Goal: Information Seeking & Learning: Learn about a topic

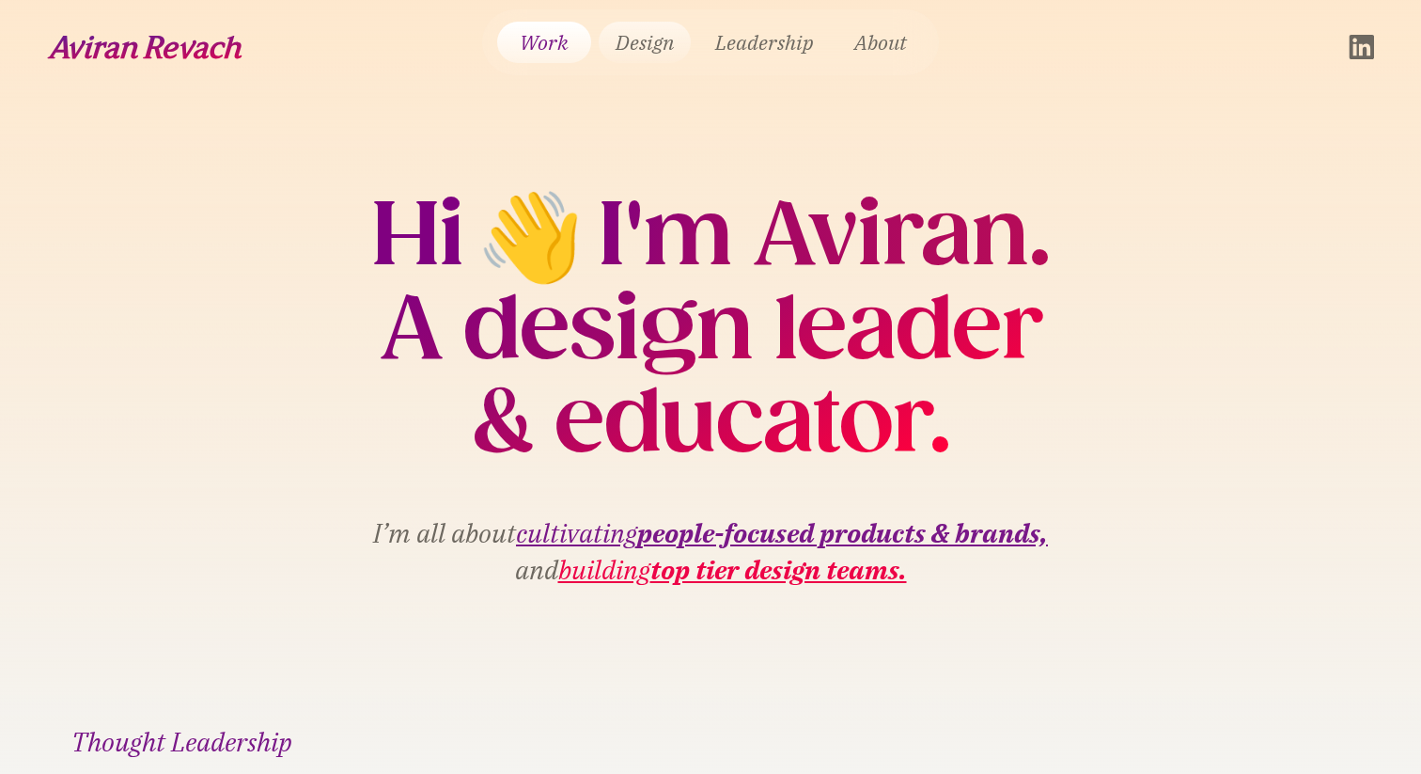
click at [660, 45] on link "Design" at bounding box center [645, 42] width 92 height 41
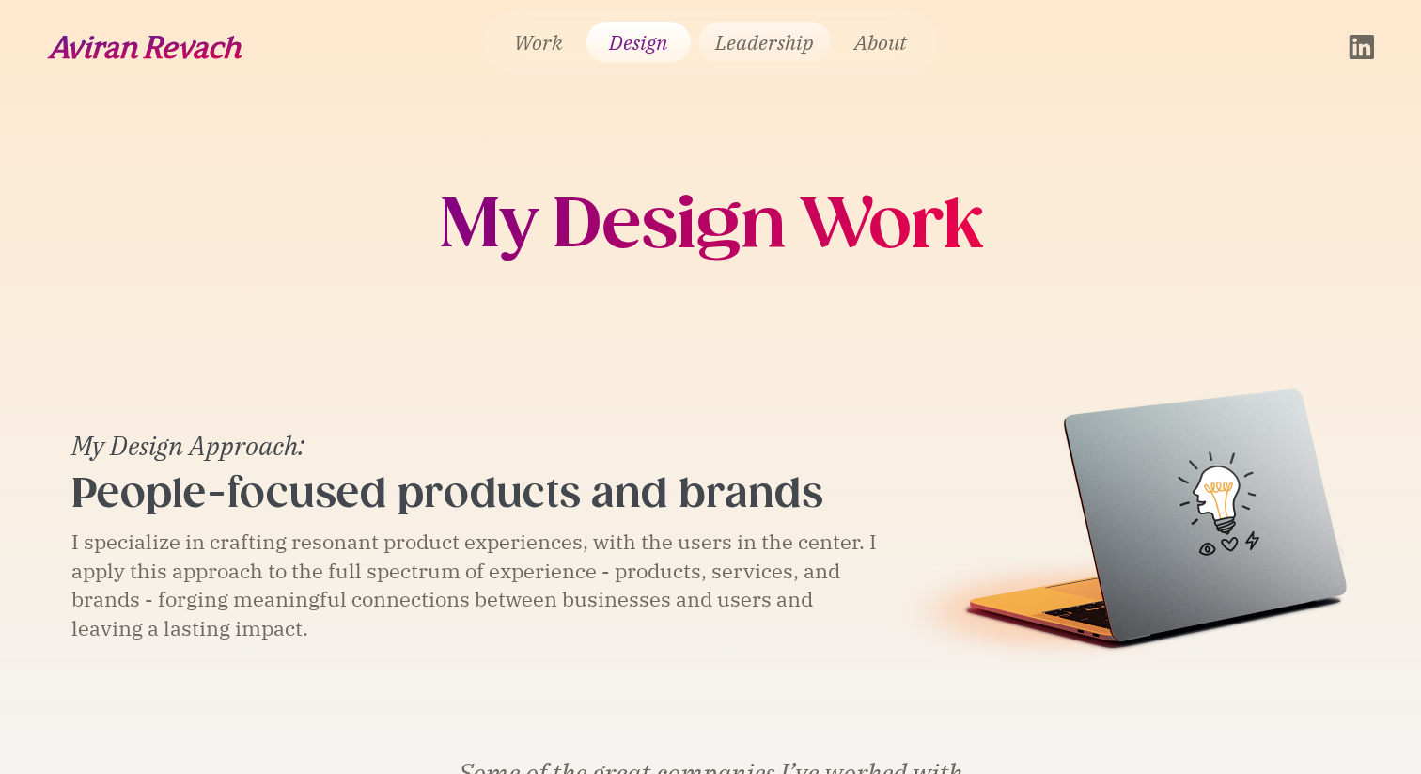
click at [730, 41] on link "Leadership" at bounding box center [764, 42] width 132 height 41
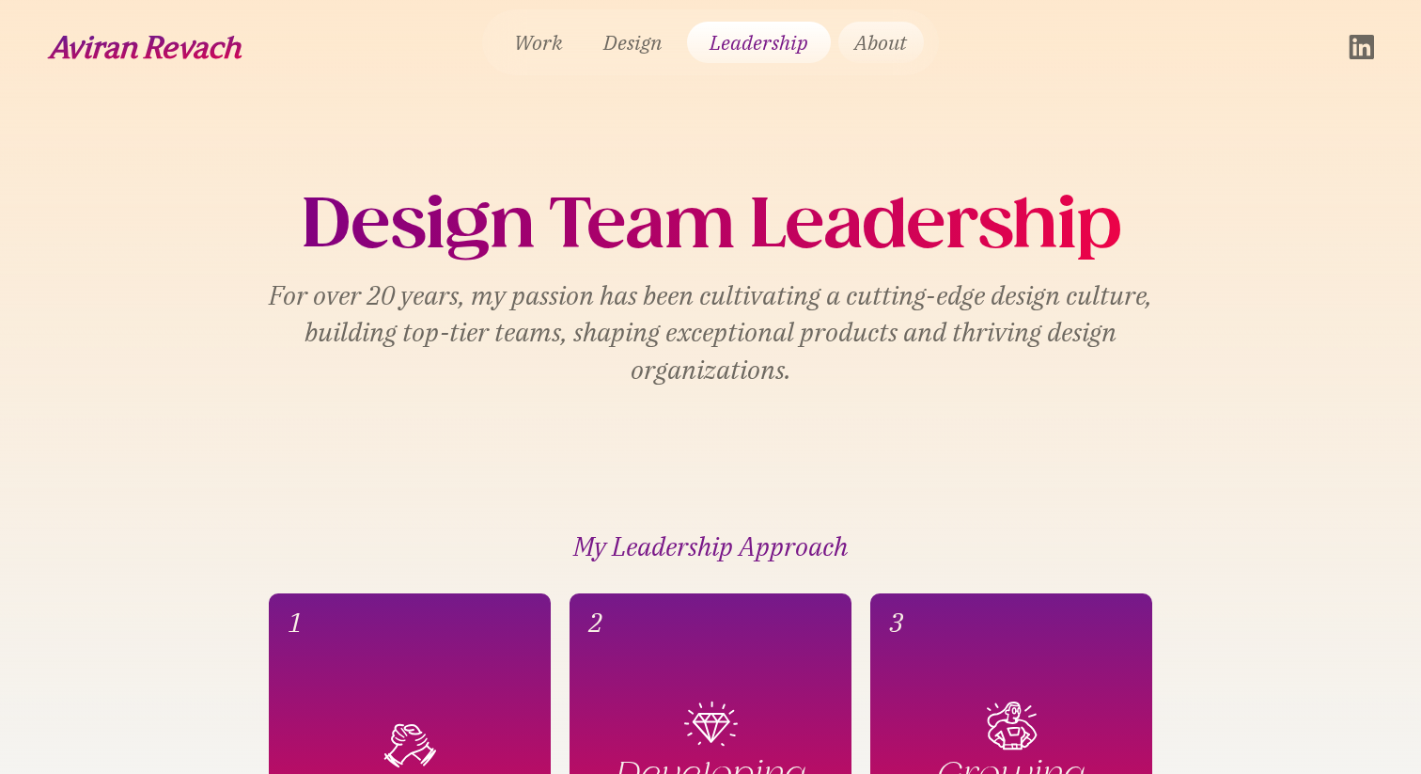
click at [867, 47] on link "About" at bounding box center [882, 42] width 86 height 41
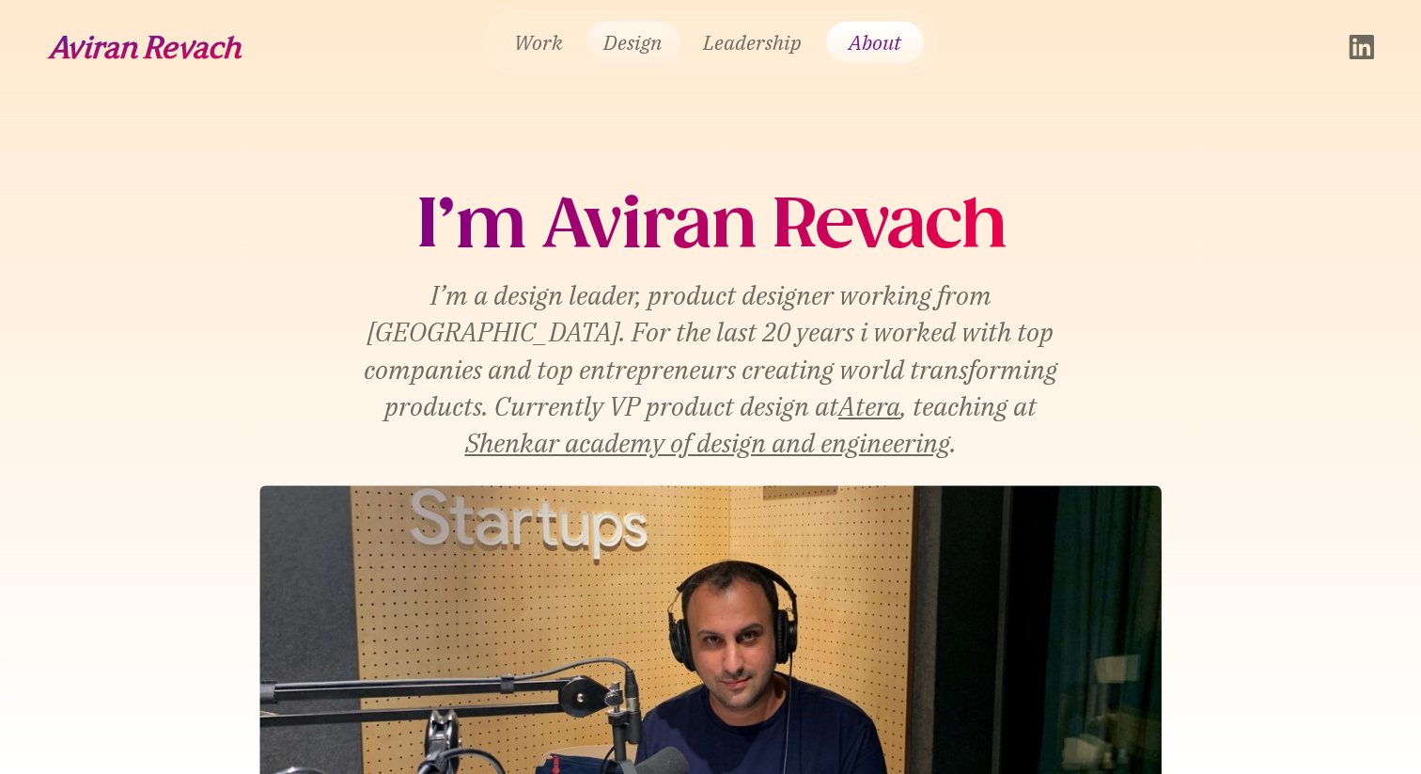
click at [623, 50] on link "Design" at bounding box center [633, 42] width 92 height 41
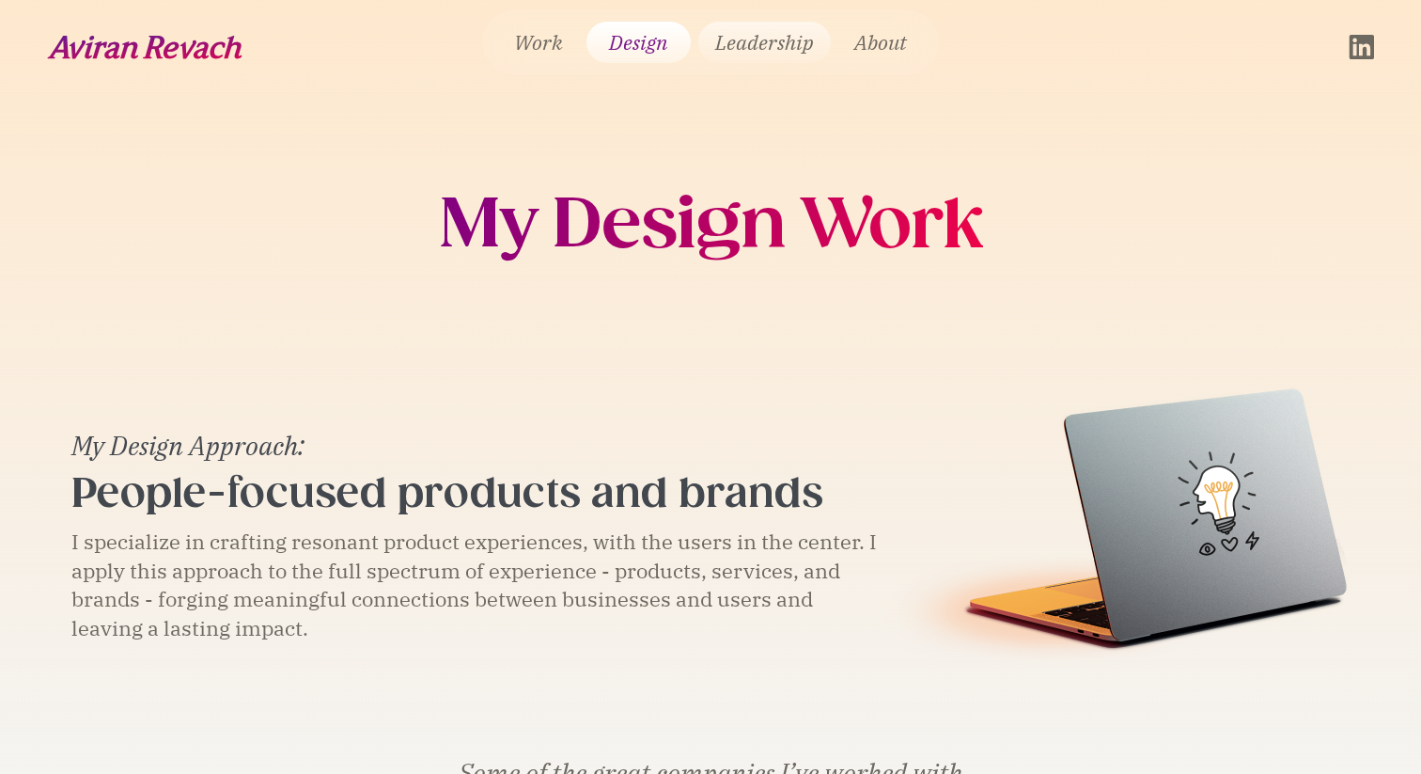
click at [760, 55] on link "Leadership" at bounding box center [764, 42] width 132 height 41
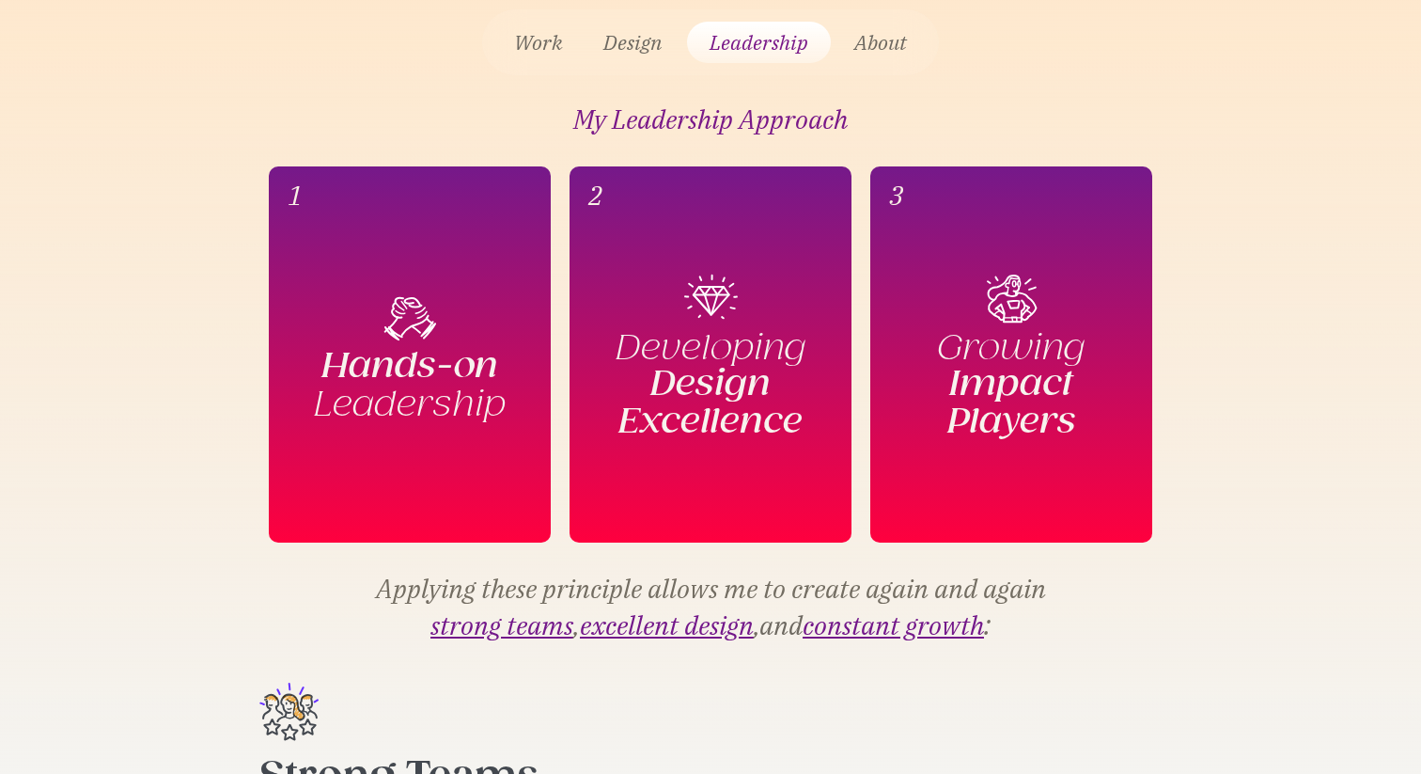
scroll to position [651, 0]
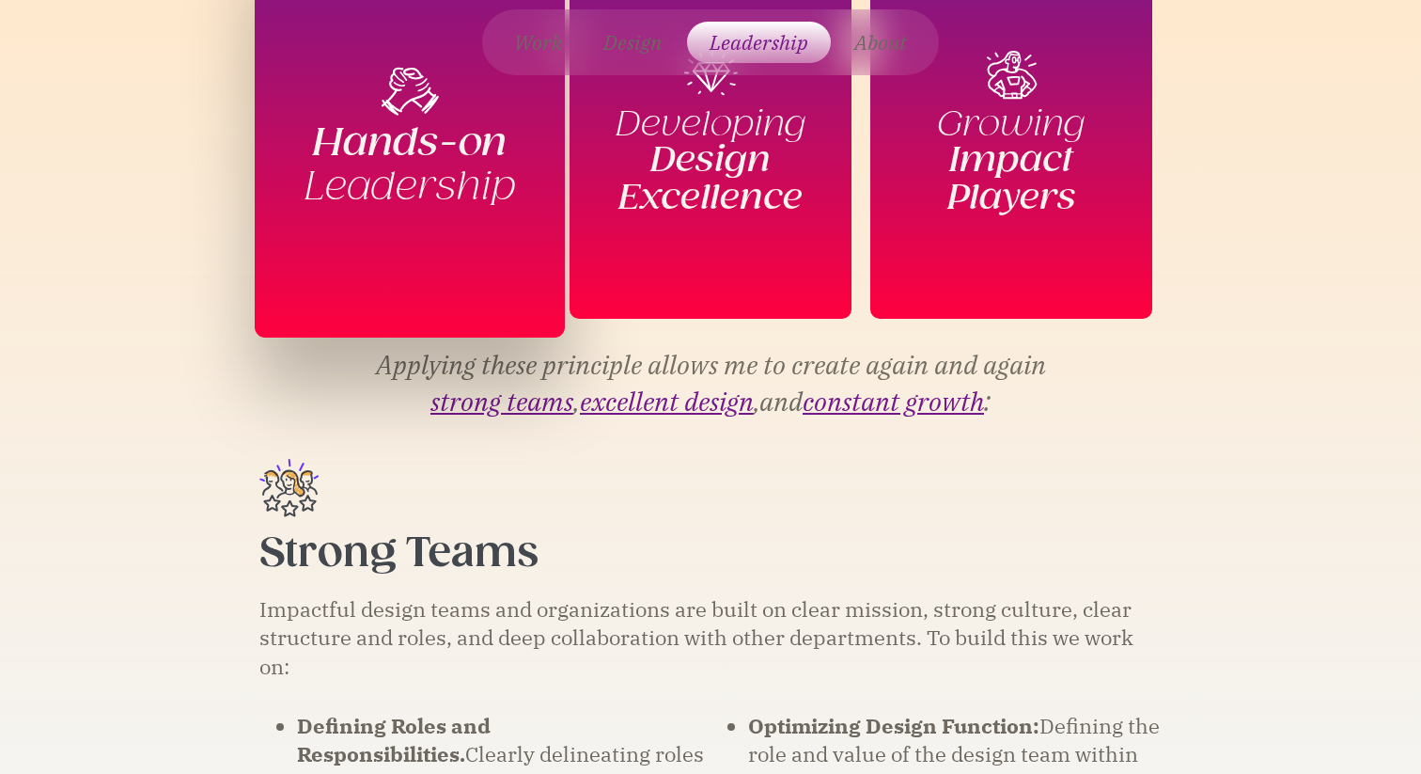
click at [391, 207] on div "1 Hands-on Leadership" at bounding box center [410, 131] width 310 height 414
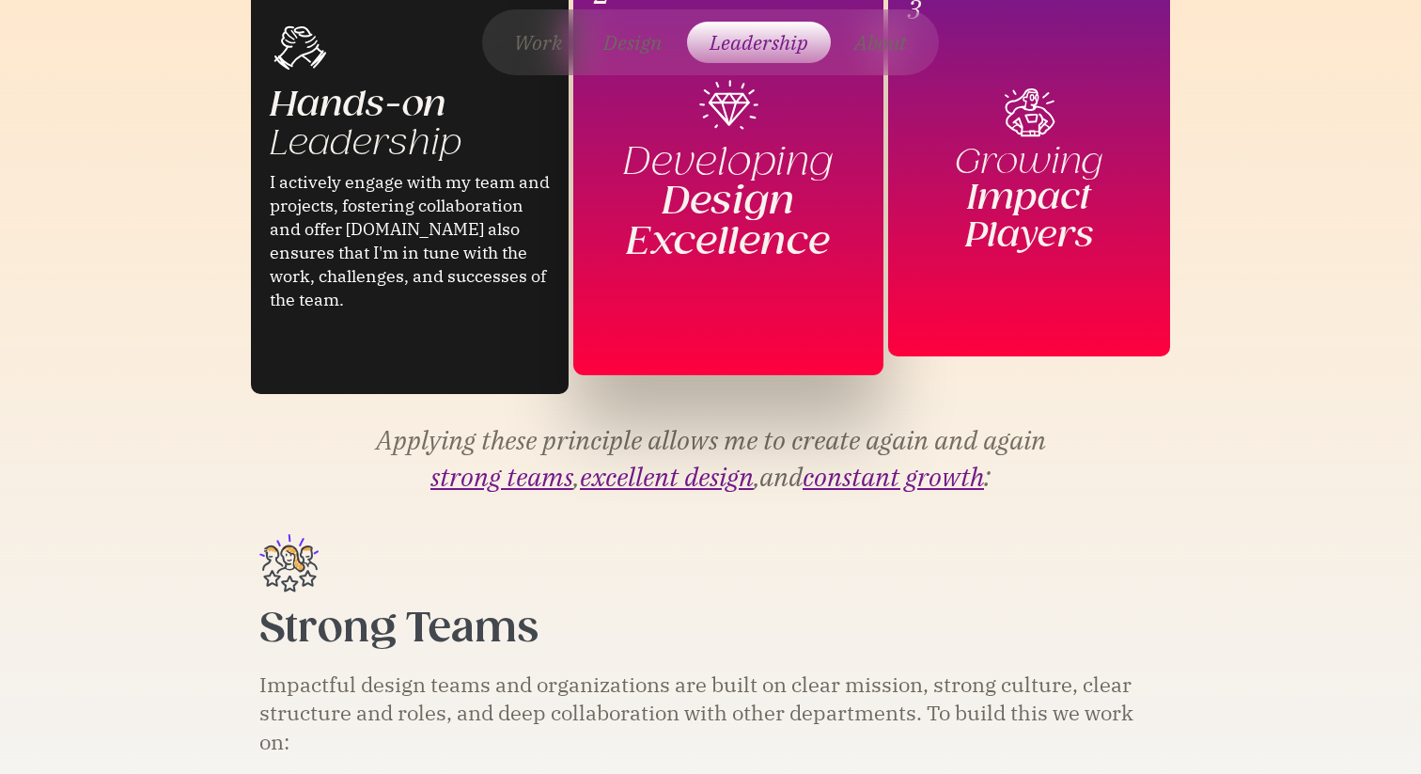
click at [619, 277] on div "2 Developing  Design Excellence" at bounding box center [728, 168] width 310 height 414
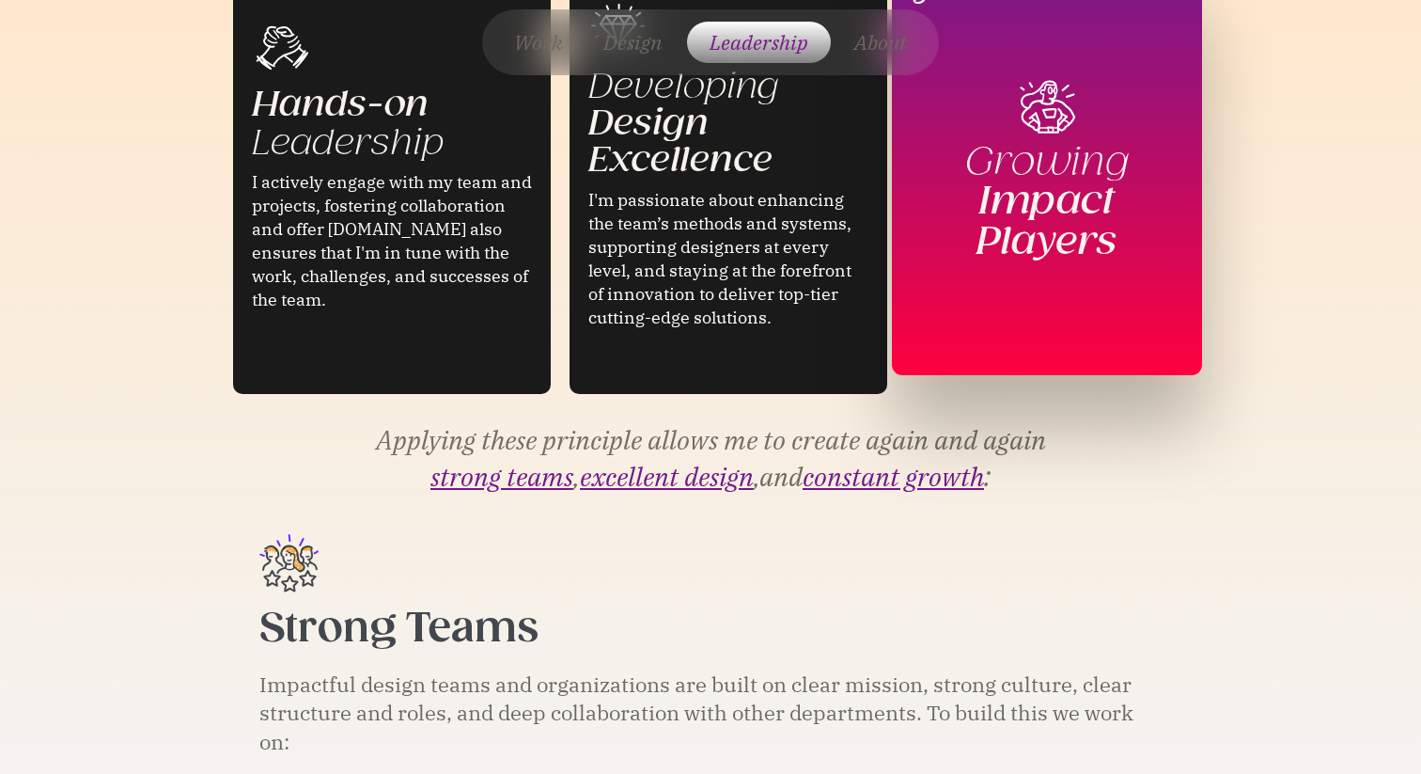
click at [962, 256] on div "3 Growing Impact Players" at bounding box center [1047, 168] width 310 height 414
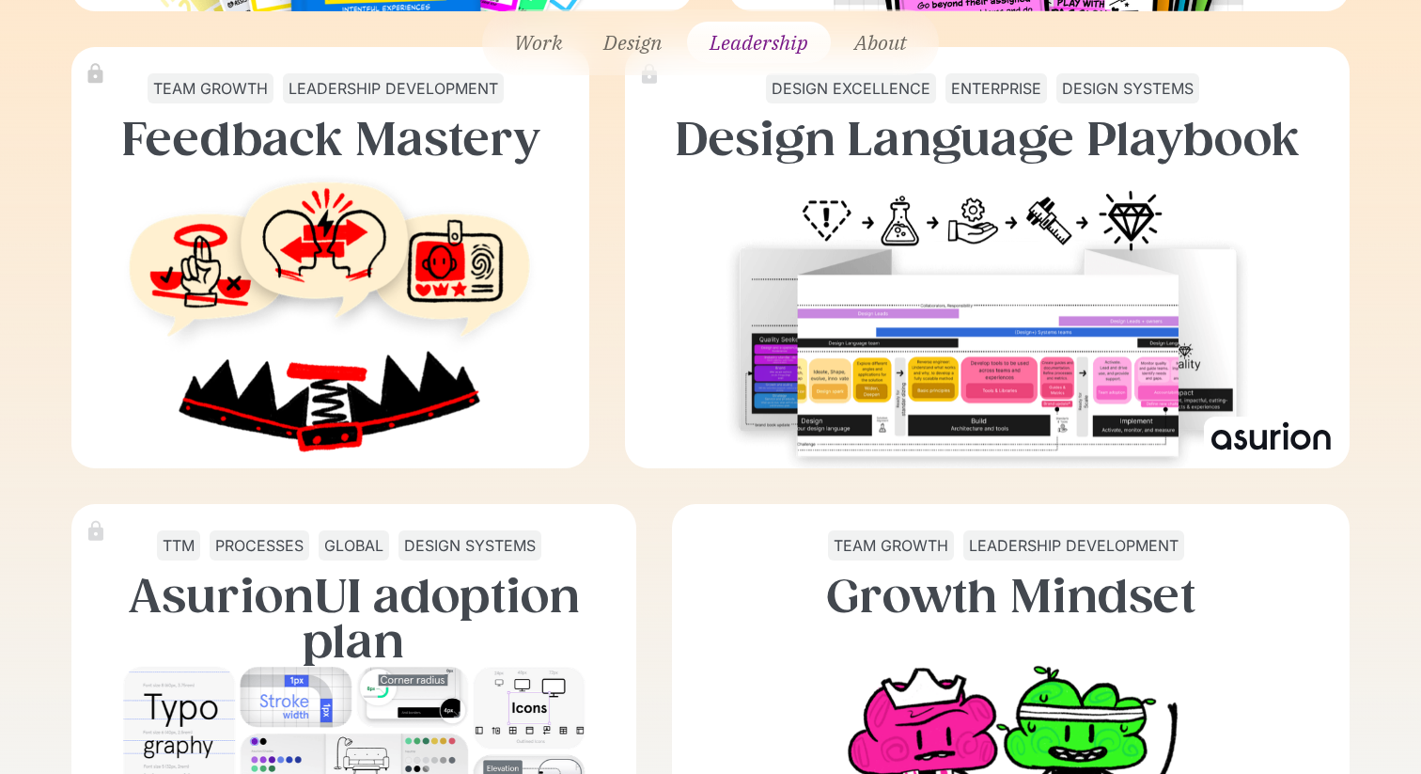
scroll to position [6124, 0]
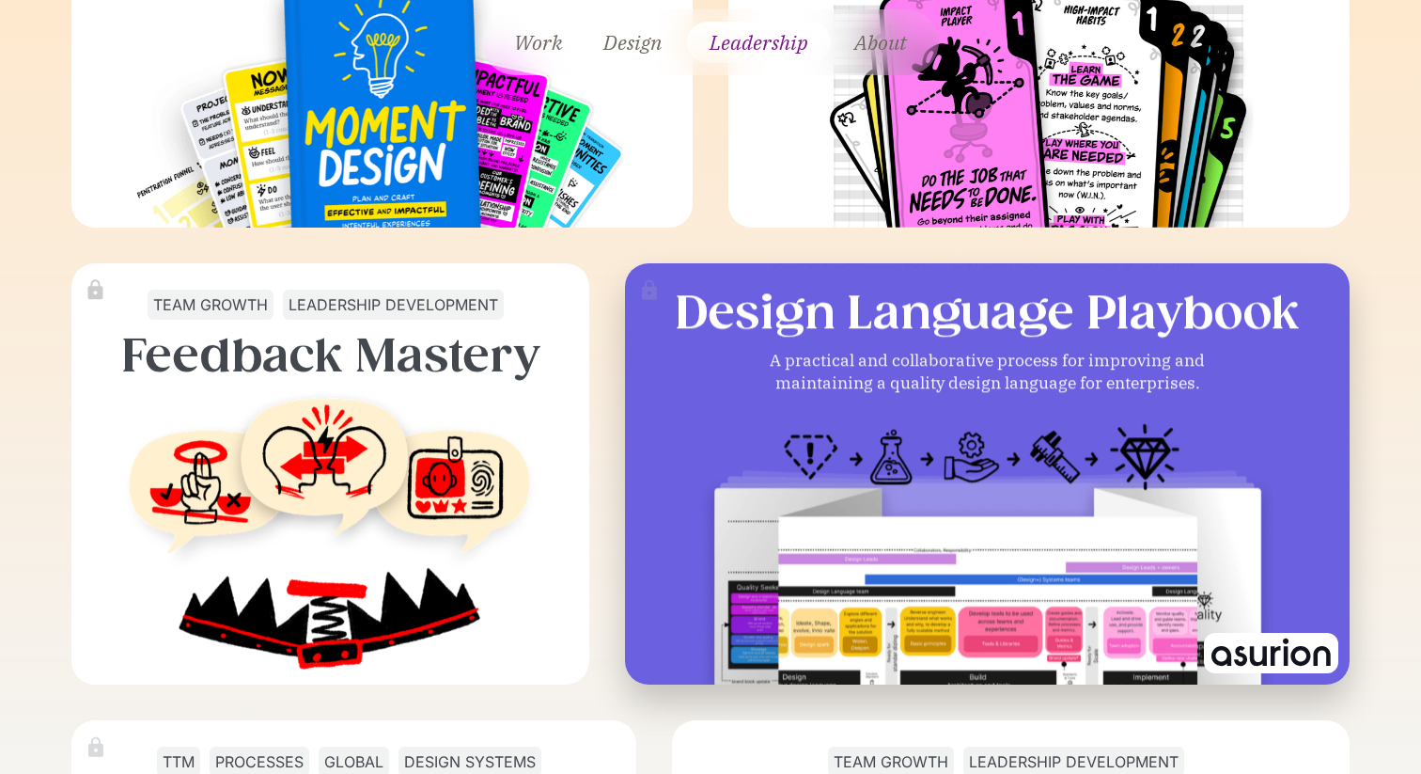
click at [696, 560] on div at bounding box center [988, 345] width 1620 height 1620
click at [759, 541] on img at bounding box center [987, 567] width 579 height 324
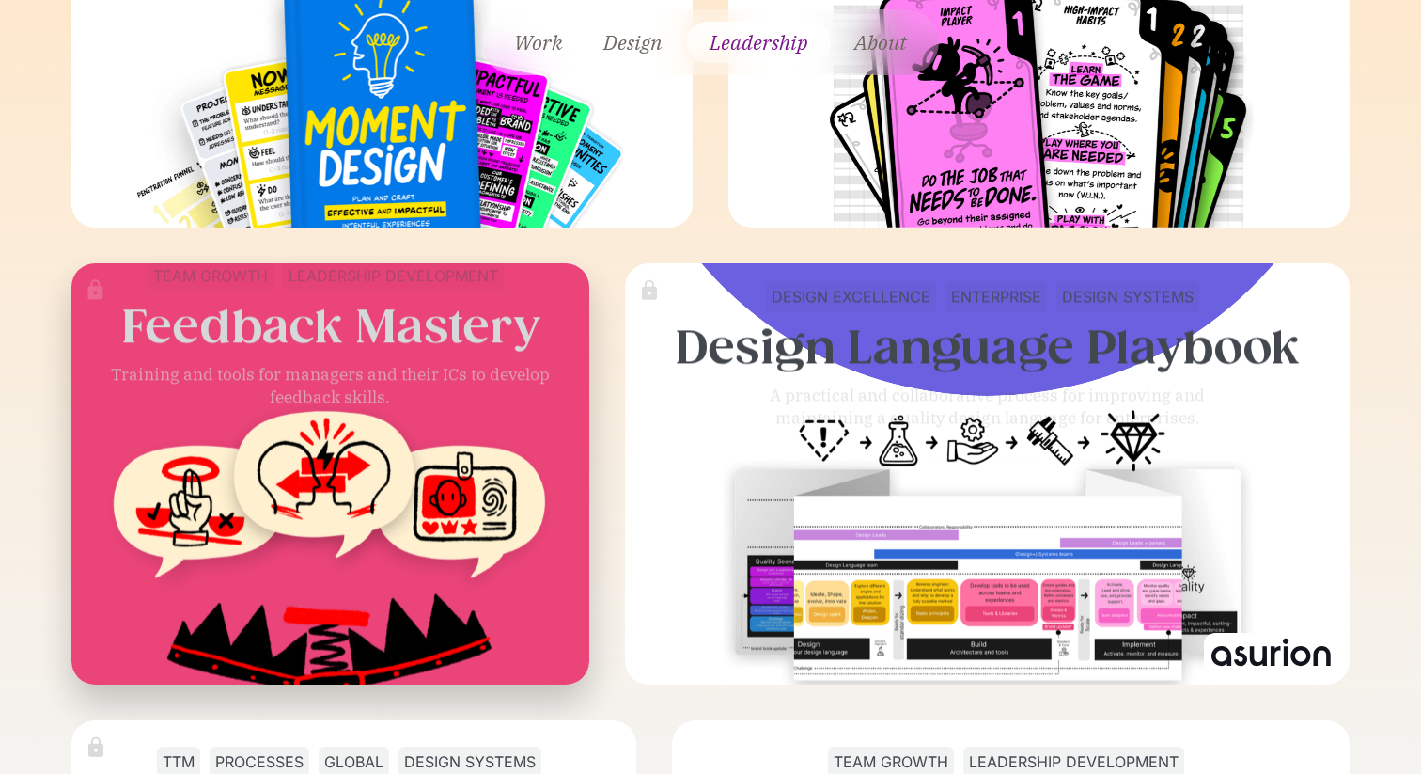
click at [458, 516] on img at bounding box center [330, 561] width 544 height 318
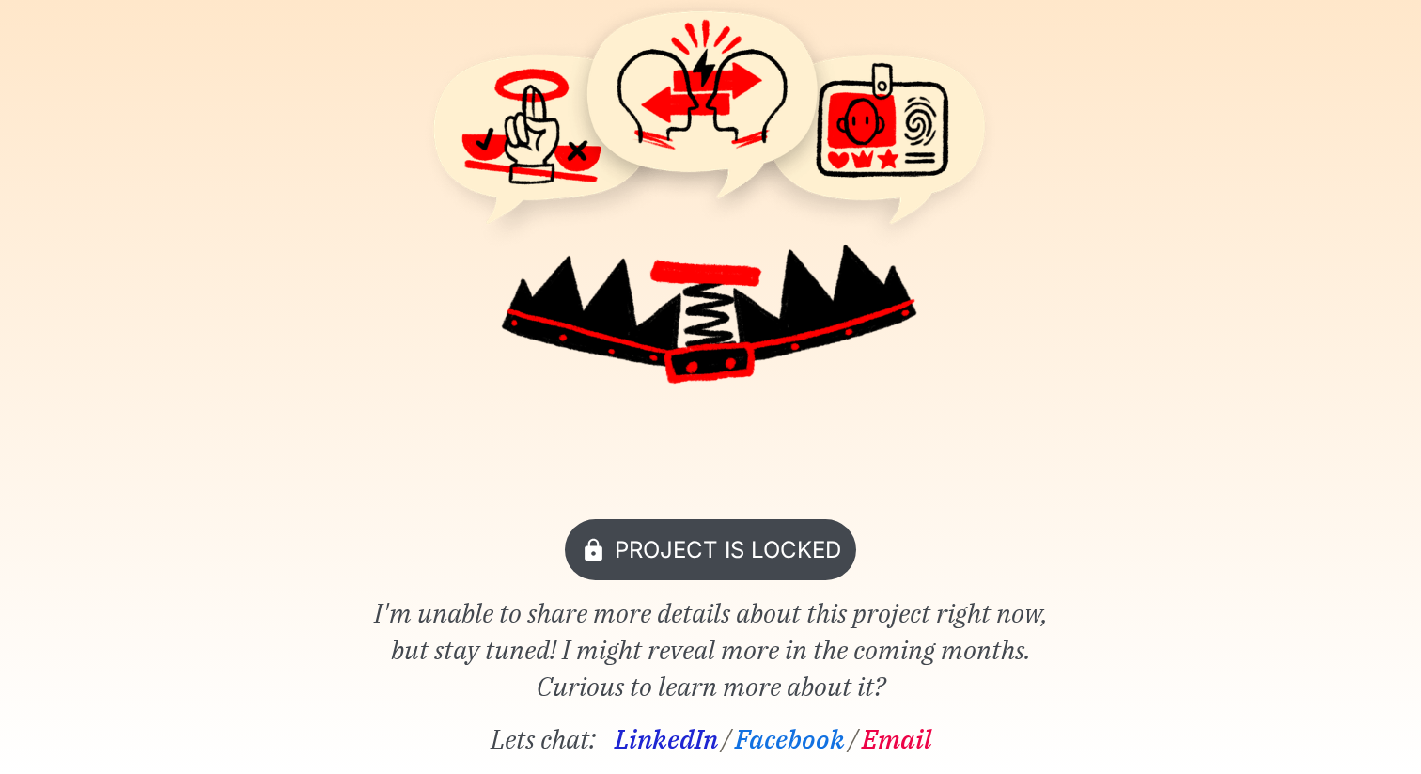
scroll to position [301, 0]
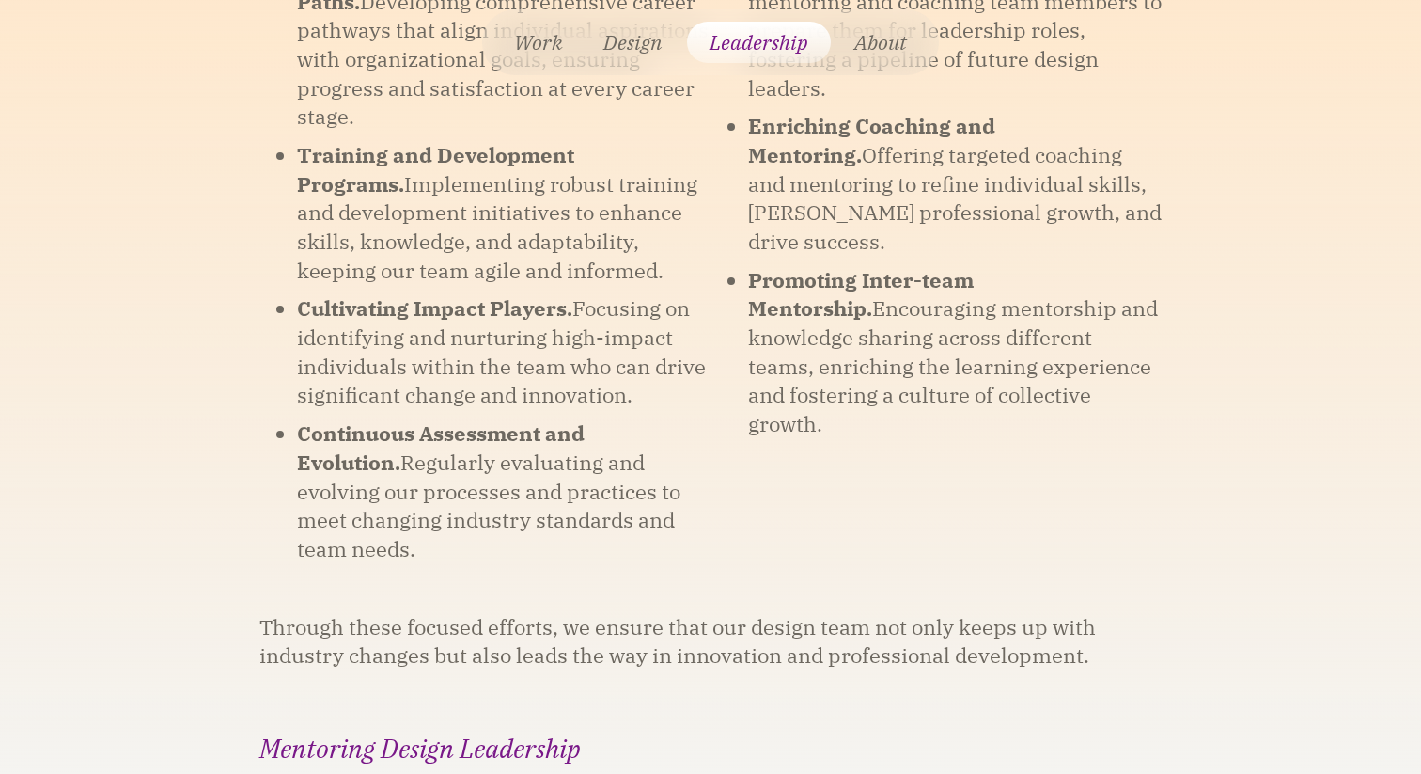
scroll to position [3669, 0]
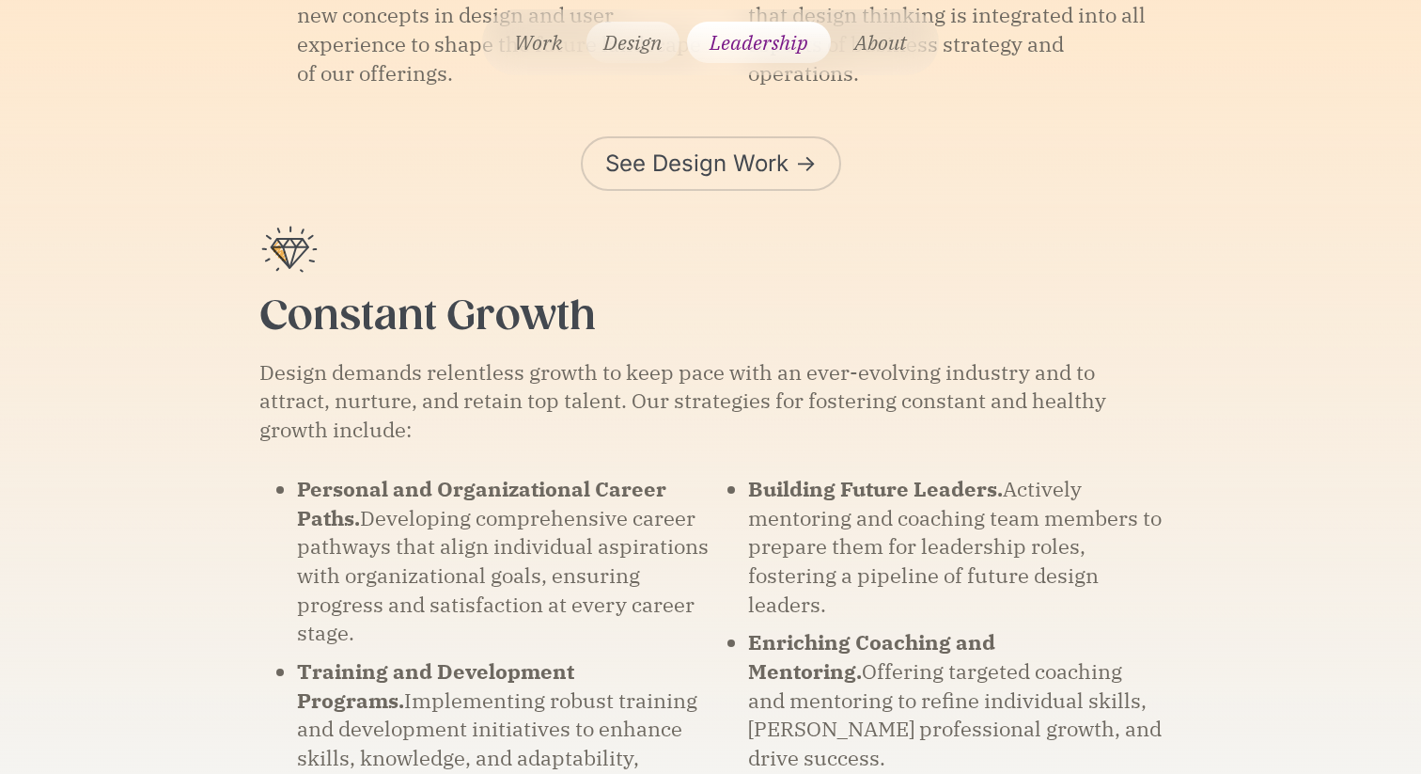
click at [666, 34] on link "Design" at bounding box center [633, 42] width 92 height 41
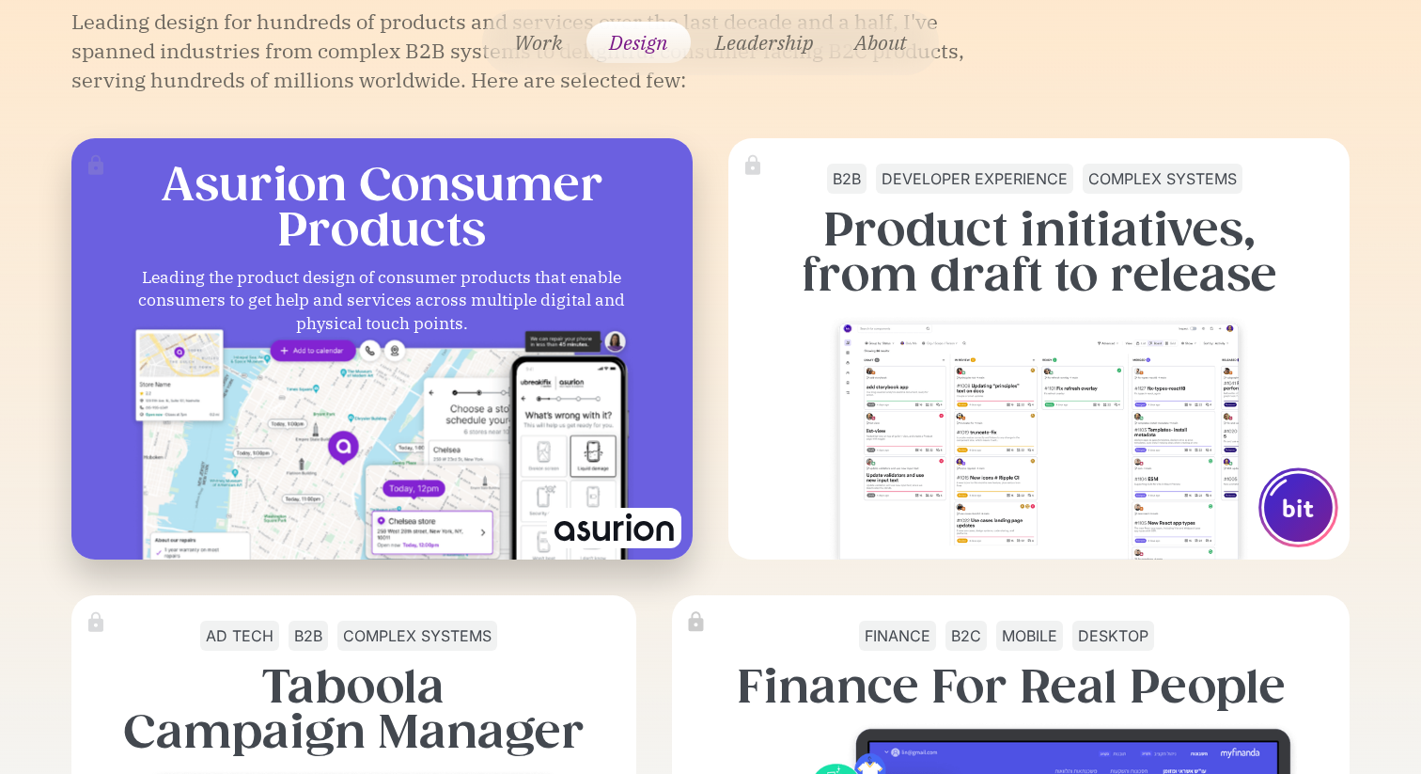
scroll to position [1028, 0]
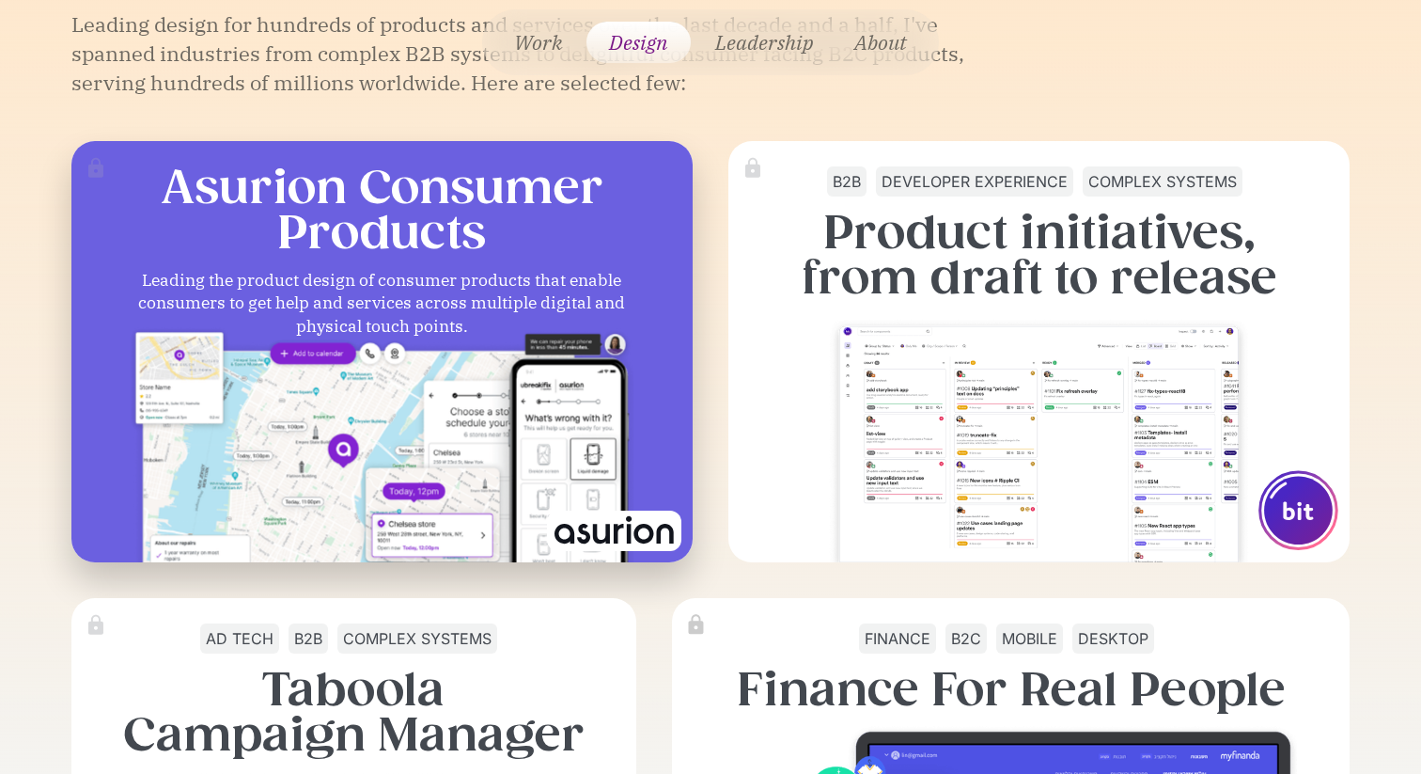
click at [560, 306] on div "Leading the product design of consumer products that enable consumers to get he…" at bounding box center [381, 304] width 517 height 70
click at [442, 216] on h3 "Asurion Consumer Products" at bounding box center [382, 210] width 443 height 90
click at [399, 275] on div "Leading the product design of consumer products that enable consumers to get he…" at bounding box center [381, 304] width 517 height 70
click at [477, 454] on img at bounding box center [382, 463] width 505 height 283
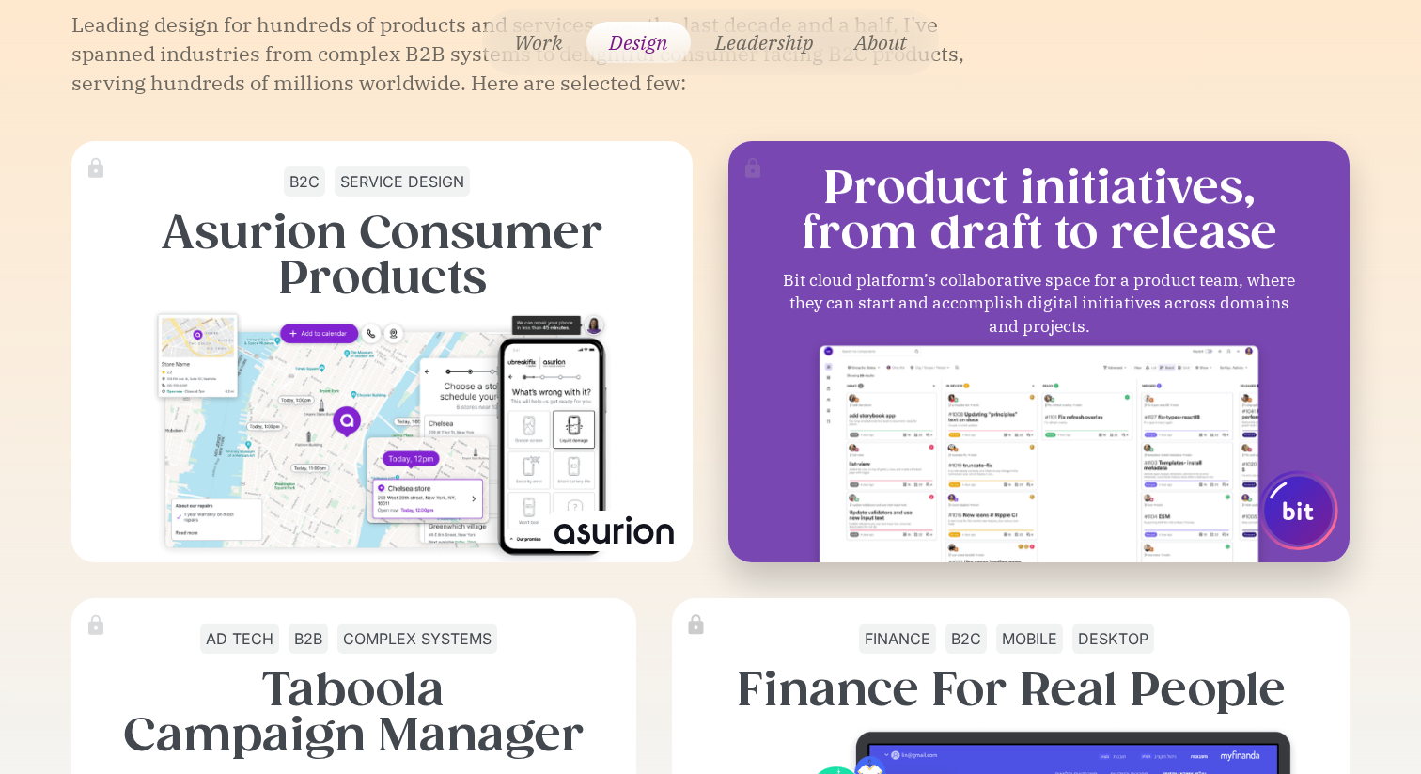
click at [823, 396] on img at bounding box center [1039, 463] width 471 height 283
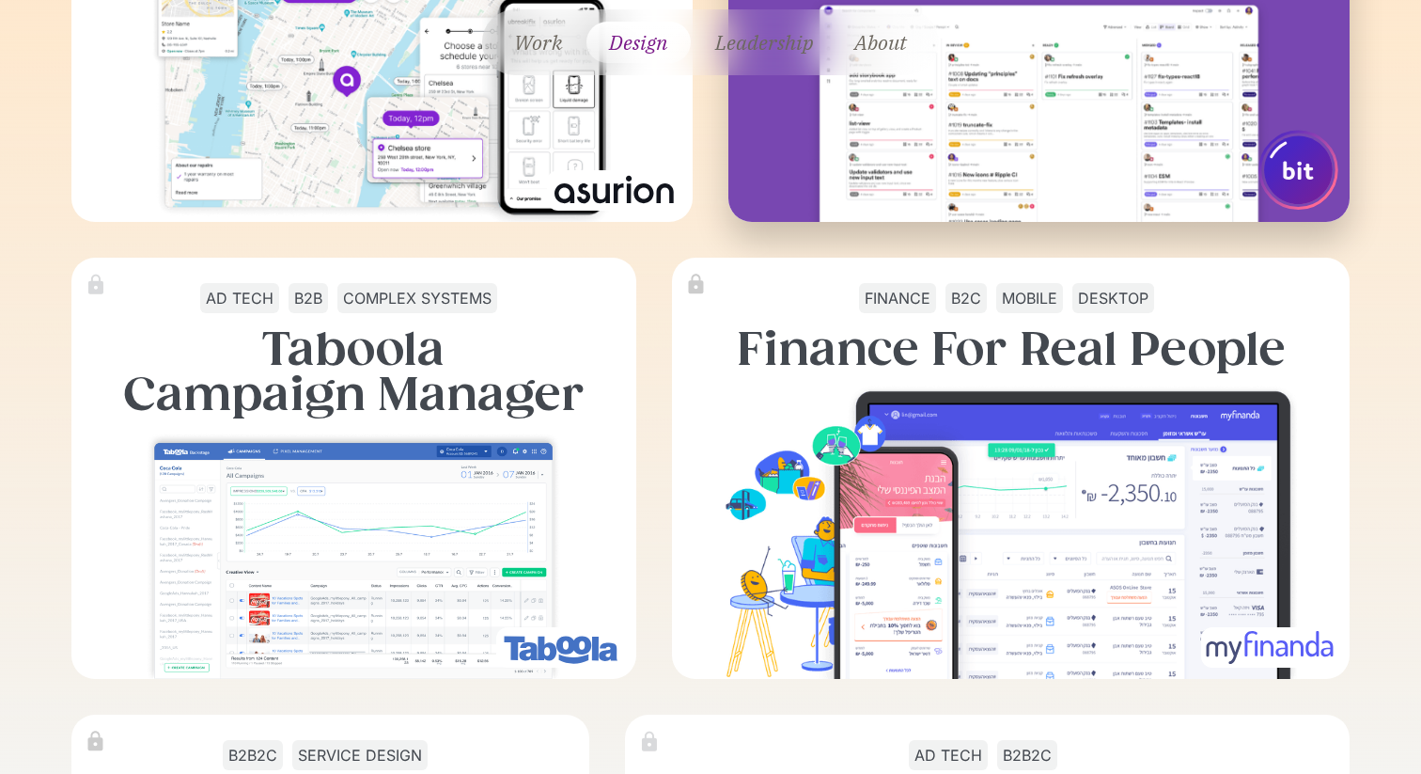
scroll to position [1432, 0]
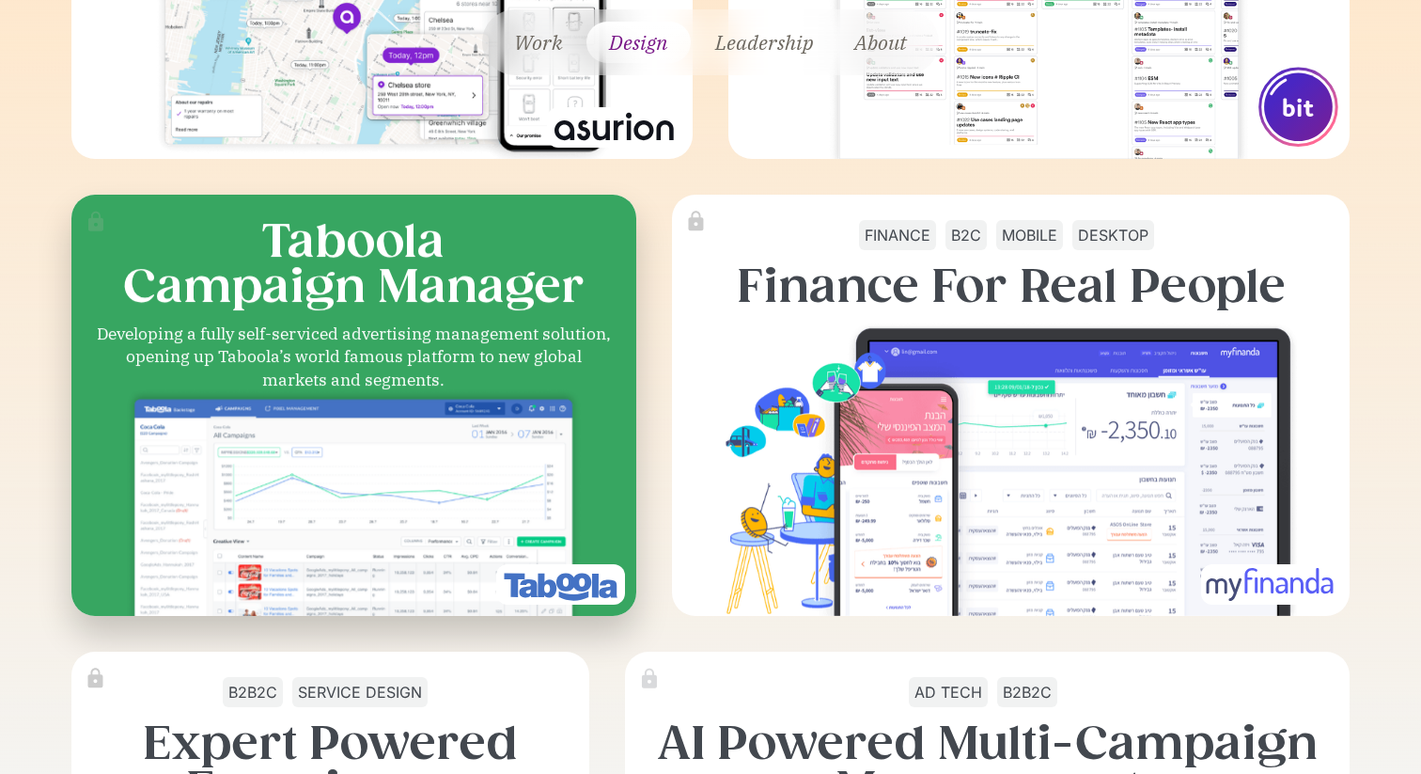
click at [484, 410] on img at bounding box center [353, 517] width 470 height 283
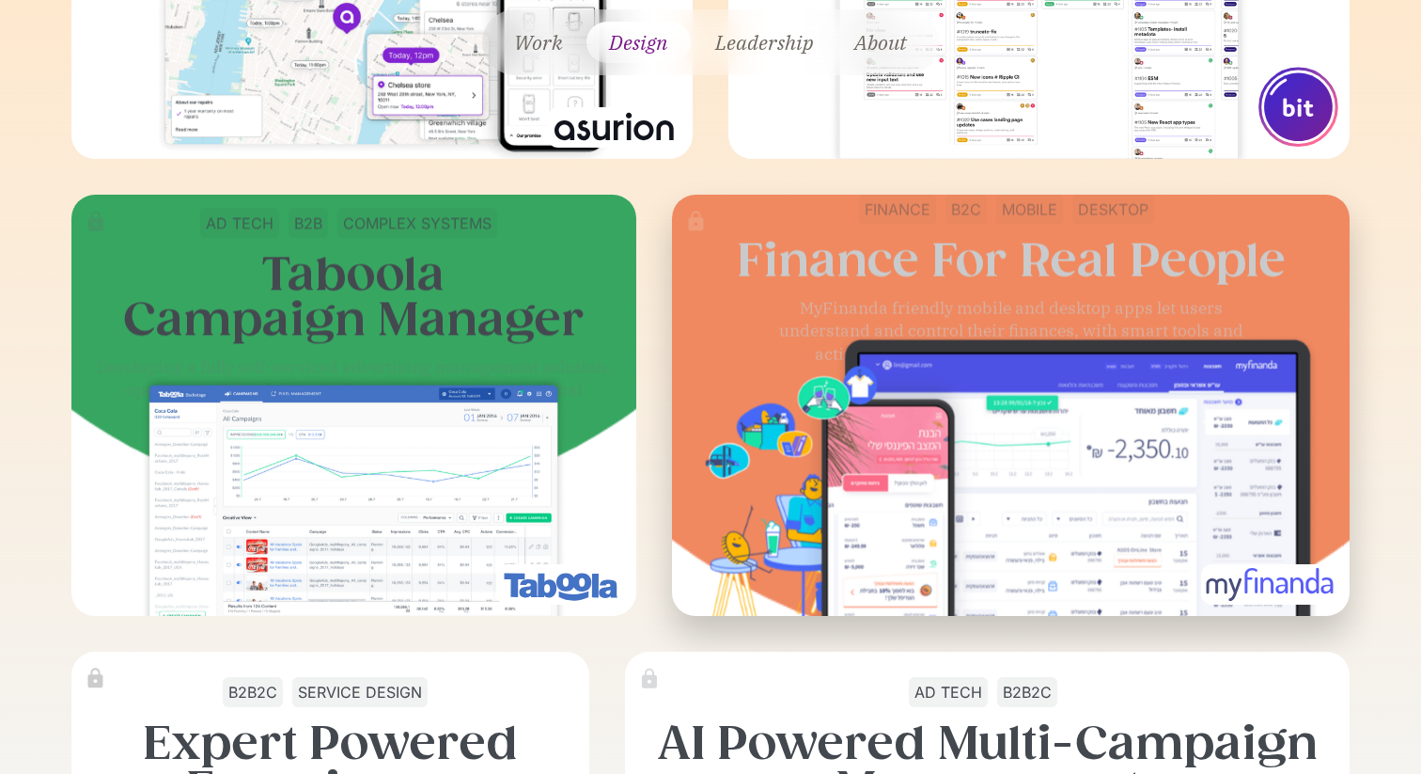
click at [902, 450] on img at bounding box center [1011, 490] width 613 height 316
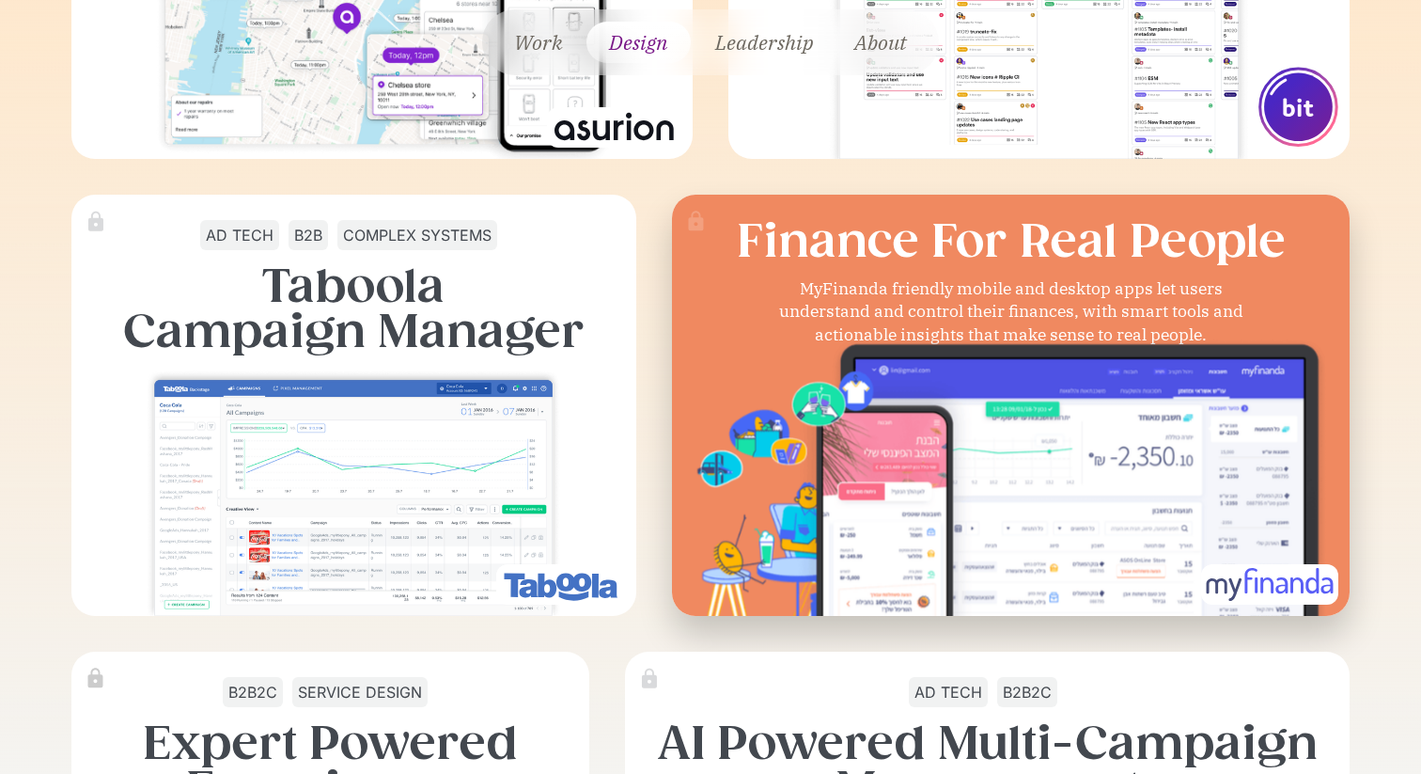
click at [686, 214] on img at bounding box center [696, 222] width 24 height 24
click at [694, 218] on img at bounding box center [696, 222] width 24 height 24
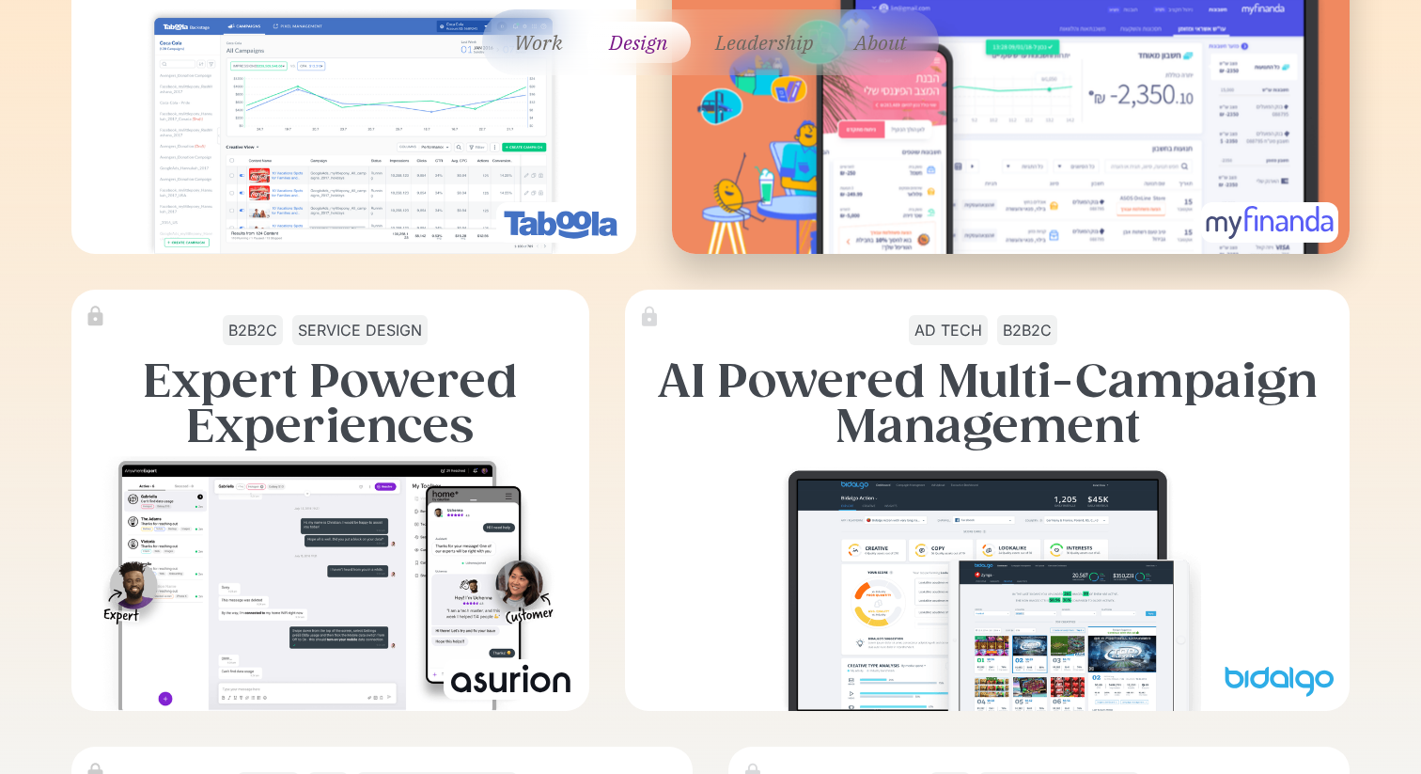
scroll to position [1943, 0]
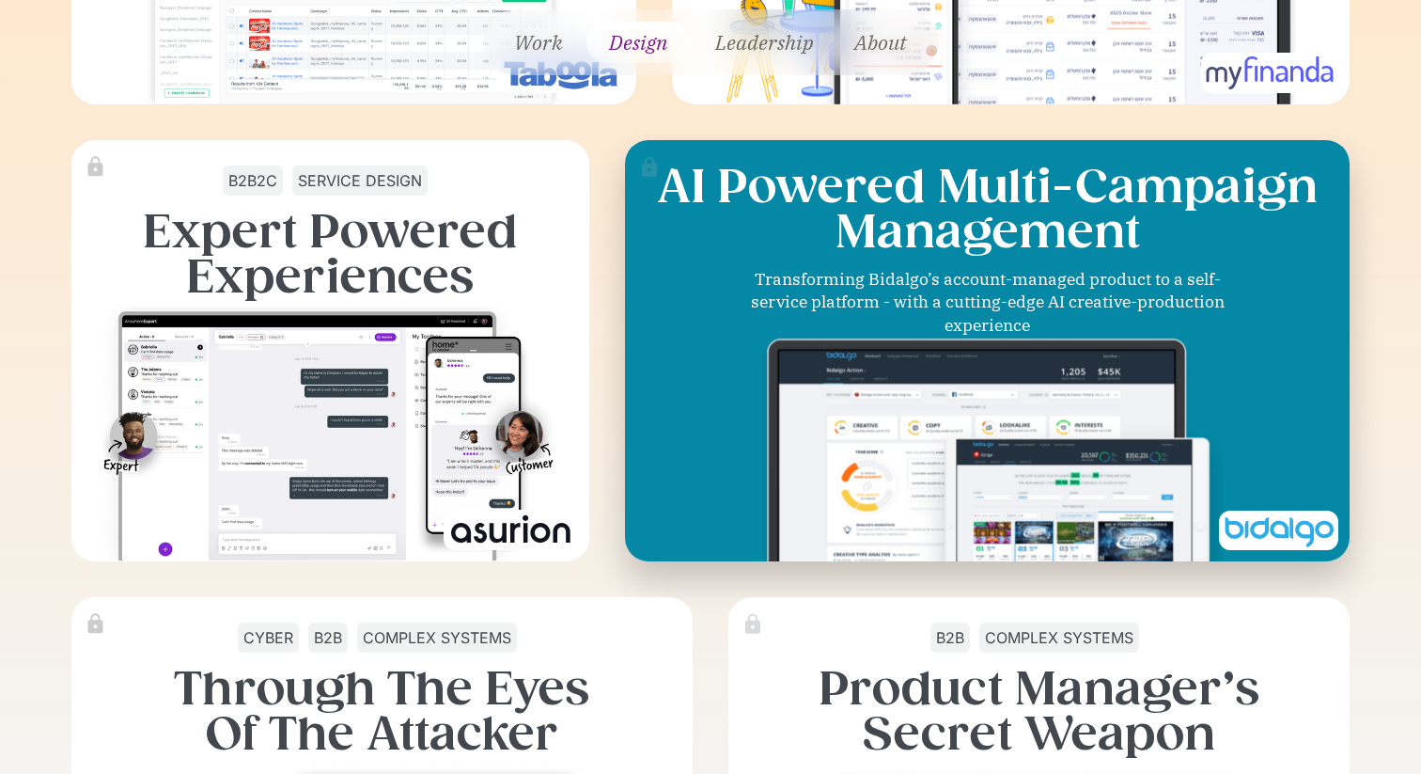
click at [762, 330] on img at bounding box center [987, 462] width 471 height 283
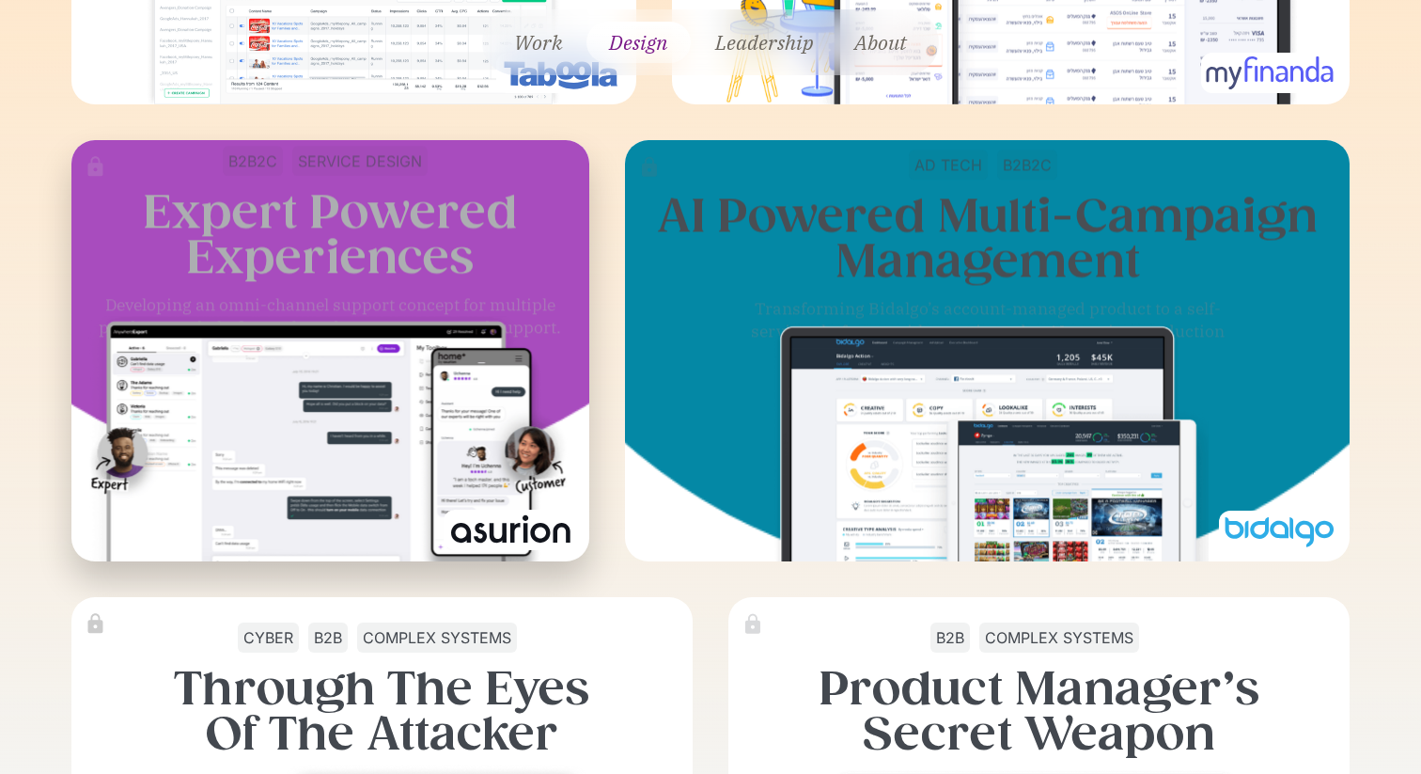
click at [505, 337] on img at bounding box center [330, 449] width 484 height 271
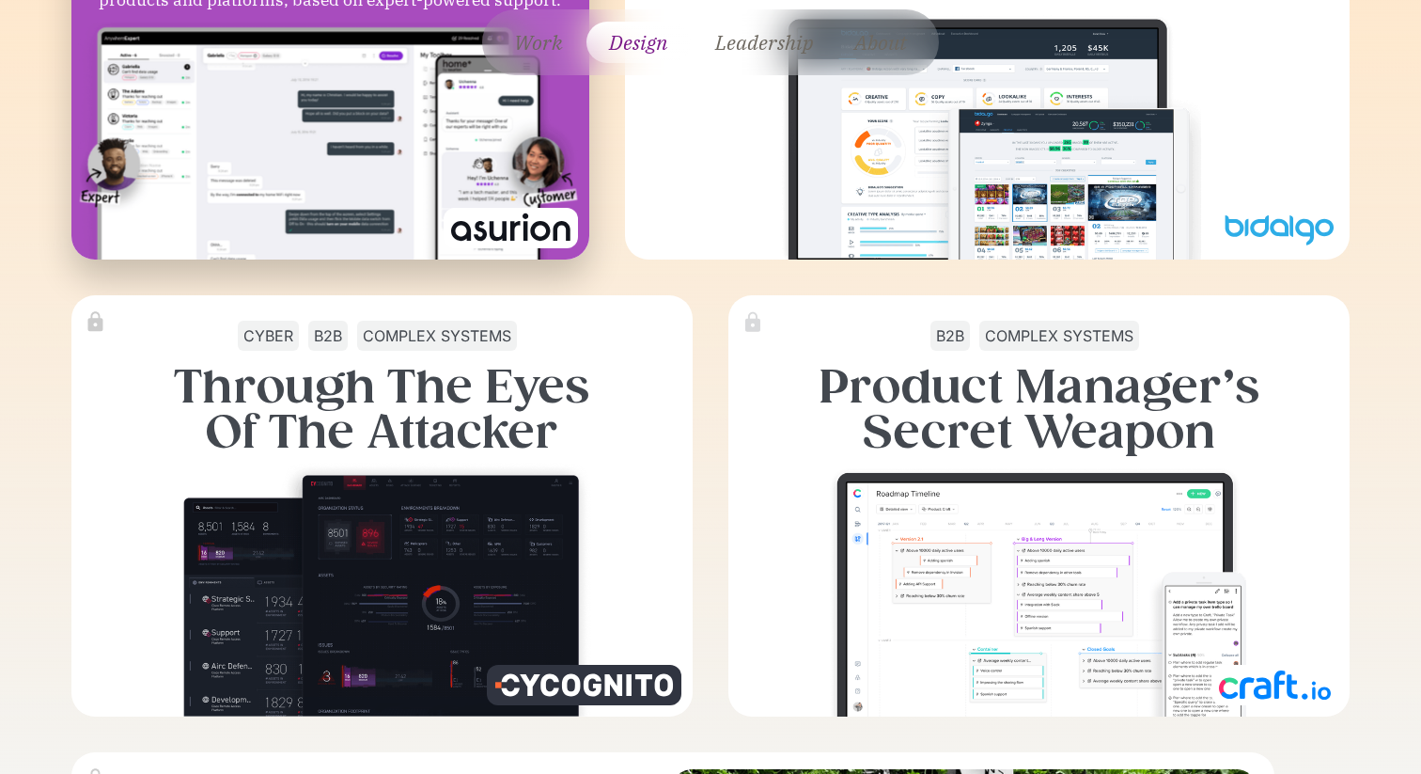
scroll to position [2447, 0]
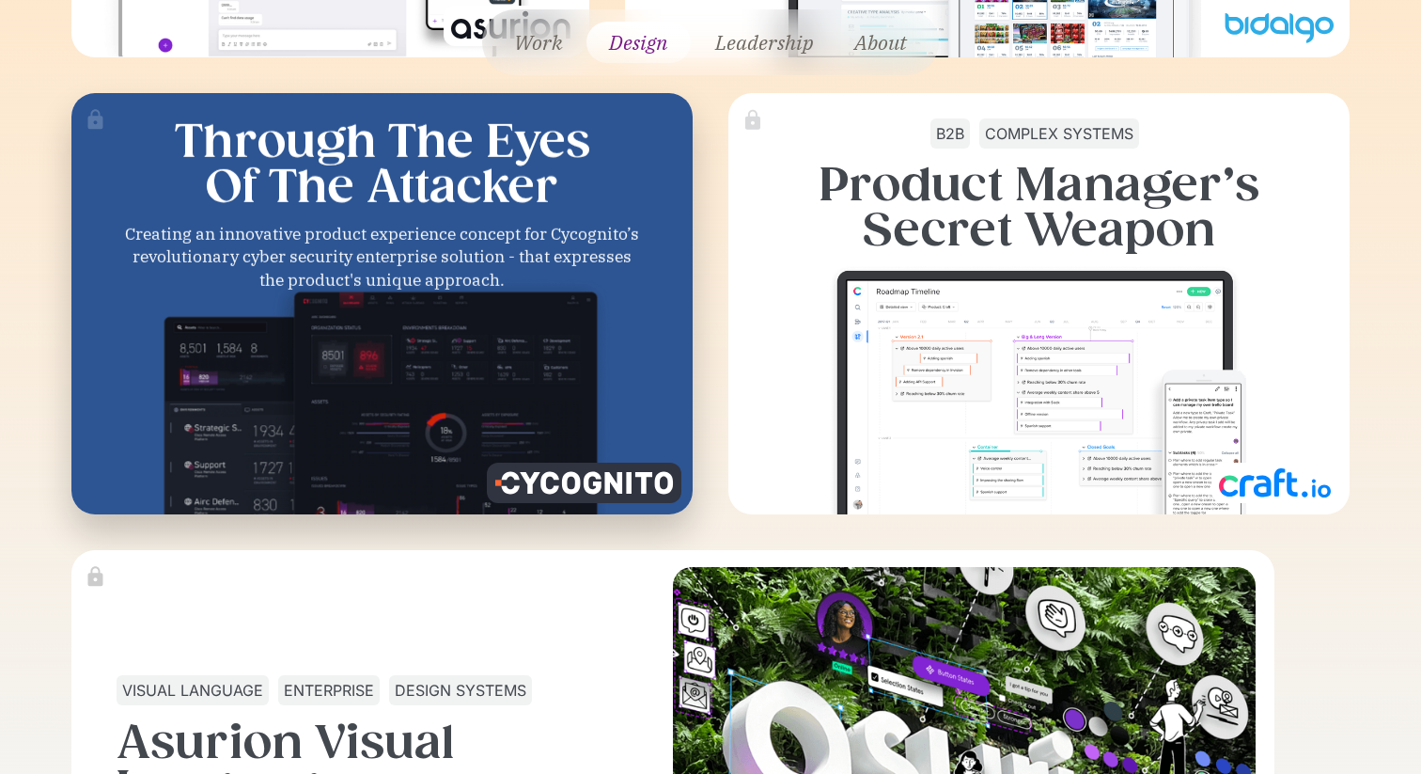
click at [513, 285] on img at bounding box center [382, 415] width 470 height 283
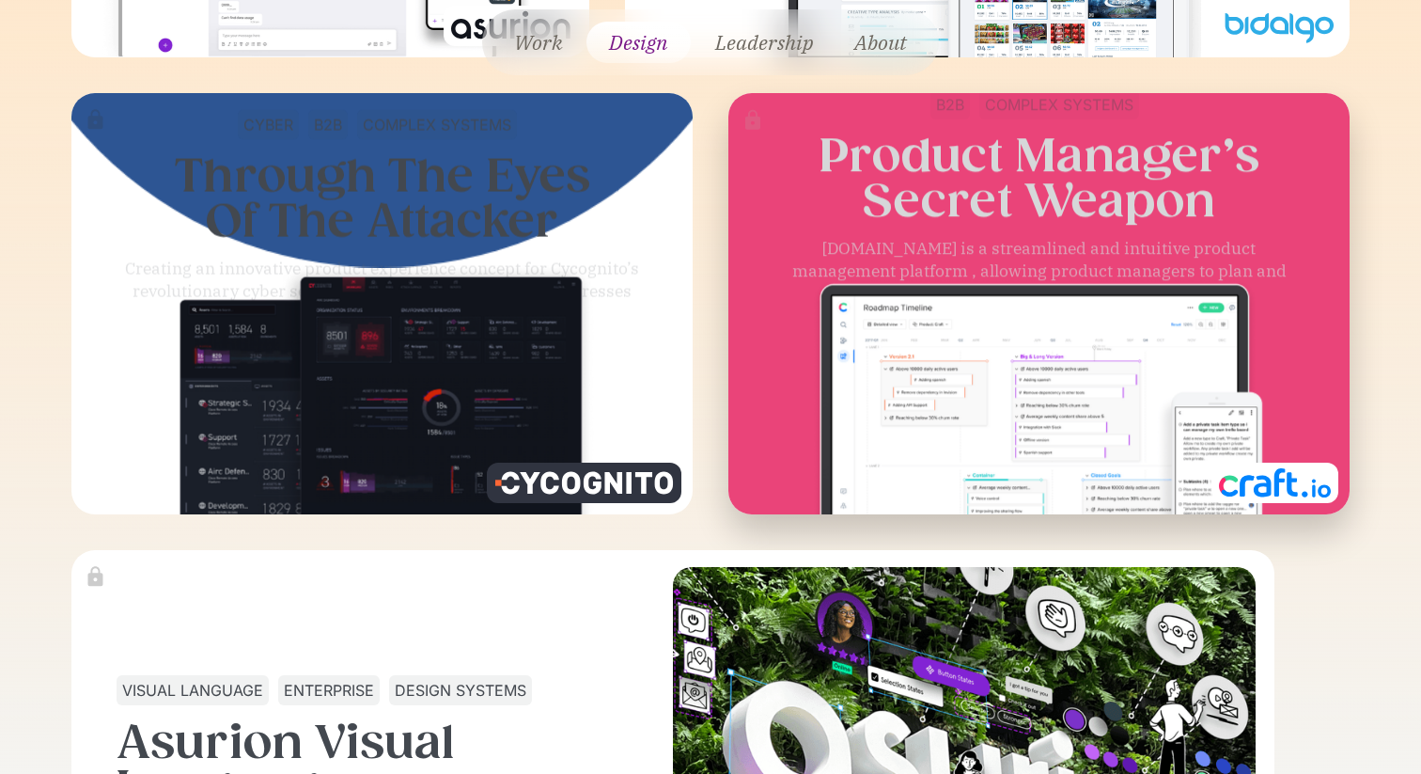
click at [931, 308] on img at bounding box center [1039, 409] width 463 height 277
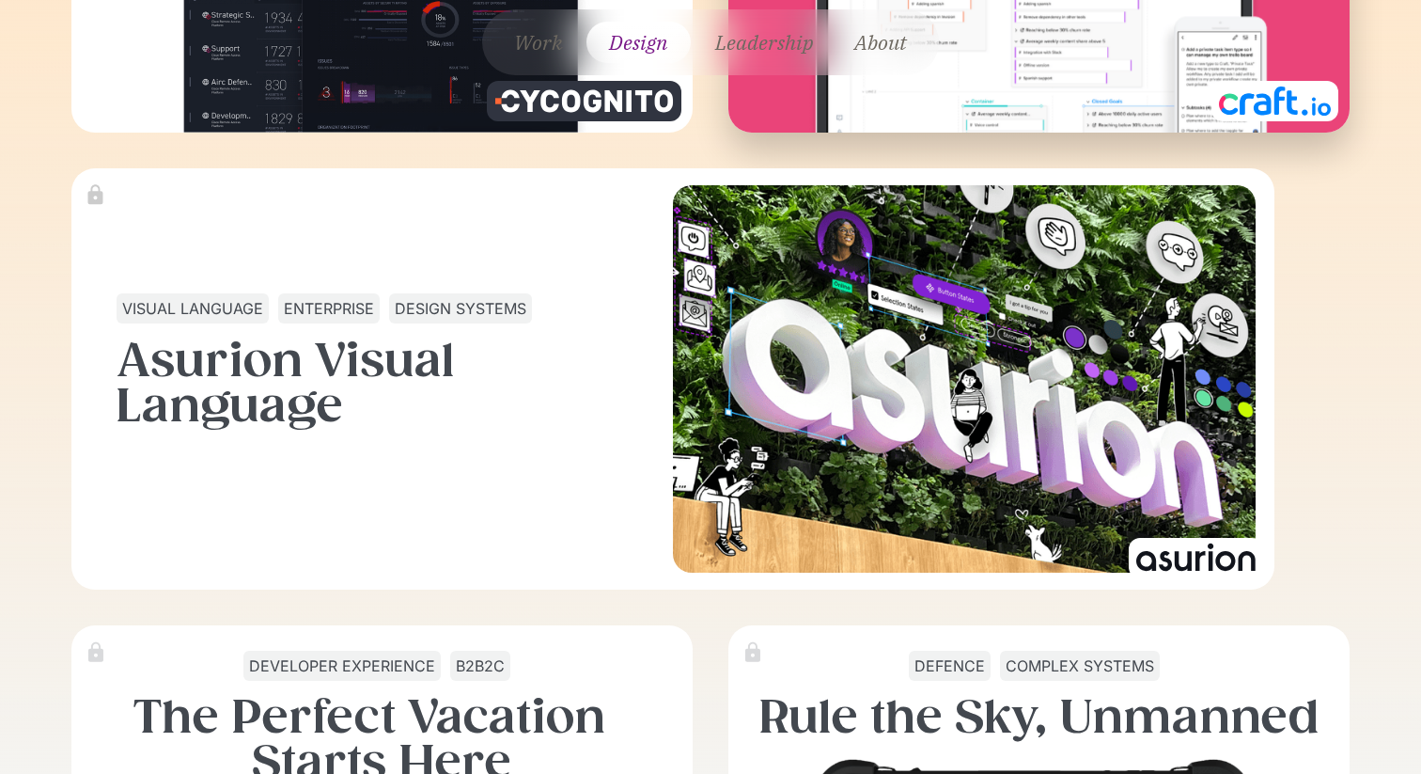
scroll to position [2879, 0]
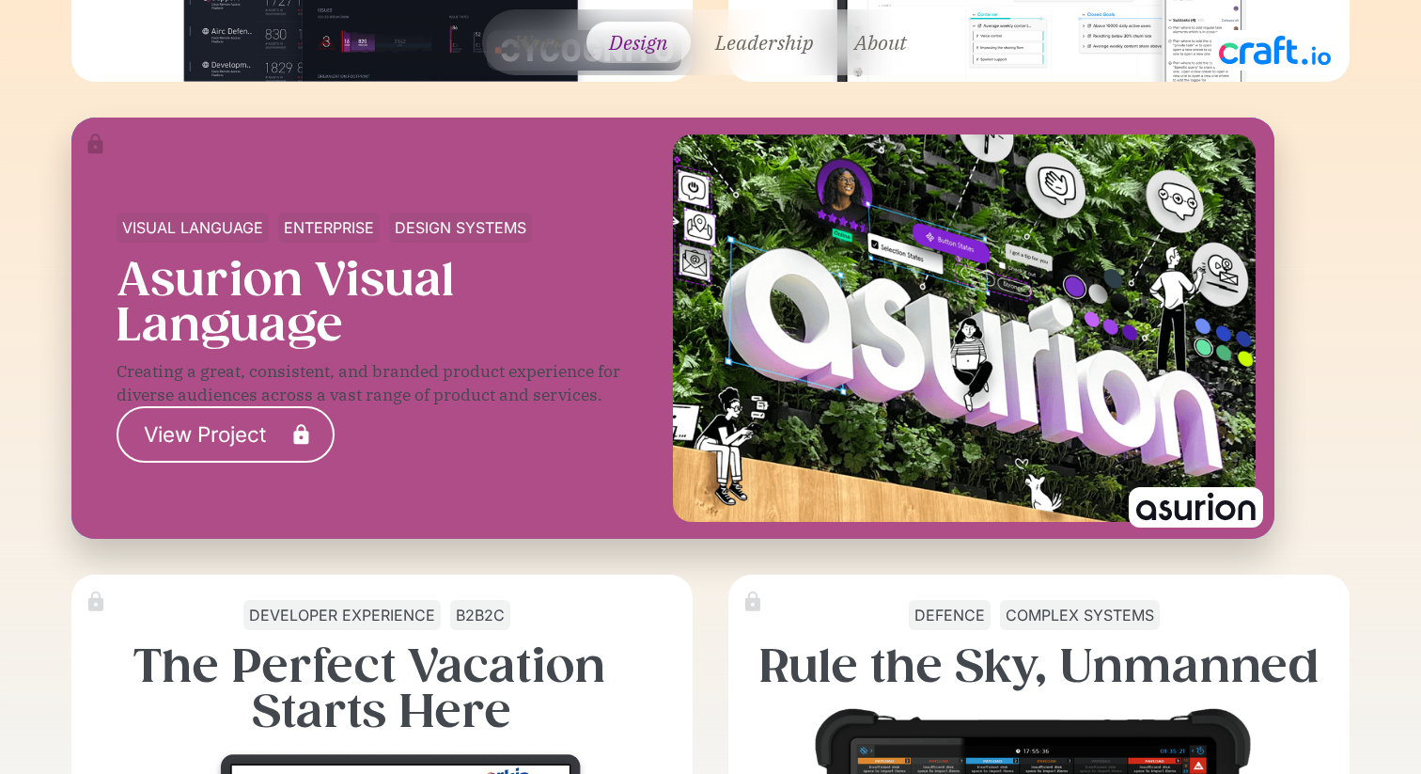
click at [545, 306] on h3 "Asurion Visual Language" at bounding box center [403, 302] width 573 height 90
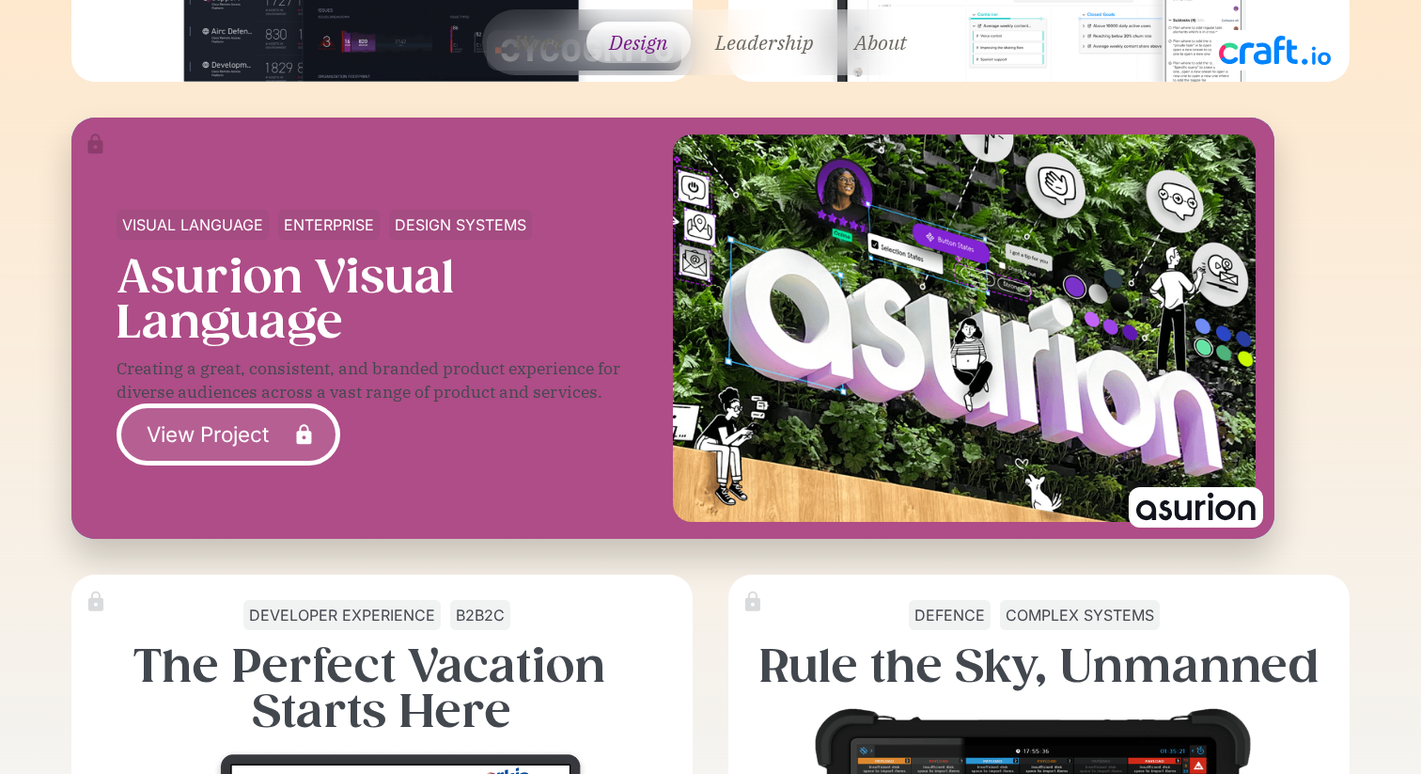
click at [228, 438] on link "View Project" at bounding box center [229, 434] width 224 height 62
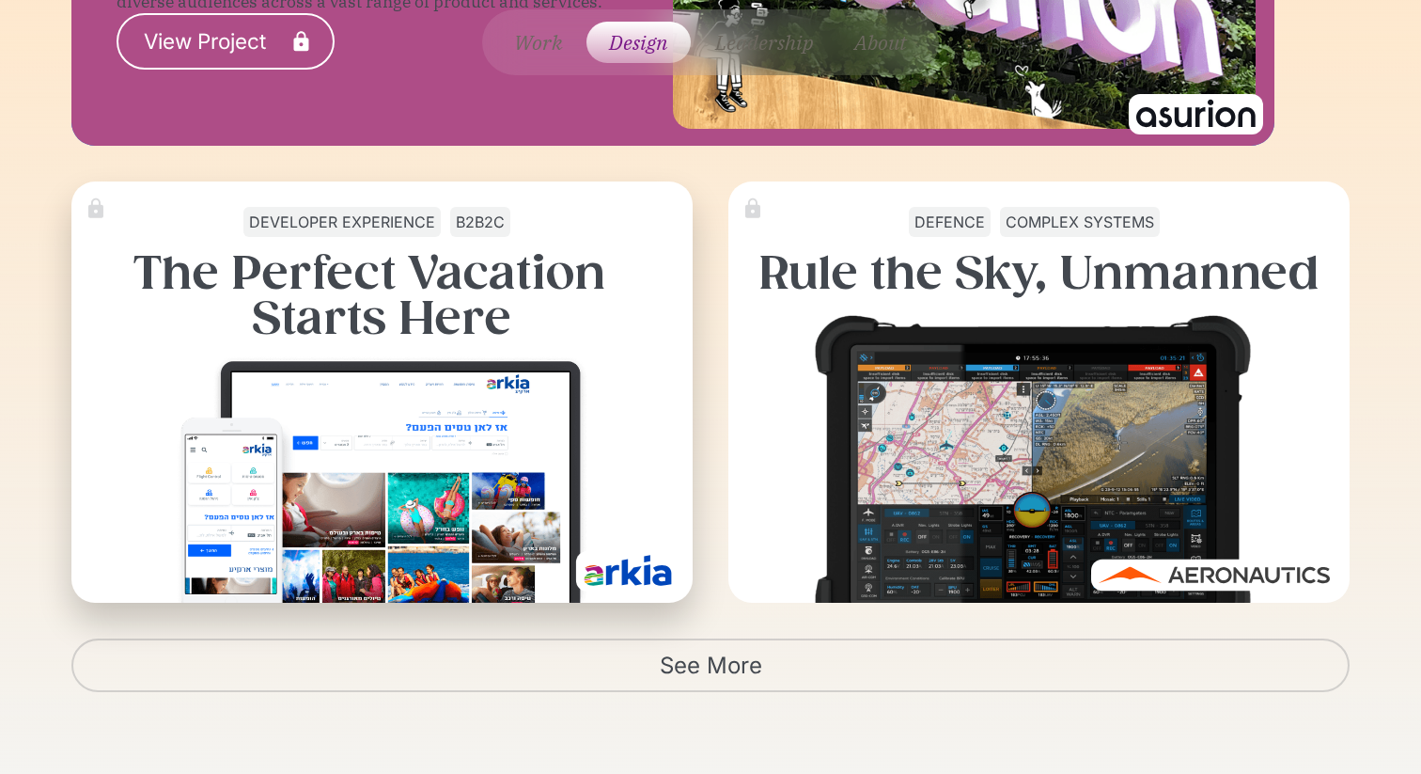
scroll to position [3281, 0]
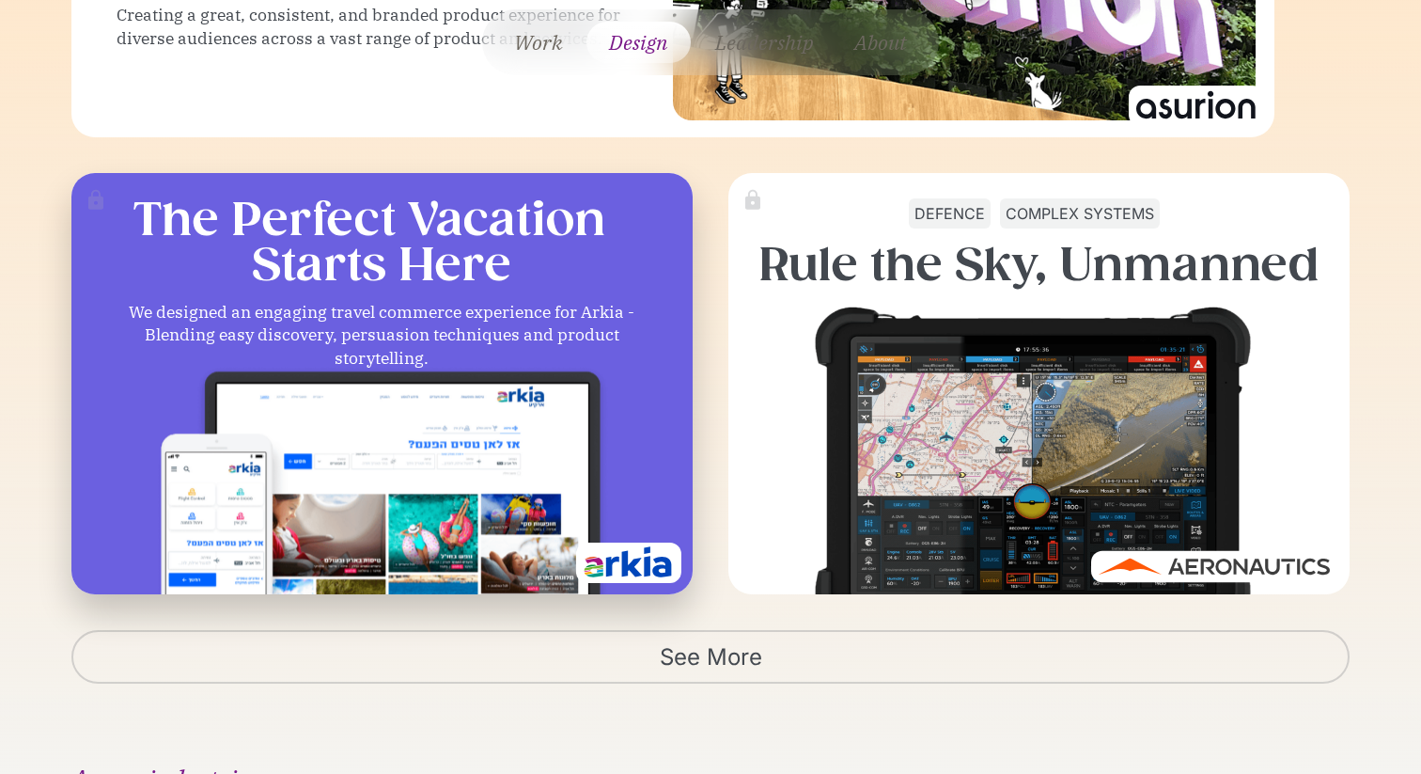
click at [416, 437] on img at bounding box center [381, 495] width 455 height 283
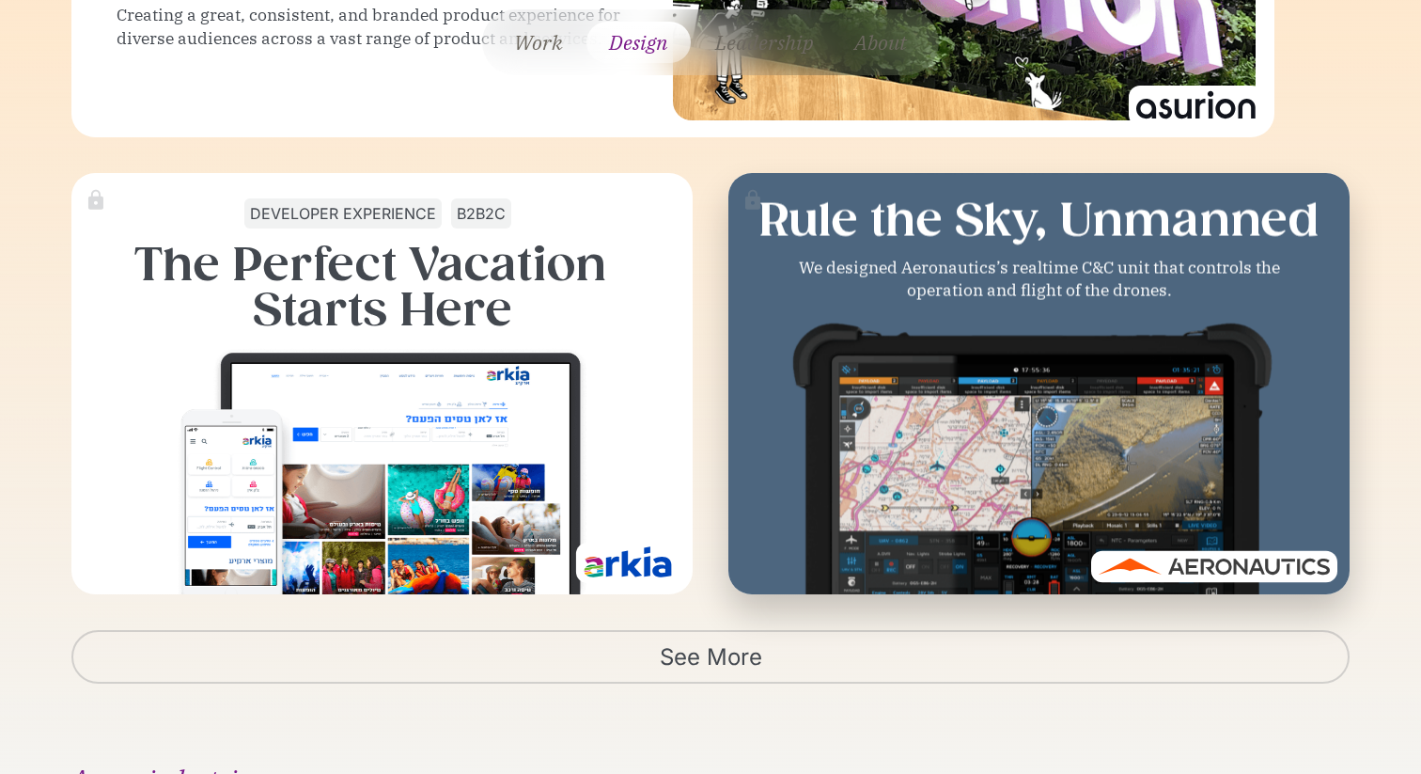
click at [842, 412] on img at bounding box center [1039, 477] width 541 height 324
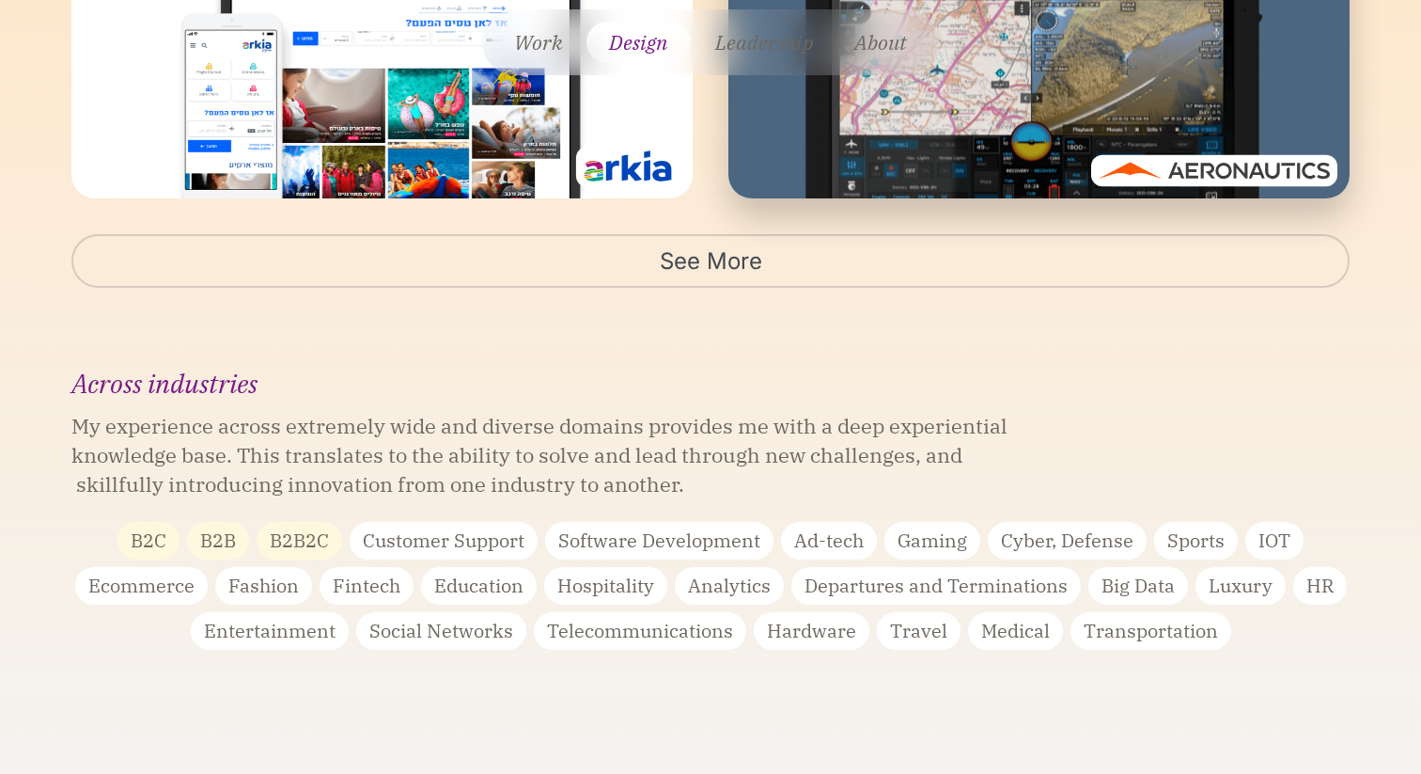
scroll to position [3750, 0]
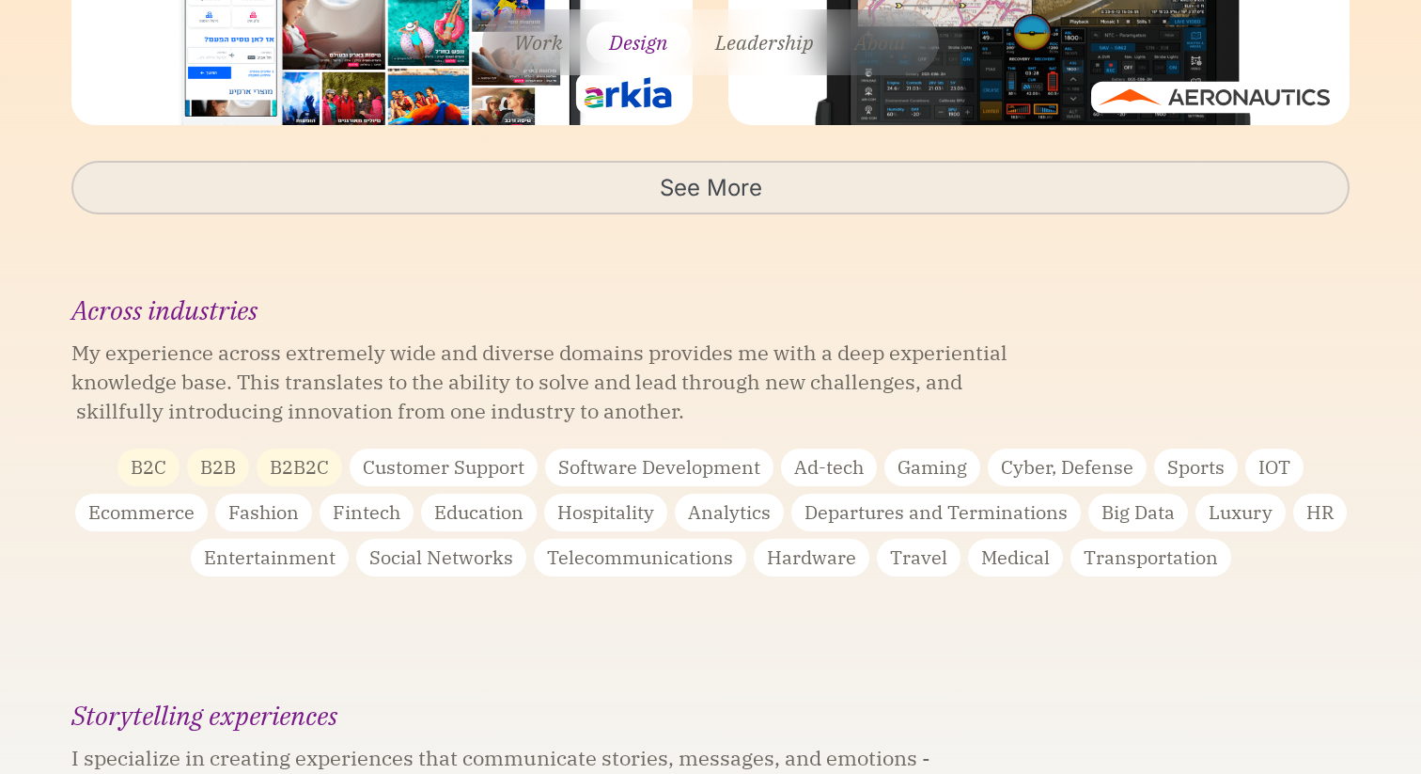
click at [770, 201] on link "See More" at bounding box center [710, 188] width 1279 height 54
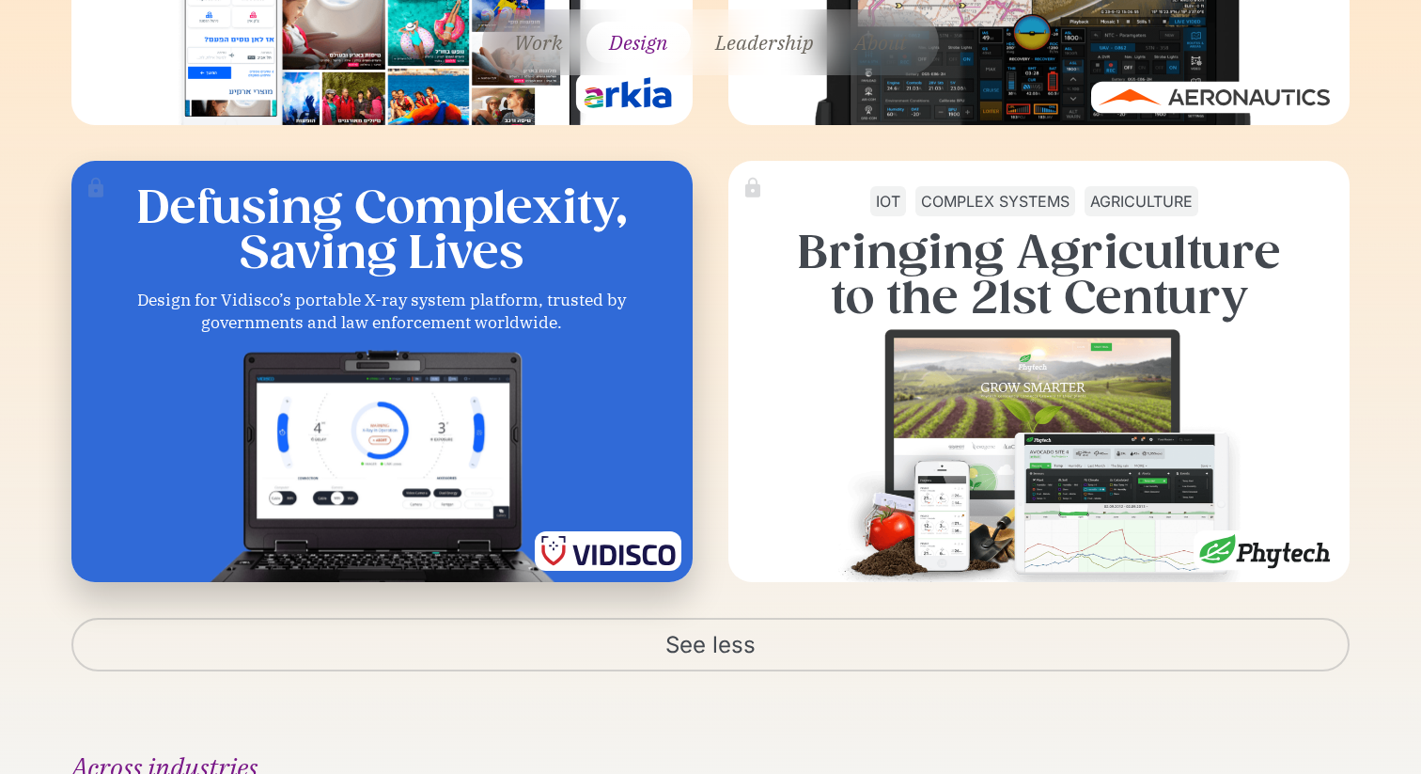
click at [394, 439] on img at bounding box center [382, 483] width 472 height 283
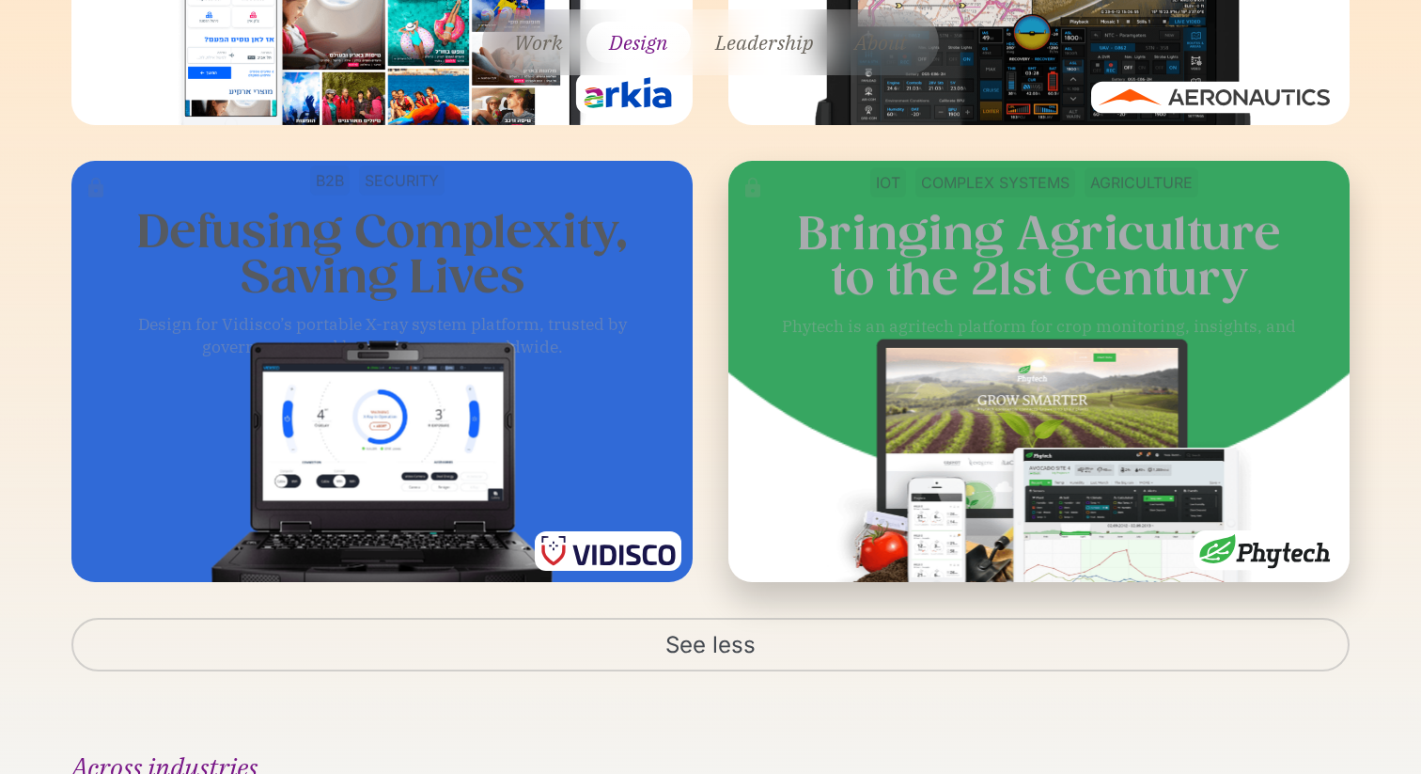
click at [995, 430] on img at bounding box center [1039, 469] width 426 height 271
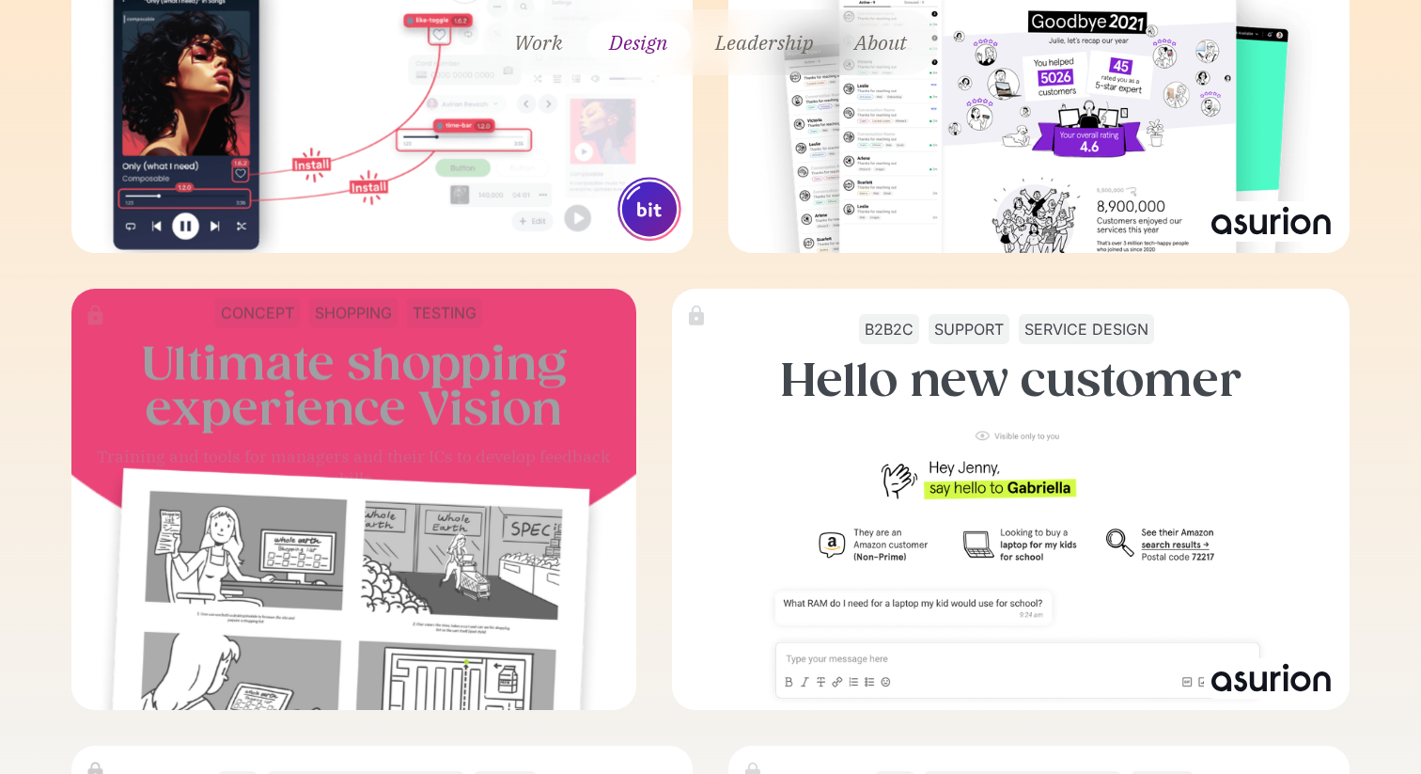
scroll to position [5308, 0]
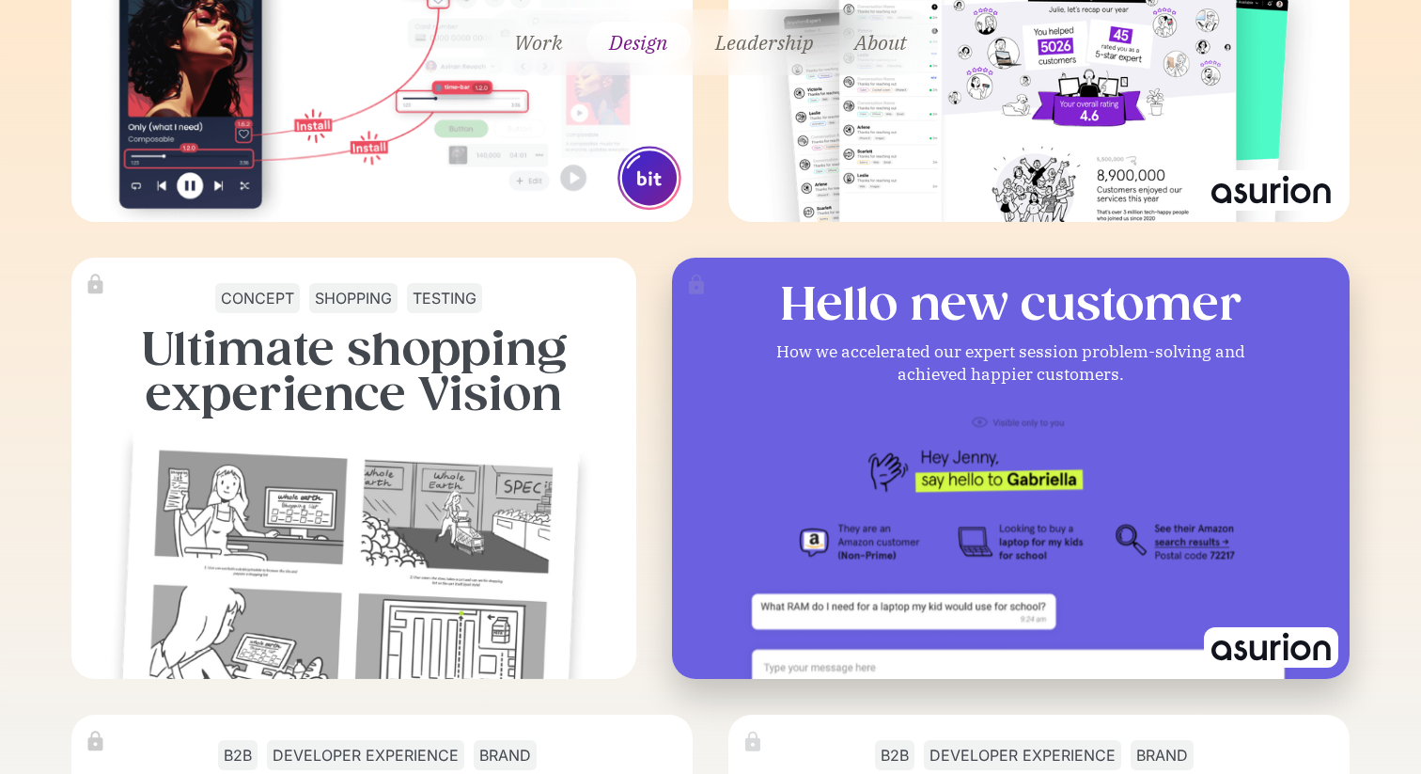
click at [806, 439] on img at bounding box center [1010, 561] width 635 height 324
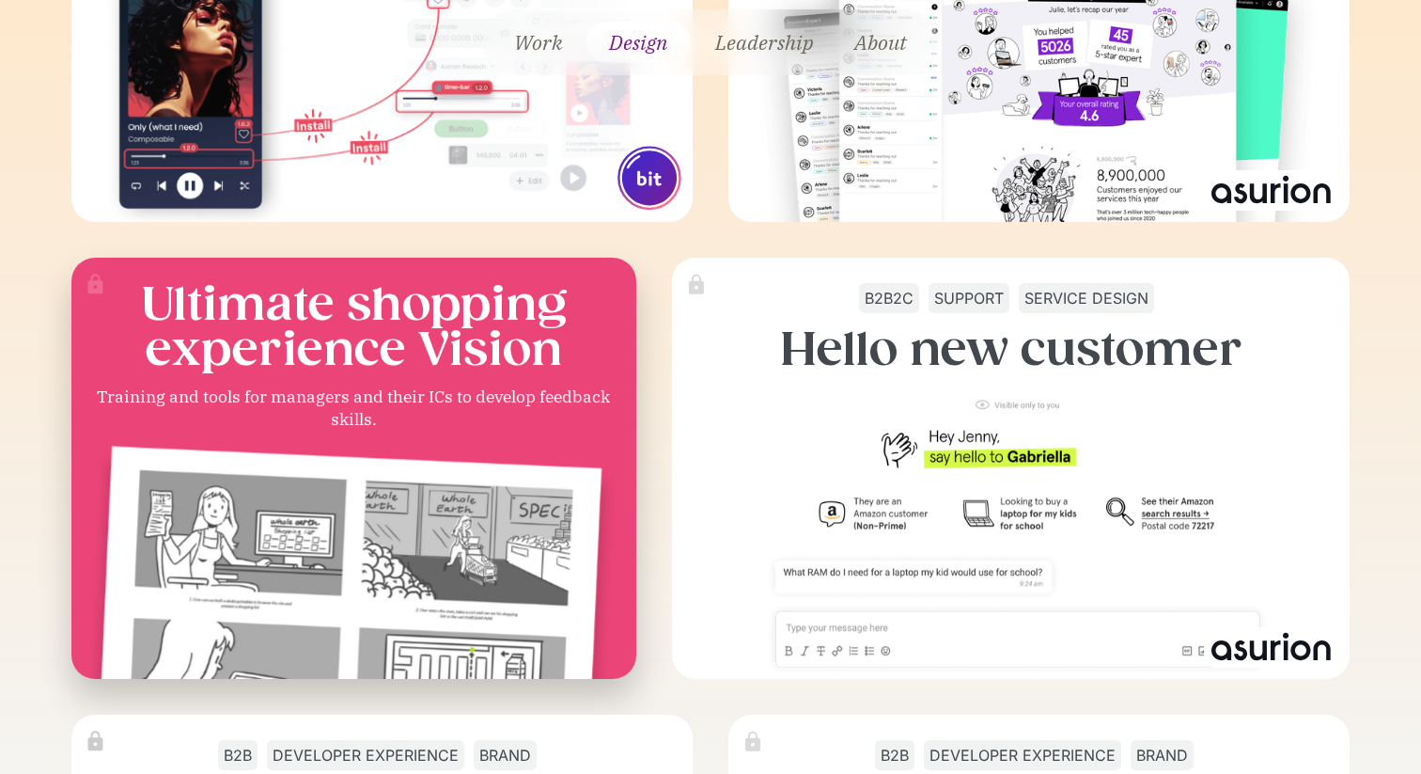
click at [510, 428] on div "Training and tools for managers and their ICs to develop feedback skills." at bounding box center [353, 408] width 517 height 46
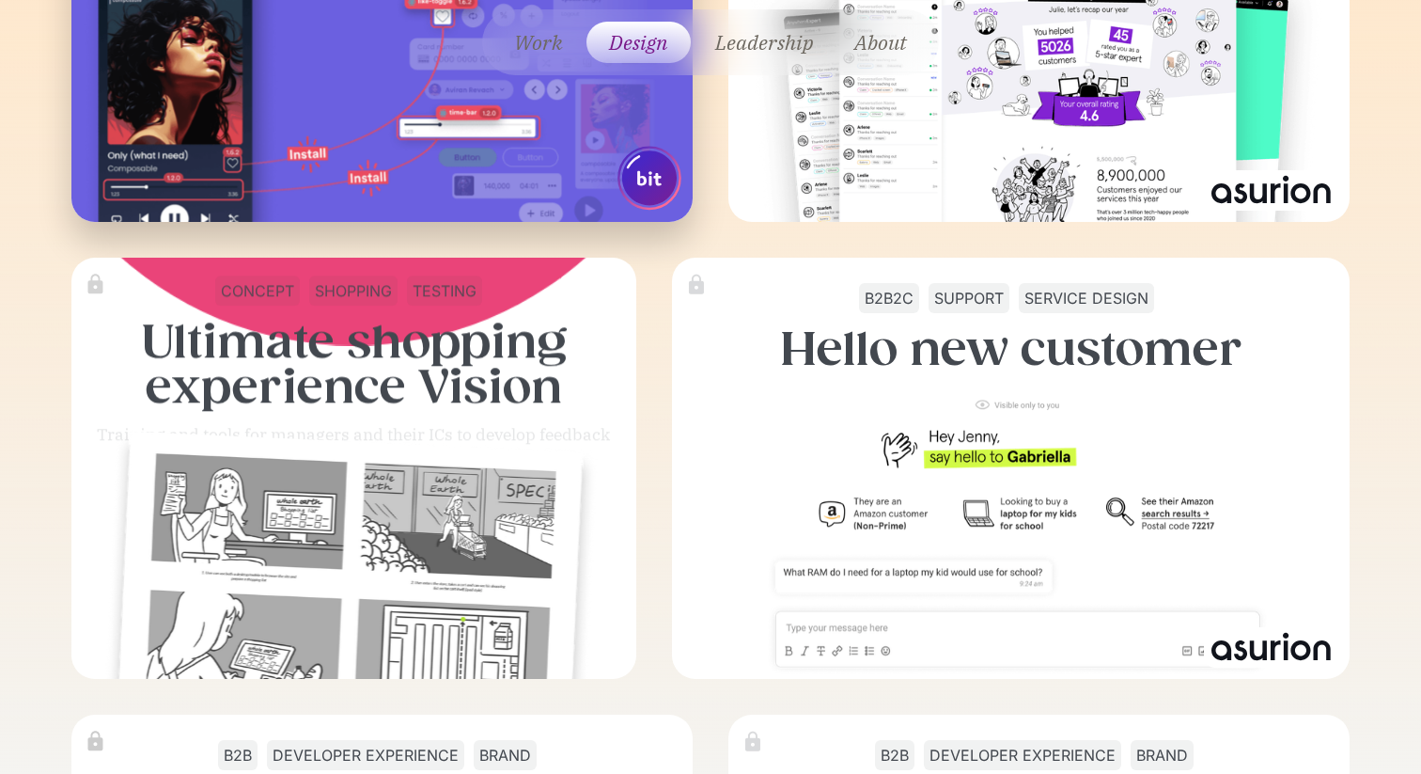
click at [511, 93] on img at bounding box center [382, 98] width 598 height 319
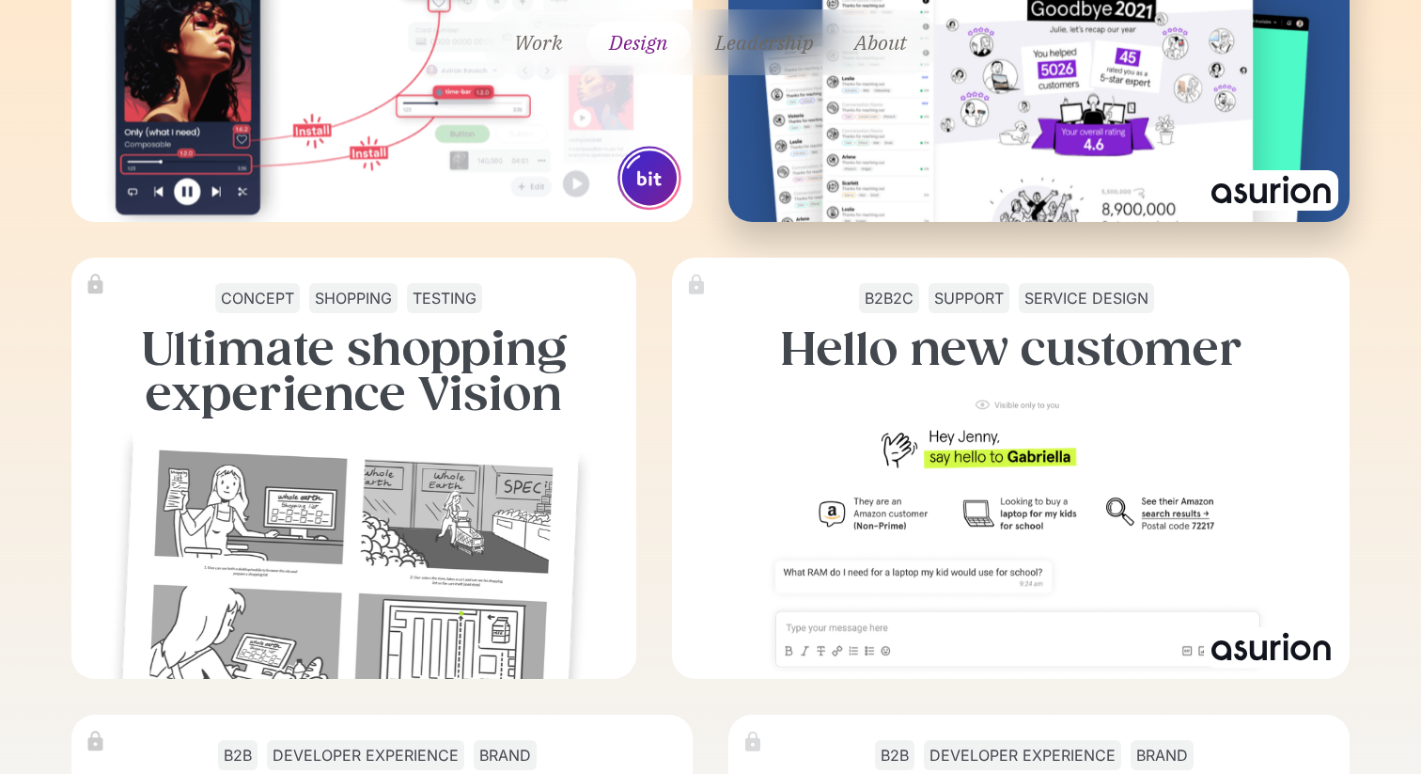
click at [900, 126] on img at bounding box center [1039, 100] width 627 height 320
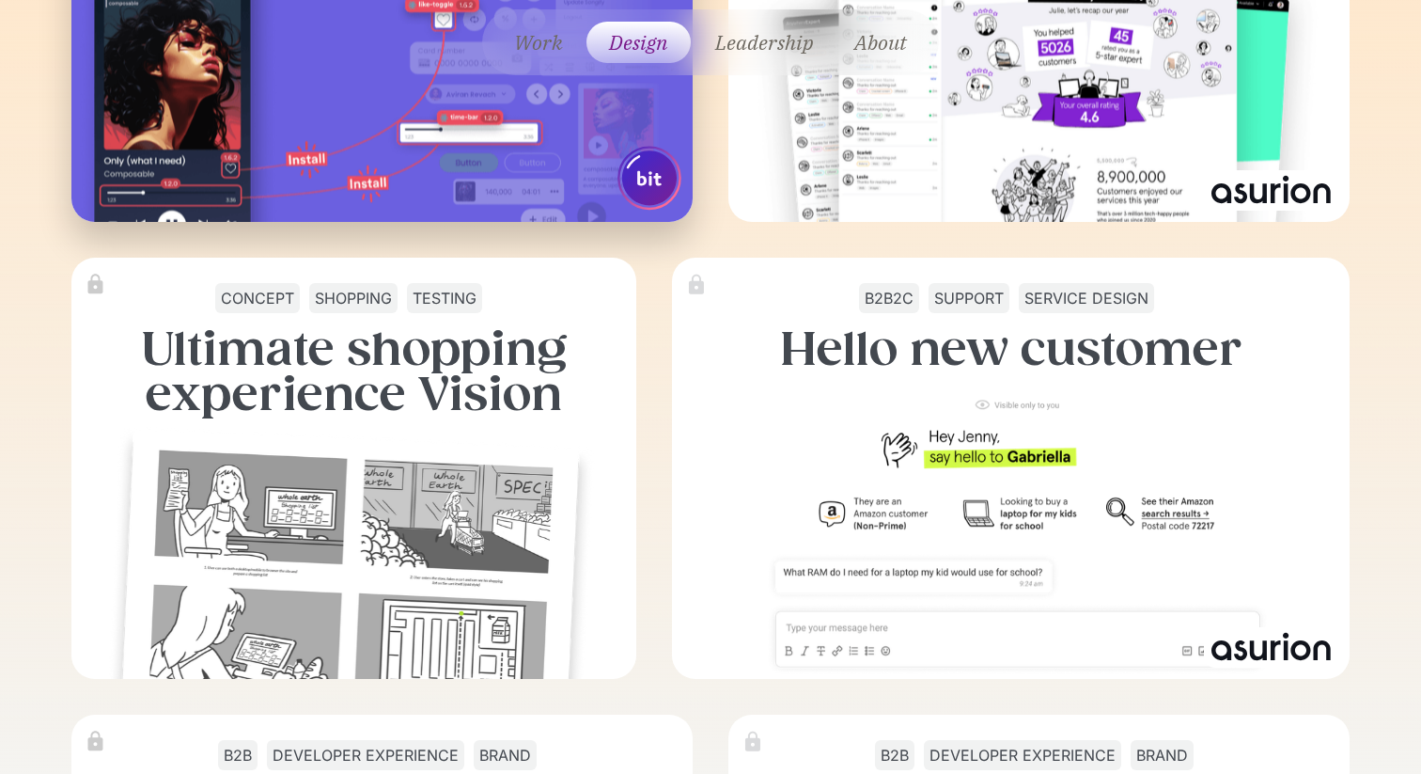
click at [618, 185] on img at bounding box center [650, 178] width 64 height 65
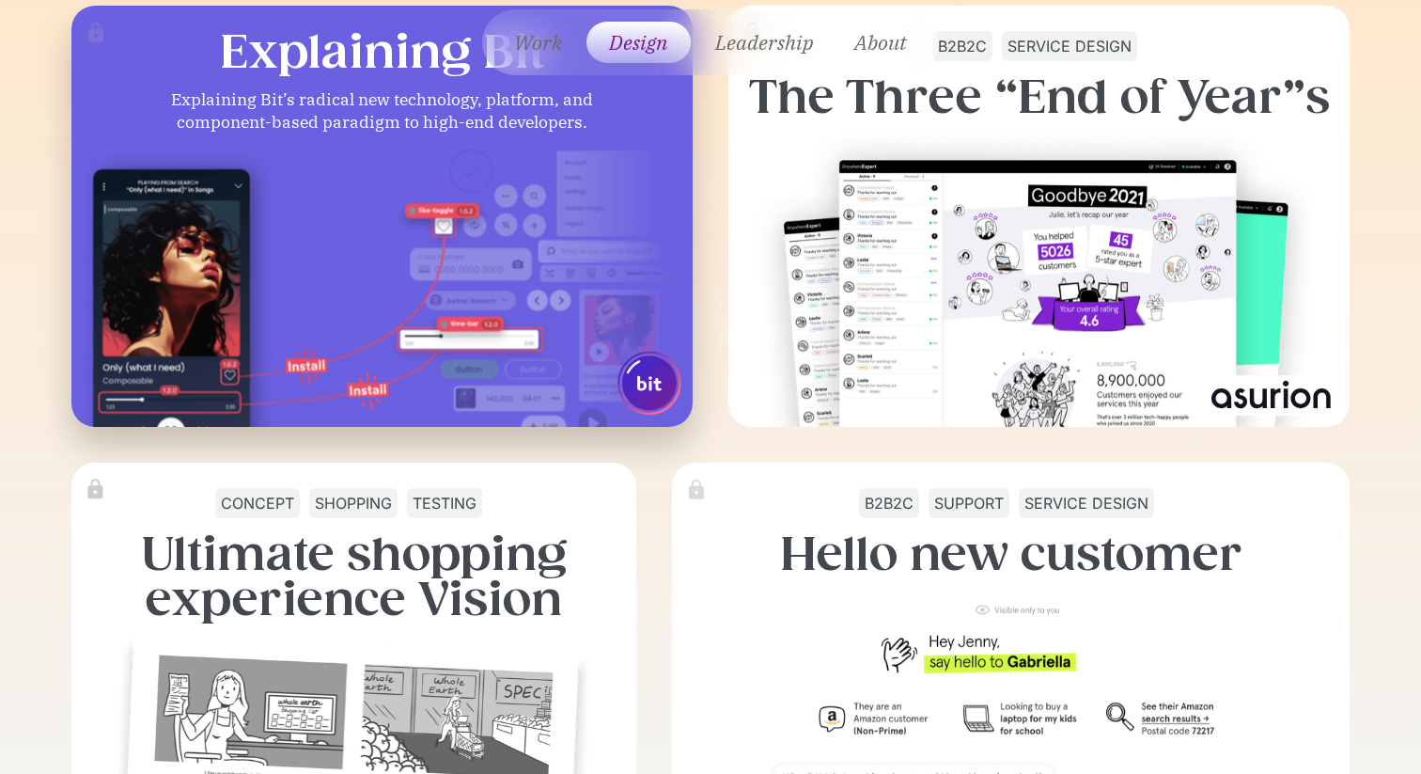
scroll to position [5072, 0]
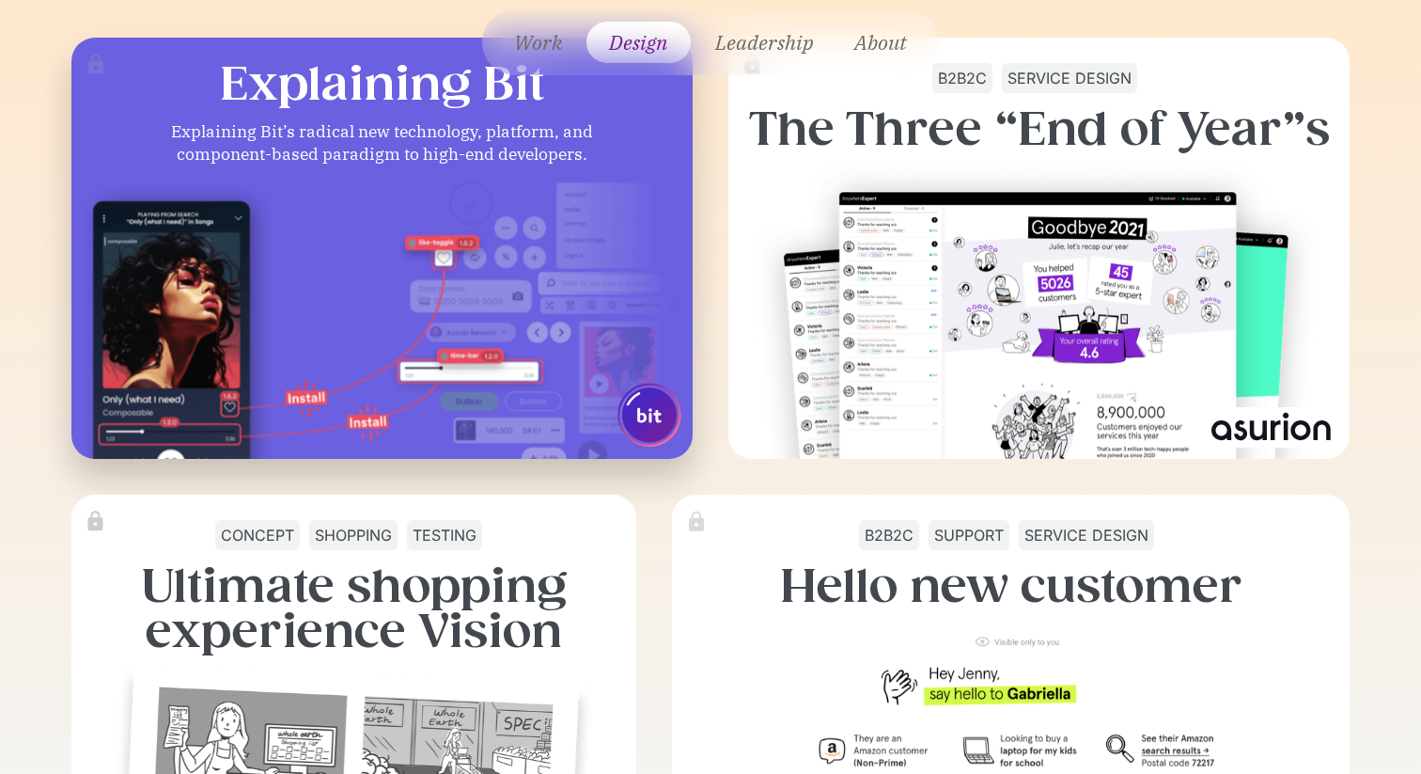
click at [303, 252] on img at bounding box center [381, 341] width 609 height 324
click at [303, 263] on img at bounding box center [381, 341] width 609 height 324
click at [303, 262] on img at bounding box center [381, 341] width 609 height 324
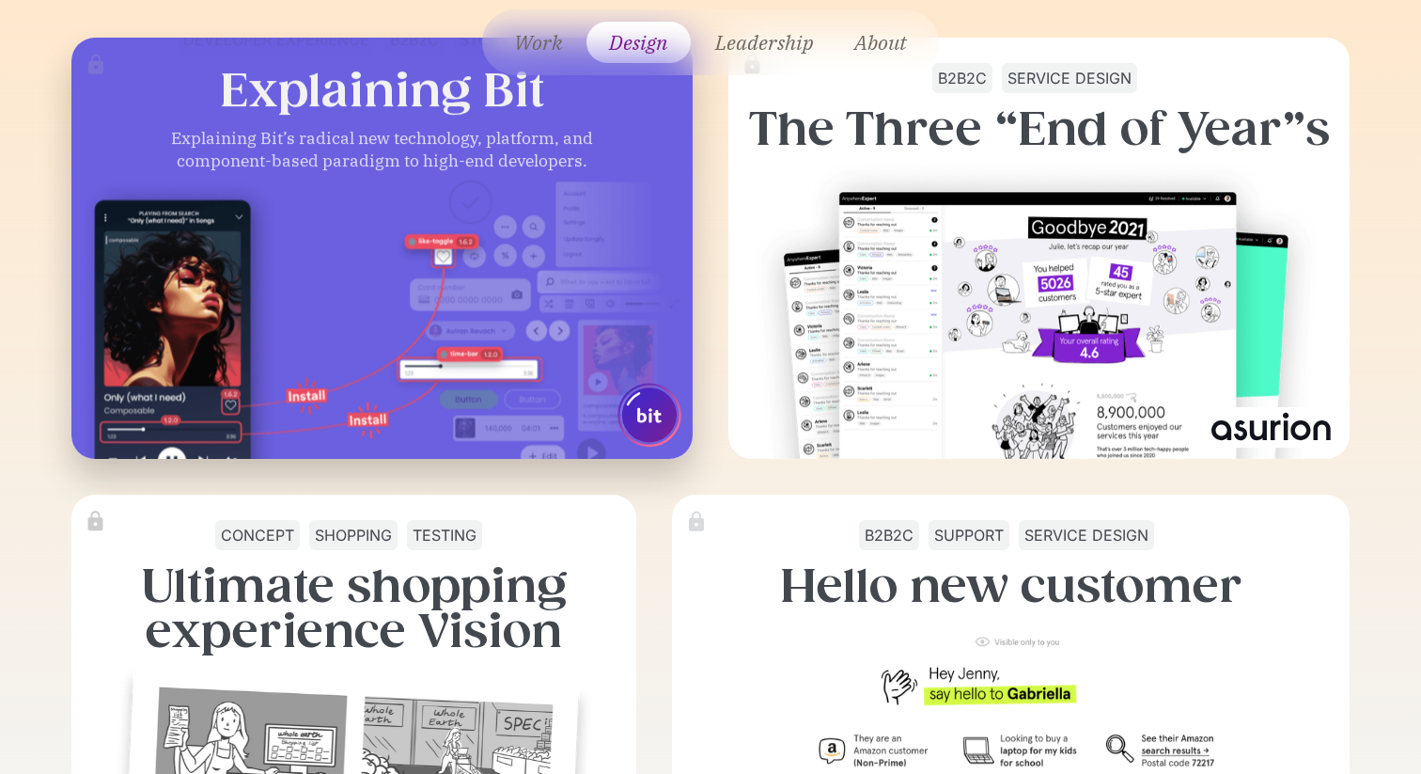
click at [90, 79] on div "developer experience b2b2c storytelling Explaining Bit Explaining Bit’s radical…" at bounding box center [382, 90] width 601 height 133
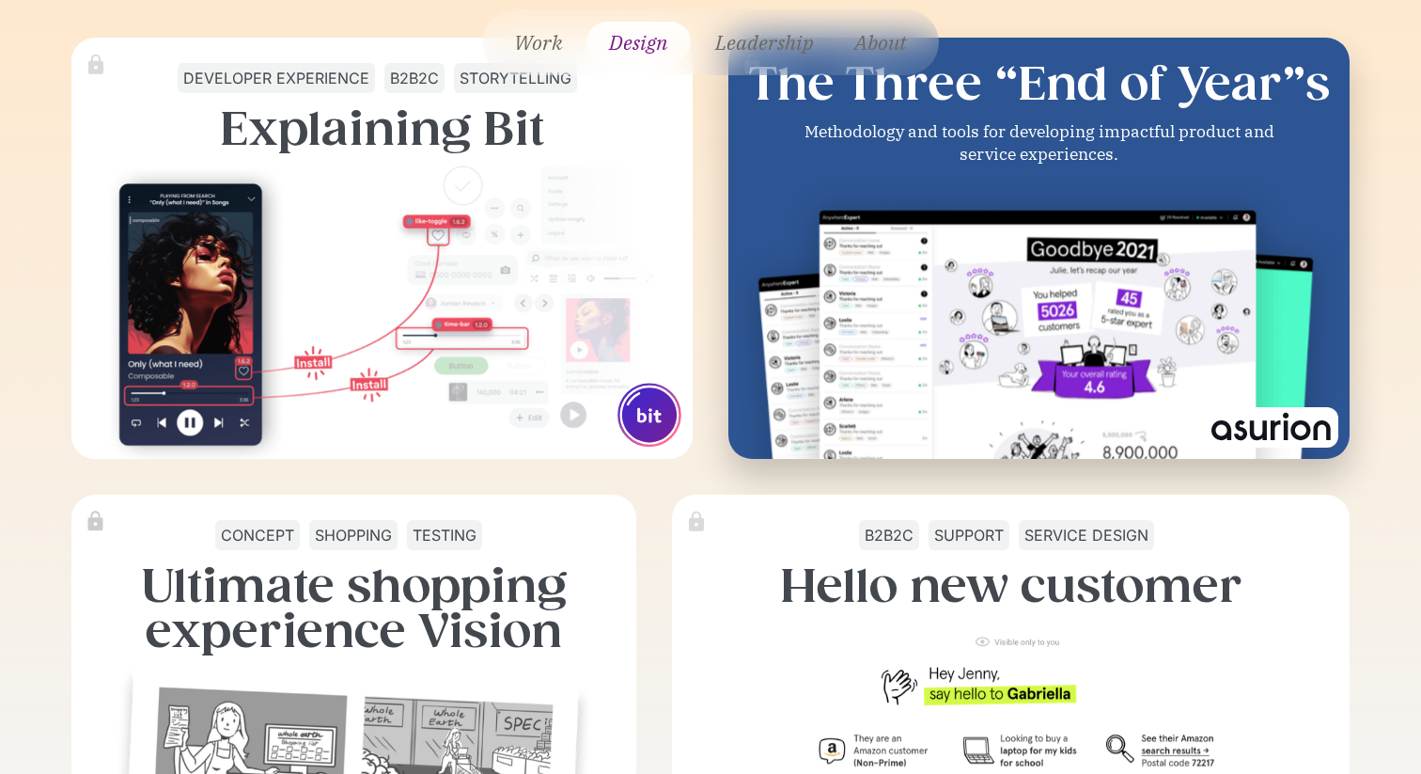
click at [764, 243] on img at bounding box center [1039, 341] width 635 height 324
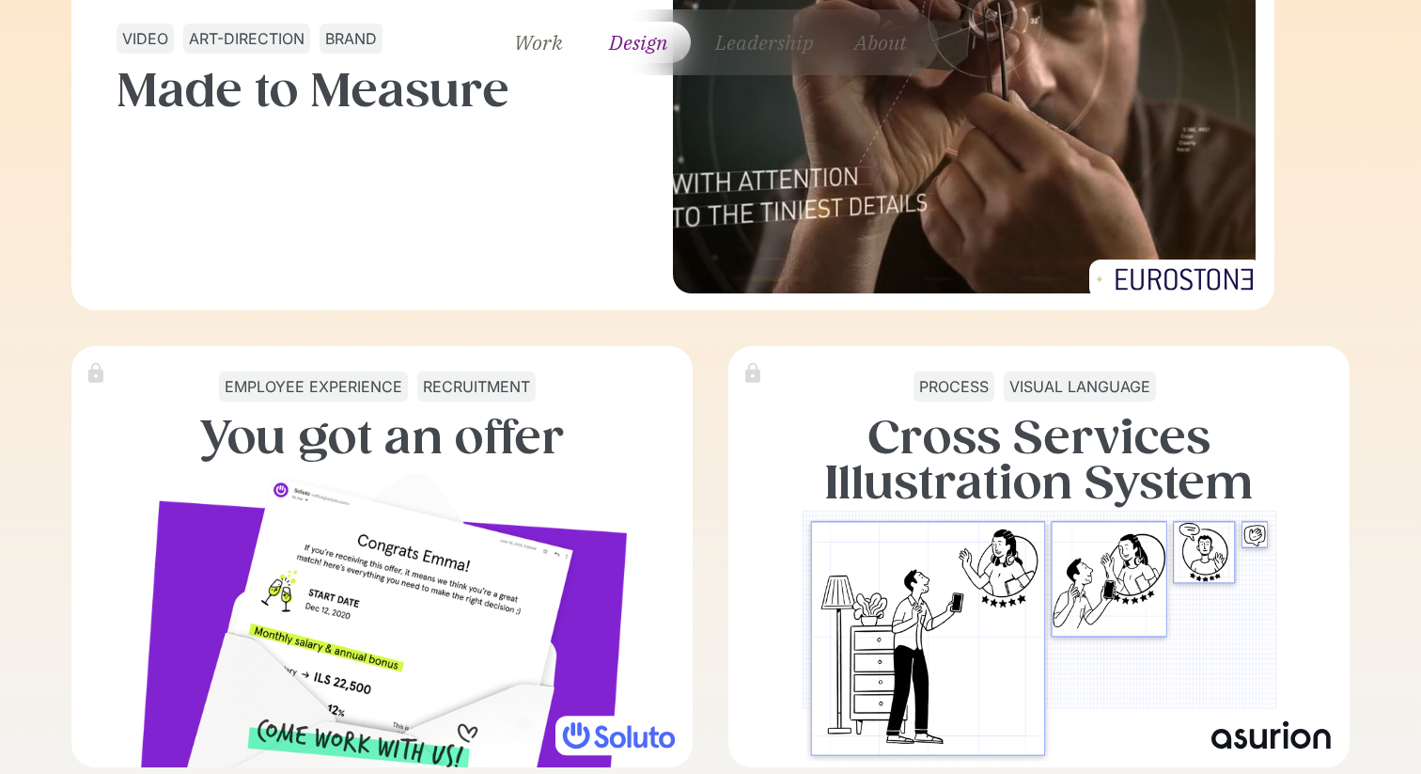
scroll to position [6600, 0]
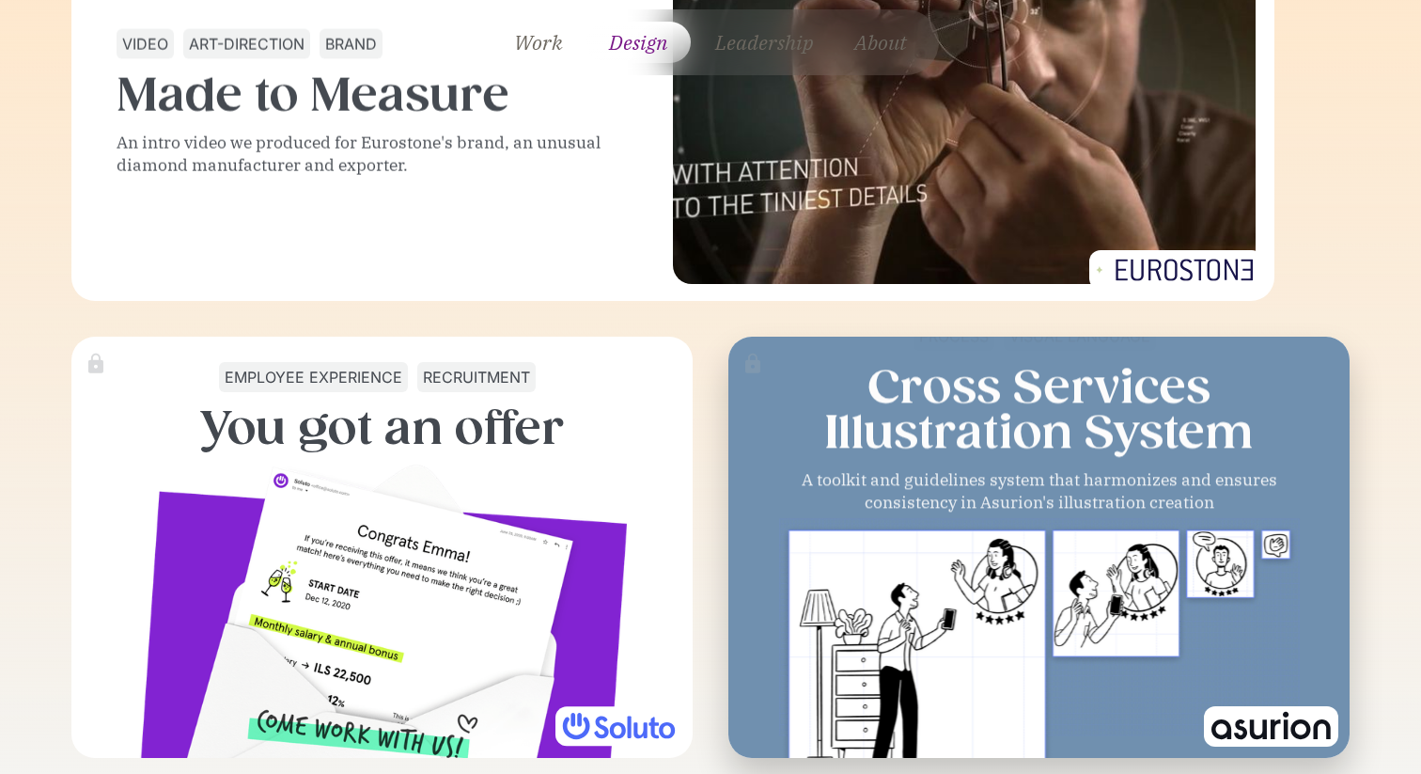
click at [923, 365] on h3 "Cross Services  Illustration System" at bounding box center [1039, 410] width 430 height 90
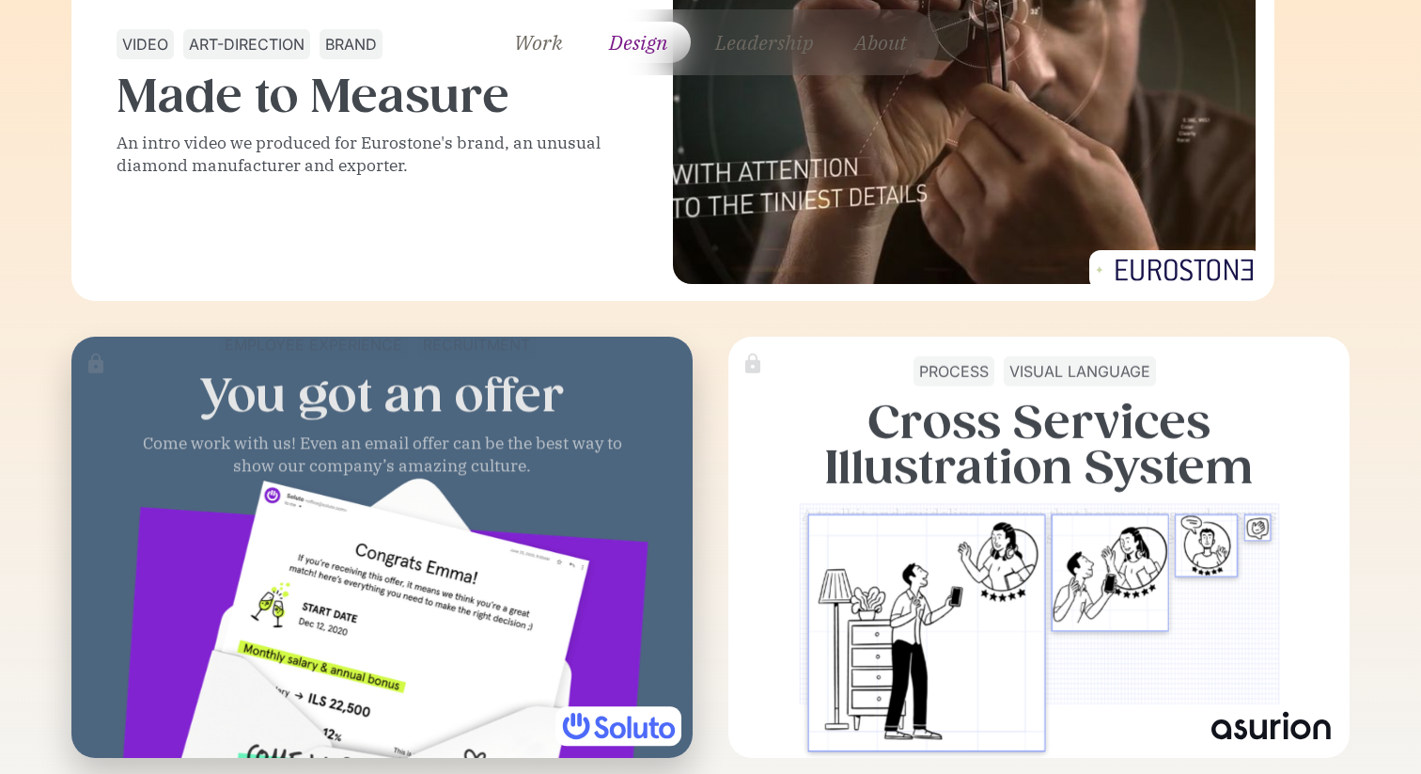
click at [574, 410] on div "employee experience recruitment You got an offer Come work with us! Even an ema…" at bounding box center [382, 395] width 601 height 133
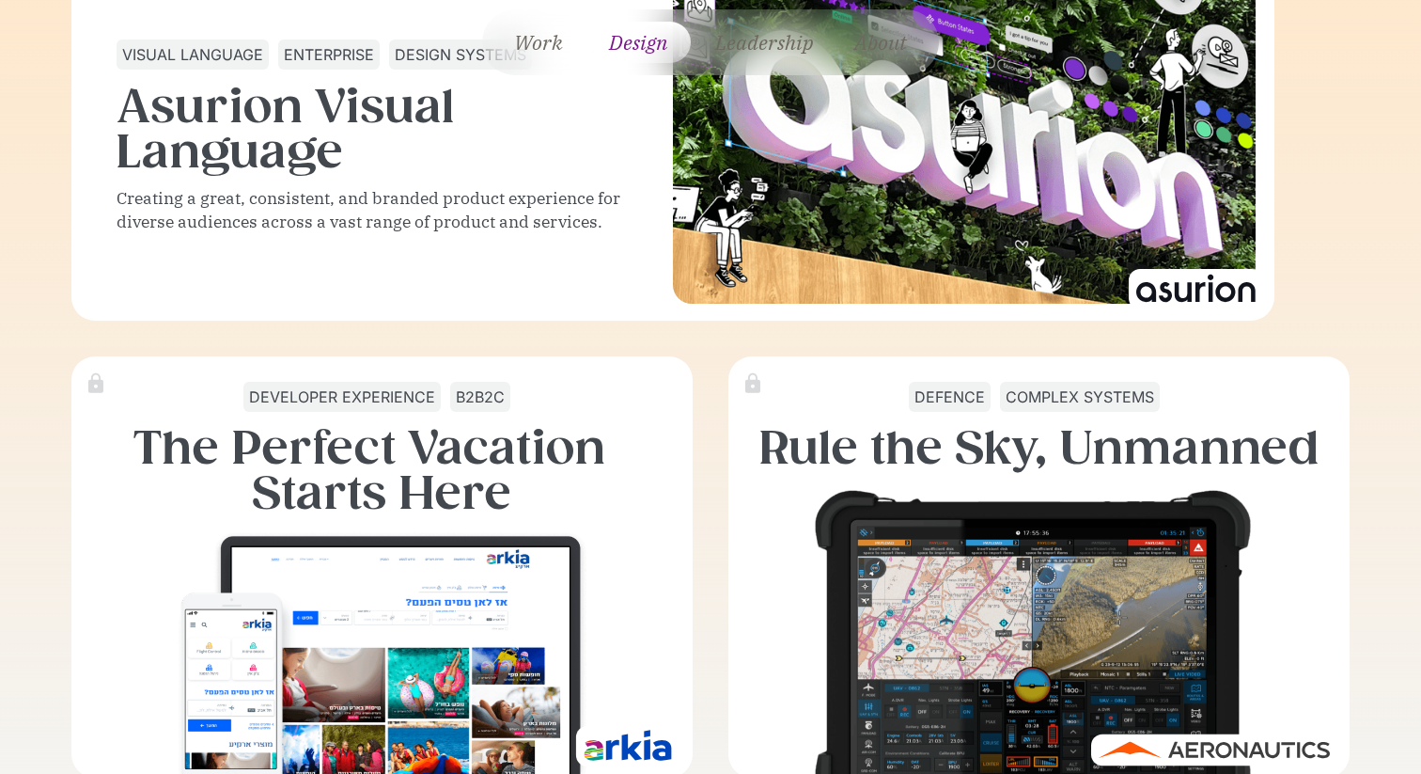
scroll to position [2918, 0]
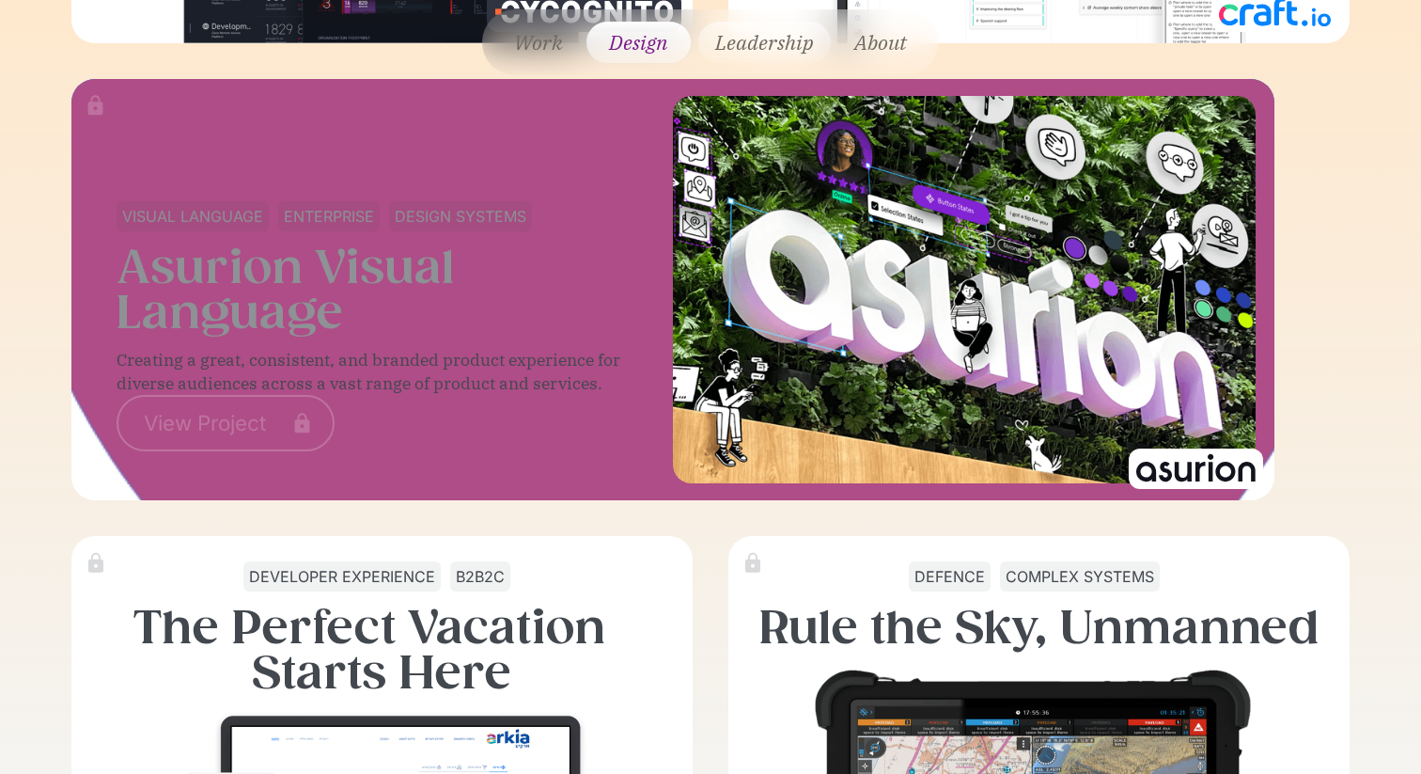
click at [766, 33] on link "Leadership" at bounding box center [764, 42] width 132 height 41
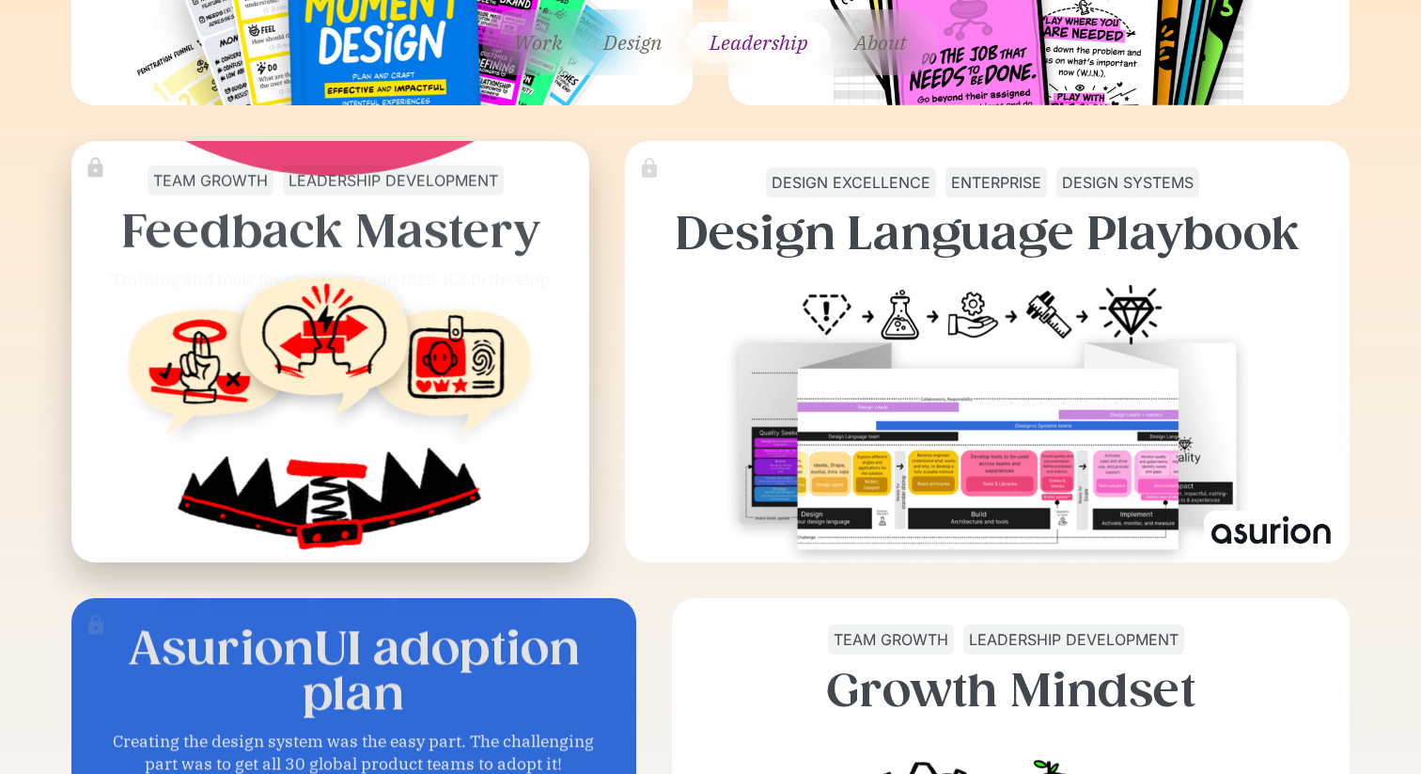
scroll to position [6146, 0]
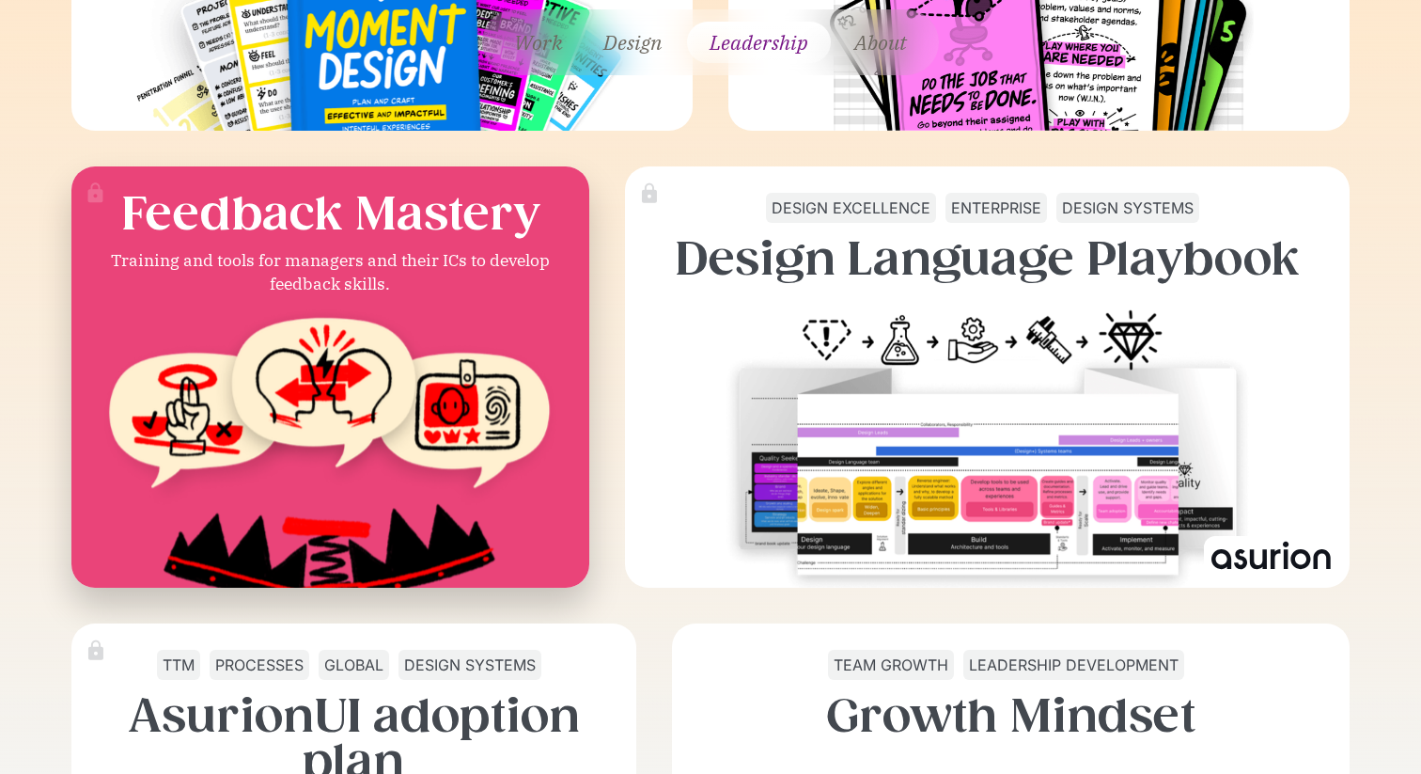
click at [347, 366] on img at bounding box center [331, 470] width 556 height 324
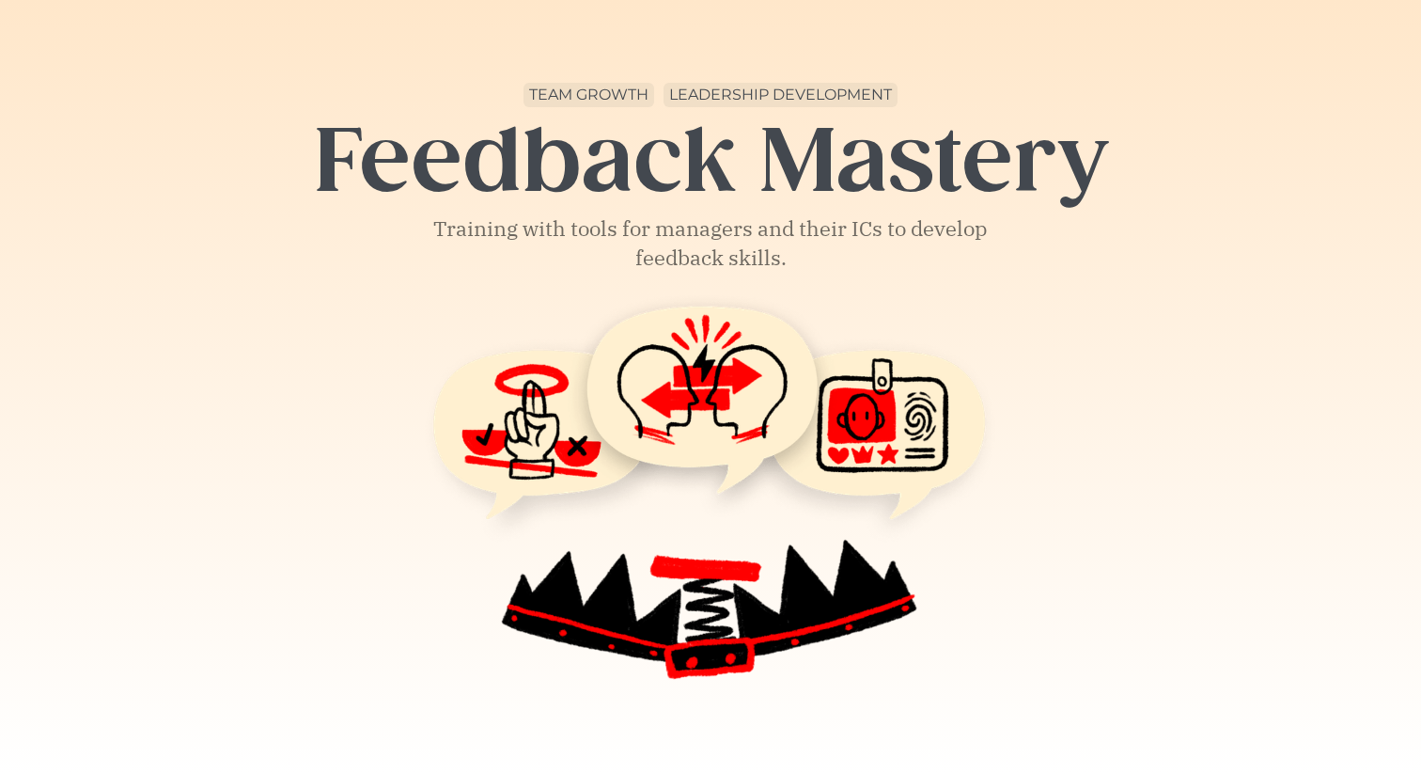
scroll to position [301, 0]
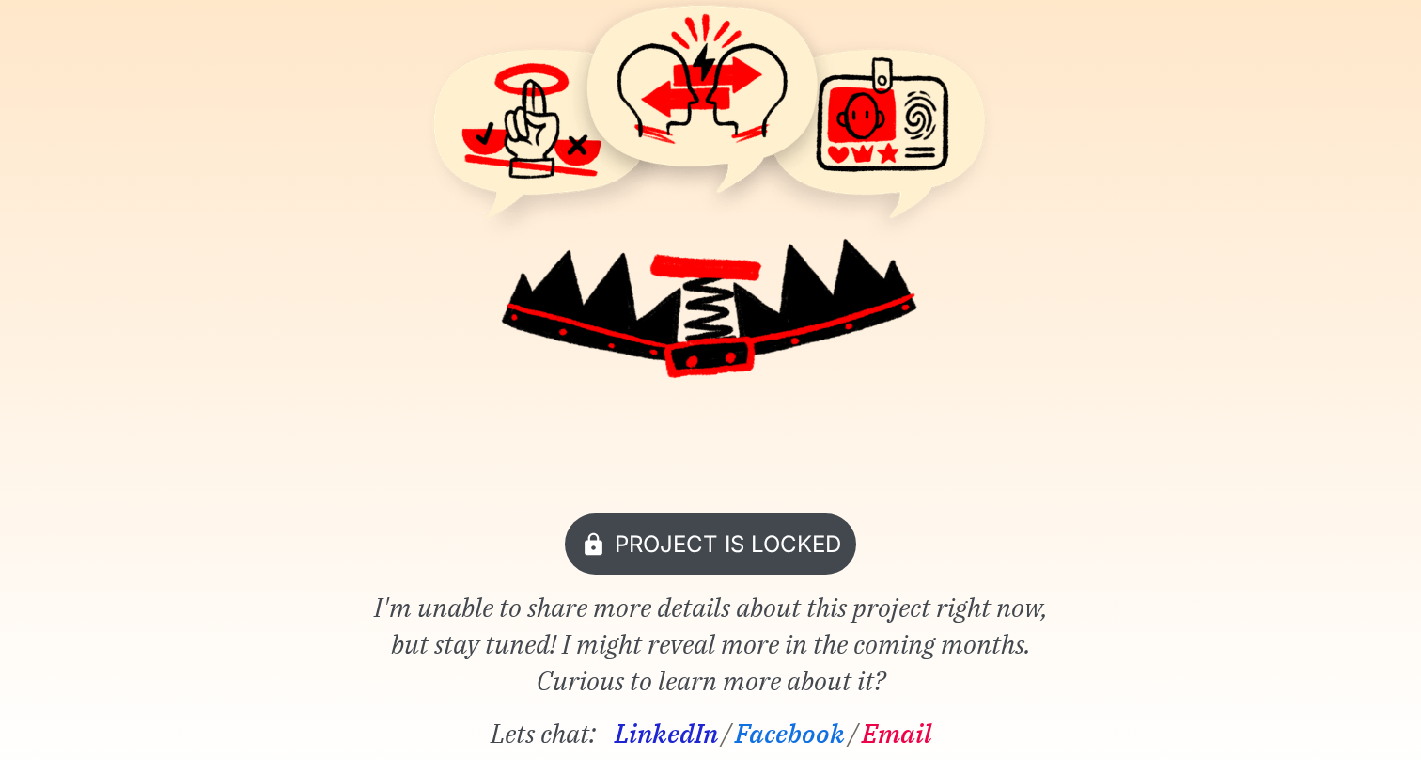
click at [432, 599] on span "I'm unable to share more details about this project right now, but stay tuned! …" at bounding box center [711, 643] width 674 height 108
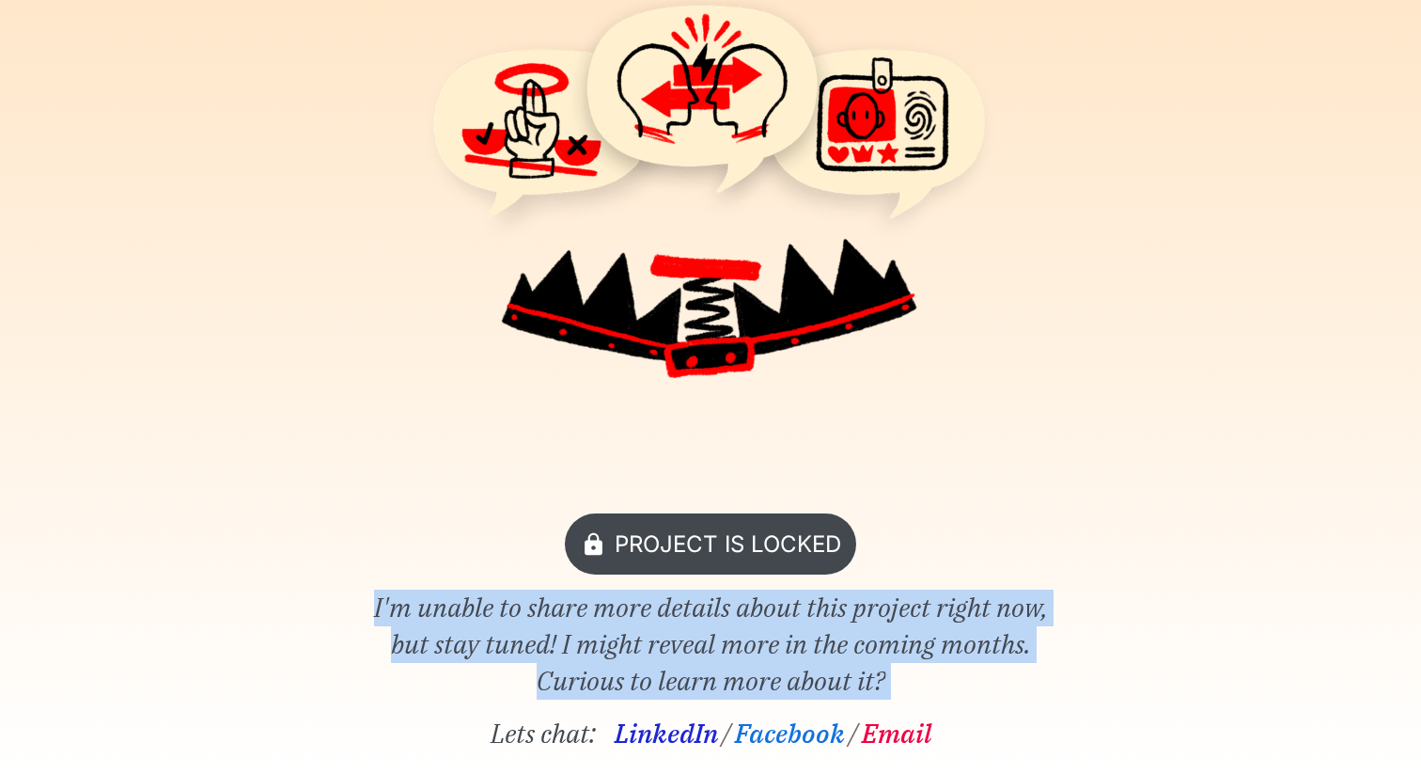
click at [432, 599] on span "I'm unable to share more details about this project right now, but stay tuned! …" at bounding box center [711, 643] width 674 height 108
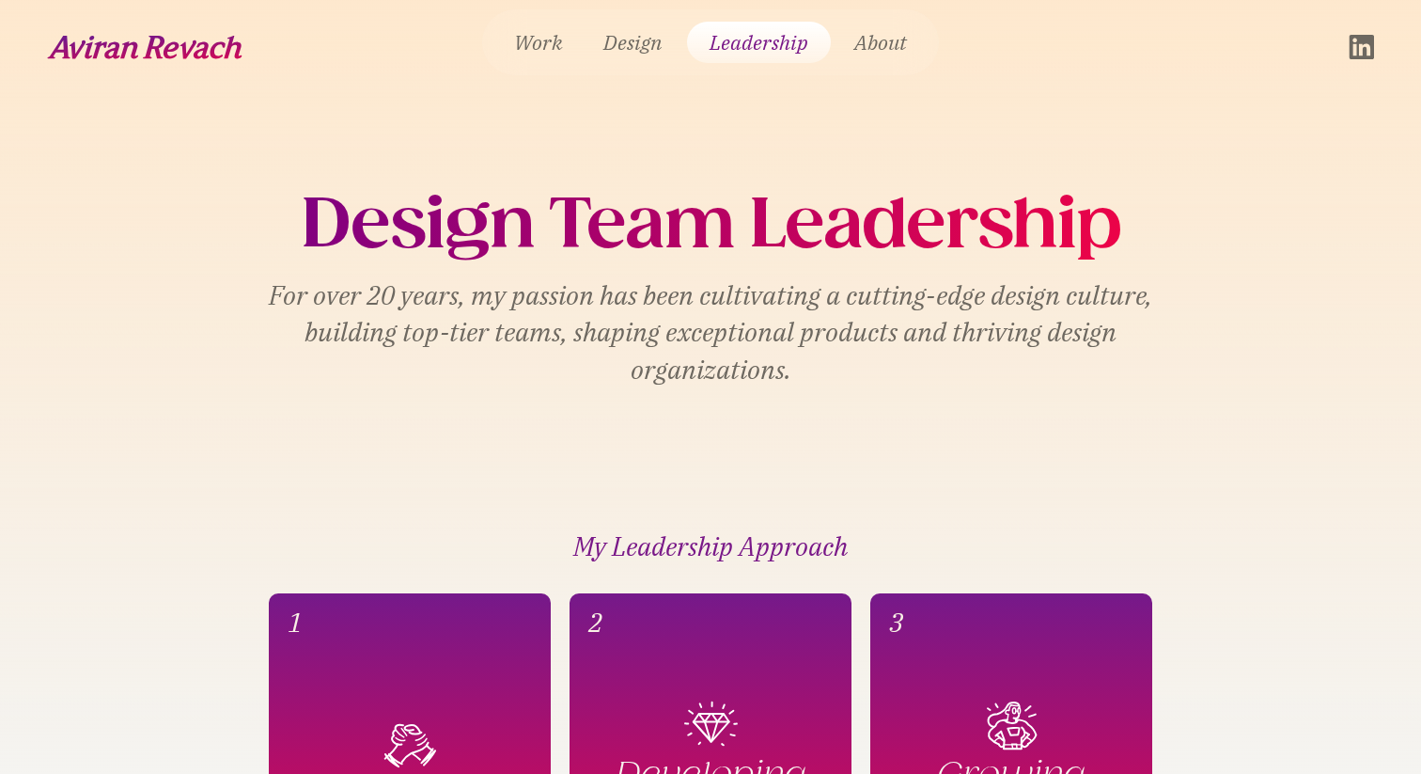
scroll to position [6146, 0]
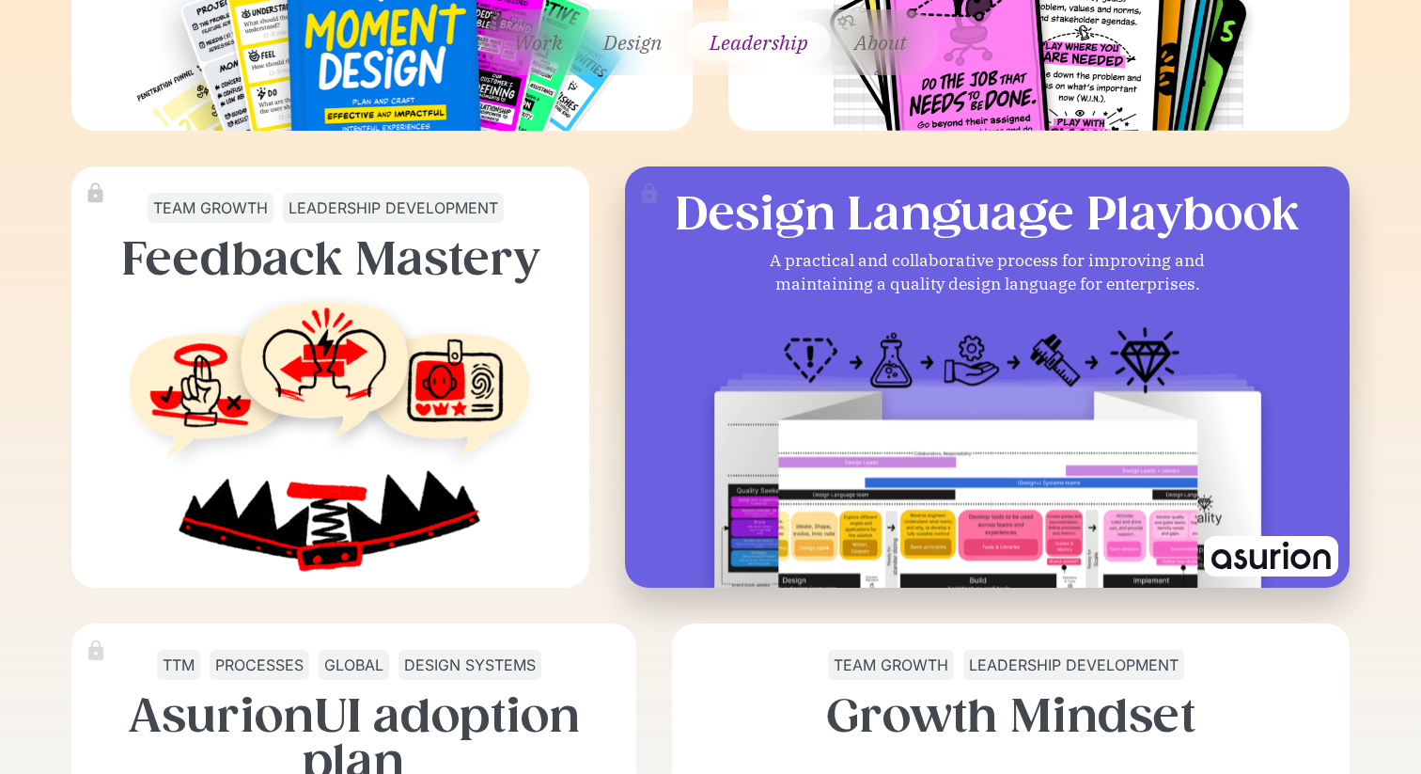
click at [906, 333] on img at bounding box center [987, 470] width 579 height 324
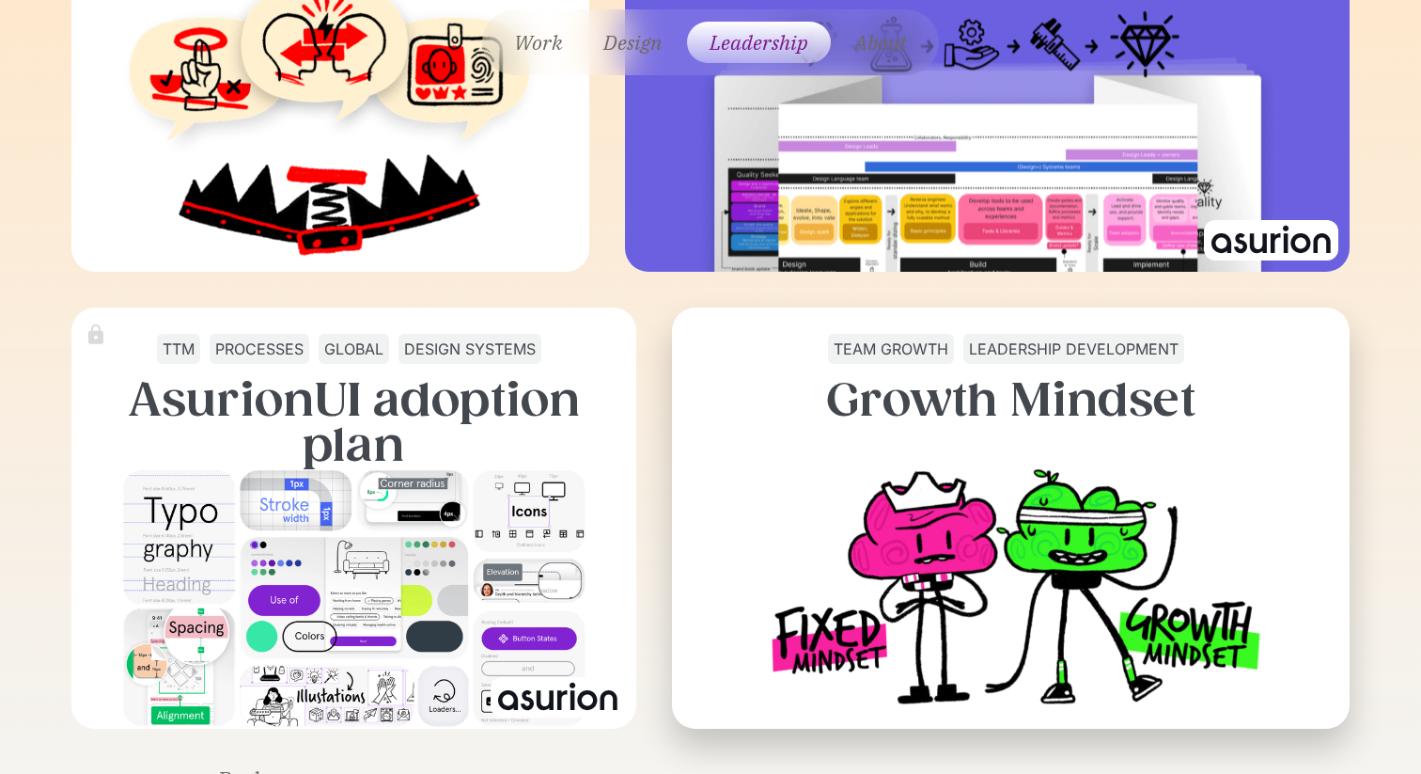
scroll to position [6473, 0]
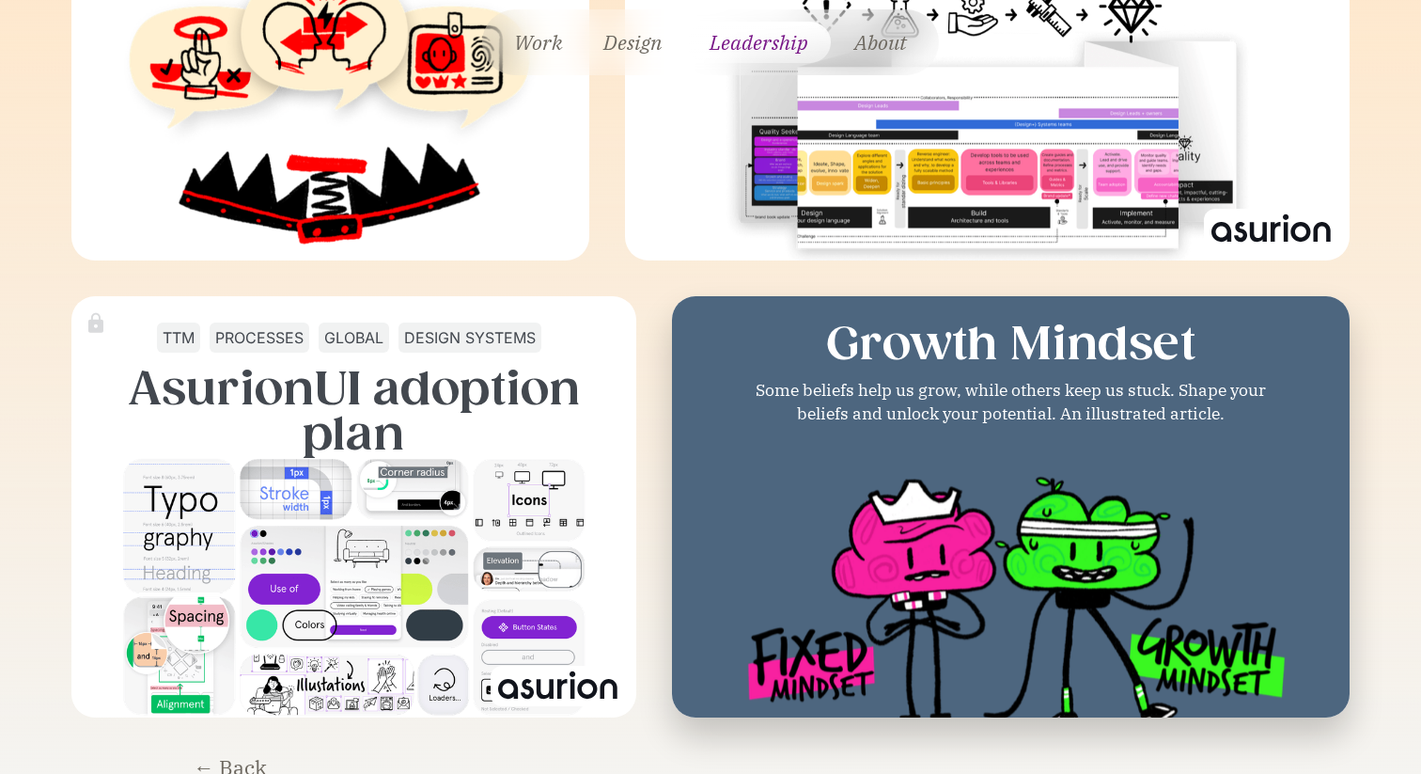
click at [997, 497] on img at bounding box center [1011, 599] width 558 height 326
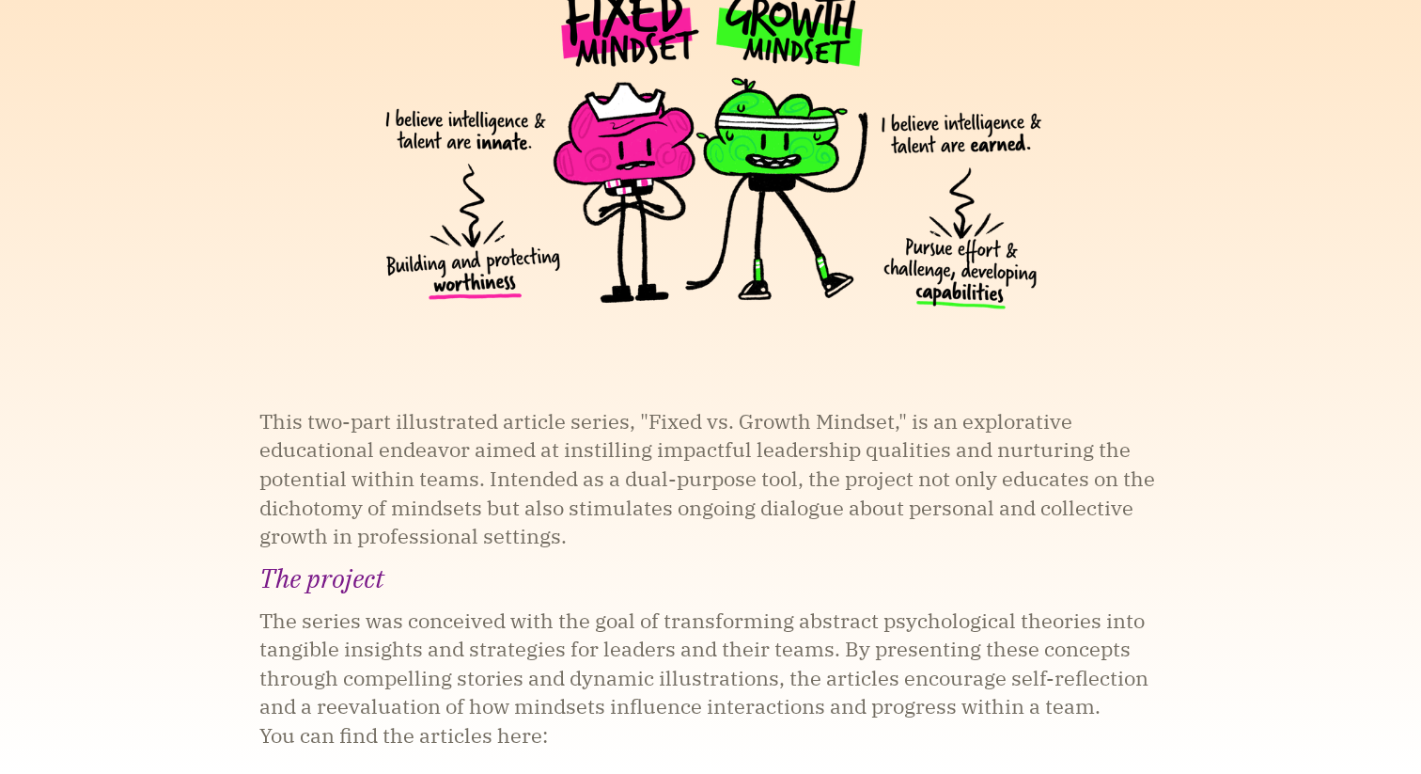
scroll to position [438, 0]
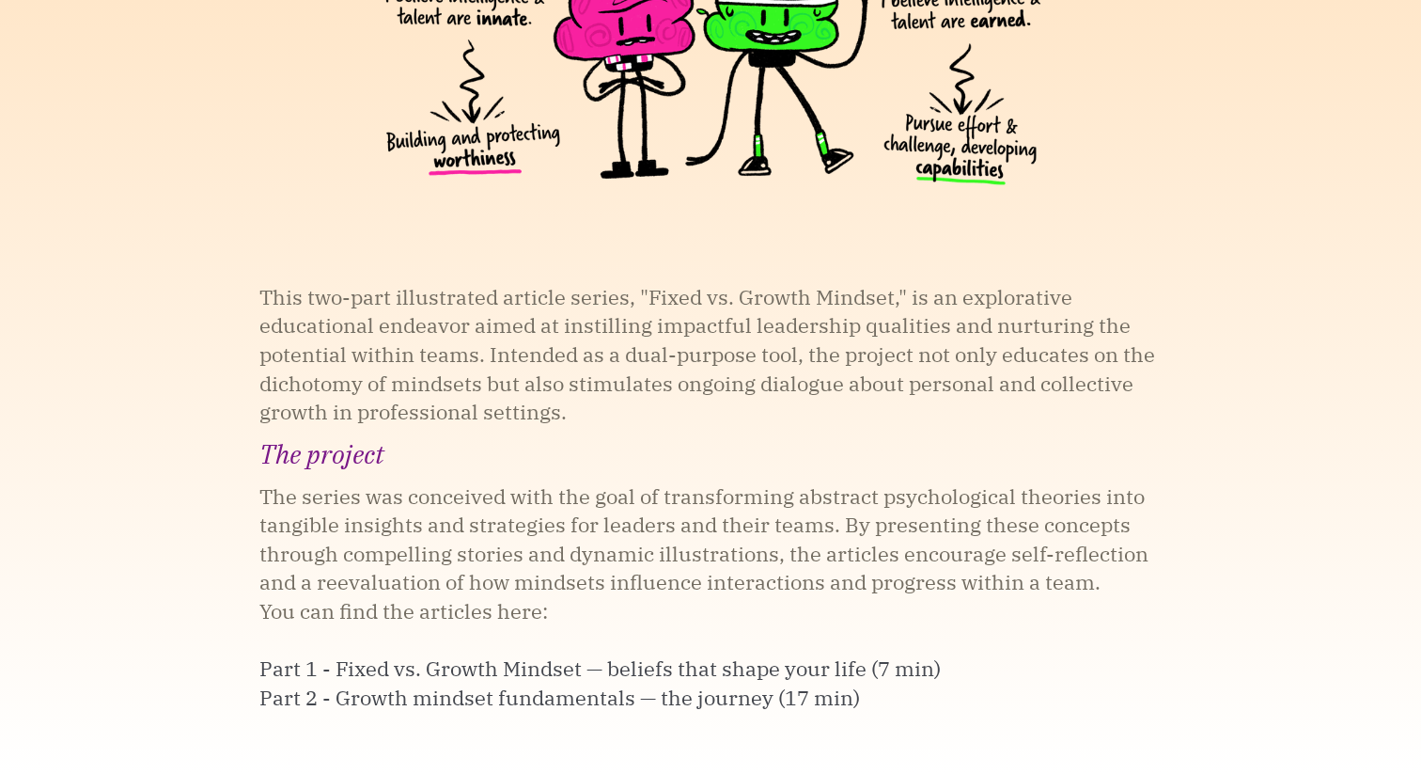
click at [292, 528] on p "The series was conceived with the goal of transforming abstract psychological t…" at bounding box center [710, 597] width 902 height 230
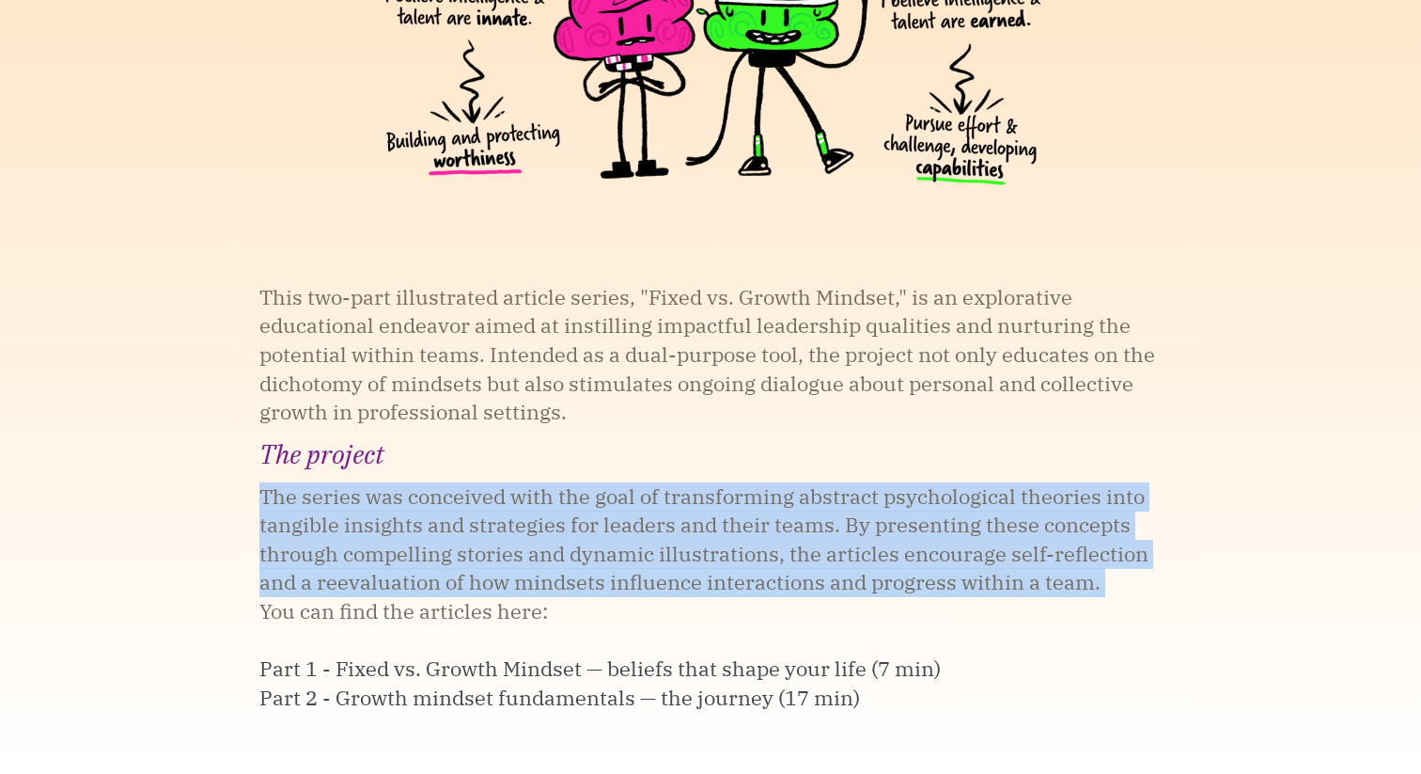
click at [292, 528] on p "The series was conceived with the goal of transforming abstract psychological t…" at bounding box center [710, 597] width 902 height 230
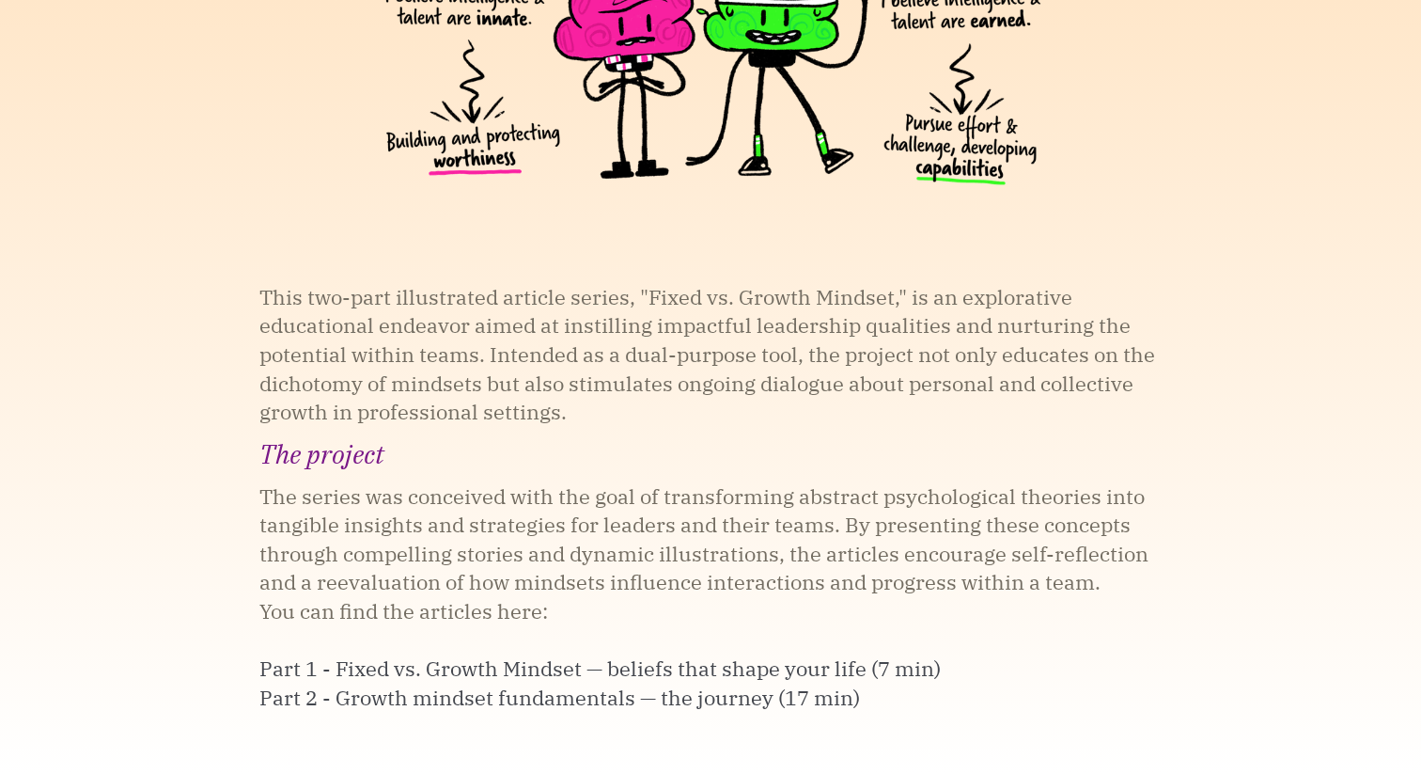
click at [412, 666] on link "Part 1 - Fixed vs. Growth Mindset — beliefs that shape your life (7 min)" at bounding box center [600, 668] width 682 height 29
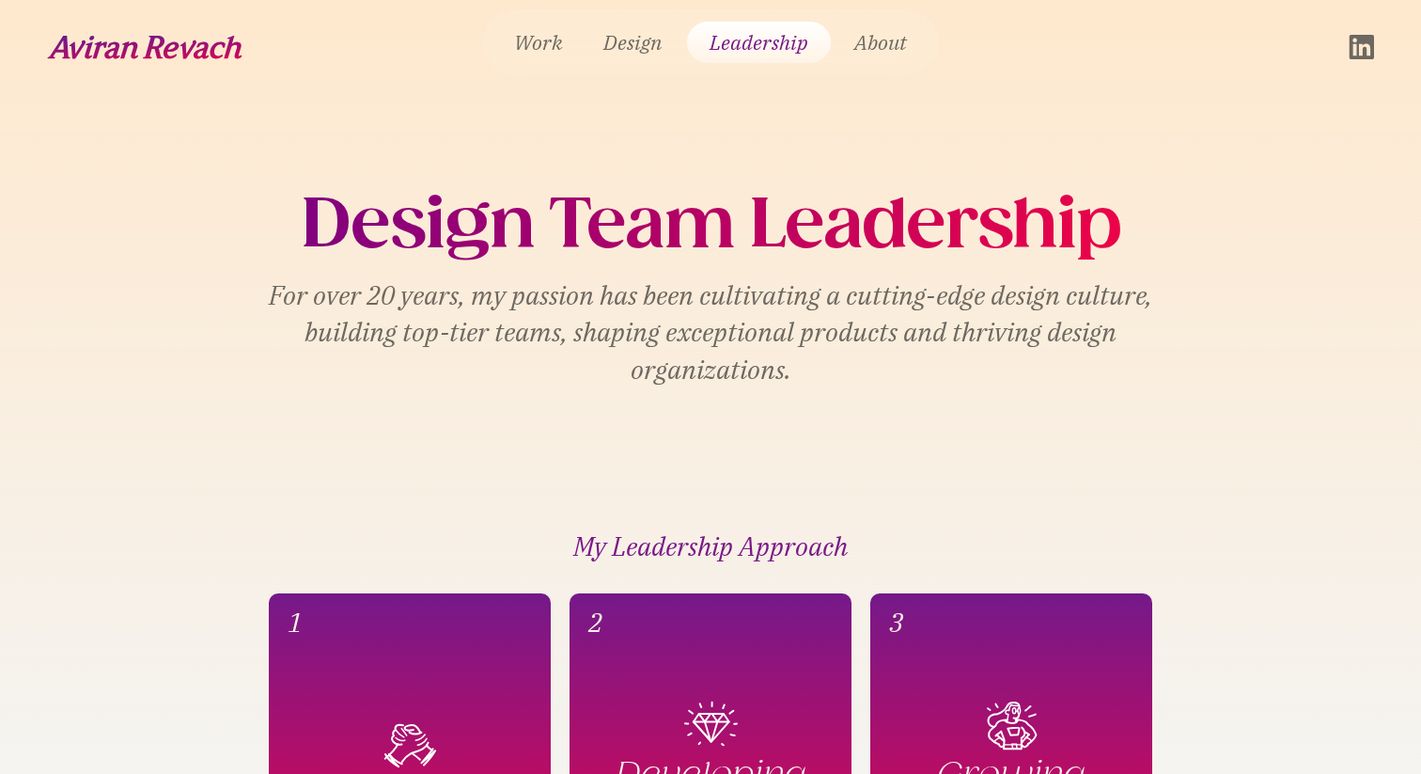
scroll to position [6473, 0]
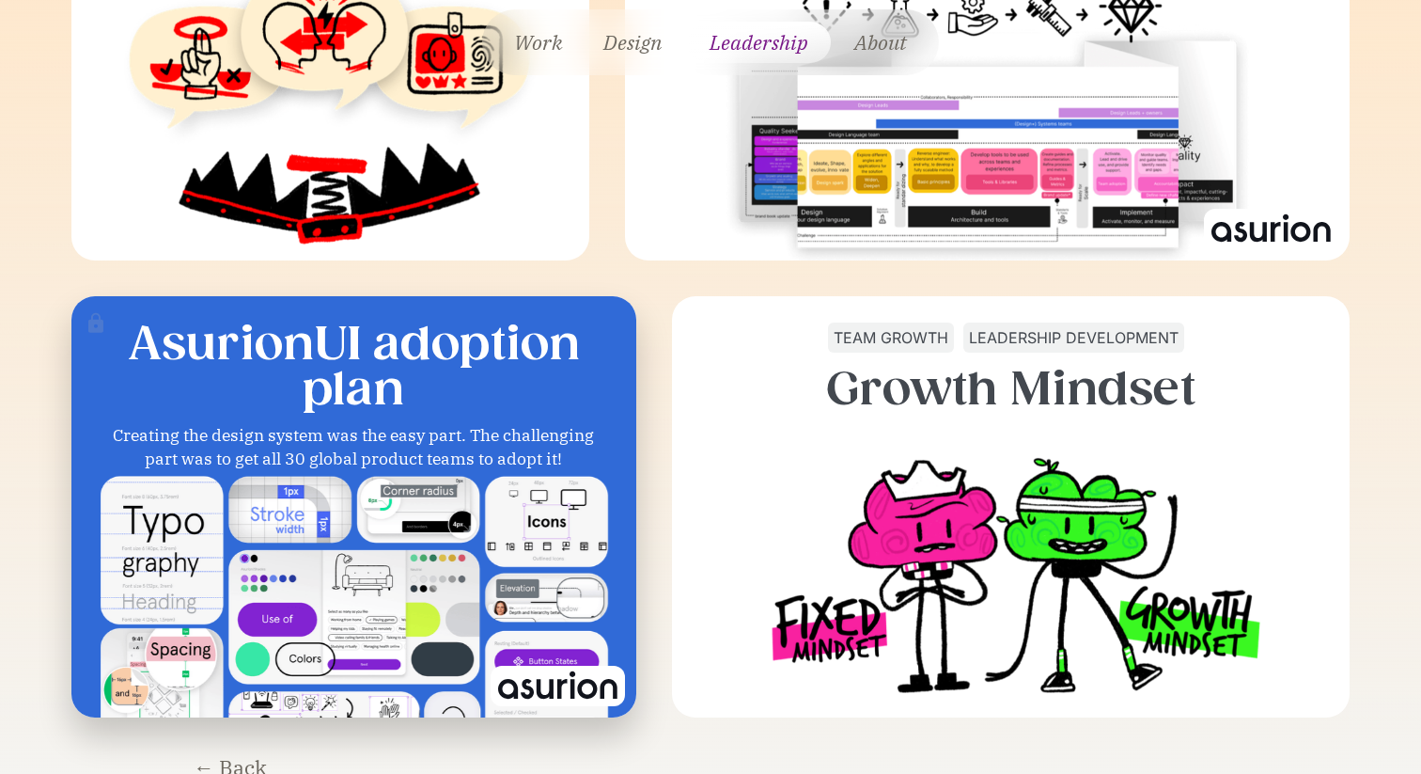
click at [372, 324] on h3 "AsurionUI adoption plan" at bounding box center [354, 366] width 544 height 90
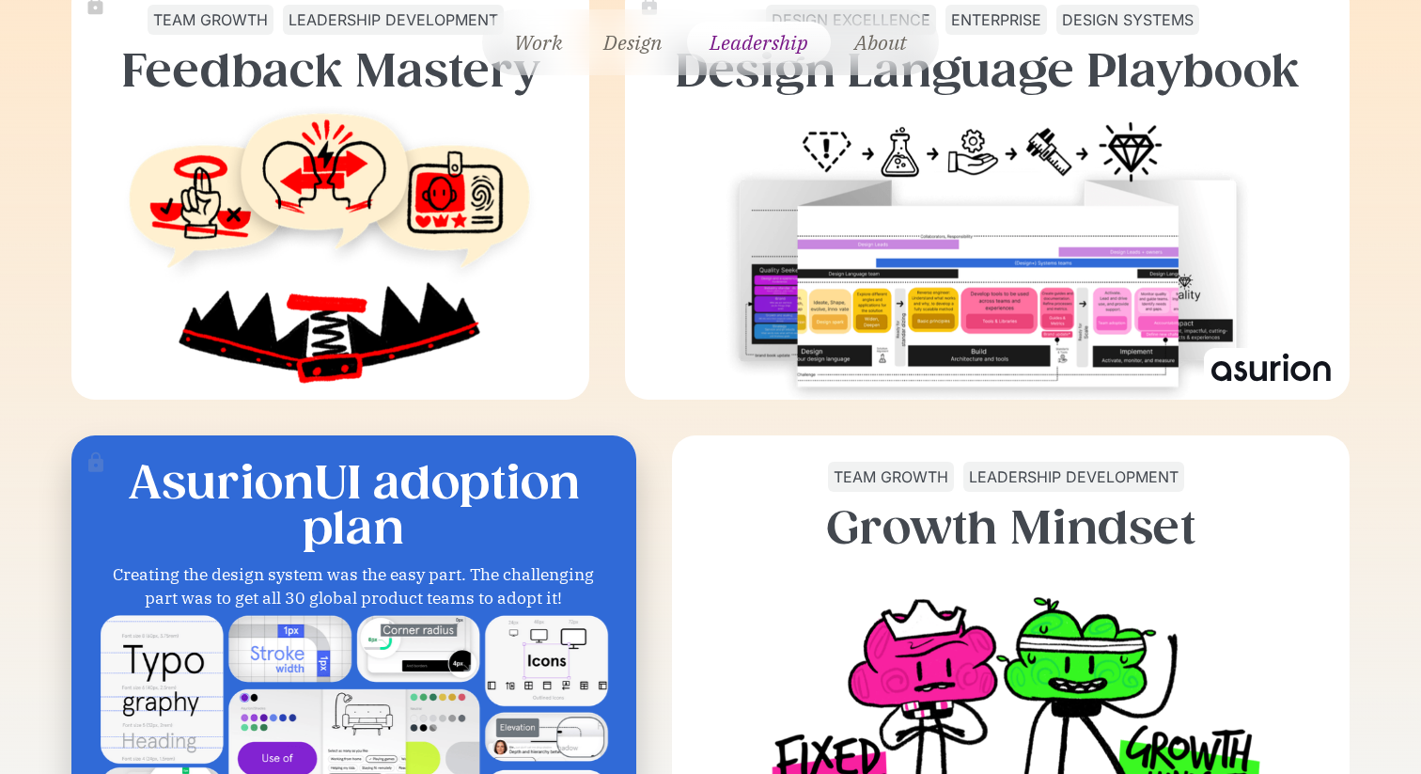
scroll to position [6180, 0]
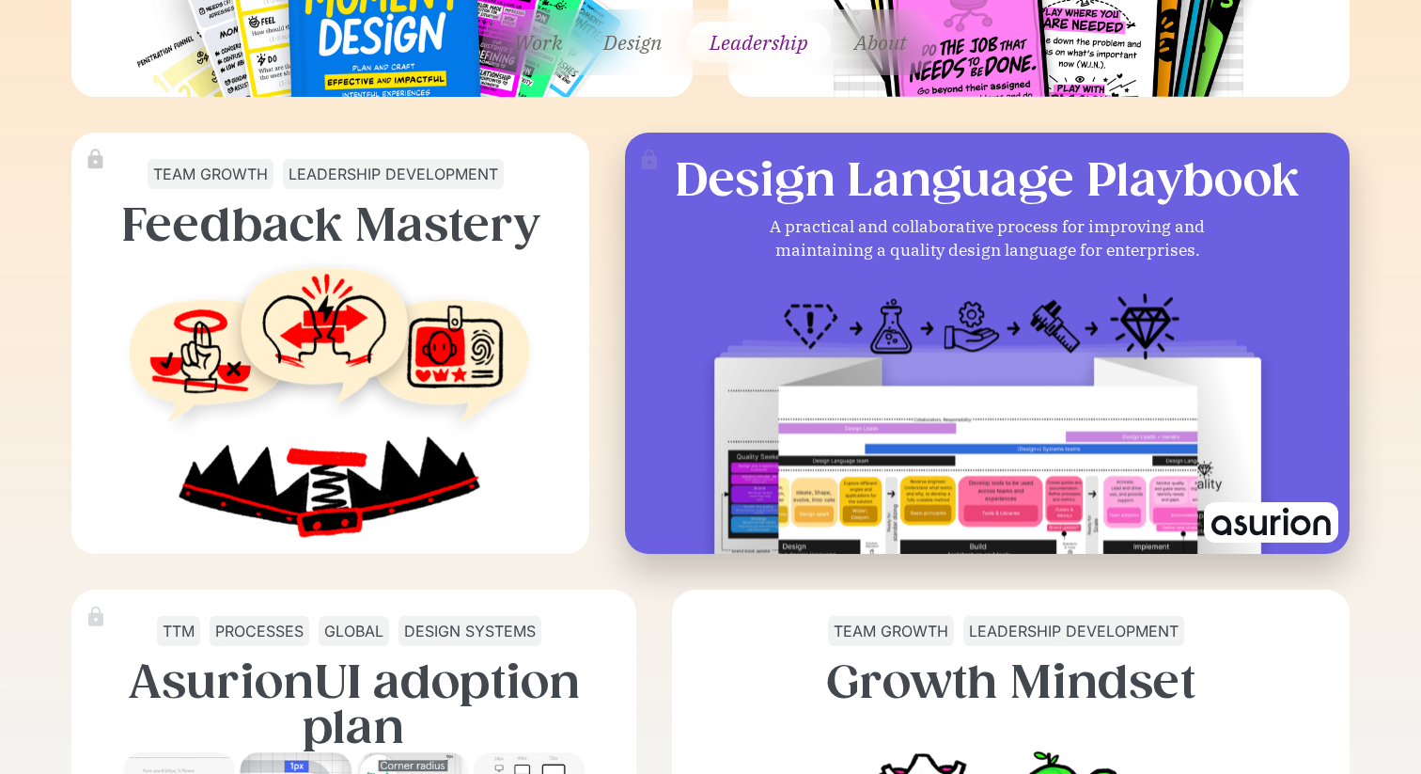
click at [1139, 391] on img at bounding box center [987, 436] width 579 height 324
click at [863, 155] on div "Design Excellence Enterprise design systems Design Language Playbook A practica…" at bounding box center [987, 180] width 704 height 133
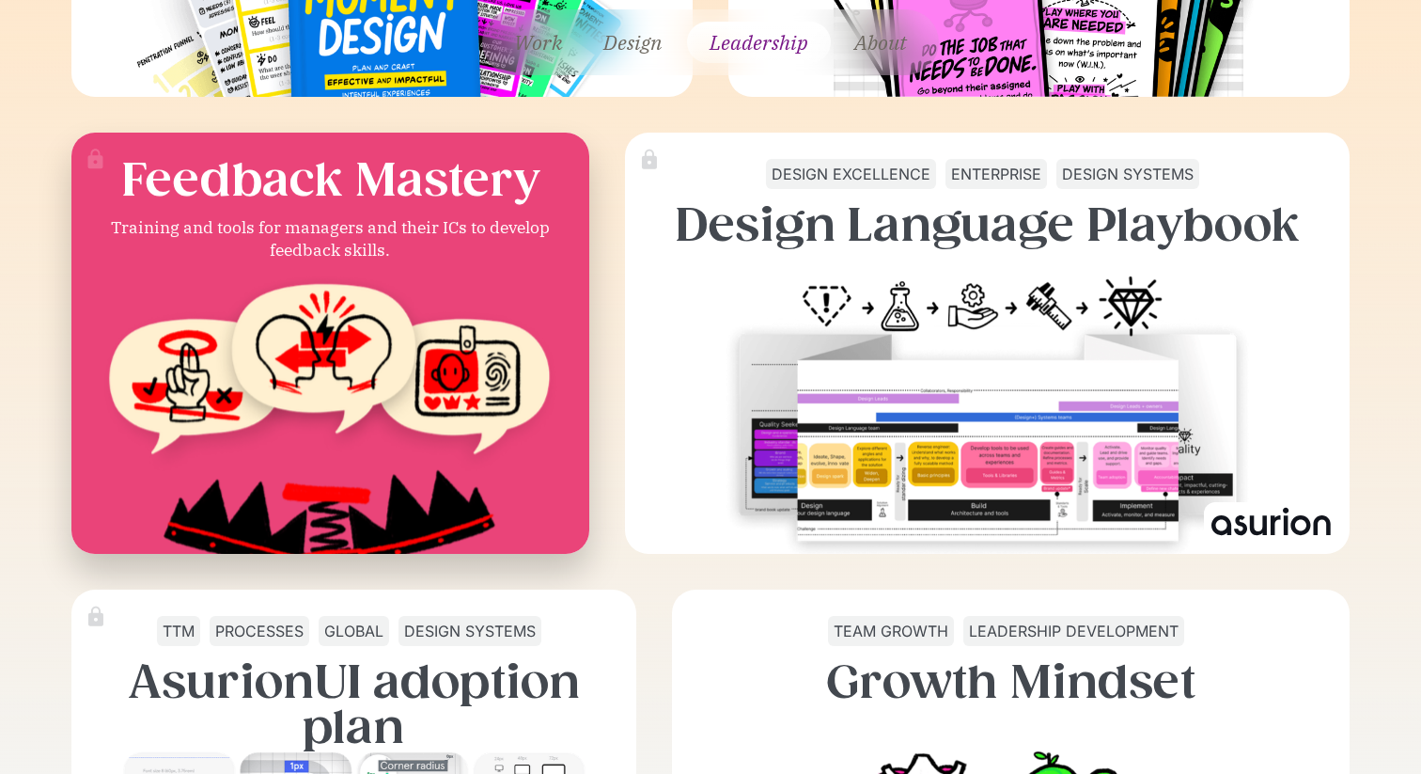
click at [357, 215] on div "Training and tools for managers and their ICs to develop feedback skills." at bounding box center [330, 238] width 497 height 46
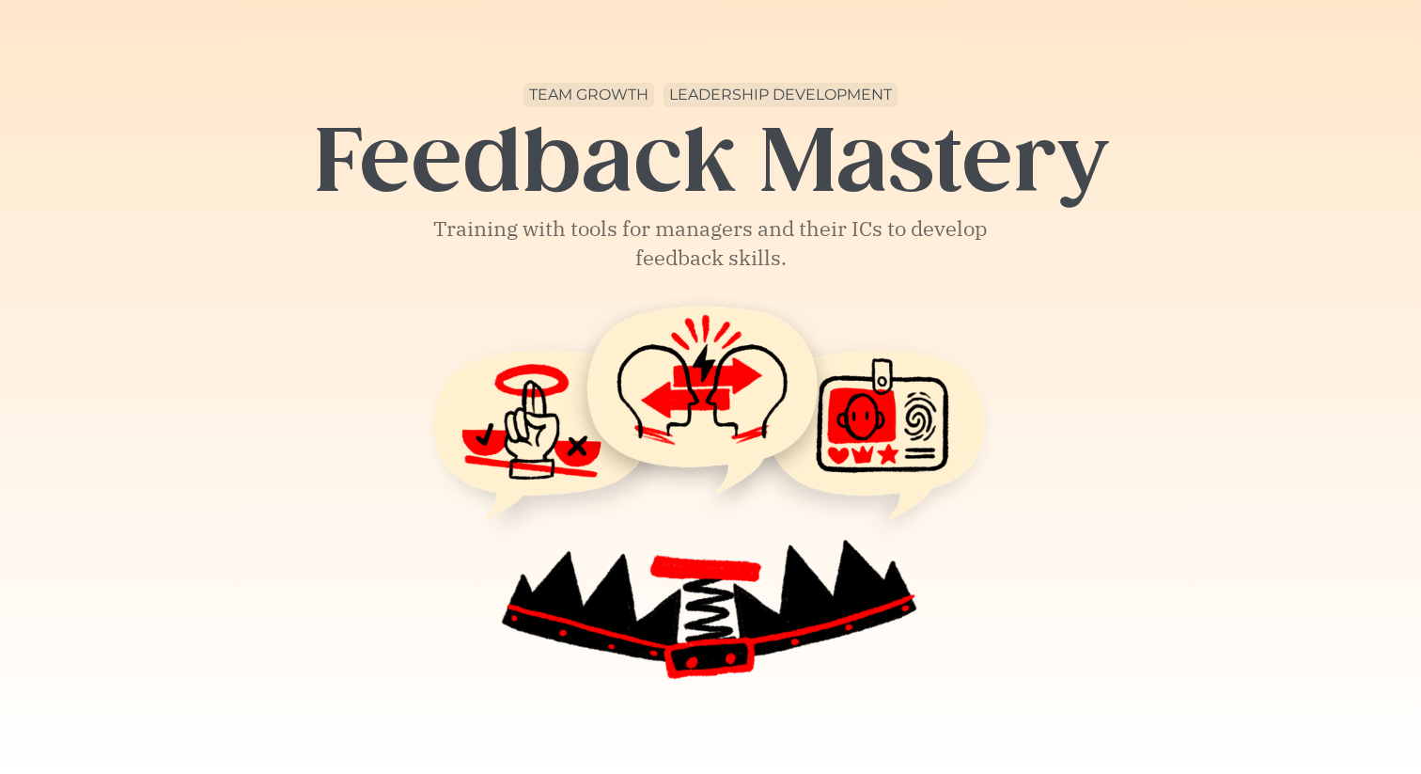
click at [604, 86] on div "Team Growth" at bounding box center [589, 95] width 131 height 24
click at [748, 73] on div "Team Growth Leadership Development Feedback Mastery Training with tools for man…" at bounding box center [710, 177] width 995 height 235
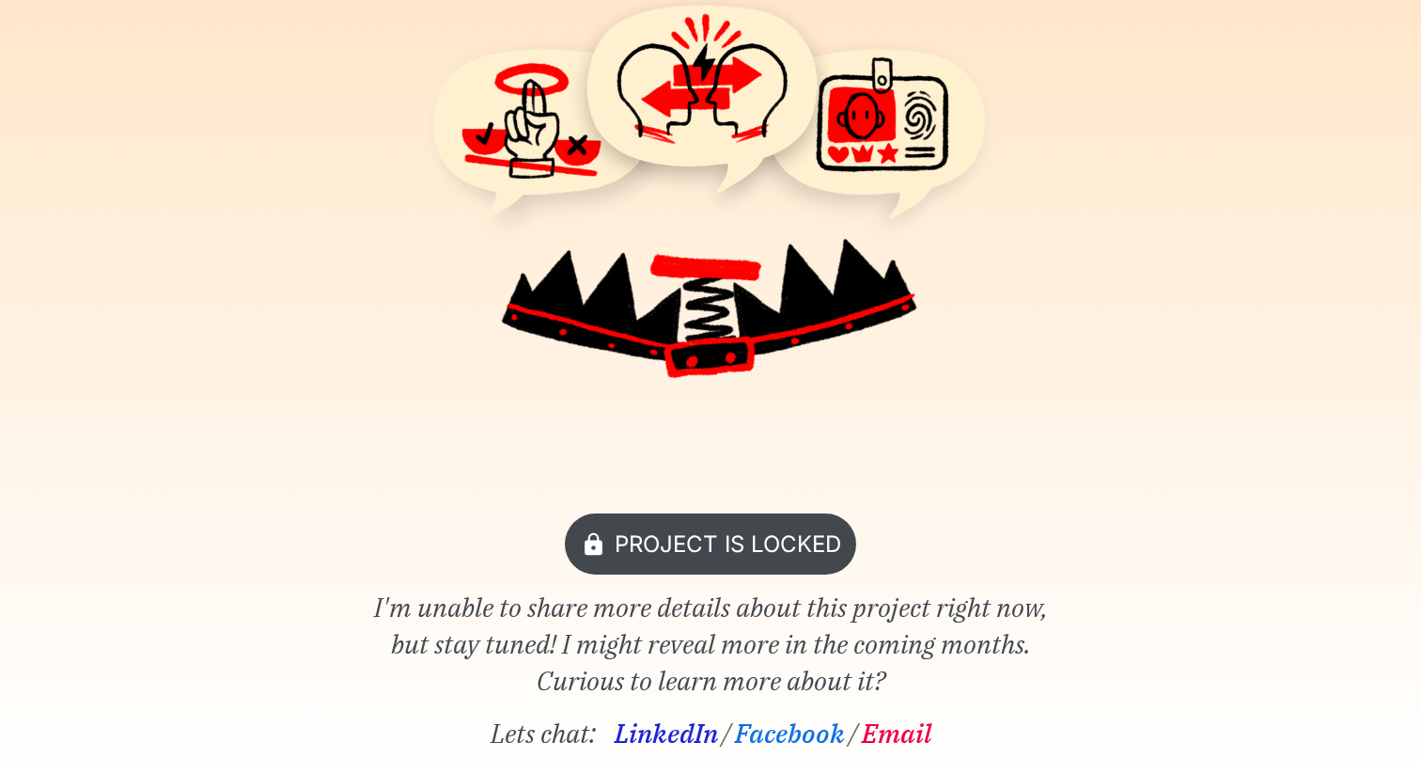
click at [748, 542] on div "Project is Locked" at bounding box center [728, 543] width 227 height 31
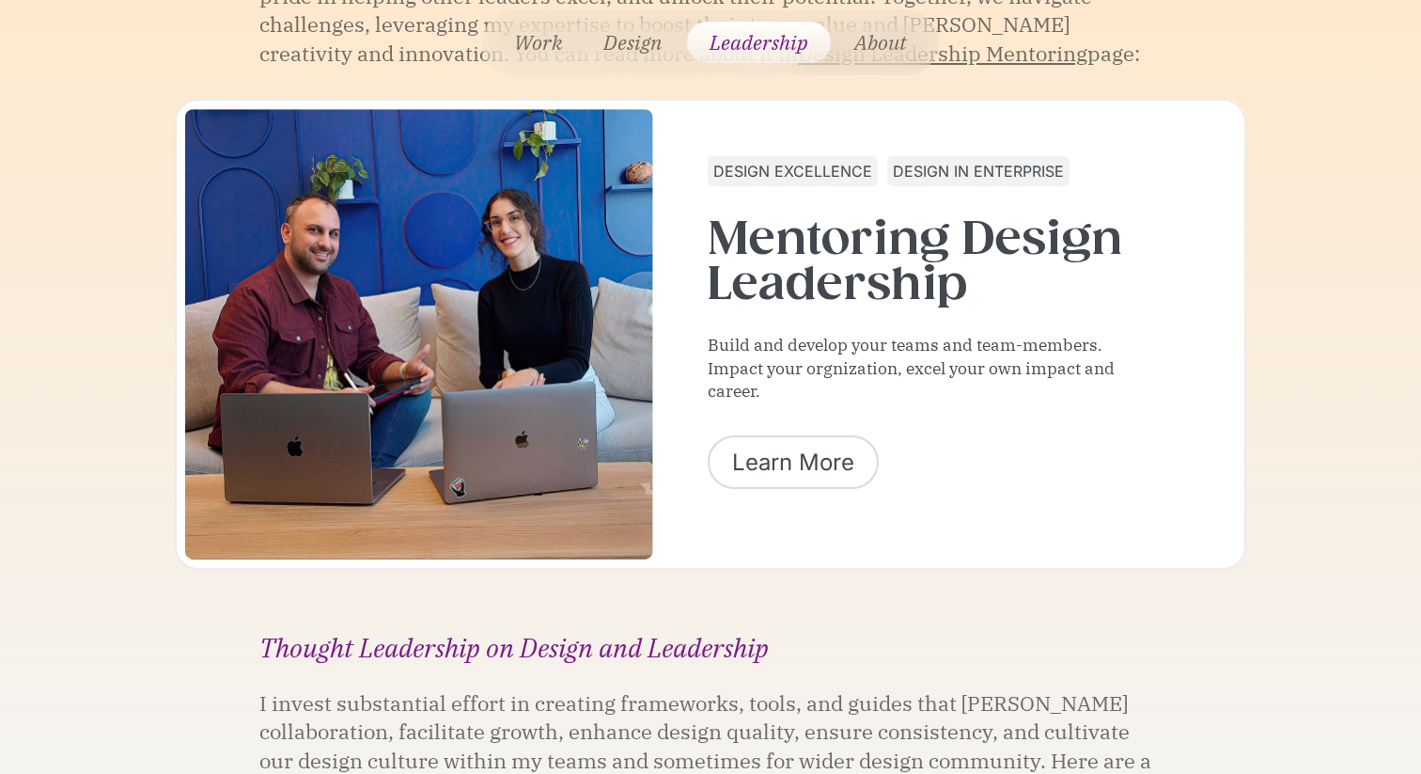
scroll to position [5009, 0]
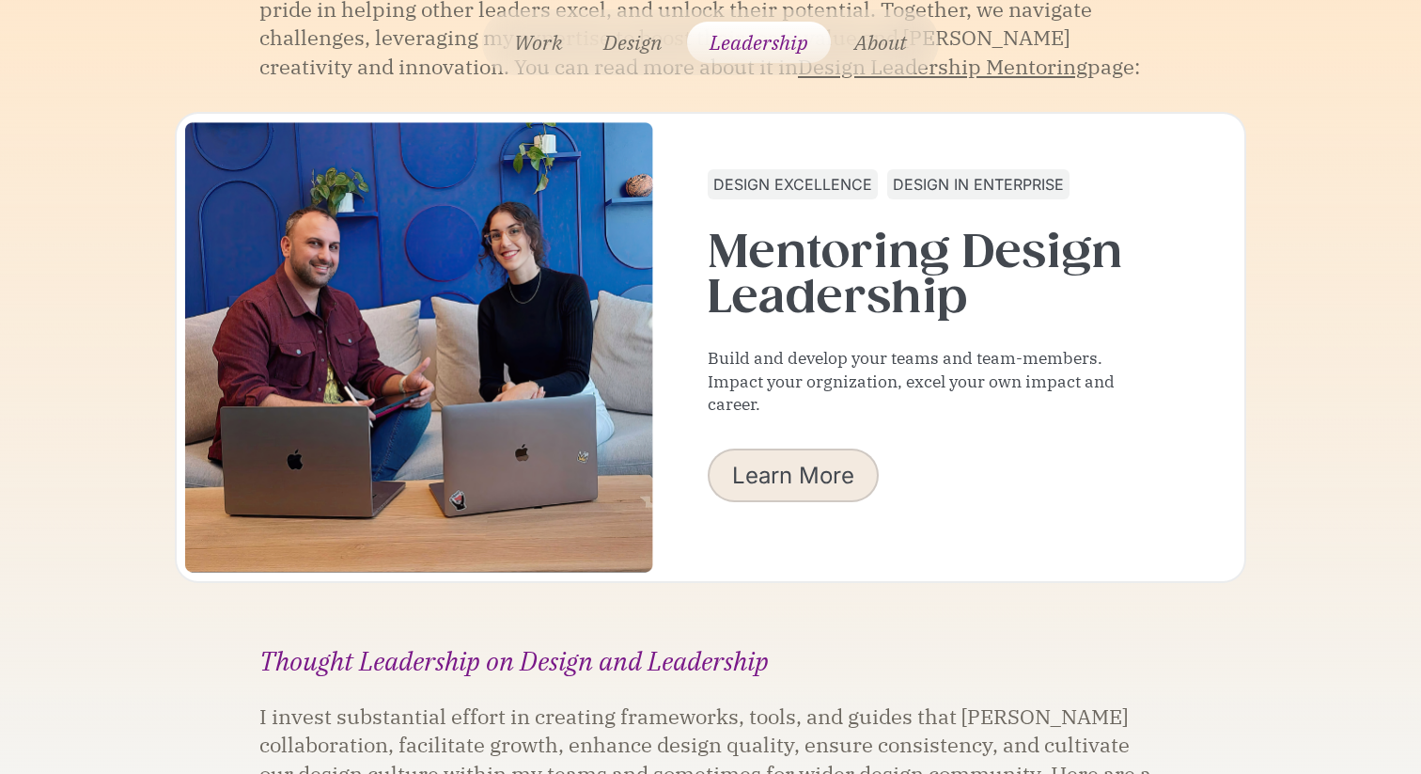
click at [818, 448] on link "Learn More" at bounding box center [793, 475] width 171 height 54
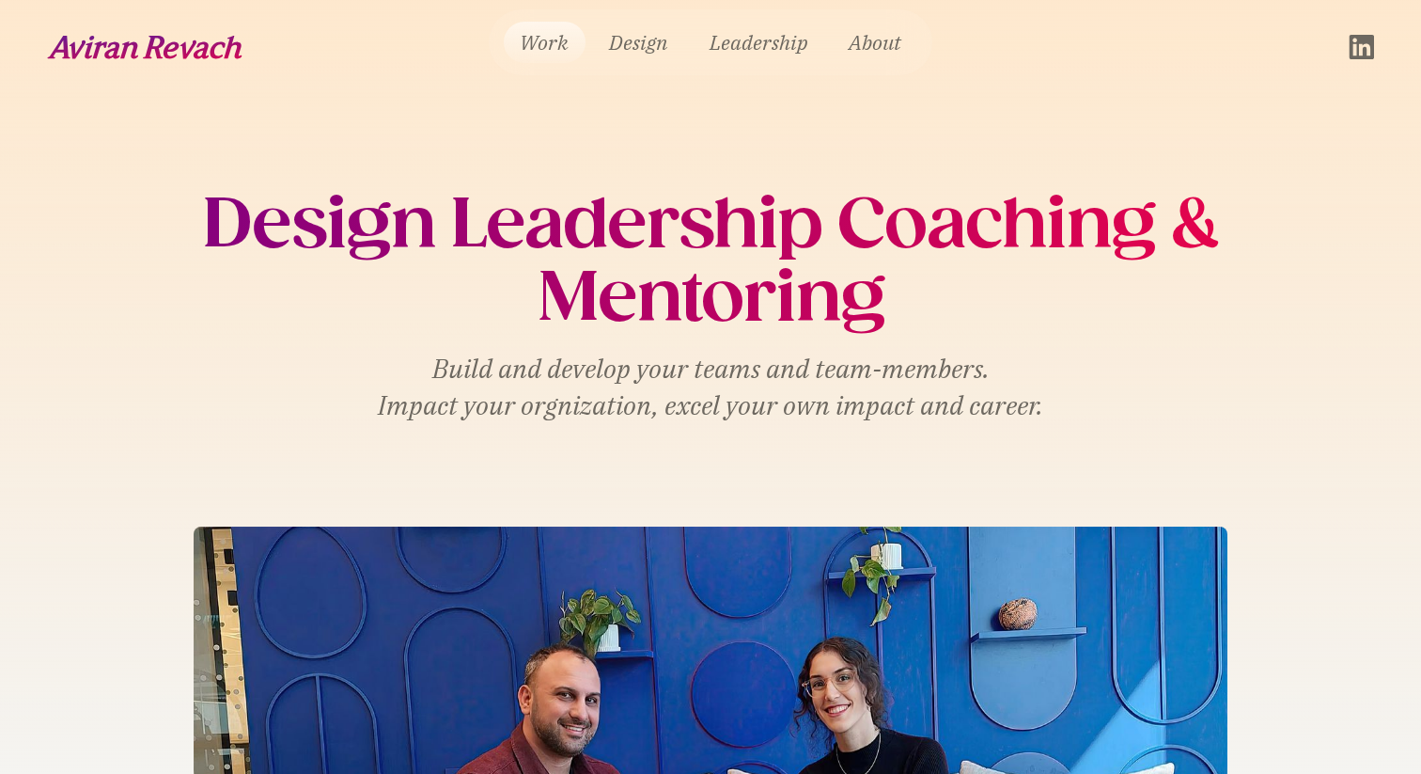
click at [557, 45] on link "Work" at bounding box center [545, 42] width 82 height 41
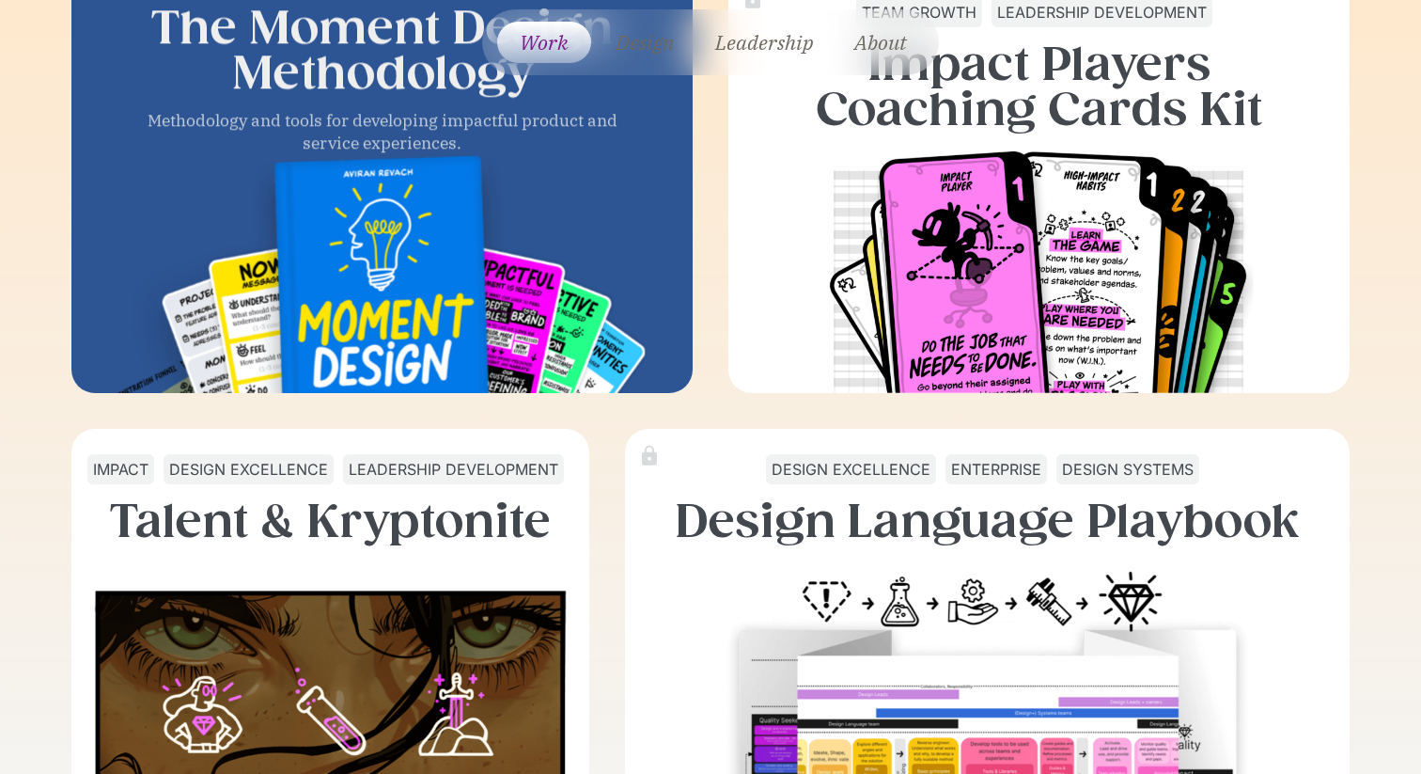
scroll to position [960, 0]
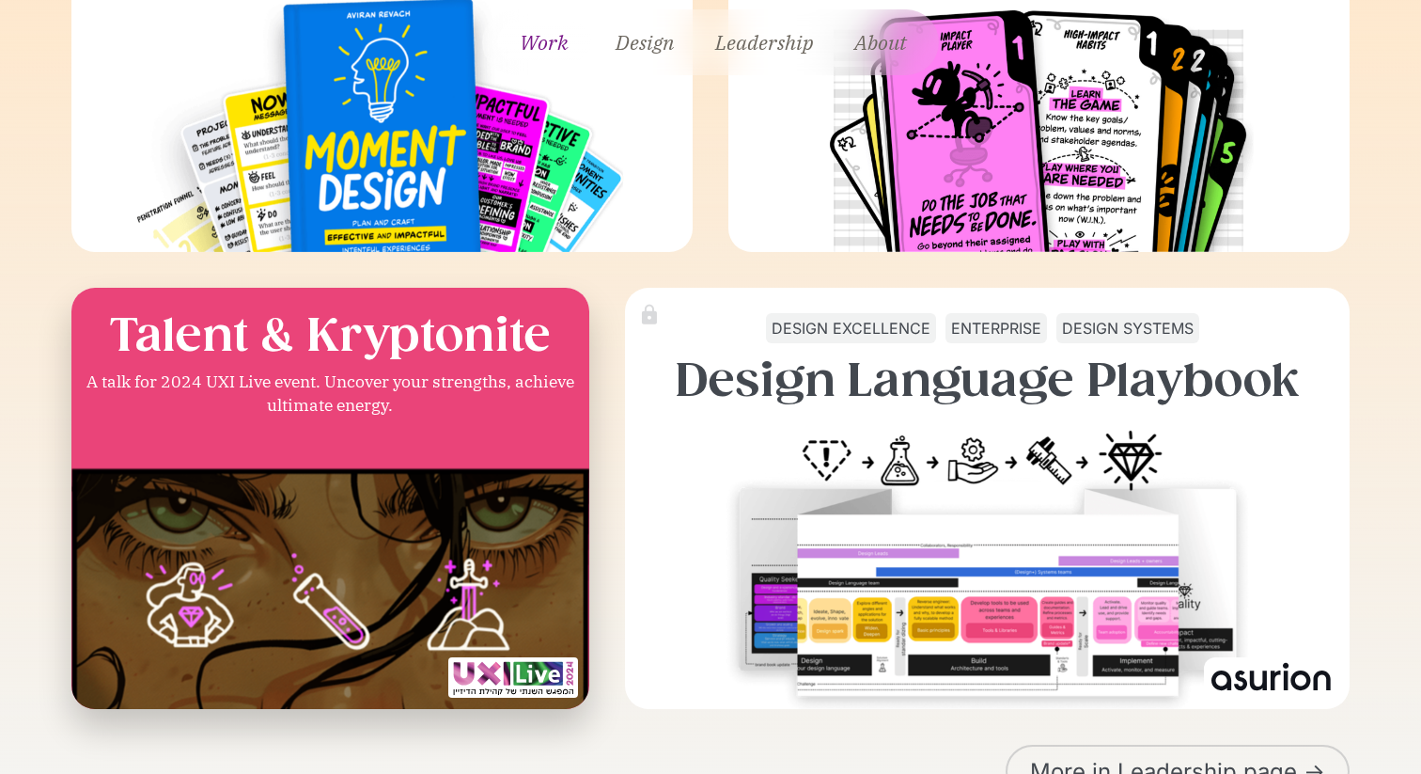
click at [353, 357] on h3 "Talent & Kryptonite" at bounding box center [330, 334] width 441 height 45
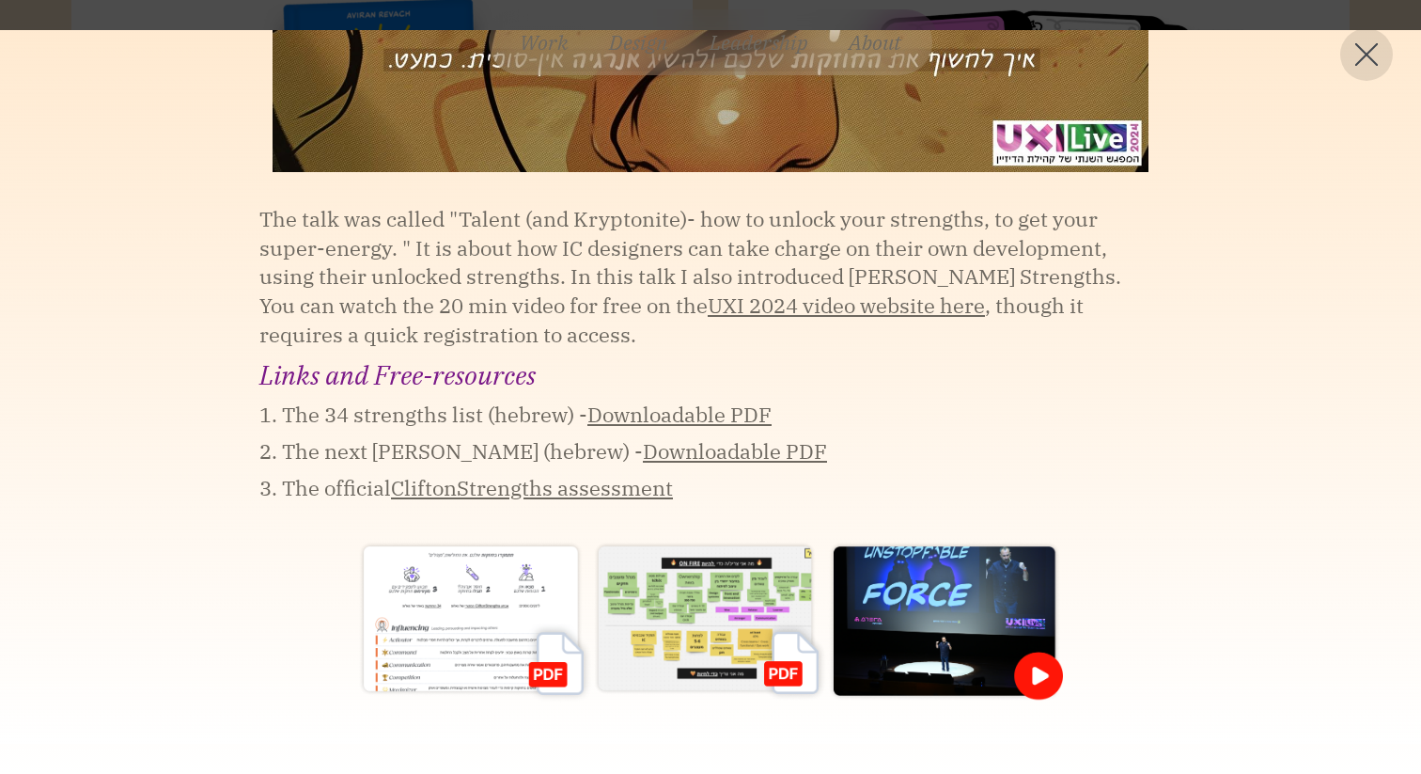
scroll to position [702, 0]
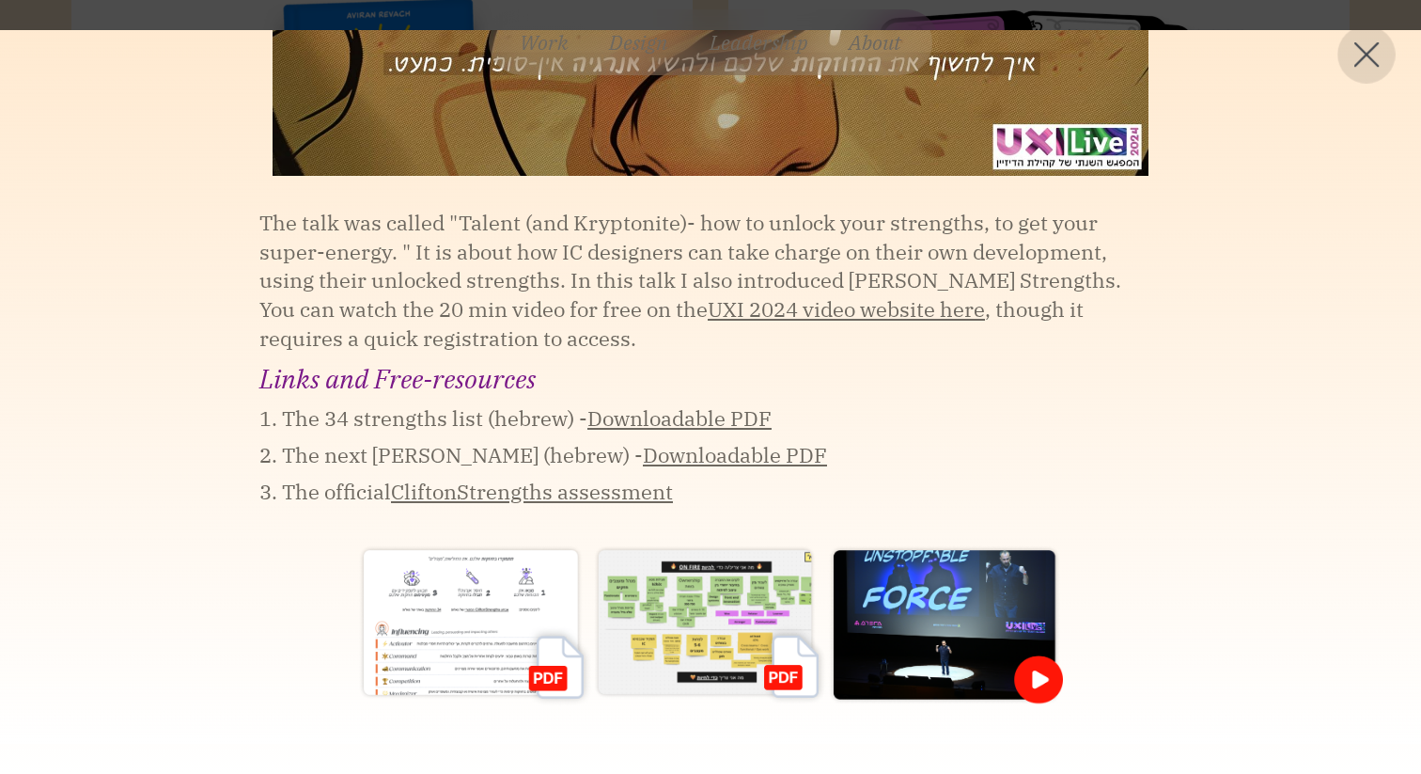
click at [1361, 56] on img at bounding box center [1367, 54] width 24 height 24
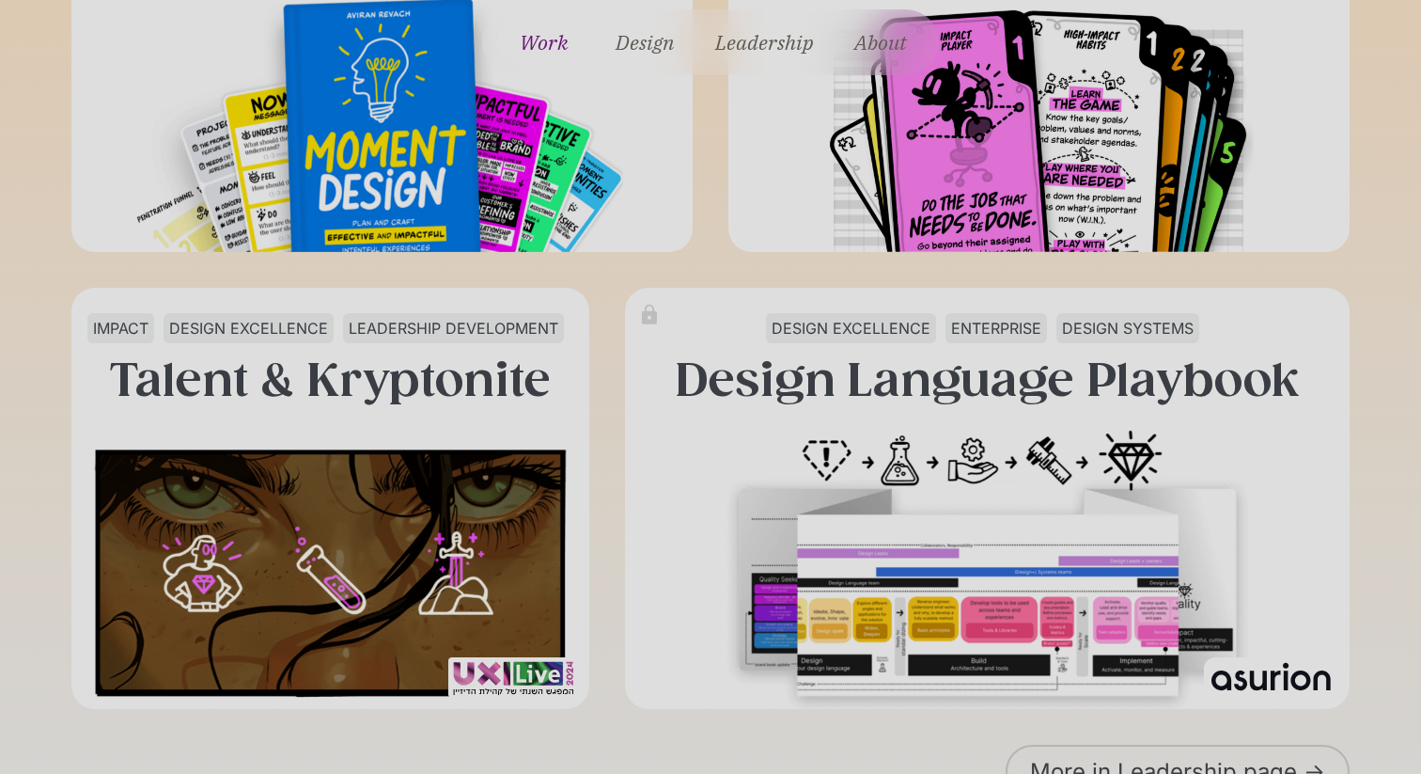
scroll to position [0, 0]
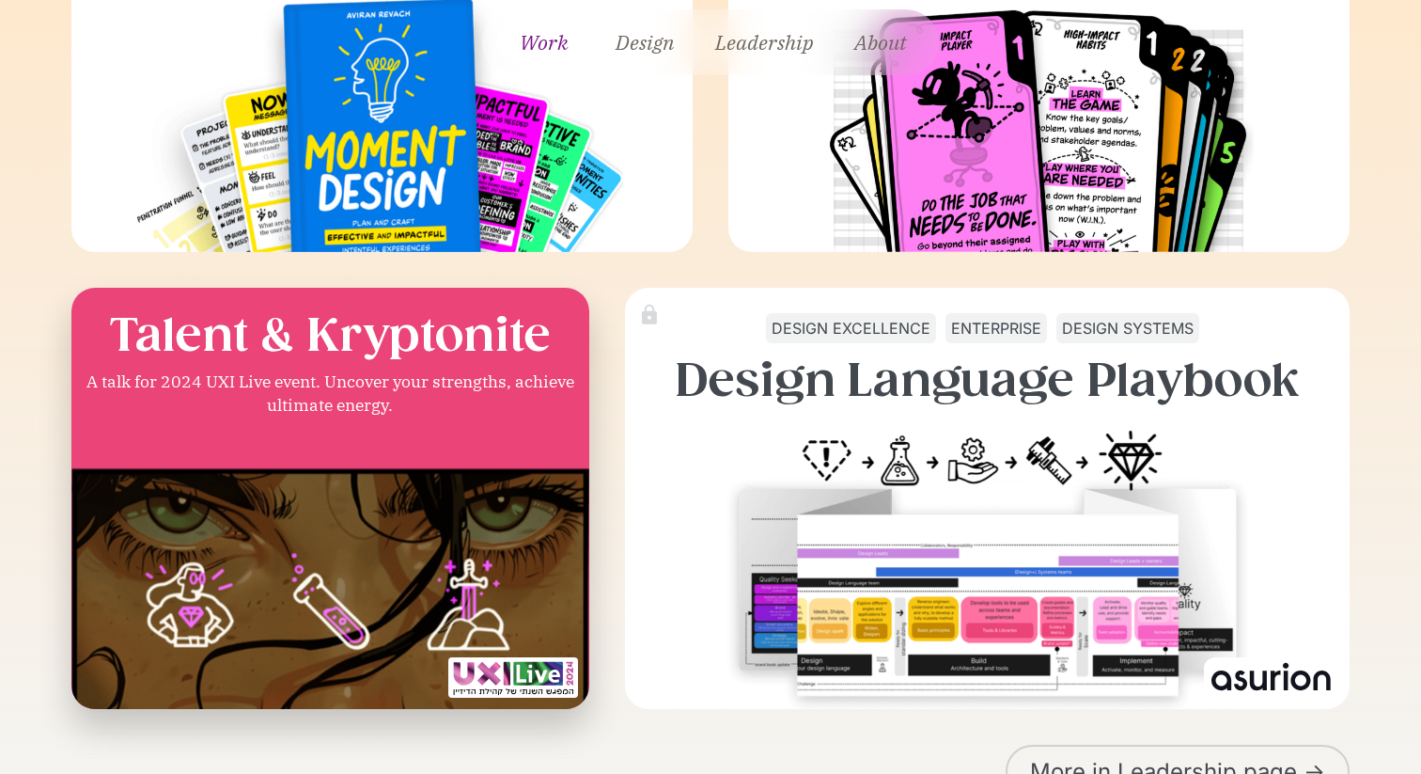
click at [407, 454] on img at bounding box center [330, 592] width 570 height 324
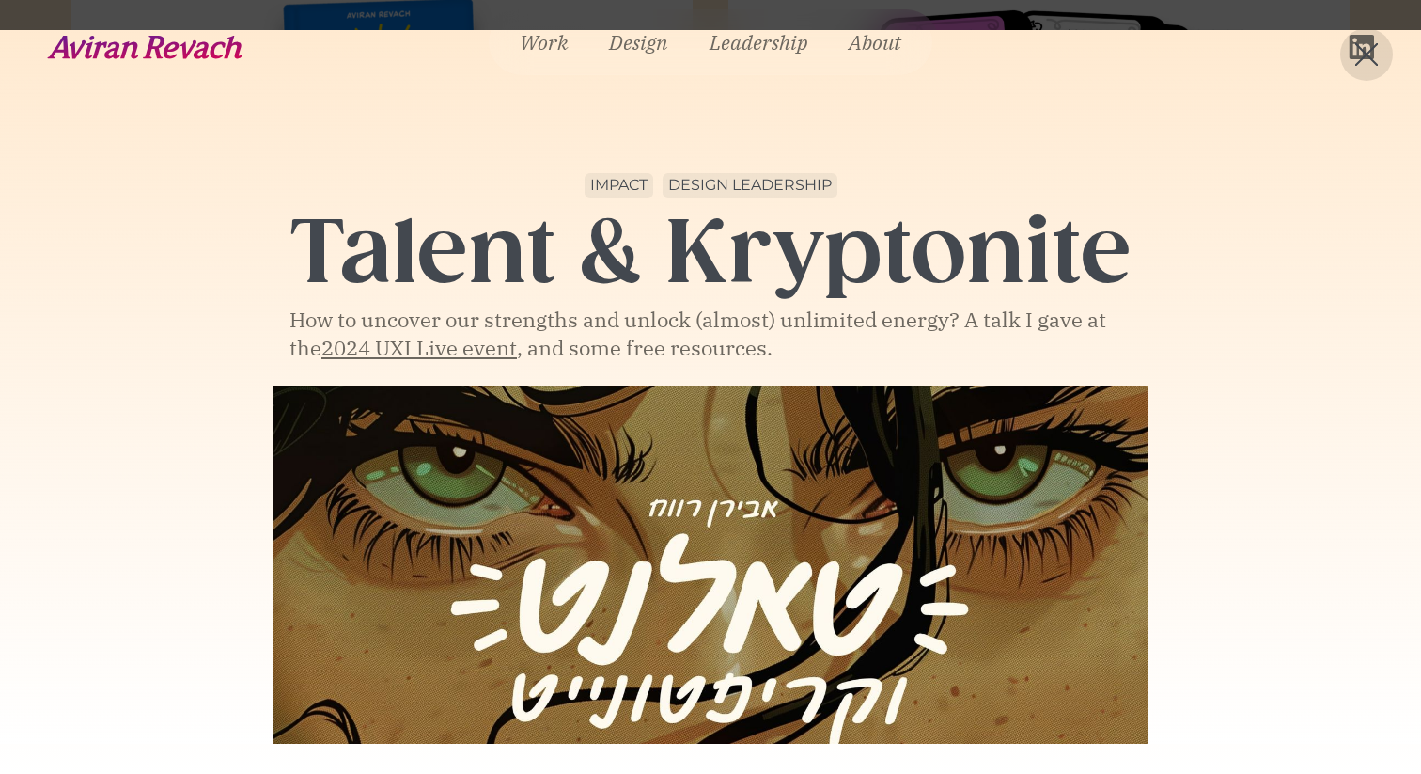
click at [1058, 27] on section "Loading..." at bounding box center [710, 387] width 1421 height 774
click at [1367, 42] on img at bounding box center [1367, 54] width 24 height 24
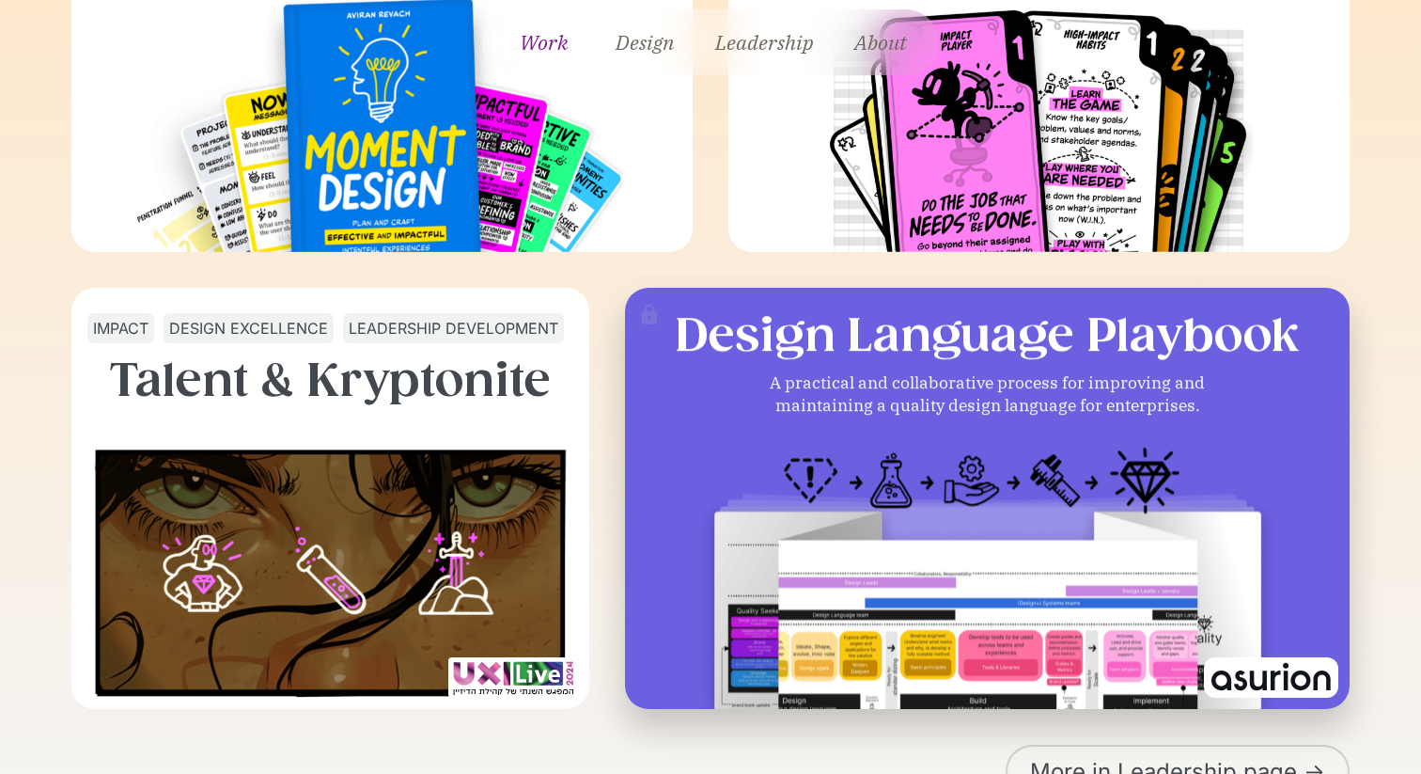
click at [1142, 557] on img at bounding box center [987, 592] width 579 height 324
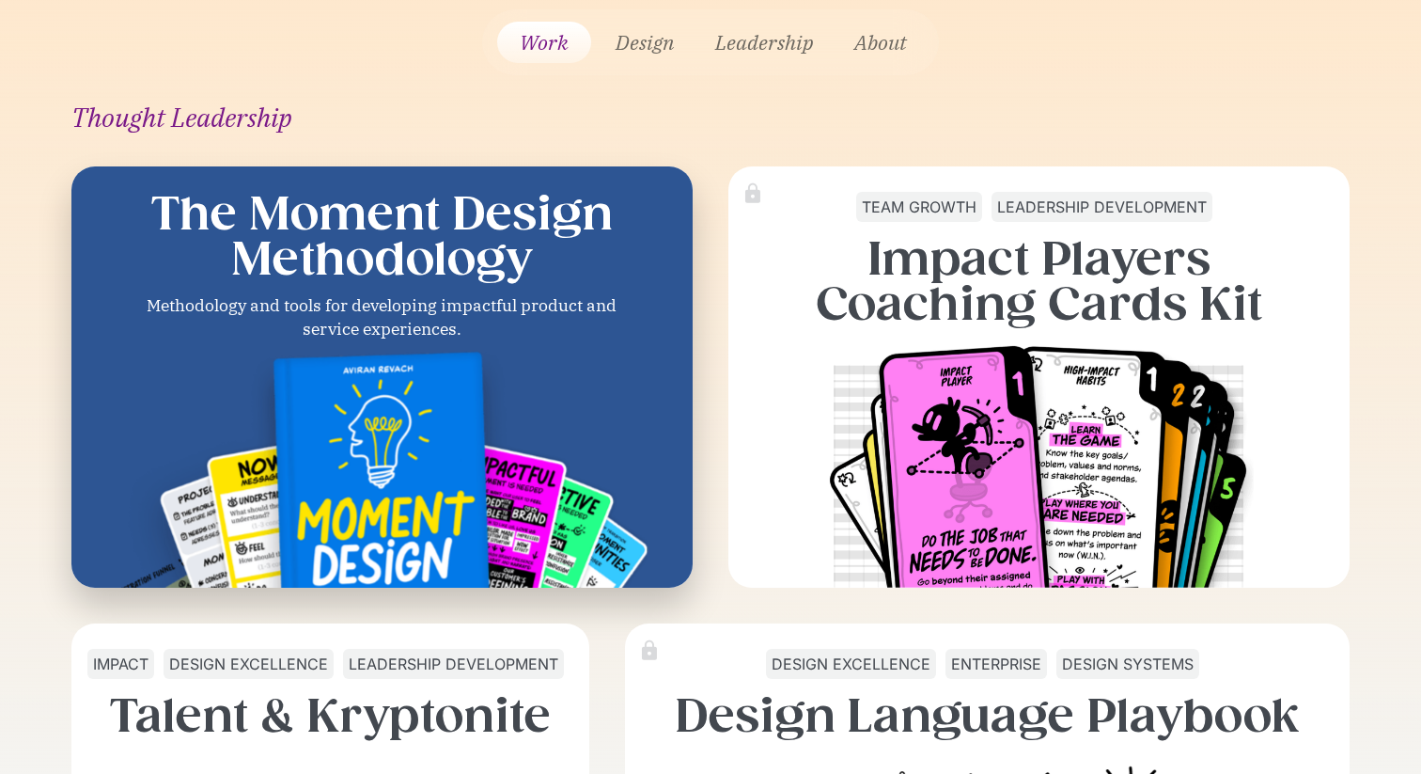
scroll to position [611, 0]
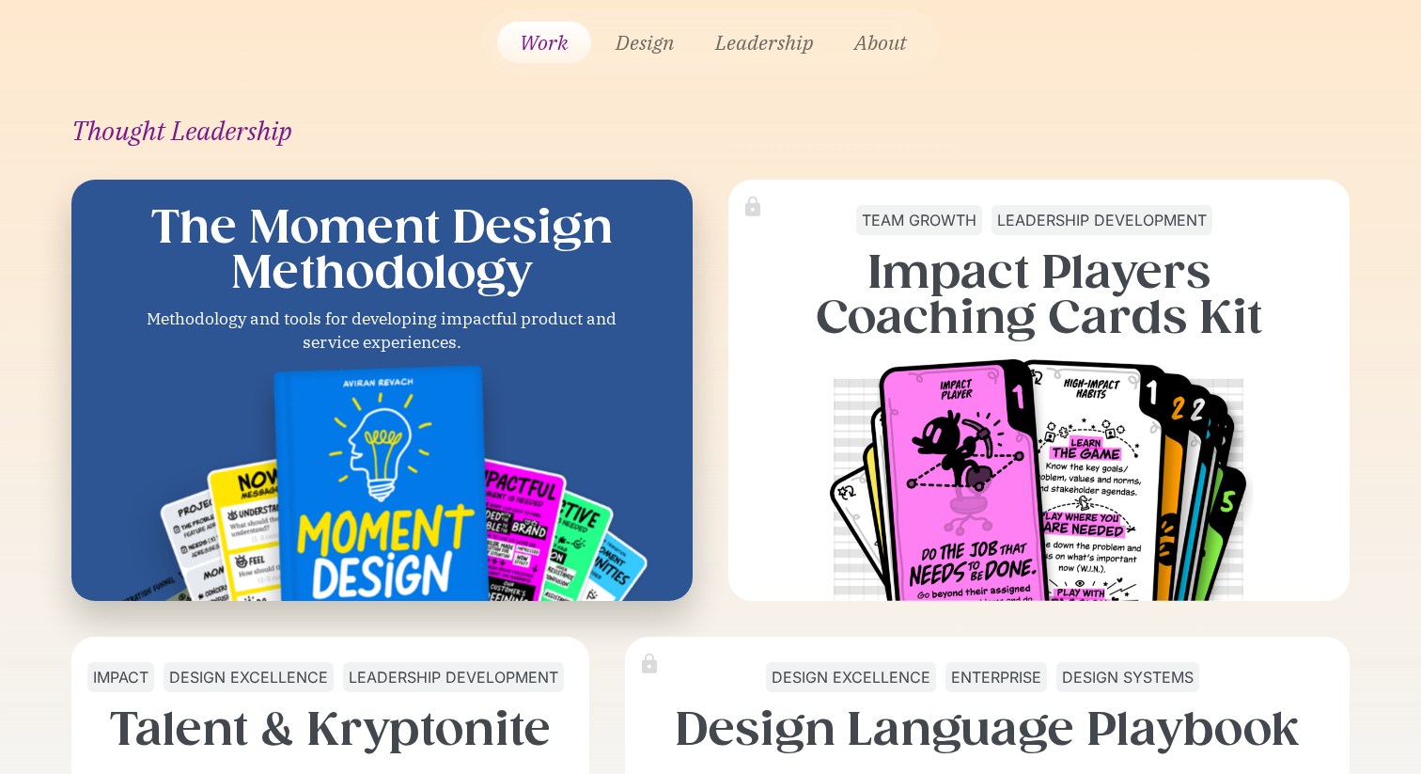
click at [444, 271] on h3 "The Moment Design Methodology" at bounding box center [382, 249] width 601 height 90
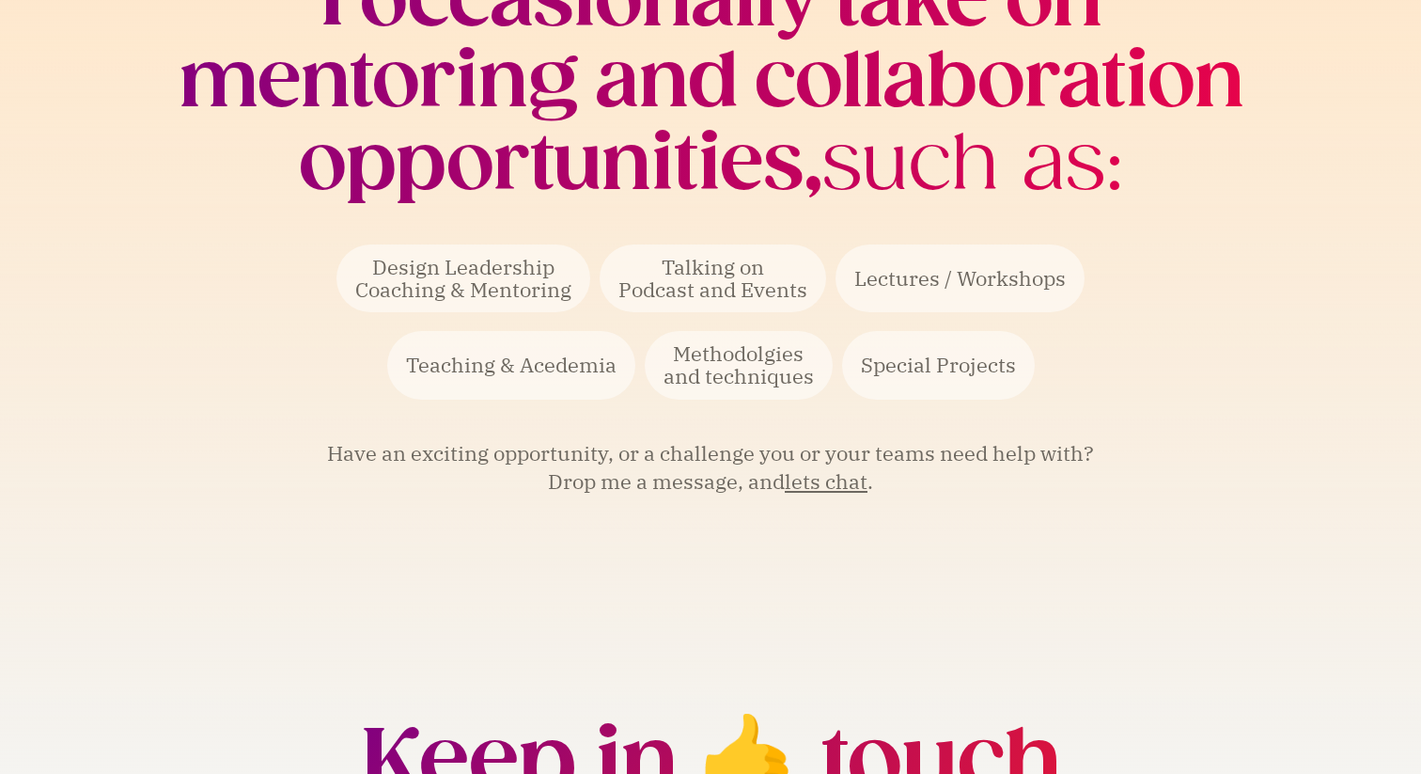
scroll to position [4359, 0]
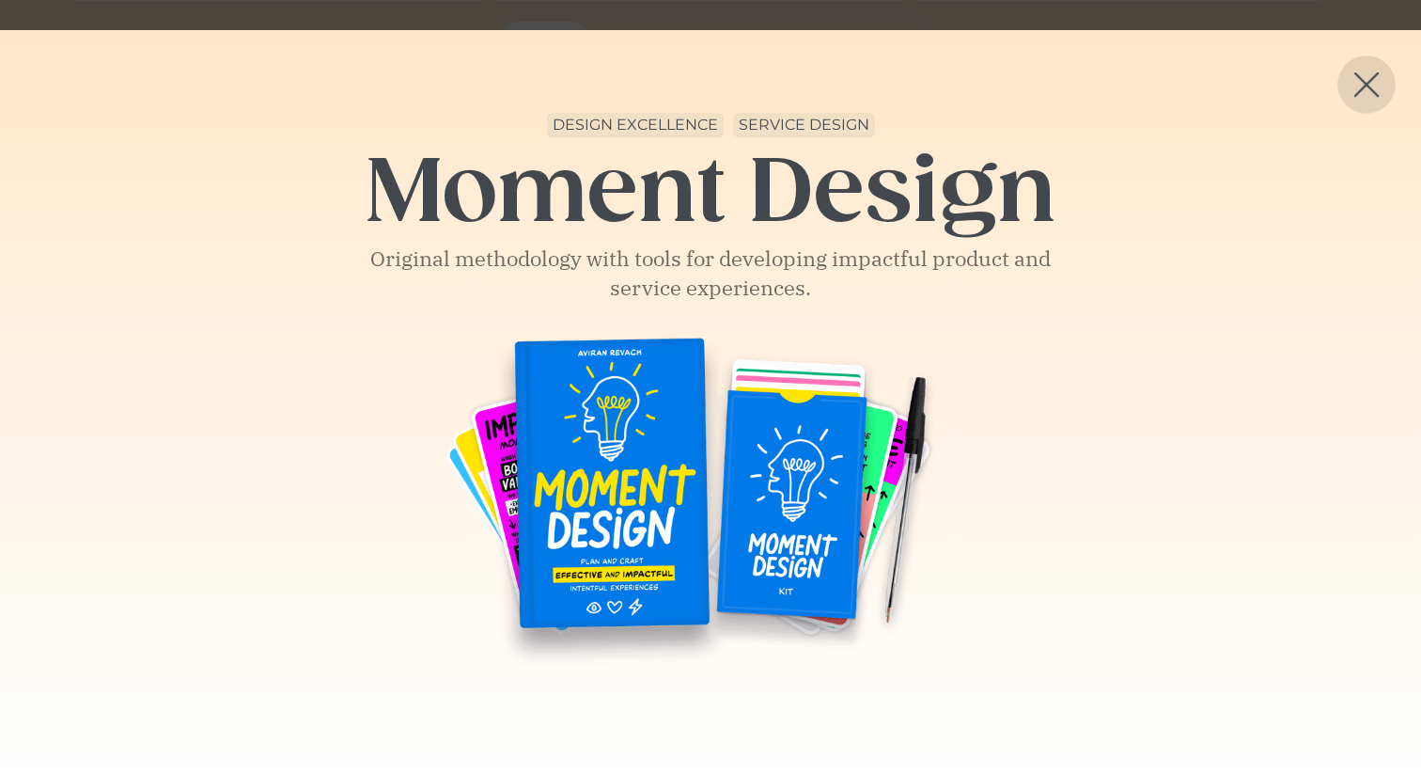
click at [1358, 77] on img at bounding box center [1367, 84] width 24 height 24
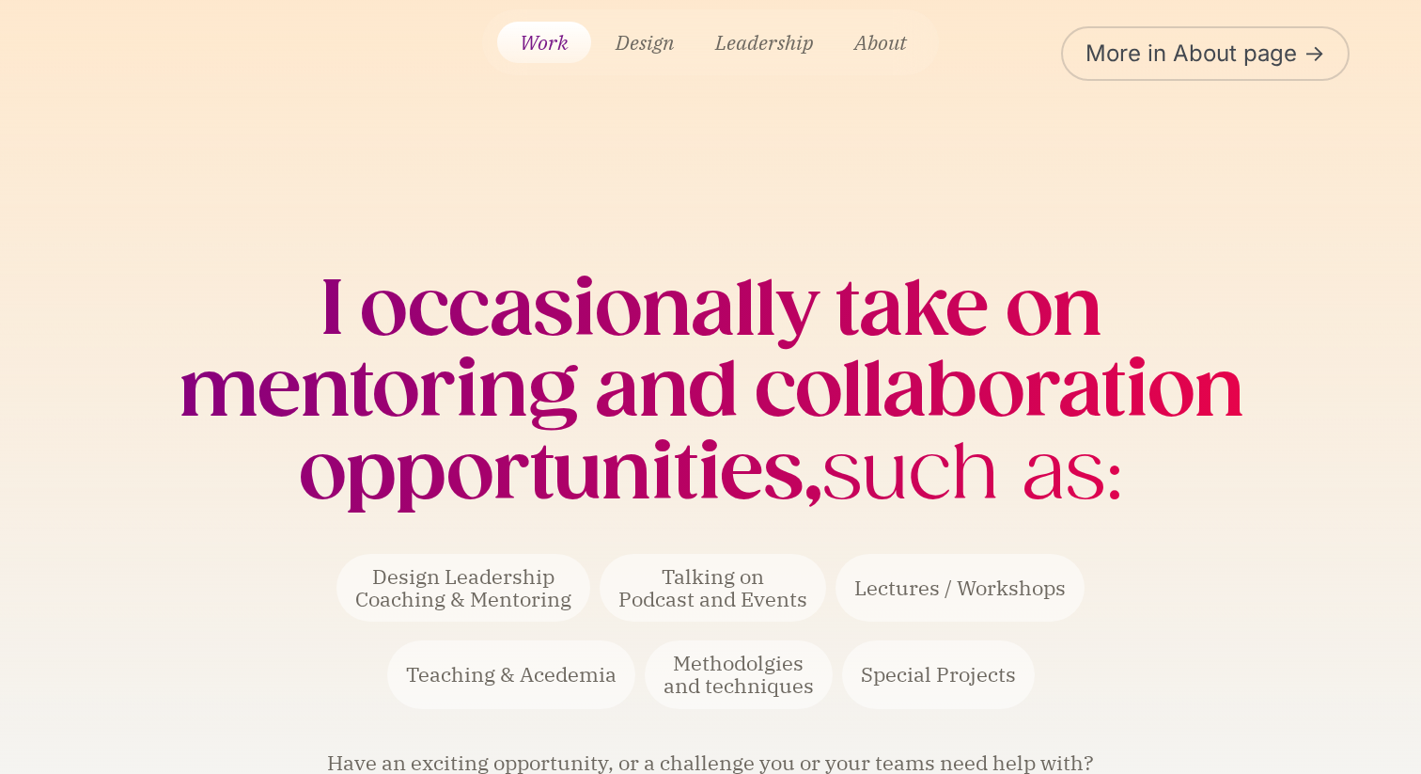
scroll to position [4390, 0]
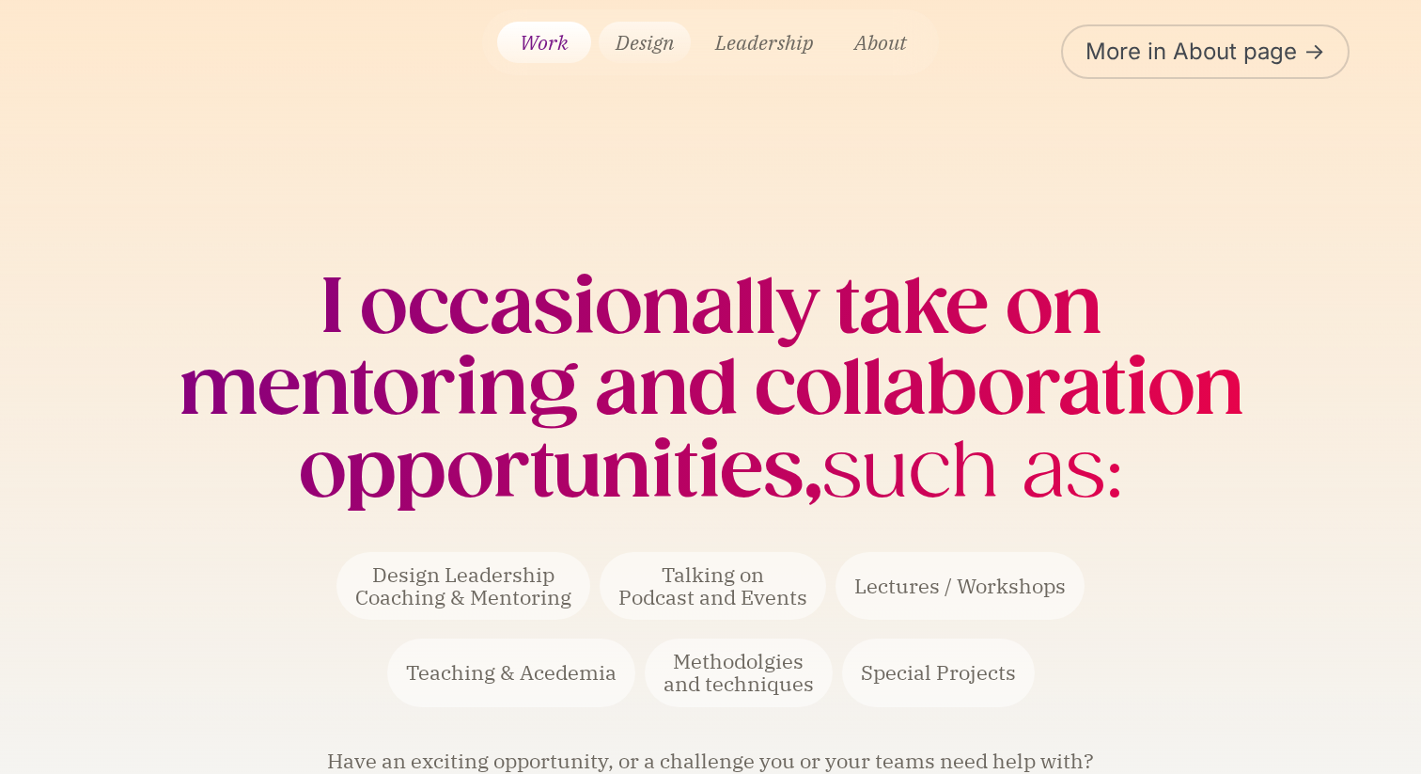
click at [647, 46] on link "Design" at bounding box center [645, 42] width 92 height 41
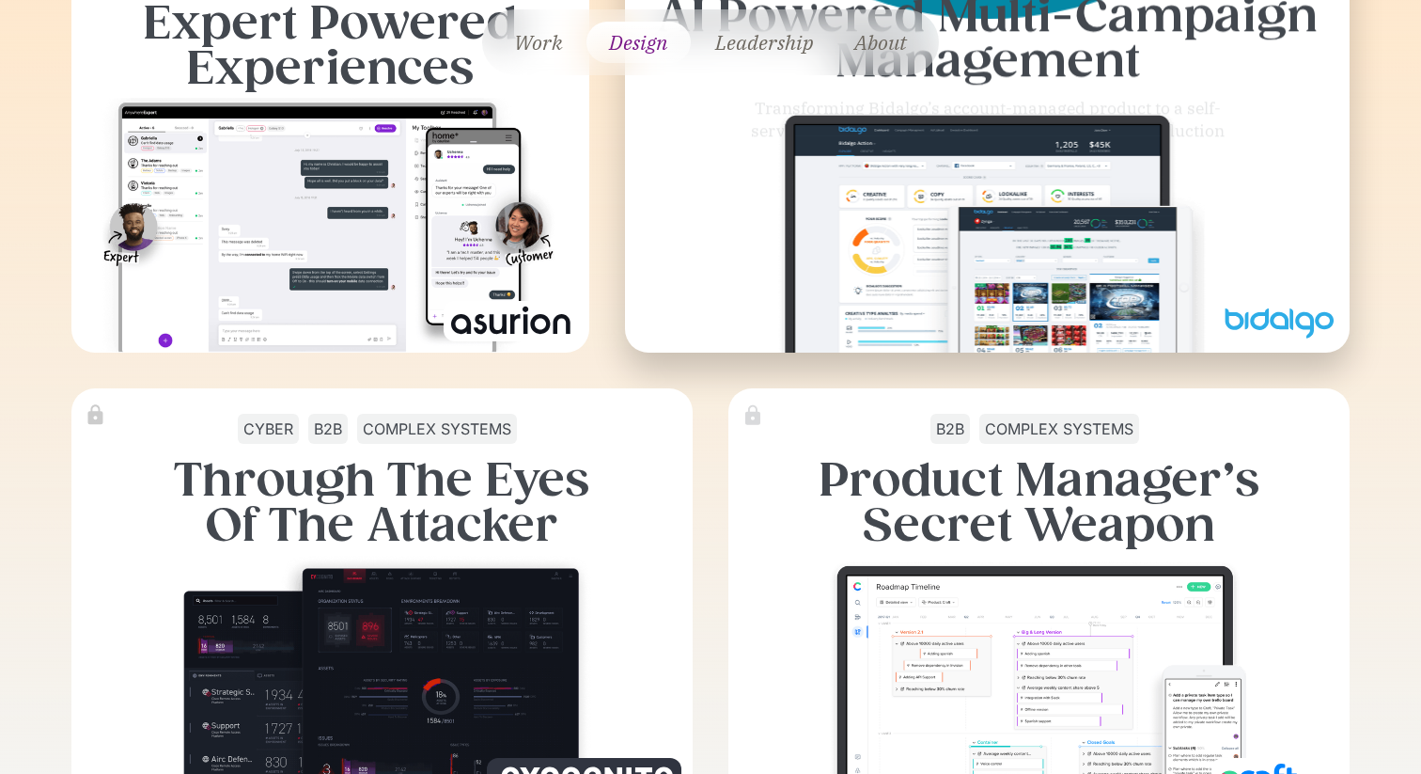
scroll to position [2181, 0]
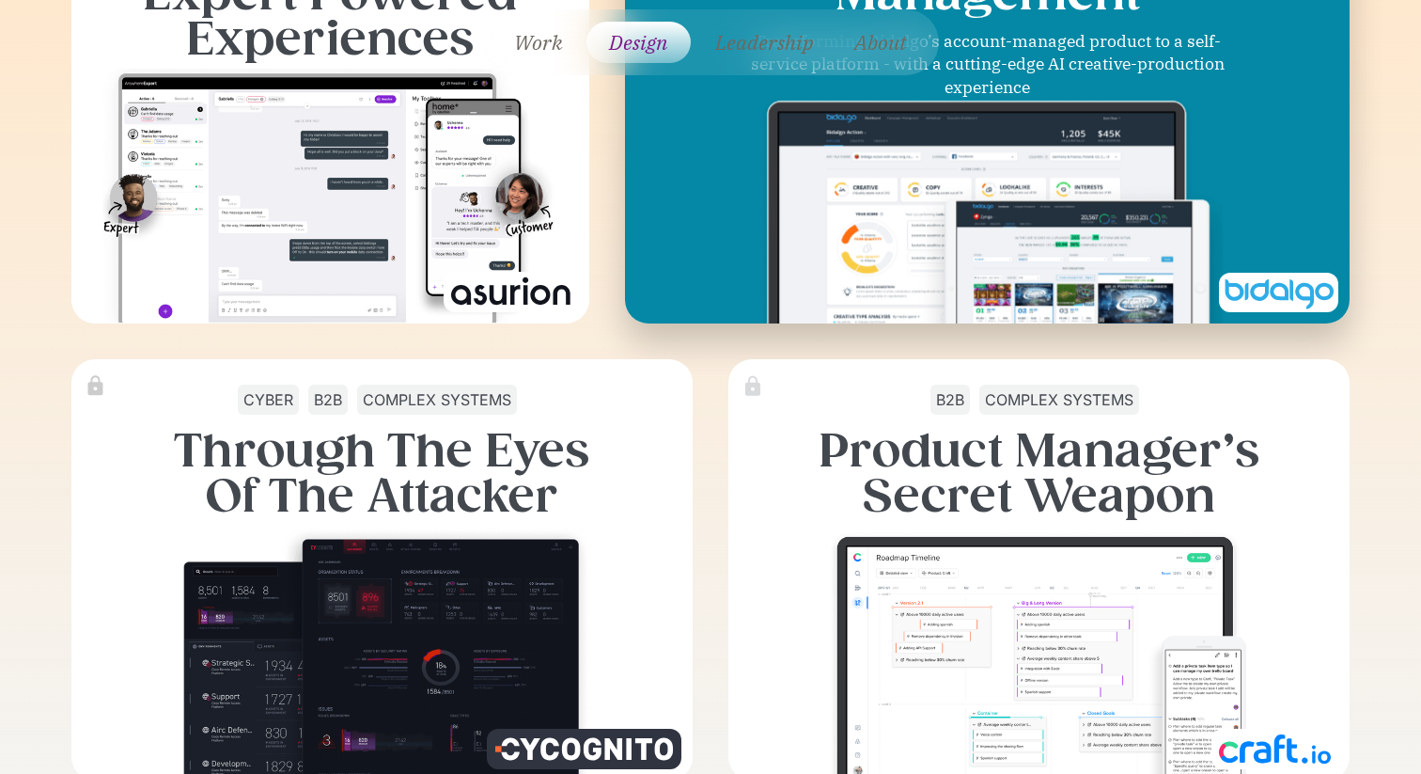
click at [935, 272] on img at bounding box center [987, 225] width 471 height 283
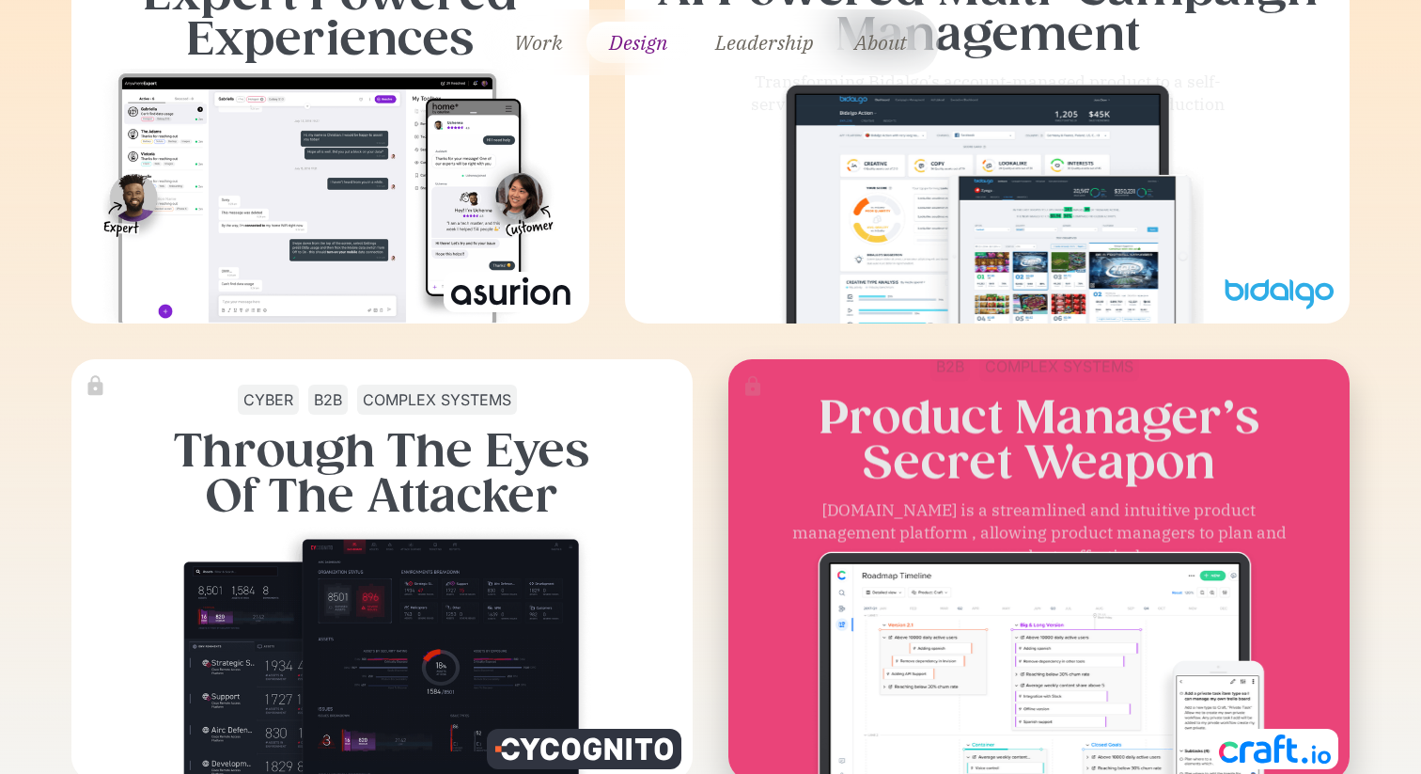
click at [949, 511] on div "[DOMAIN_NAME] is a streamlined and intuitive product management platform , allo…" at bounding box center [1039, 533] width 517 height 70
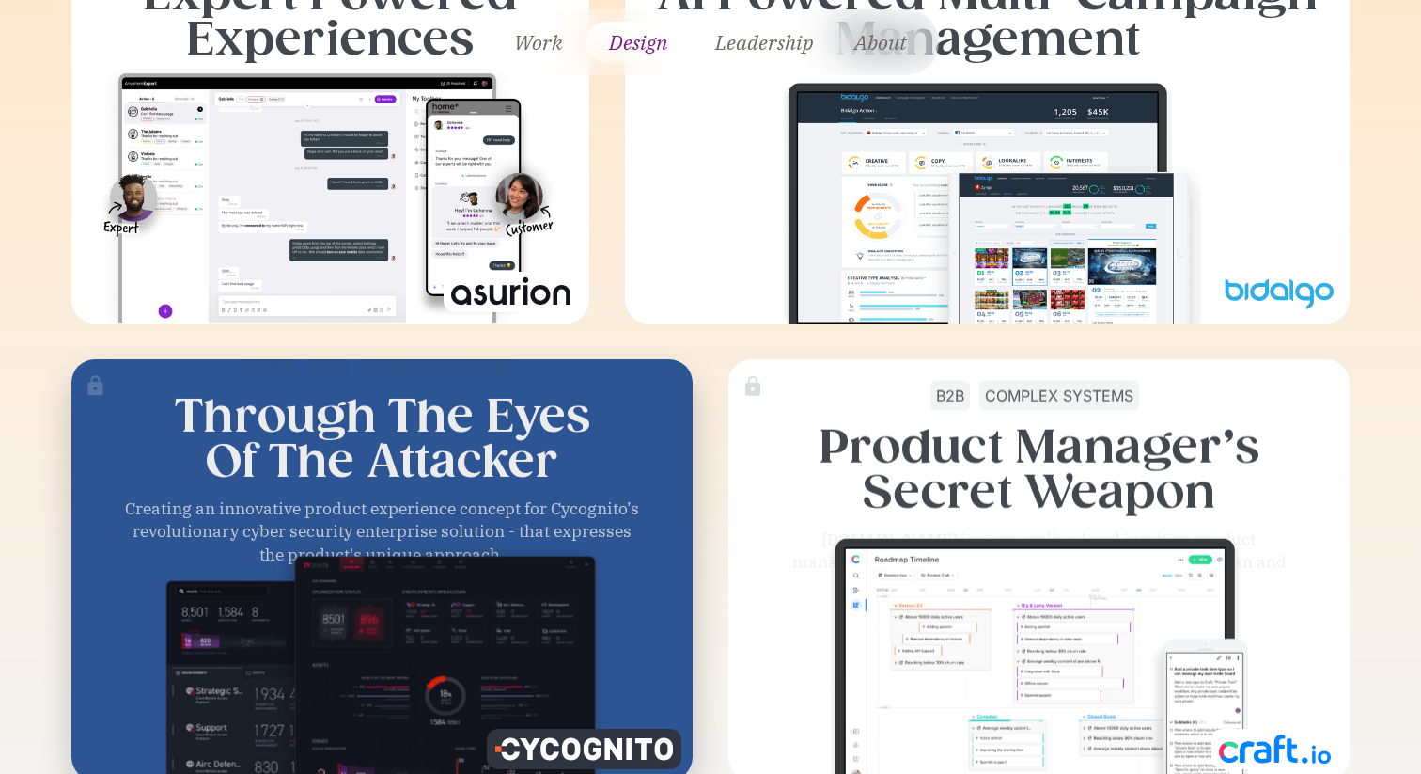
click at [464, 480] on h3 "Through The Eyes Of The Attacker" at bounding box center [382, 438] width 416 height 90
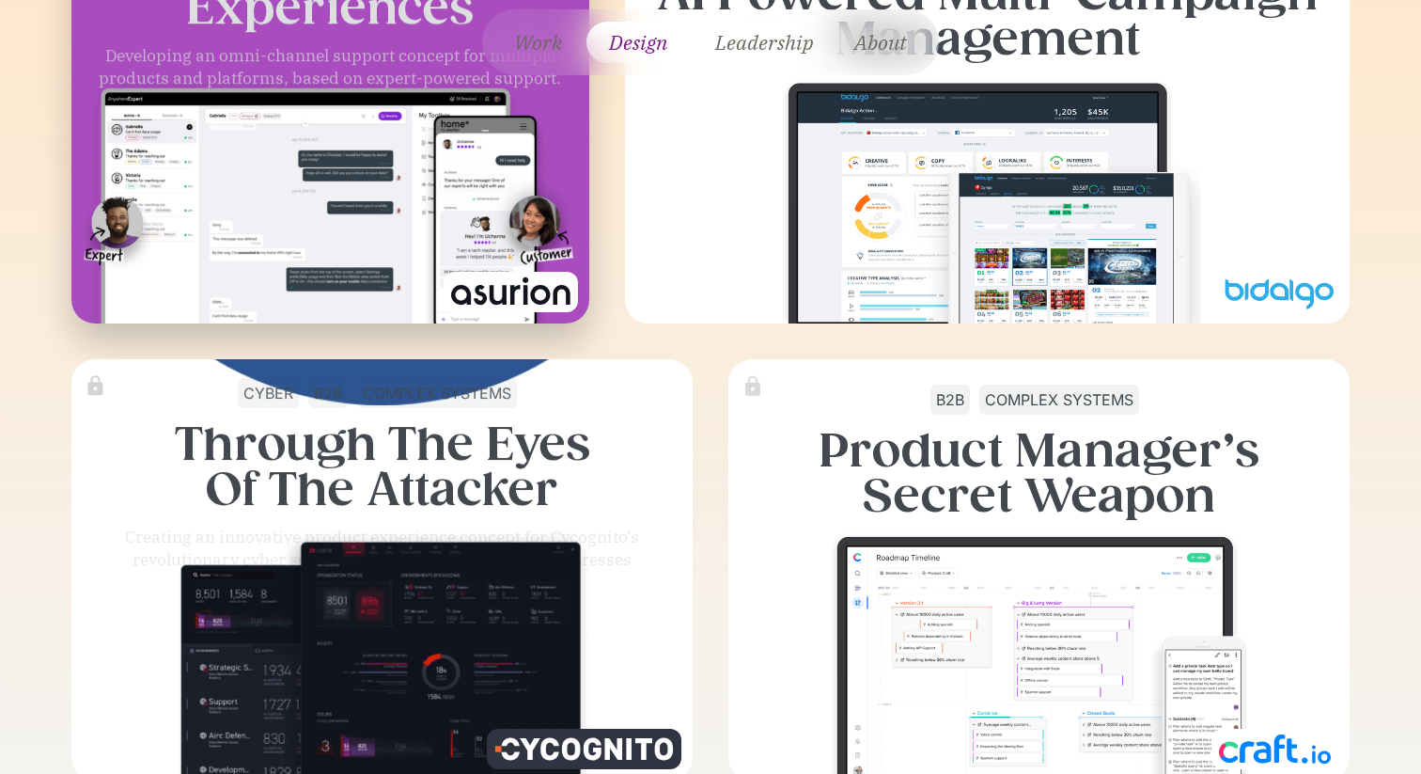
click at [424, 271] on img at bounding box center [330, 220] width 496 height 278
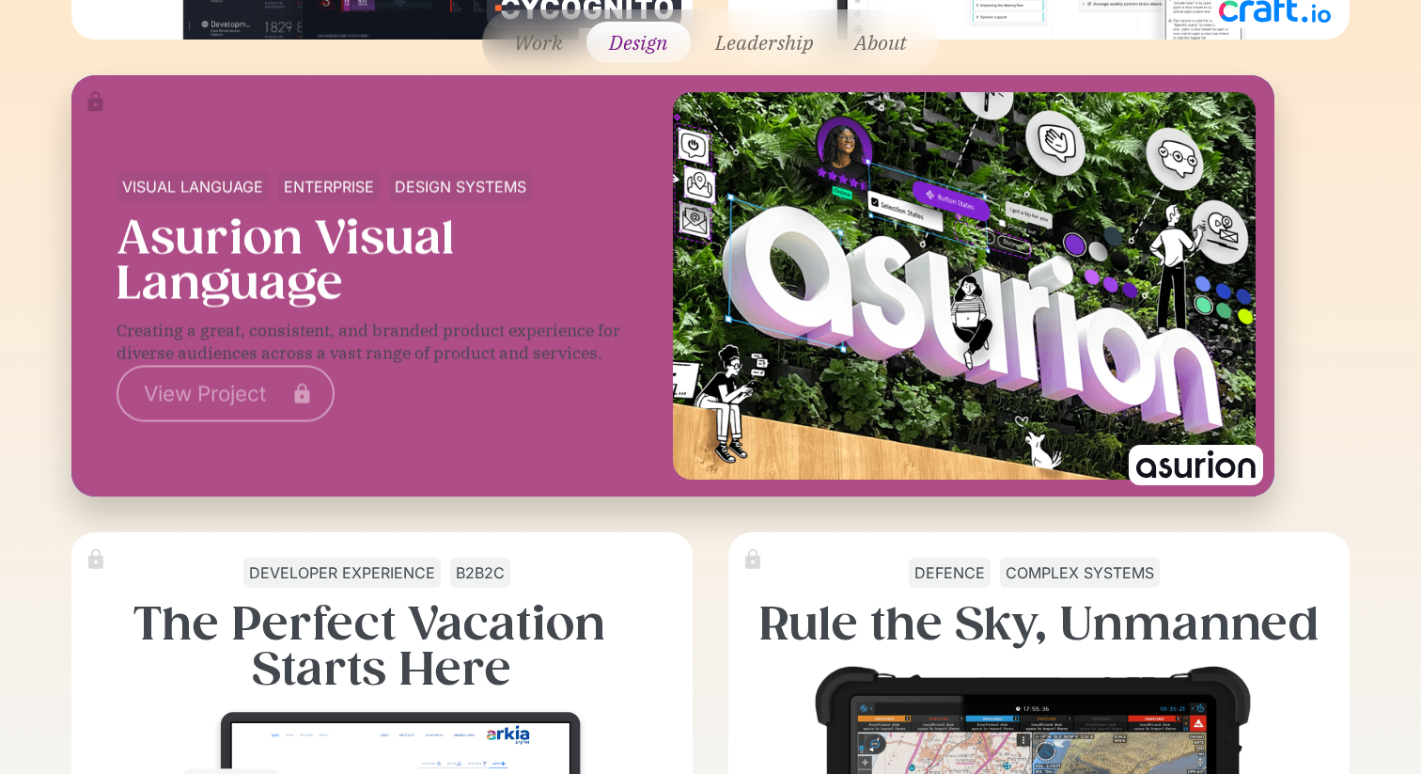
click at [767, 272] on img at bounding box center [964, 285] width 583 height 387
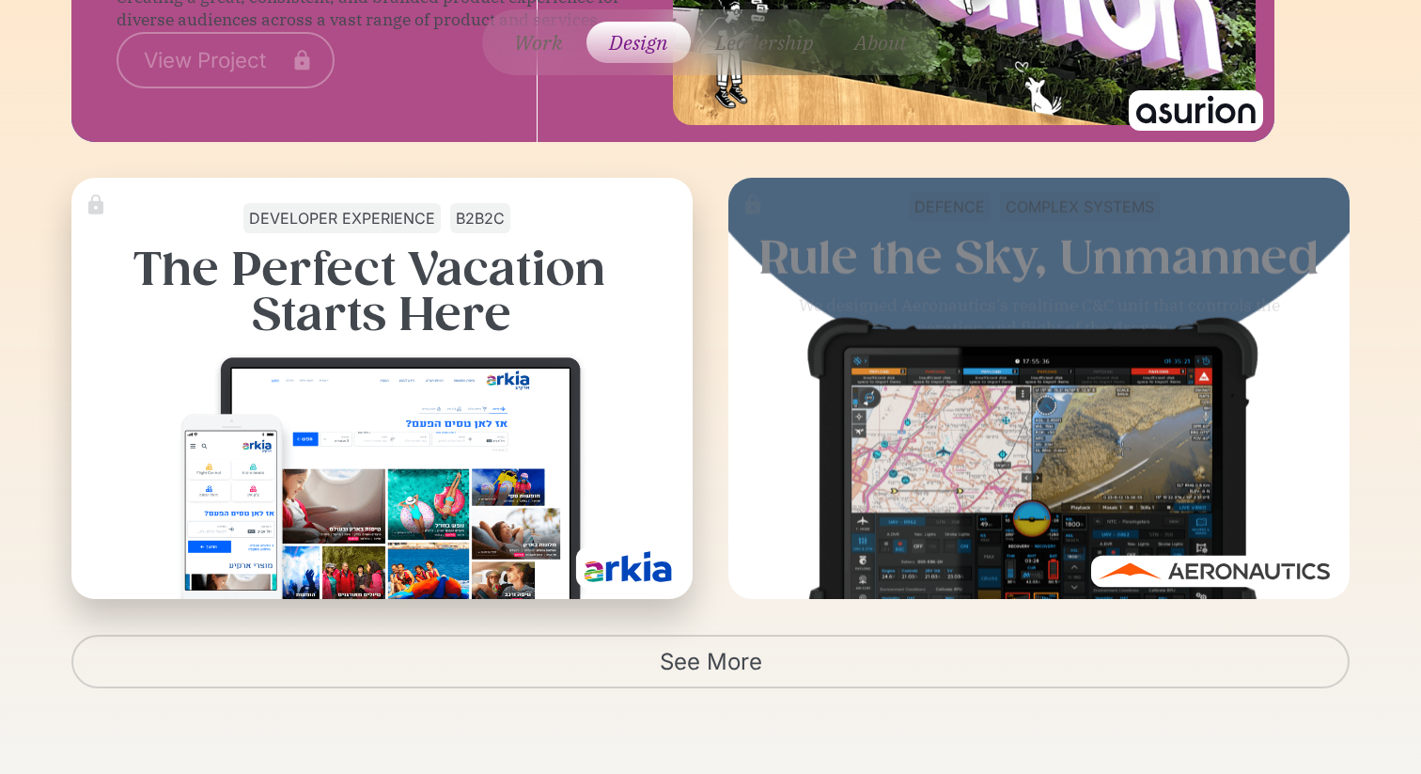
scroll to position [3303, 0]
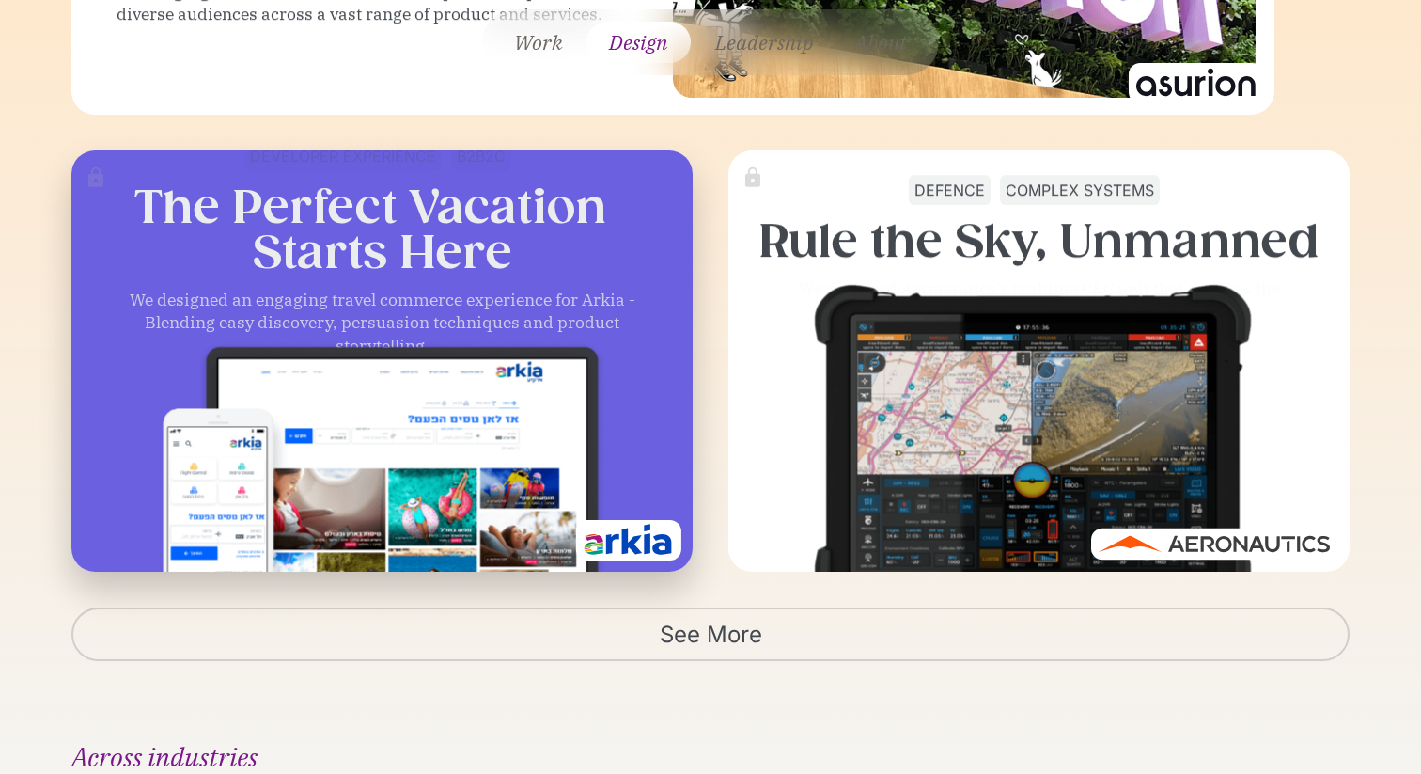
click at [604, 218] on h3 "The Perfect Vacation  Starts Here" at bounding box center [382, 229] width 601 height 90
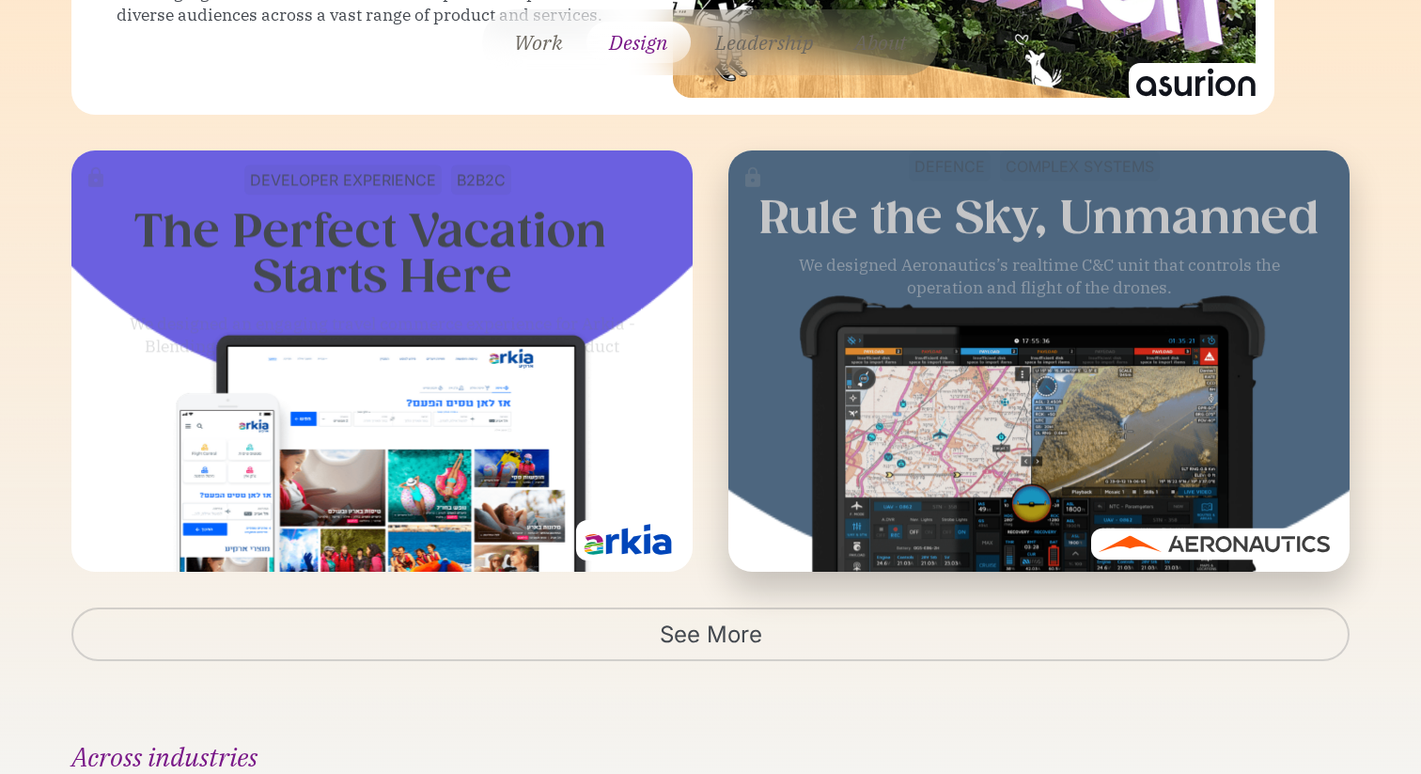
click at [872, 266] on div "We designed Aeronautics’s realtime C&C unit that controls the operation and fli…" at bounding box center [1039, 277] width 517 height 46
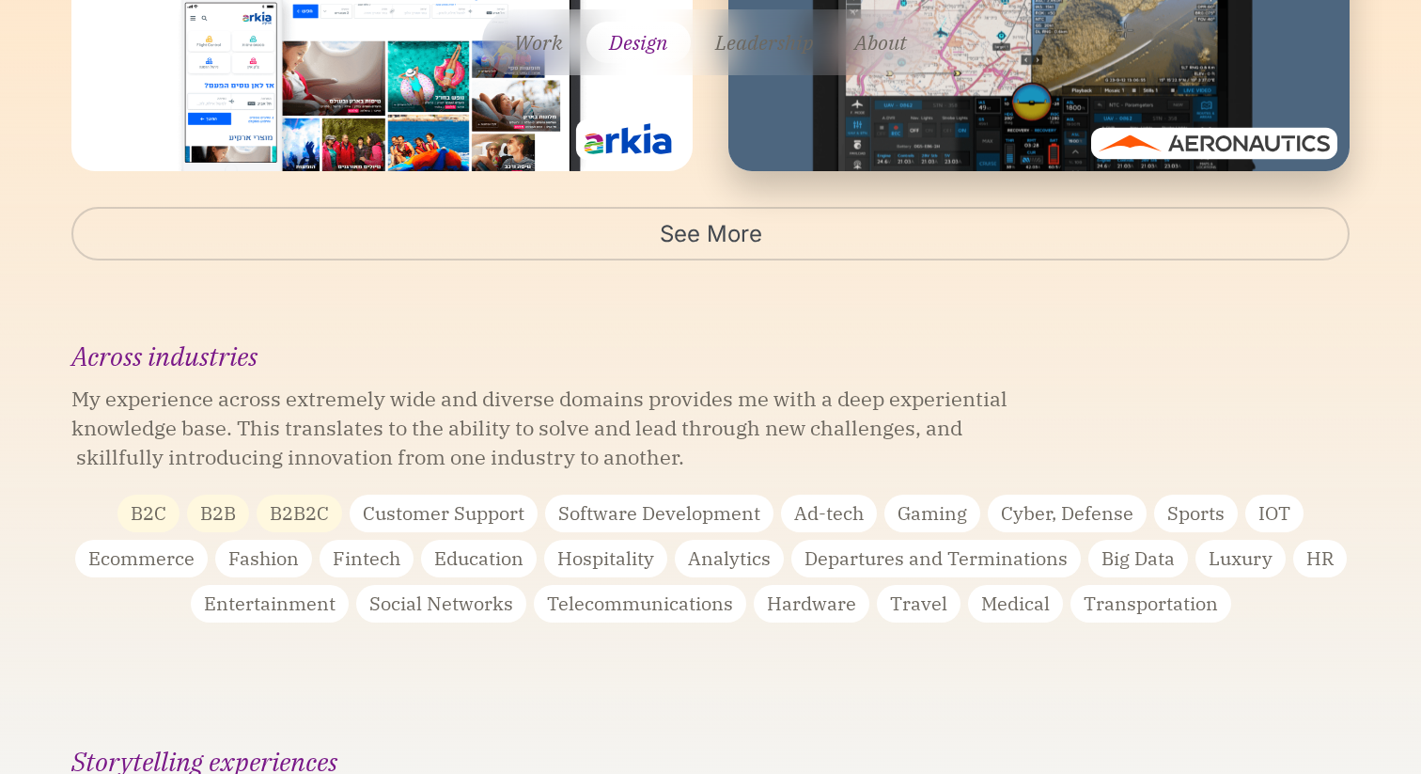
scroll to position [3728, 0]
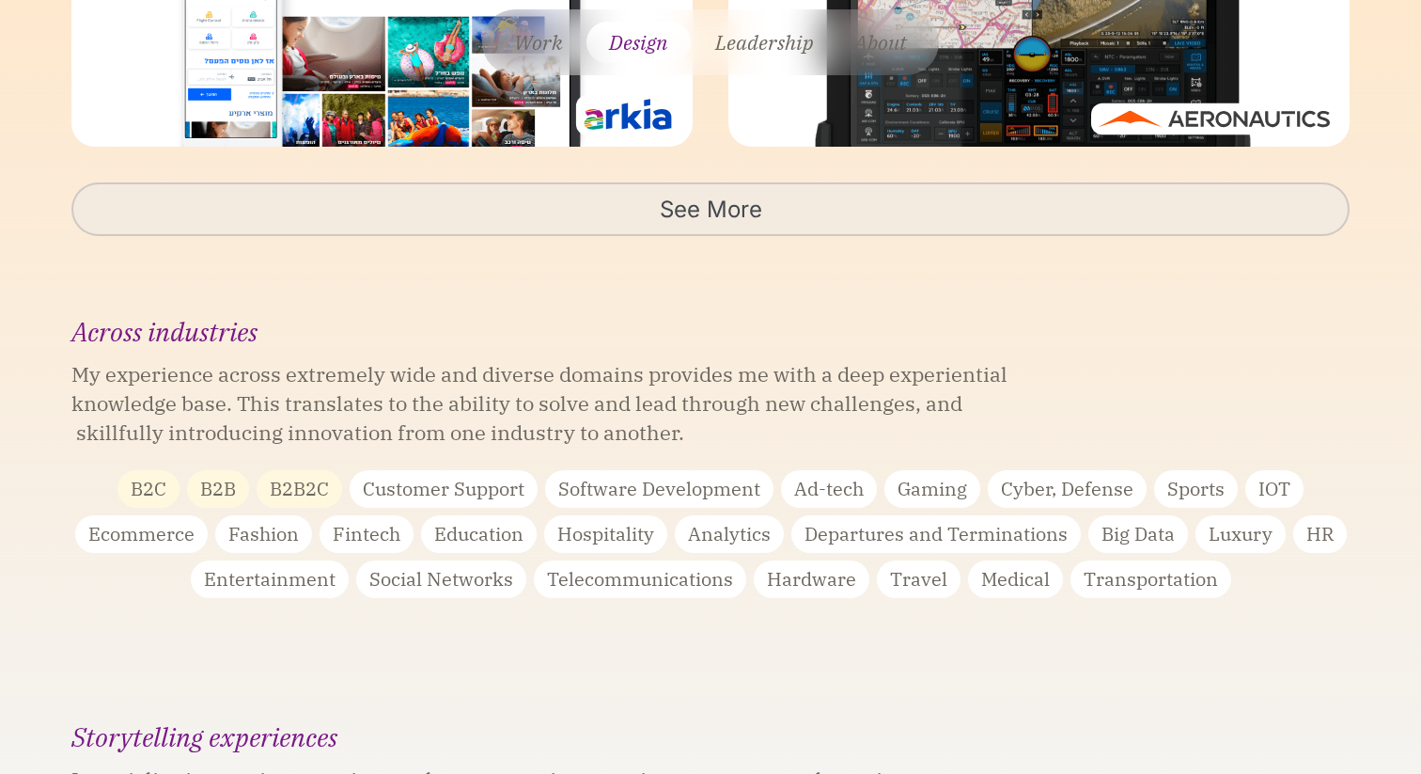
click at [733, 223] on link "See More" at bounding box center [710, 209] width 1279 height 54
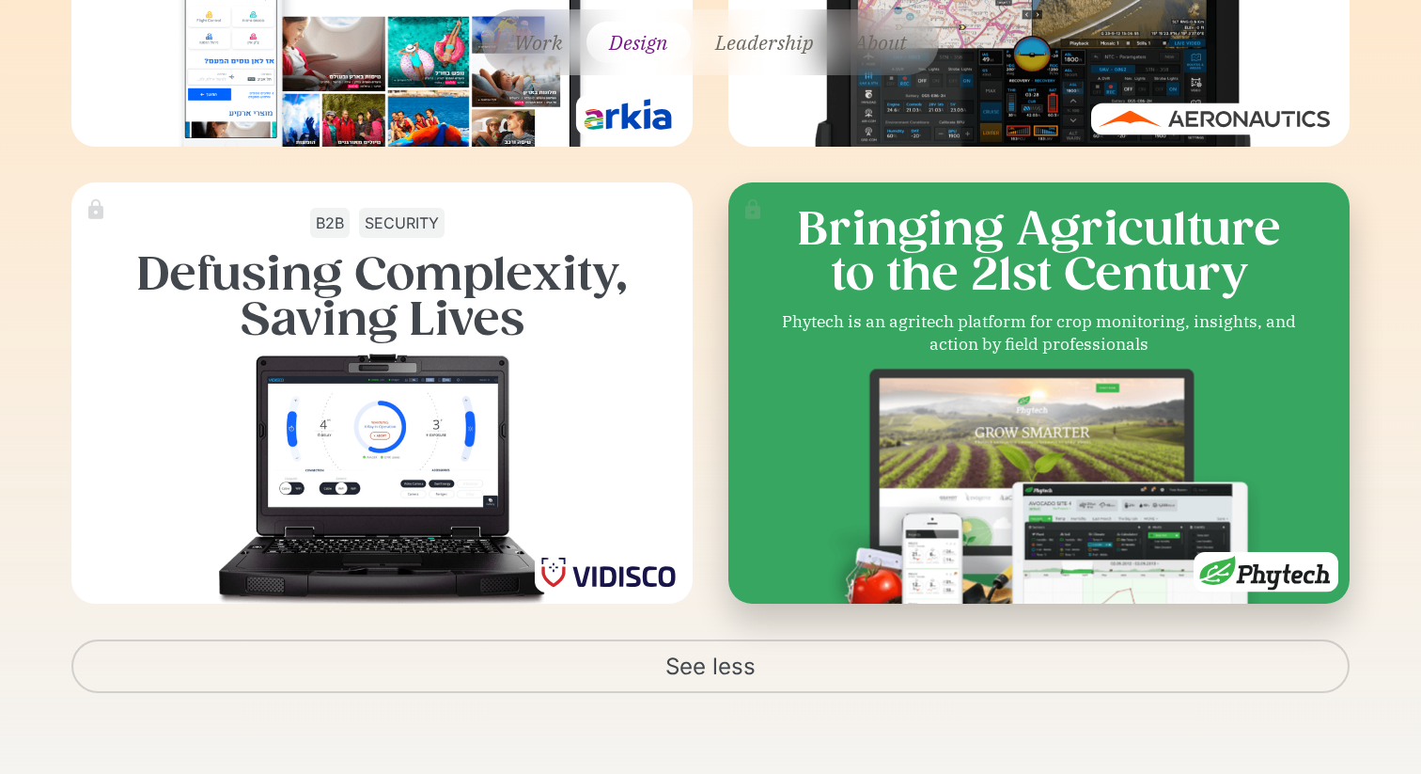
click at [917, 316] on div "Phytech is an agritech platform for crop monitoring, insights, and action by fi…" at bounding box center [1039, 333] width 517 height 46
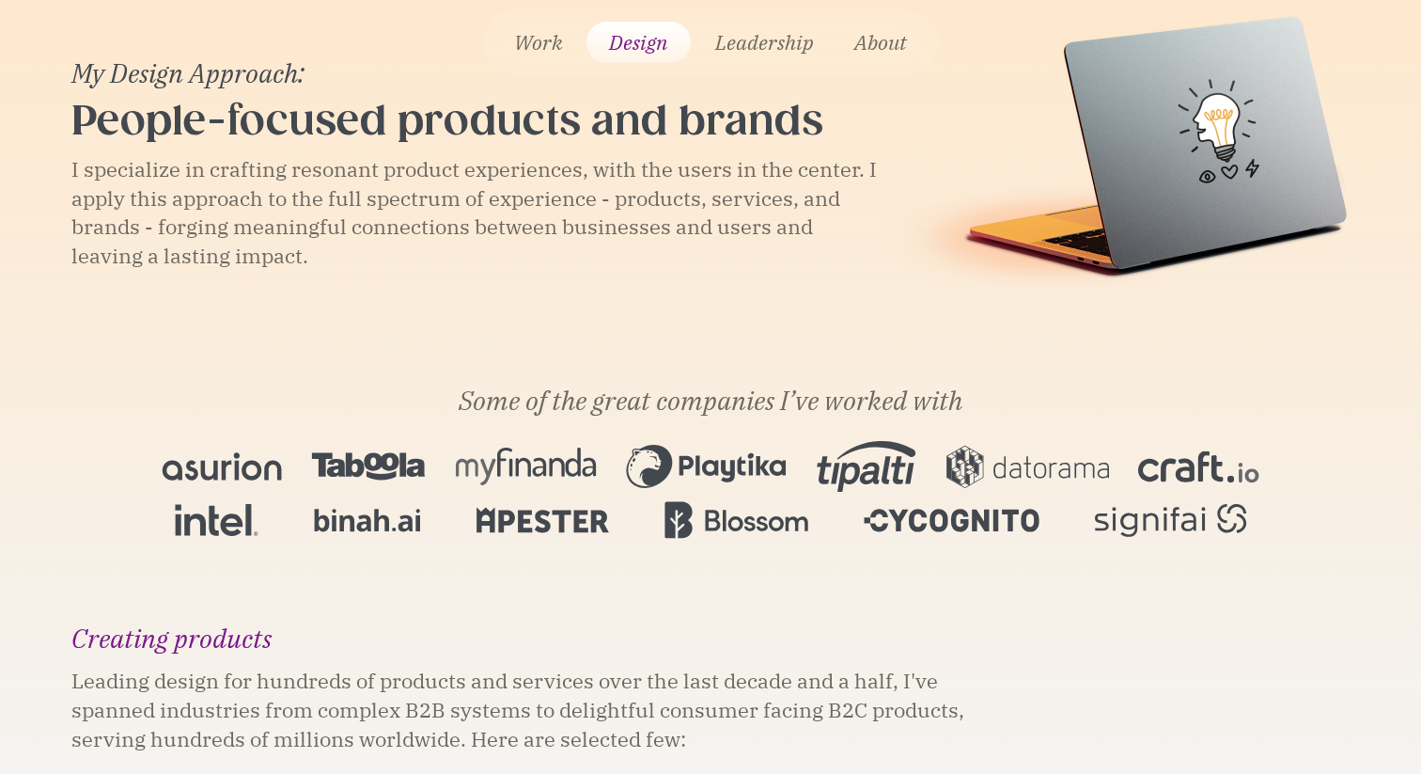
scroll to position [0, 0]
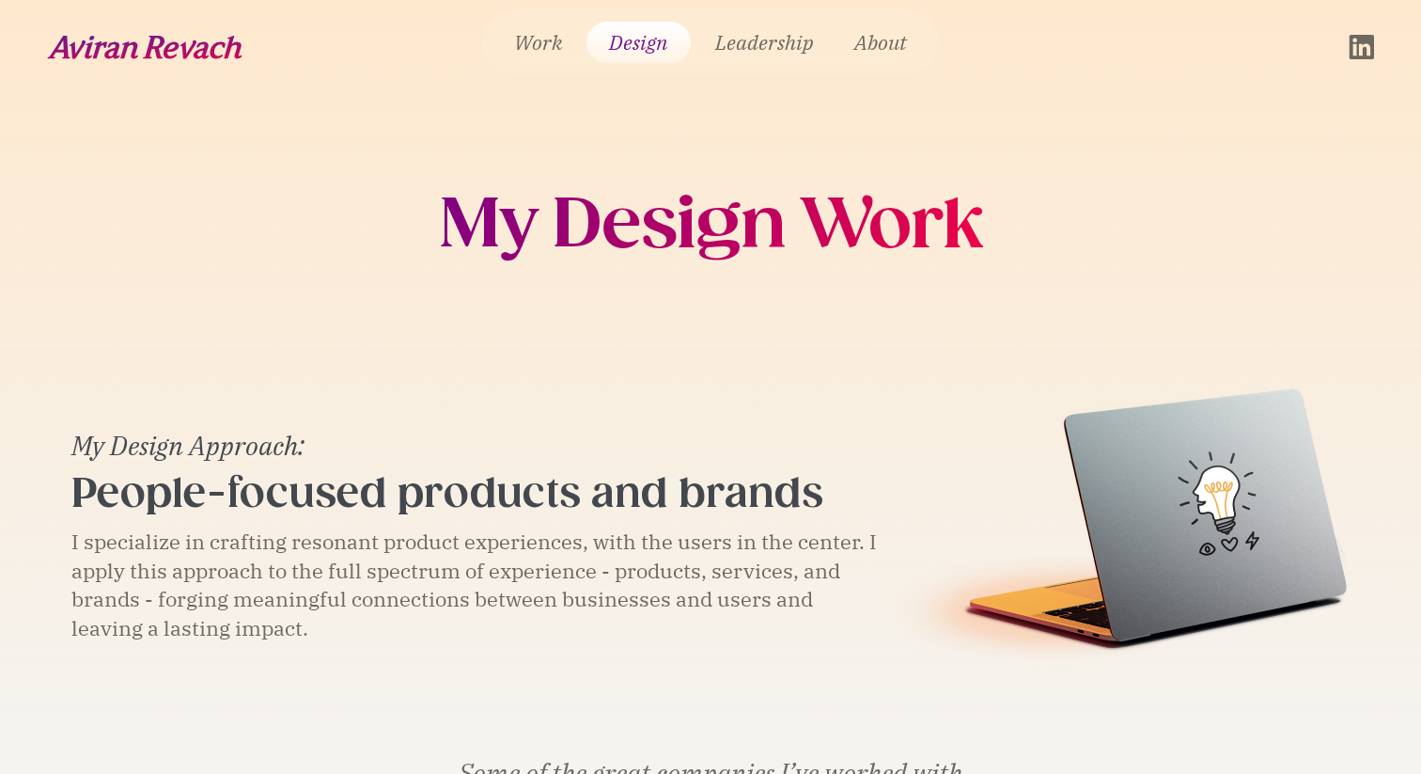
click at [1140, 553] on img at bounding box center [1115, 526] width 469 height 282
click at [785, 38] on link "Leadership" at bounding box center [764, 42] width 132 height 41
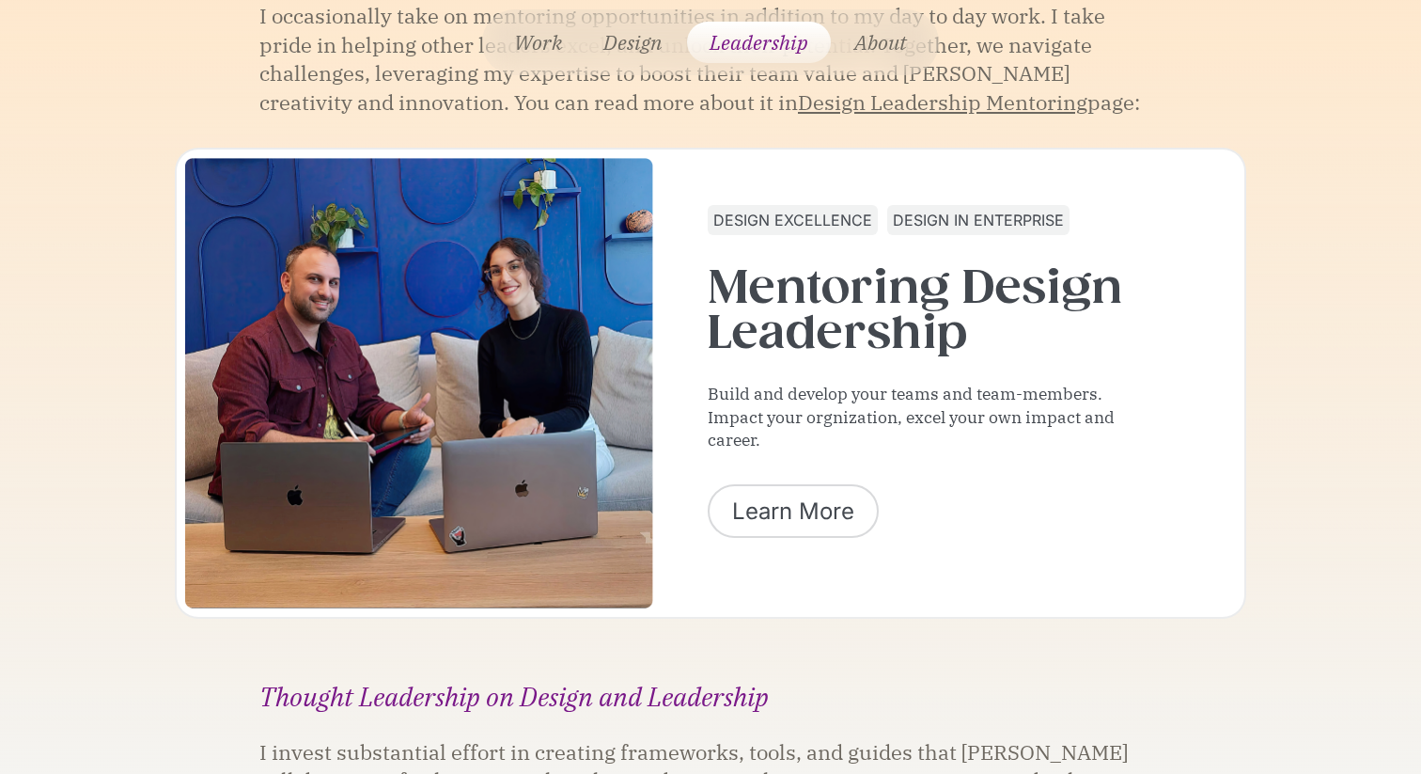
scroll to position [5556, 0]
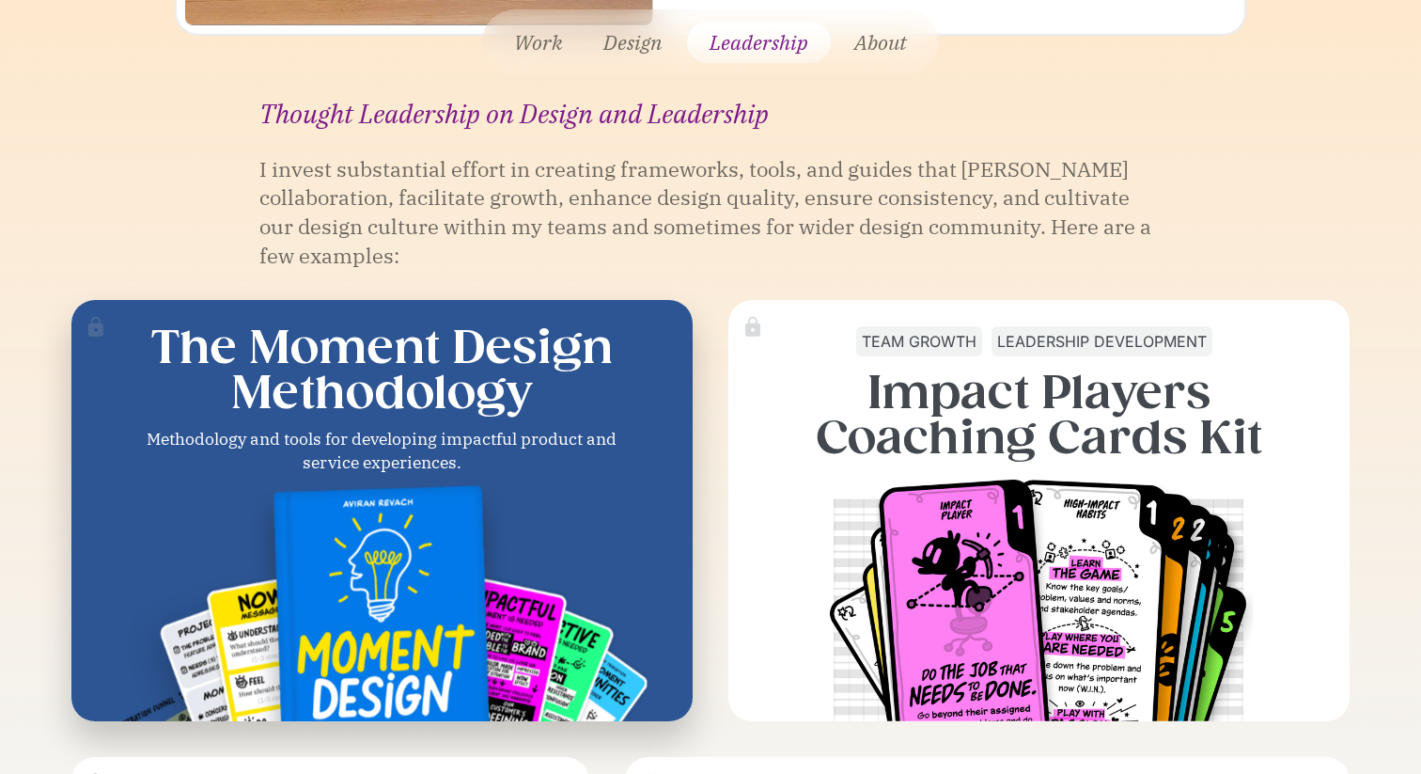
click at [584, 324] on h3 "The Moment Design Methodology" at bounding box center [382, 369] width 601 height 90
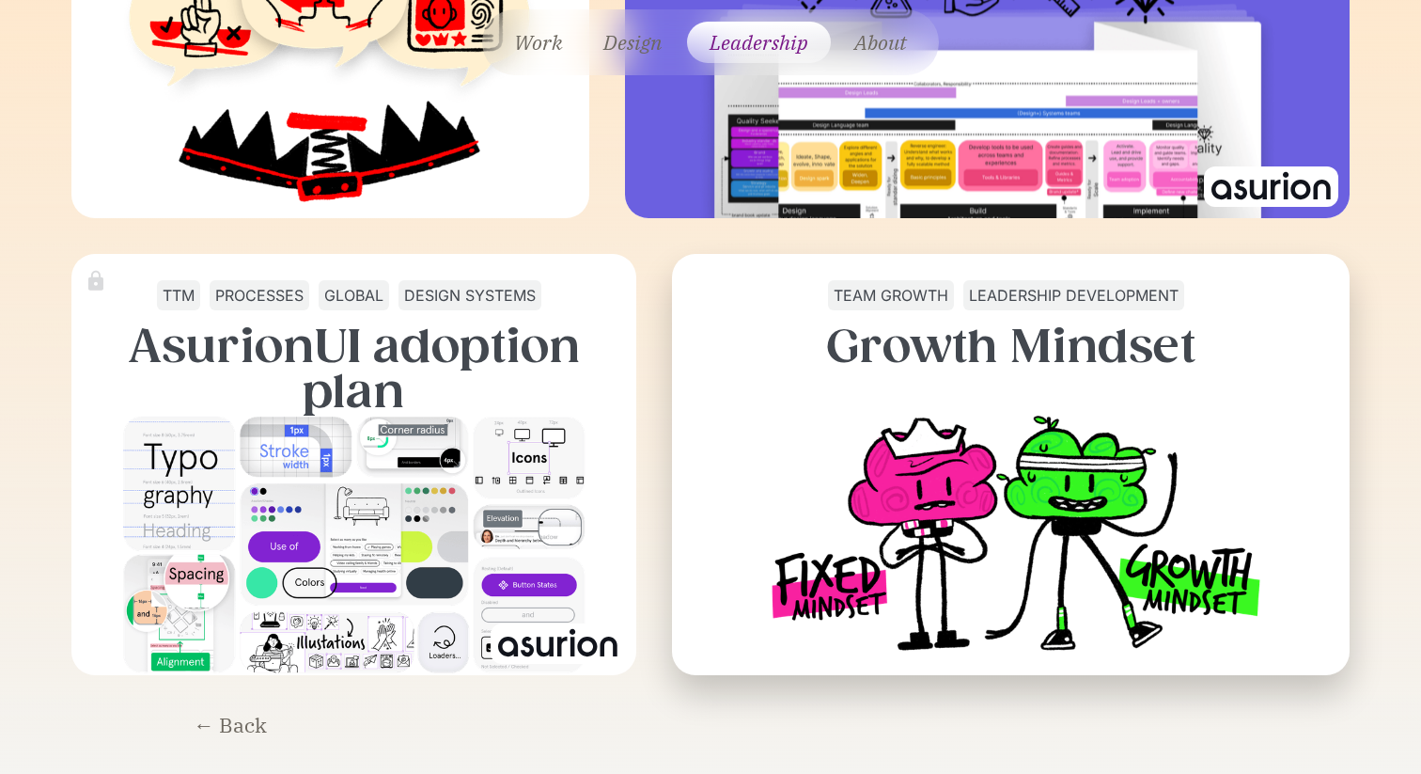
scroll to position [6519, 0]
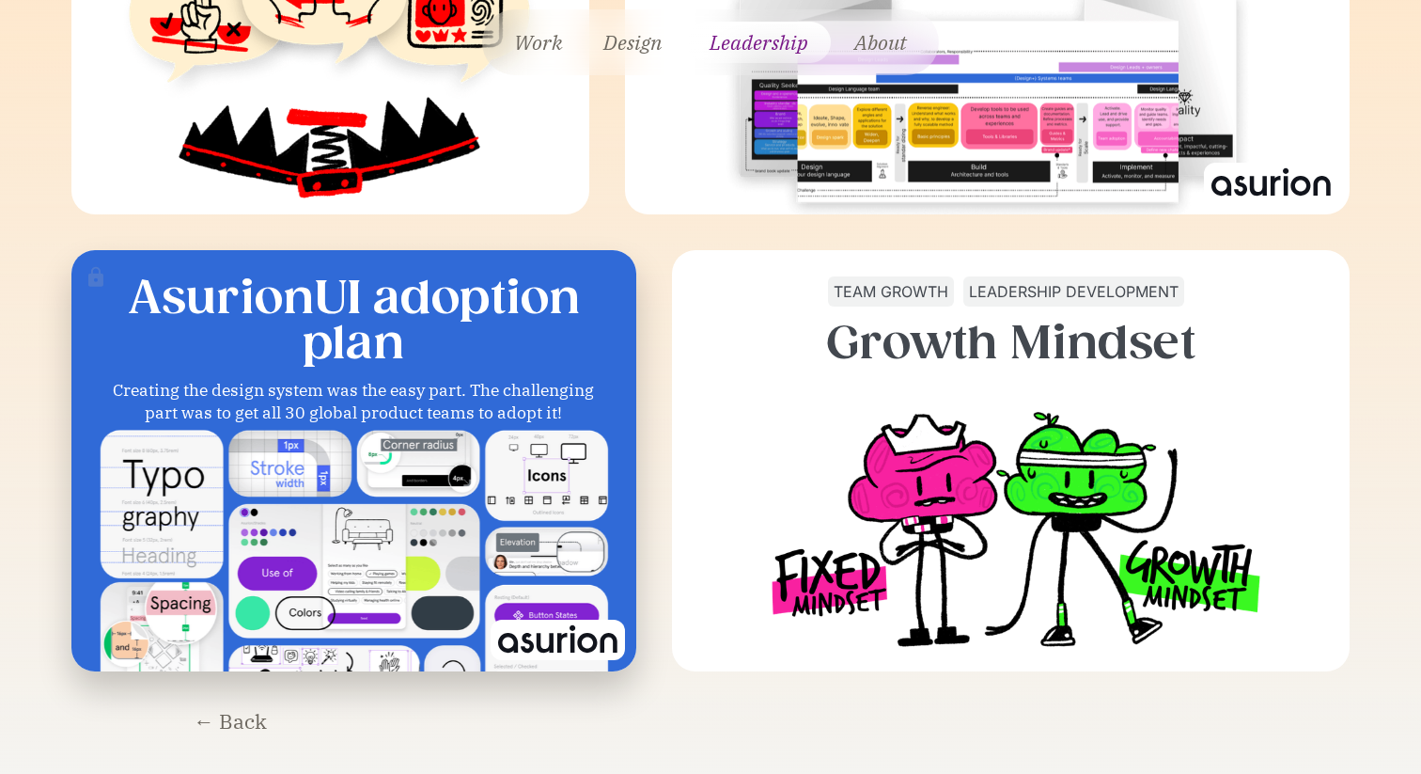
click at [431, 425] on img at bounding box center [354, 570] width 516 height 290
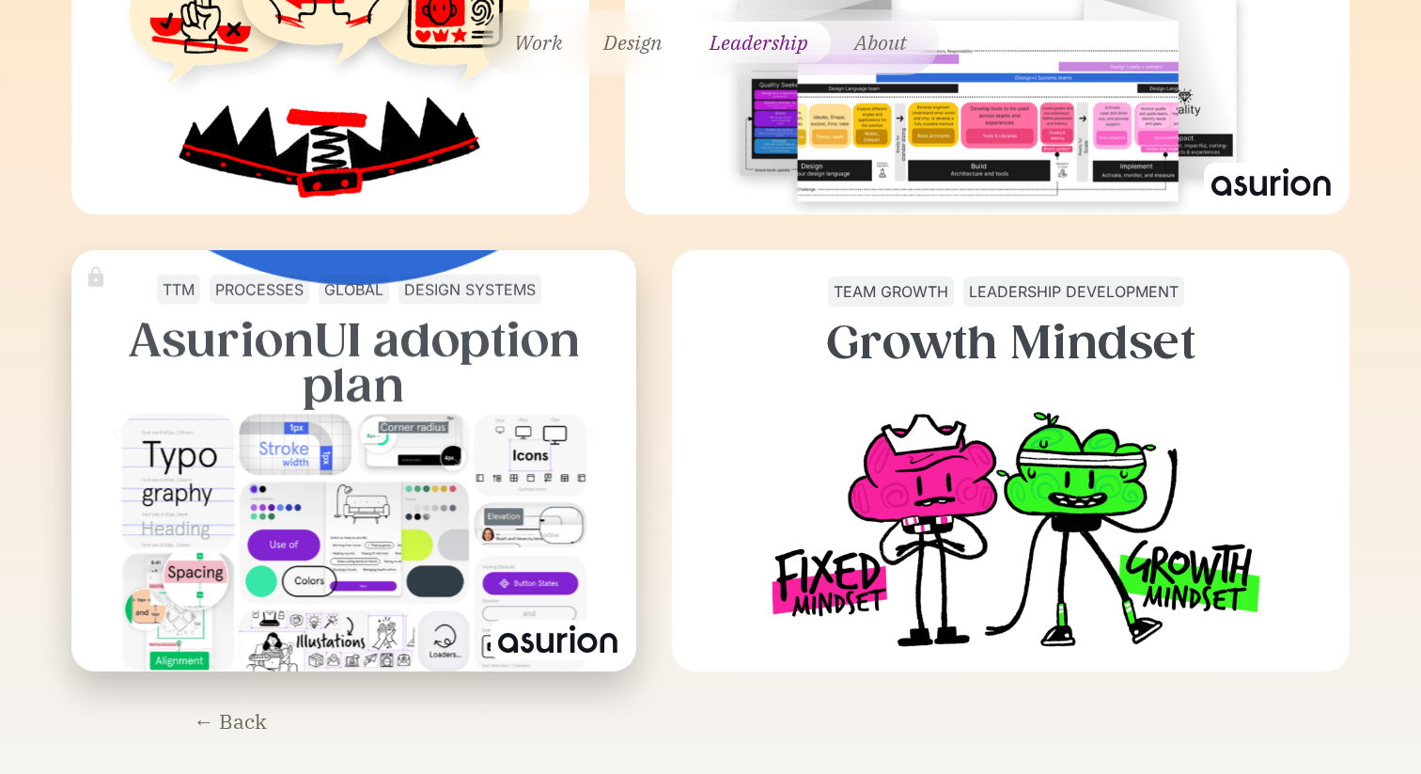
click at [487, 539] on img at bounding box center [354, 542] width 472 height 265
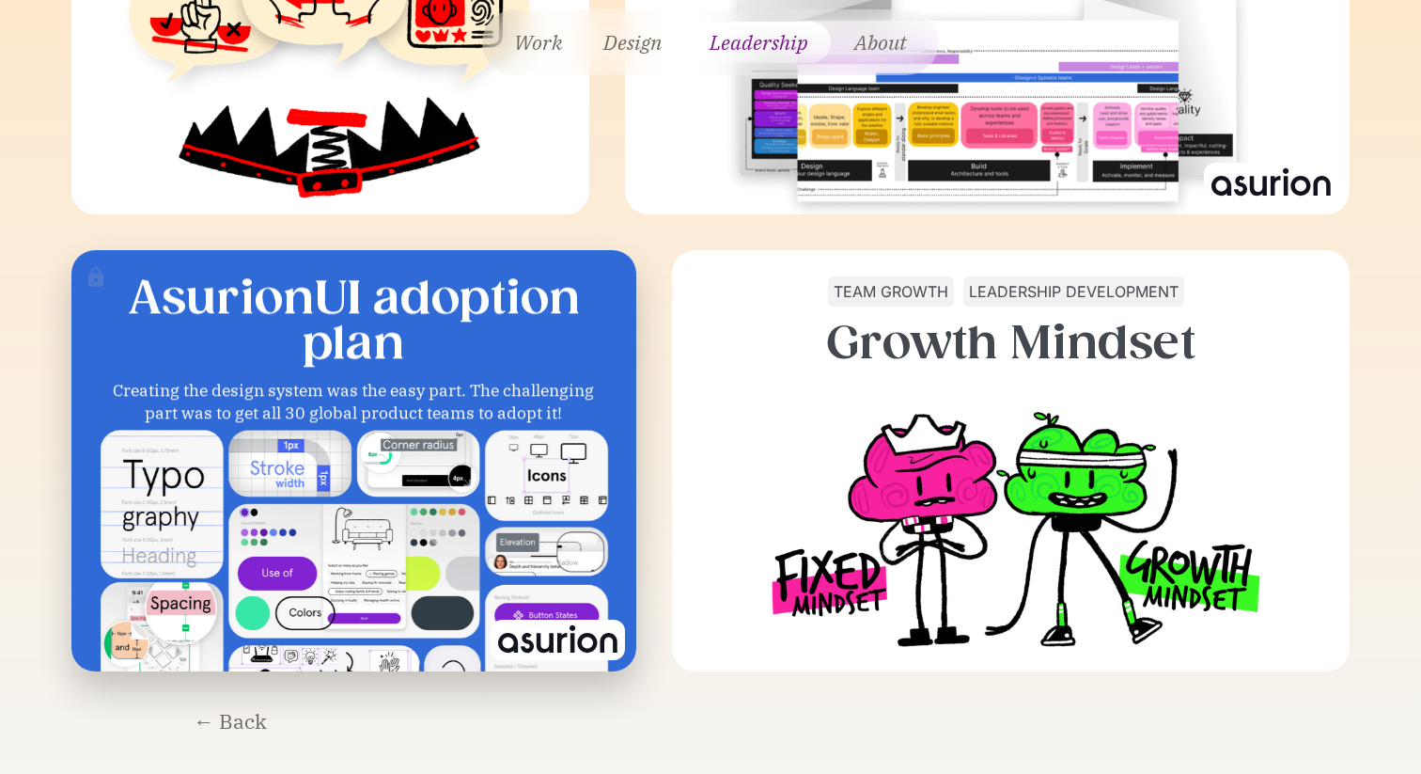
click at [487, 539] on img at bounding box center [354, 570] width 516 height 290
click at [442, 426] on img at bounding box center [354, 570] width 516 height 290
click at [426, 425] on img at bounding box center [354, 570] width 516 height 290
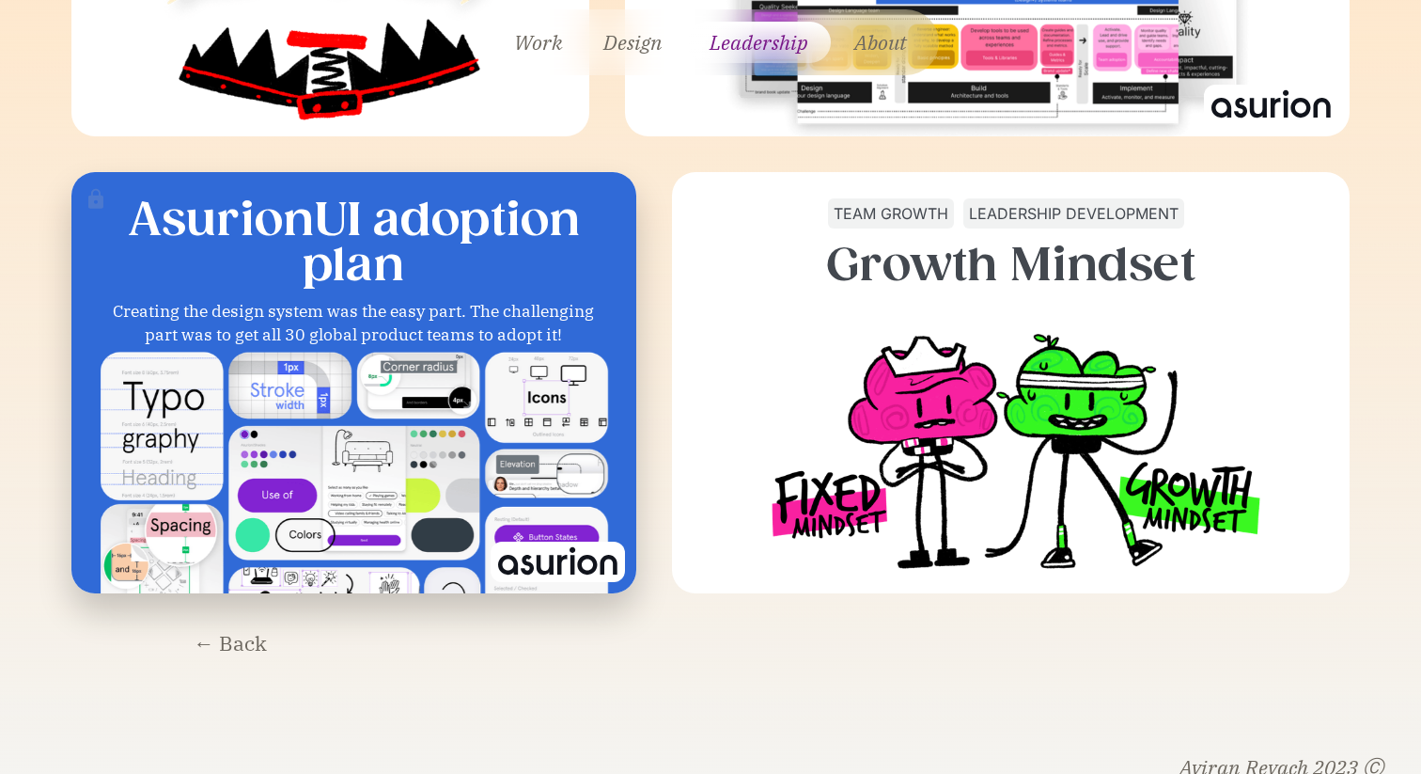
click at [306, 479] on img at bounding box center [354, 492] width 516 height 290
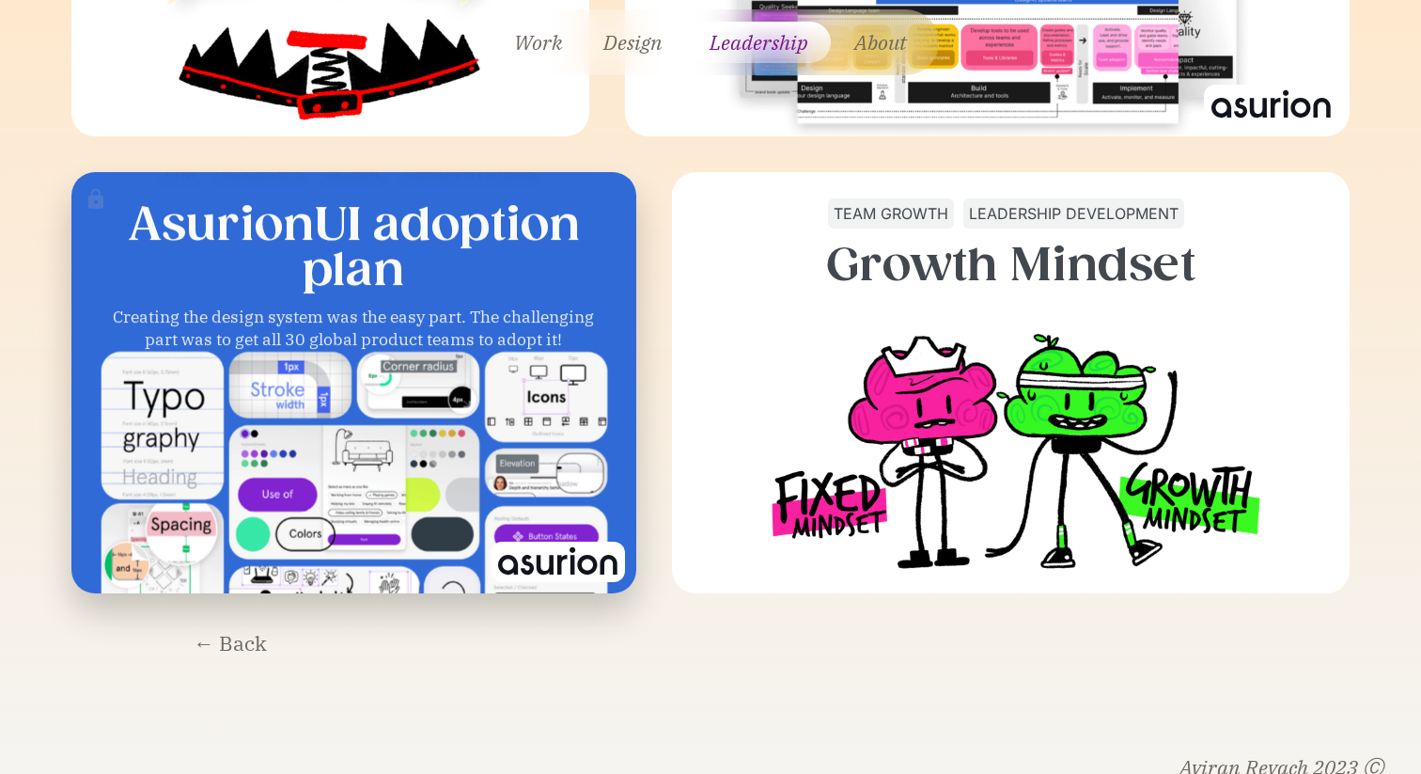
click at [560, 541] on img at bounding box center [558, 561] width 134 height 40
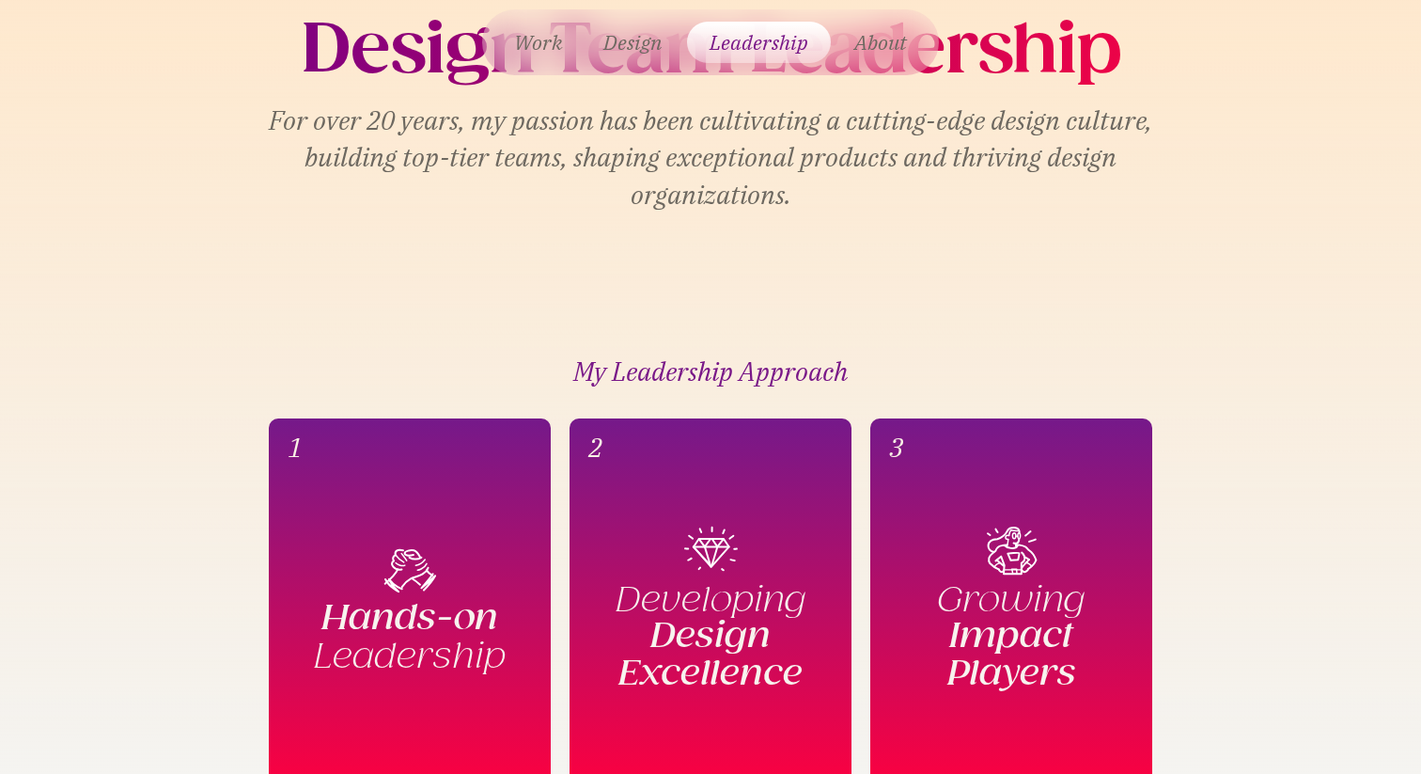
scroll to position [0, 0]
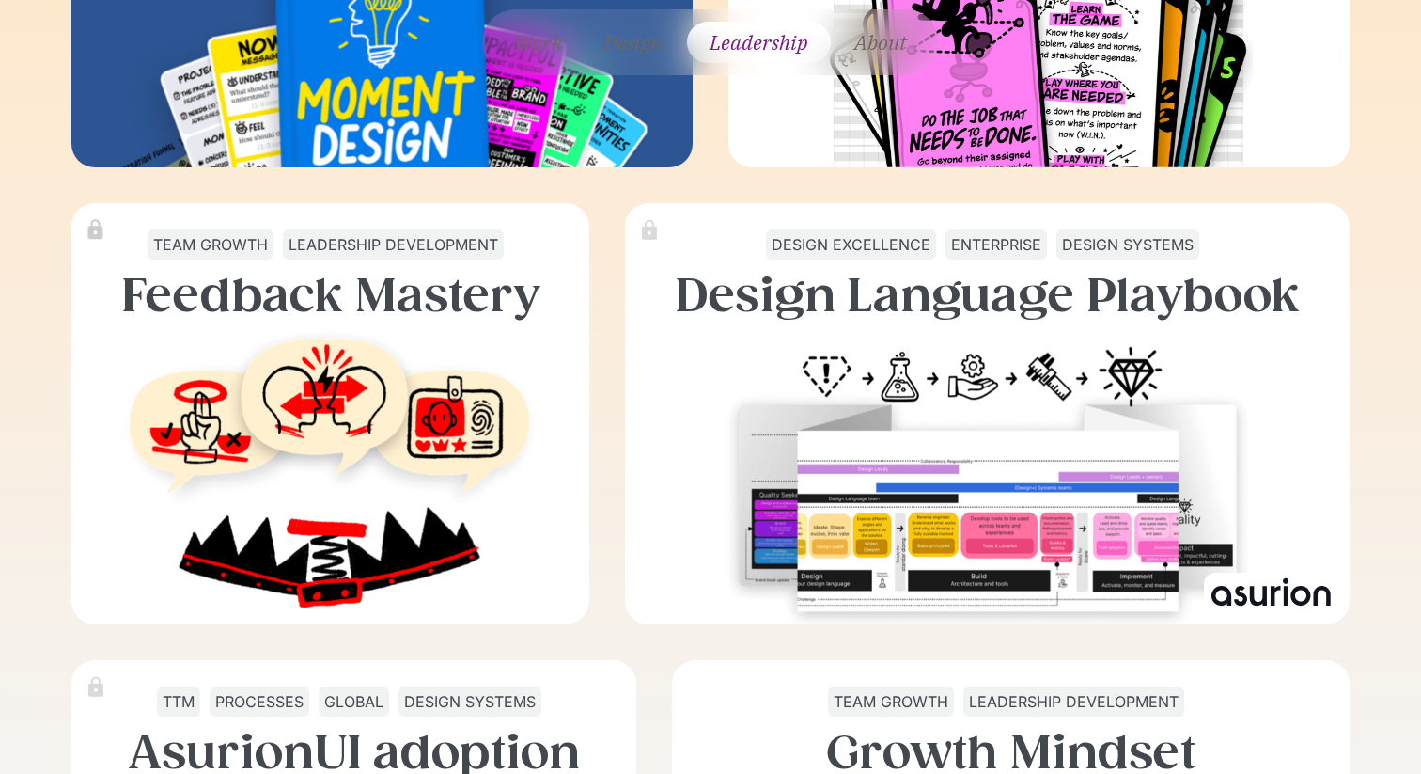
scroll to position [6496, 0]
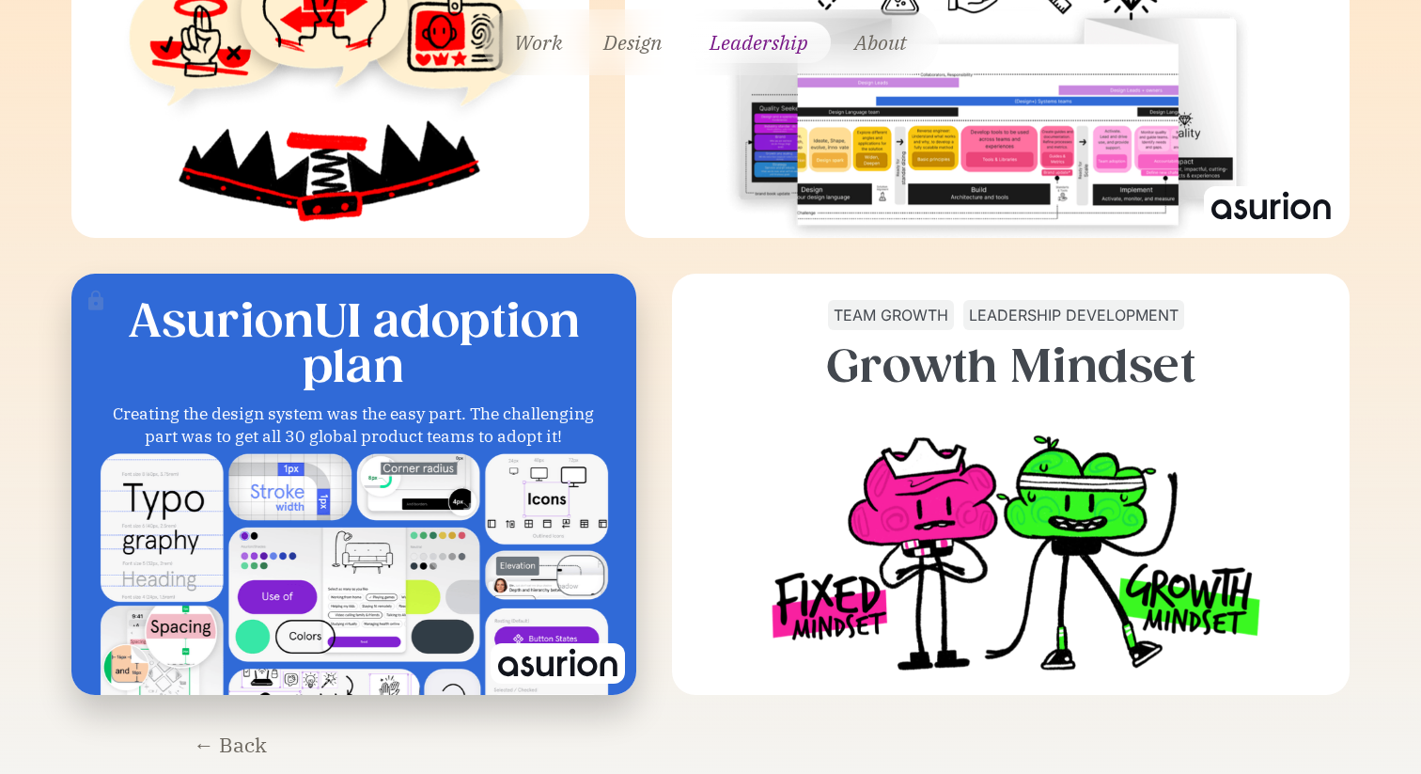
click at [470, 401] on div "Creating the design system was the easy part. The challenging part was to get a…" at bounding box center [353, 424] width 517 height 46
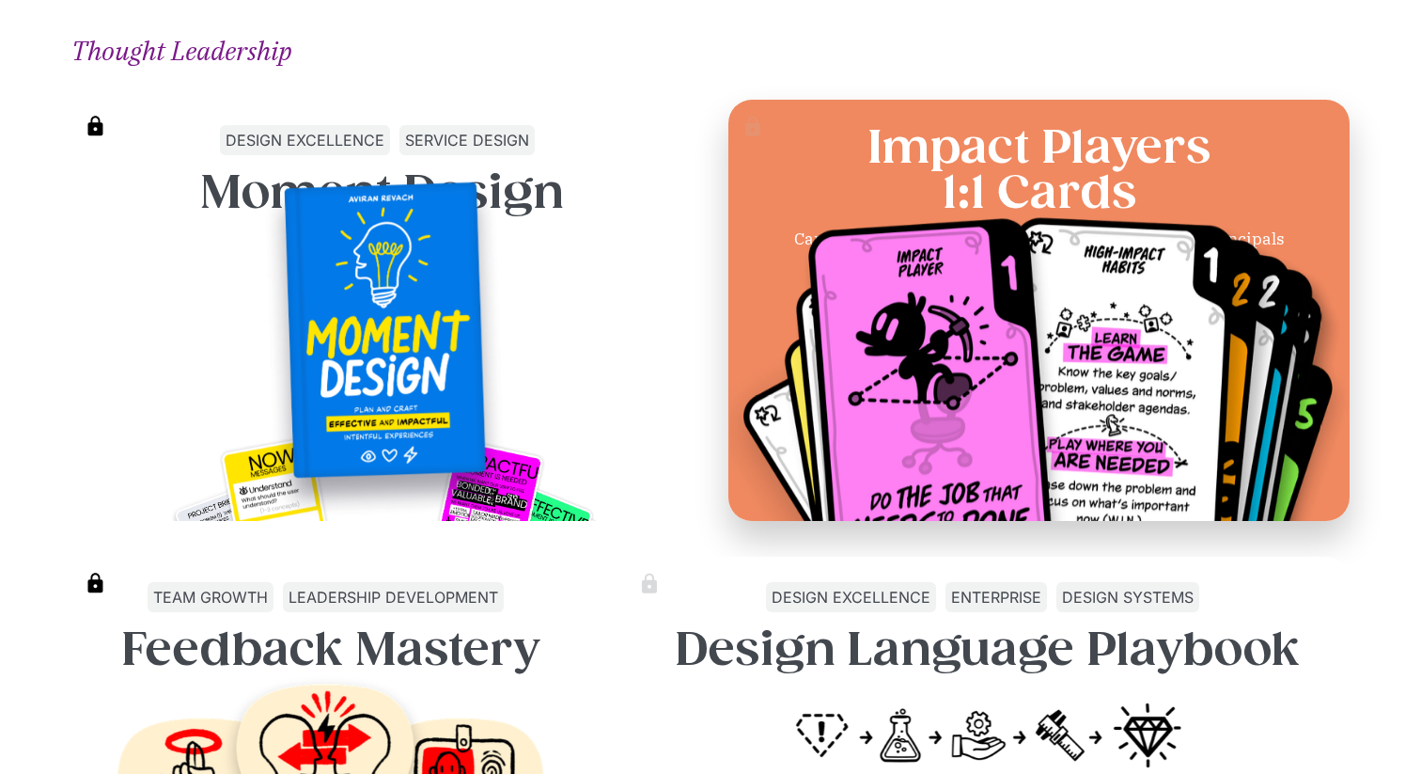
click at [902, 274] on img at bounding box center [1039, 382] width 620 height 370
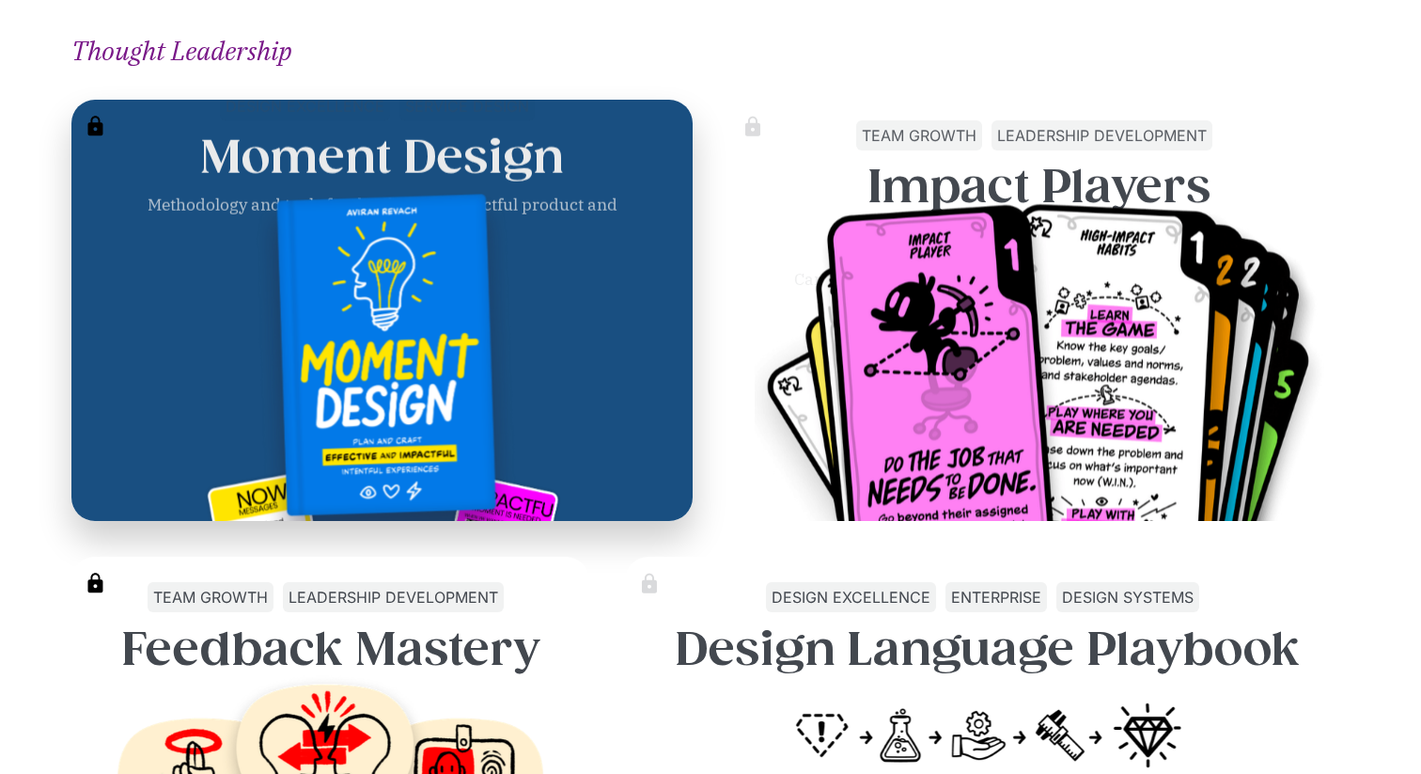
click at [484, 297] on img at bounding box center [385, 376] width 271 height 374
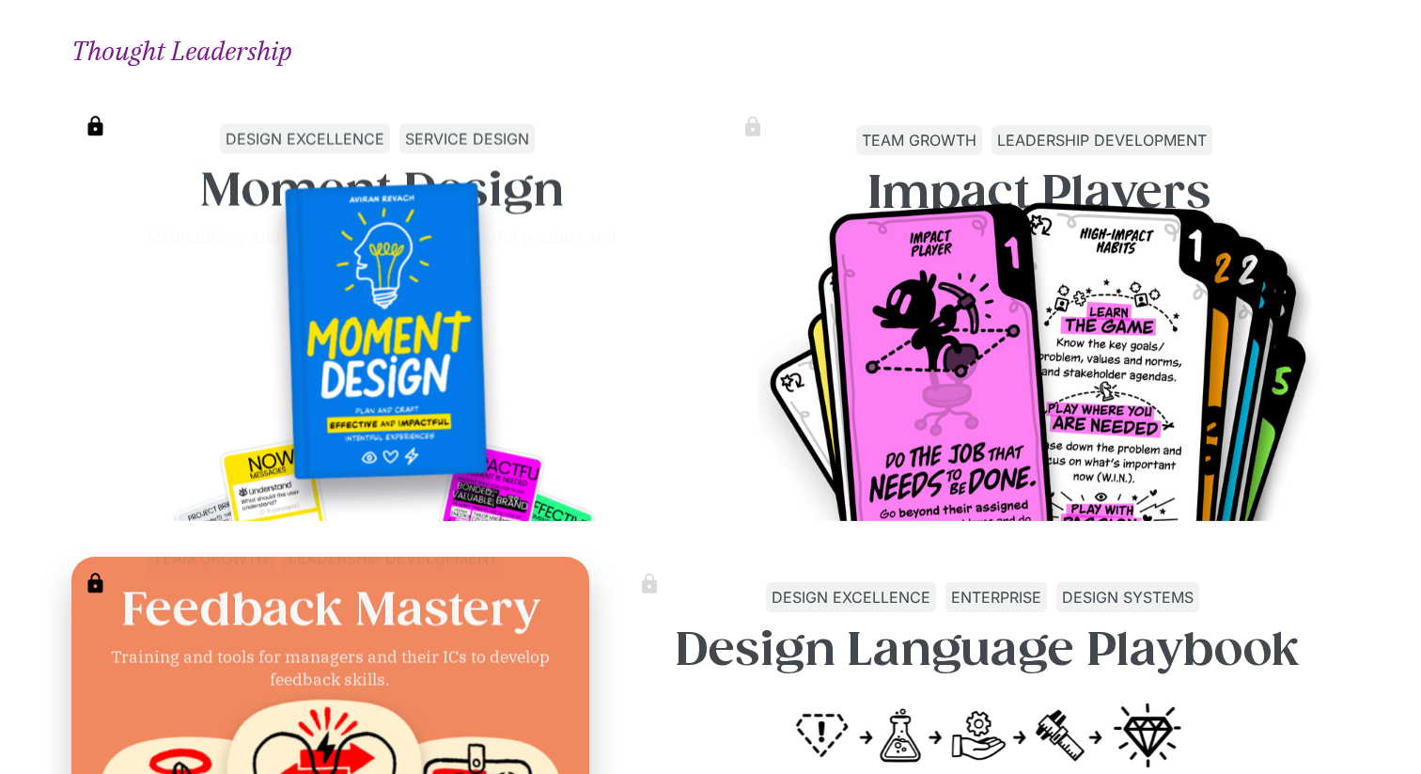
click at [458, 632] on h3 "Feedback Mastery" at bounding box center [330, 609] width 418 height 45
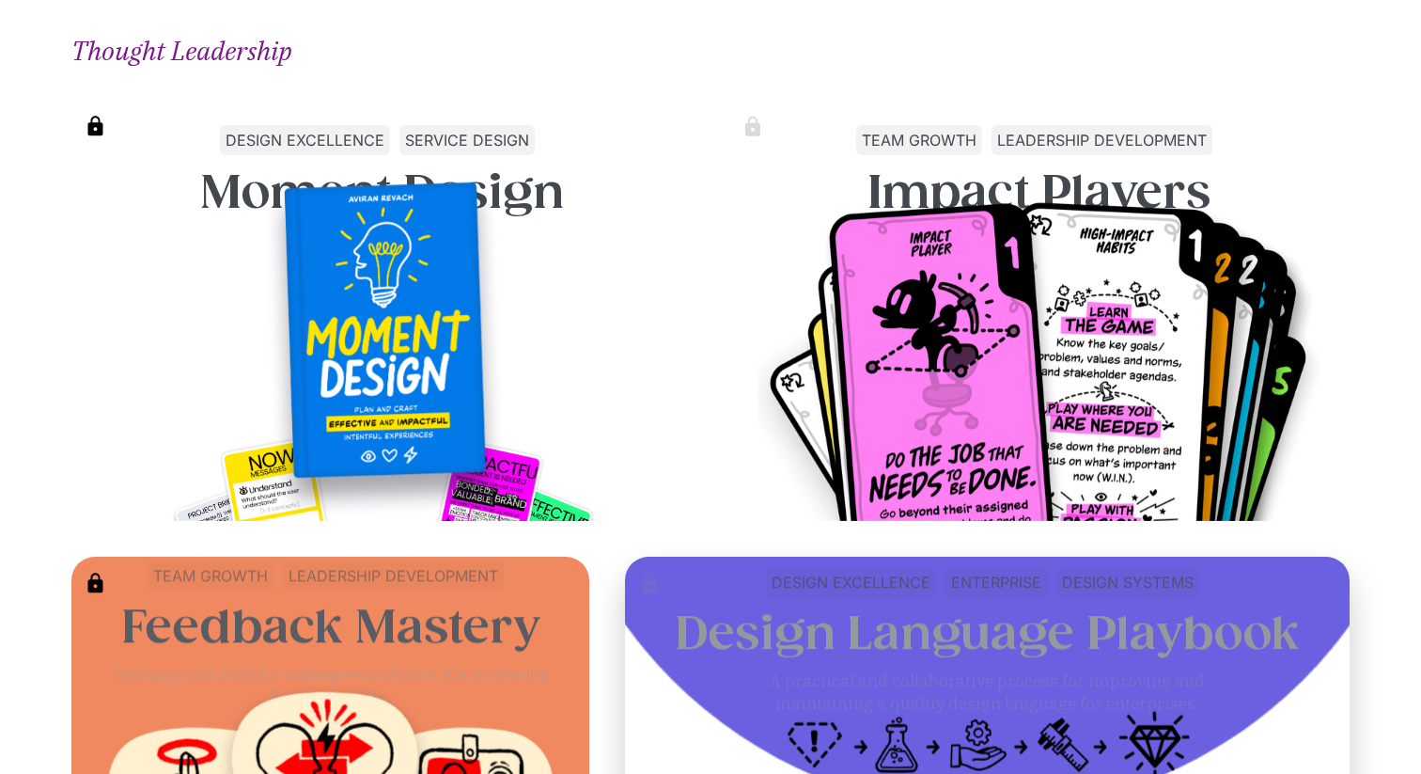
click at [758, 621] on h3 "Design Language Playbook" at bounding box center [987, 633] width 625 height 45
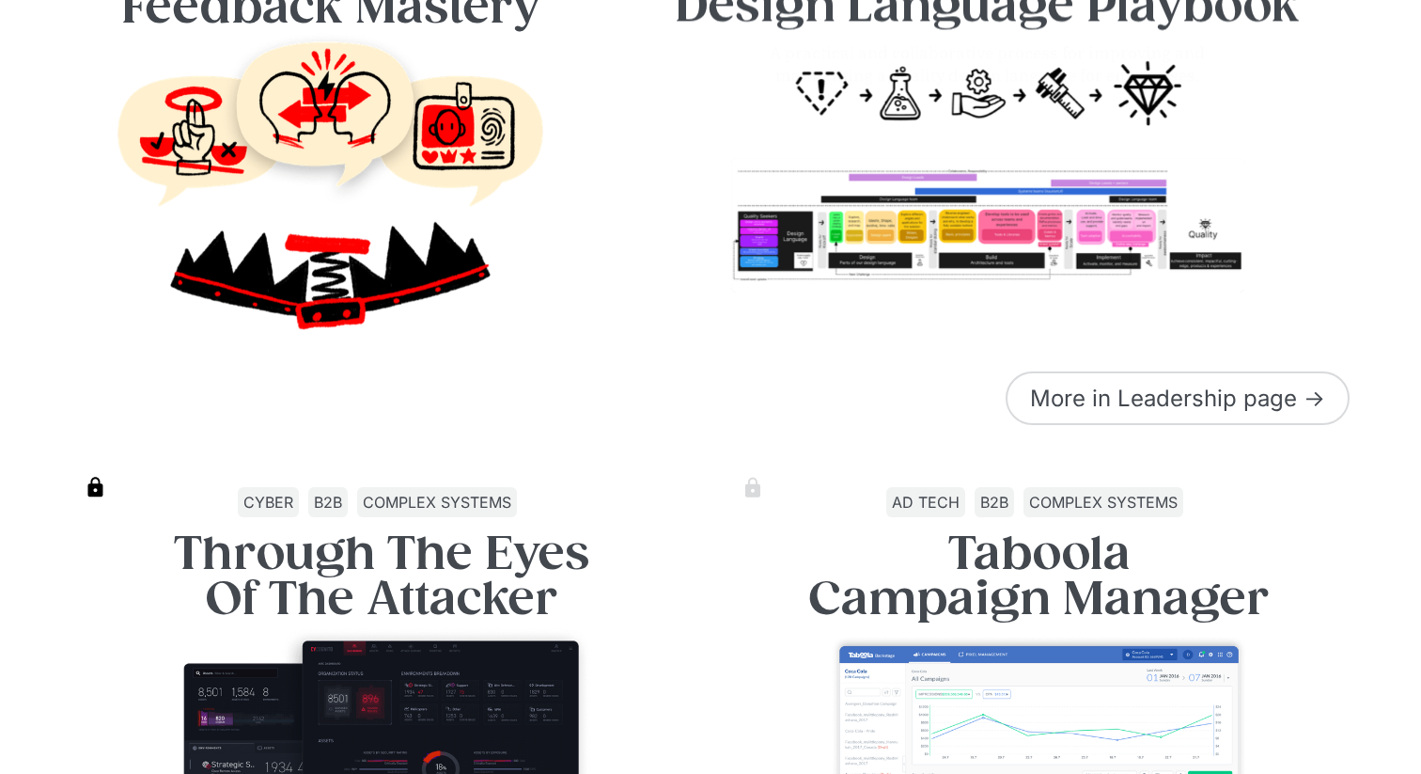
scroll to position [750, 0]
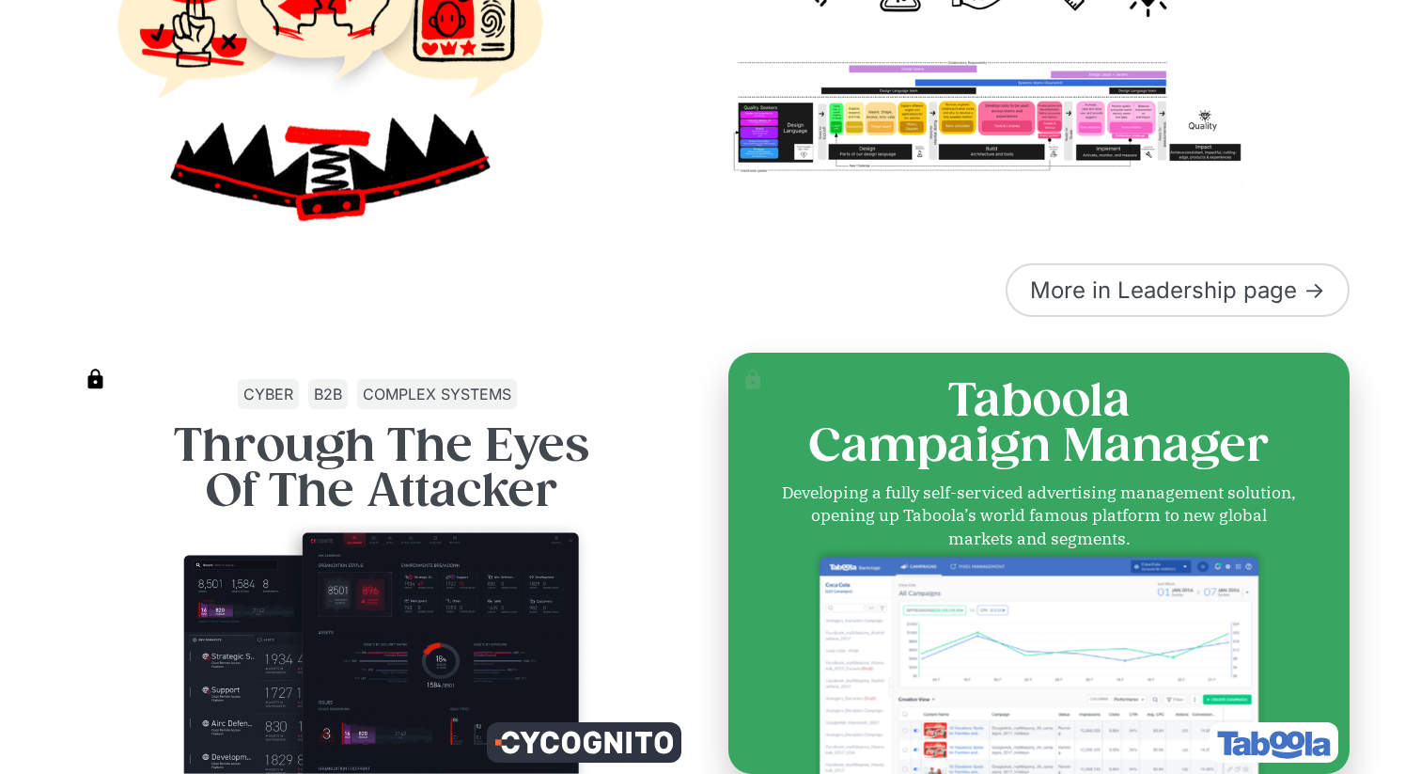
click at [904, 486] on div "Developing a fully self-serviced advertising management solution, opening up Ta…" at bounding box center [1039, 515] width 517 height 70
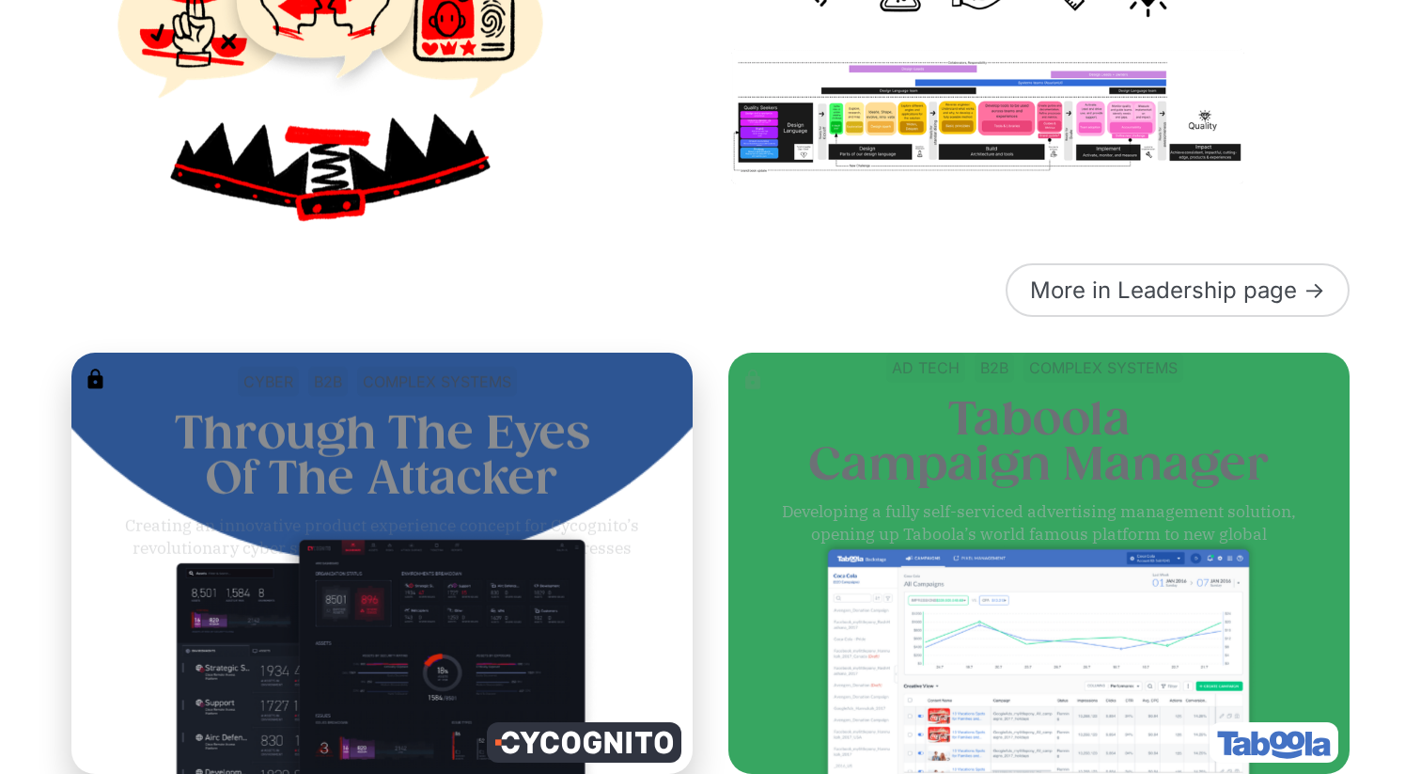
click at [428, 489] on div "cyber b2b complex systems Through The Eyes Of The Attacker Creating an innovati…" at bounding box center [382, 467] width 601 height 202
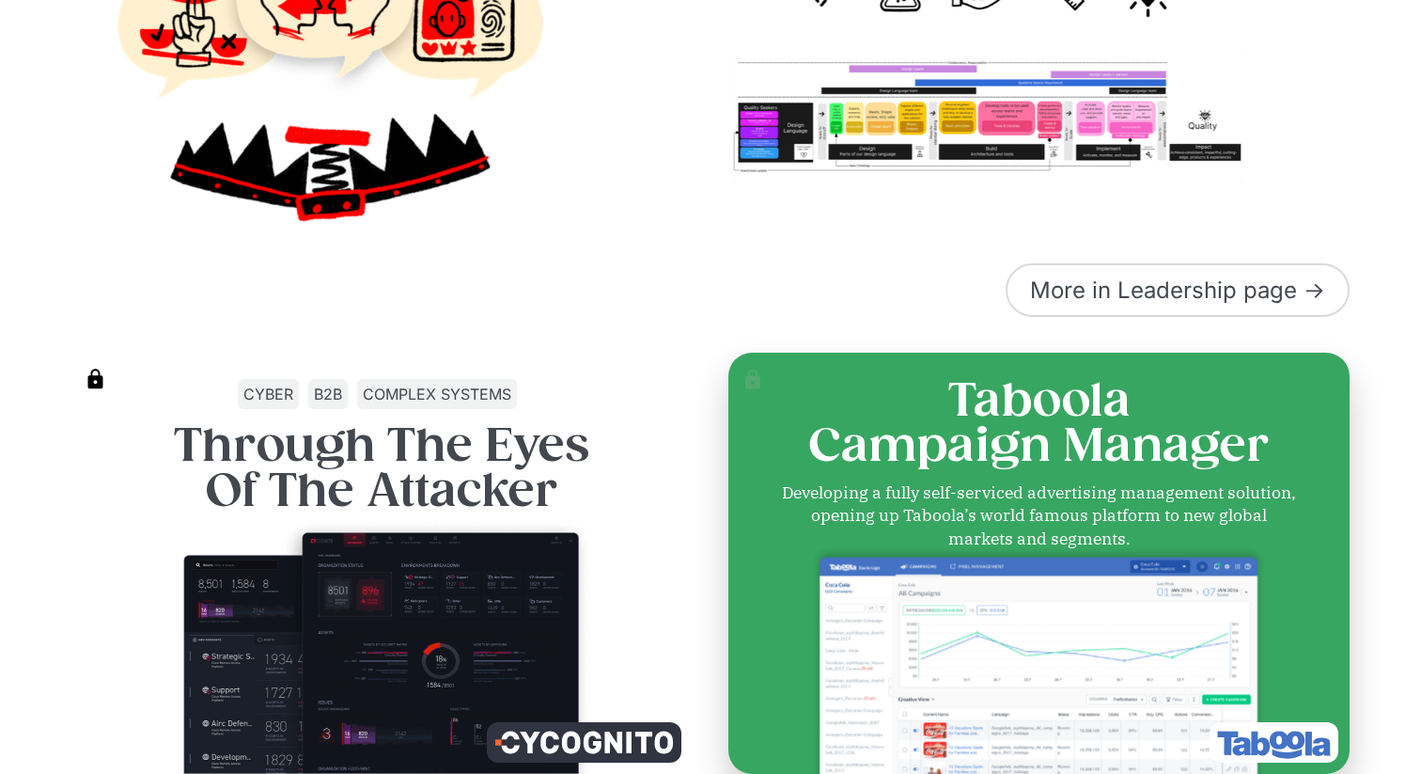
click at [1068, 448] on h3 "Taboola Campaign Manager" at bounding box center [1039, 422] width 462 height 90
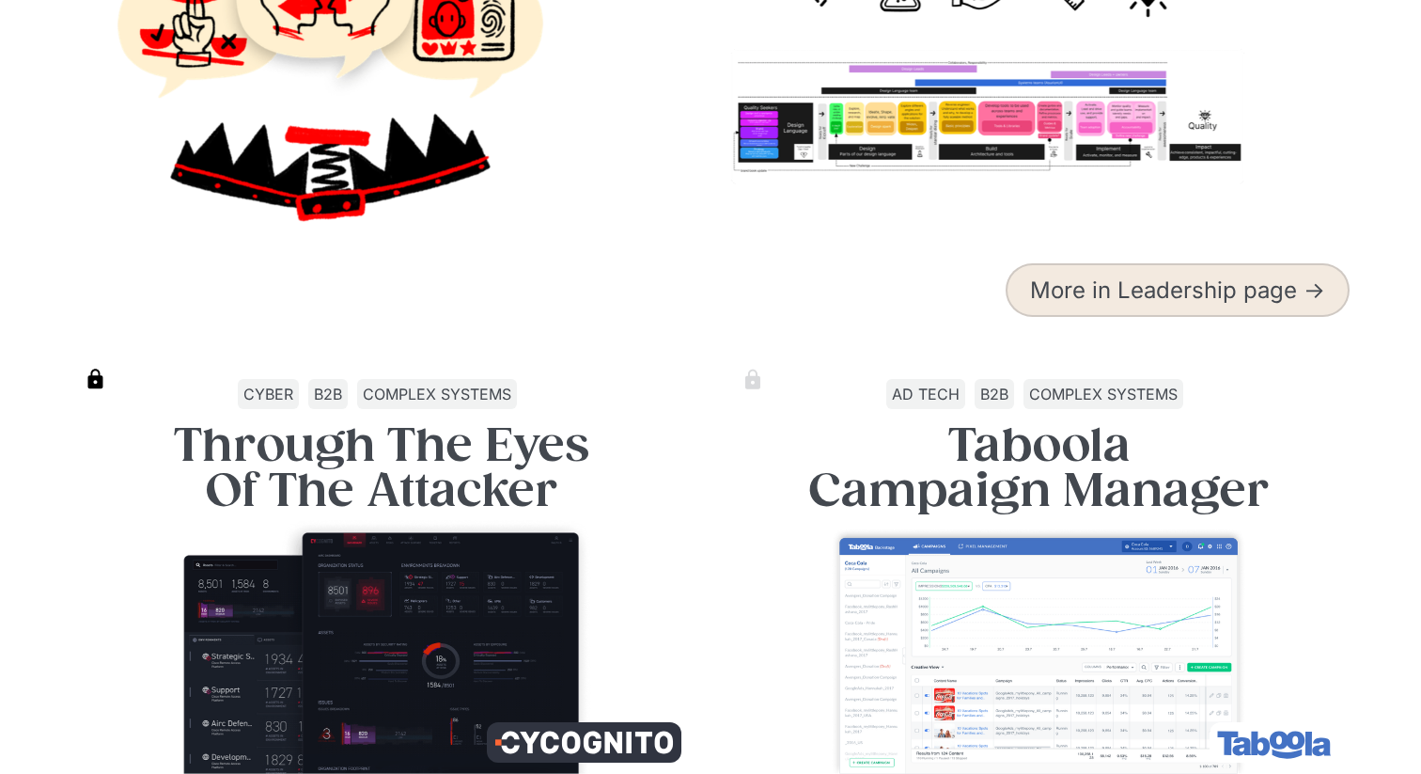
click at [1155, 295] on link "More in Leadership page ->" at bounding box center [1178, 290] width 344 height 54
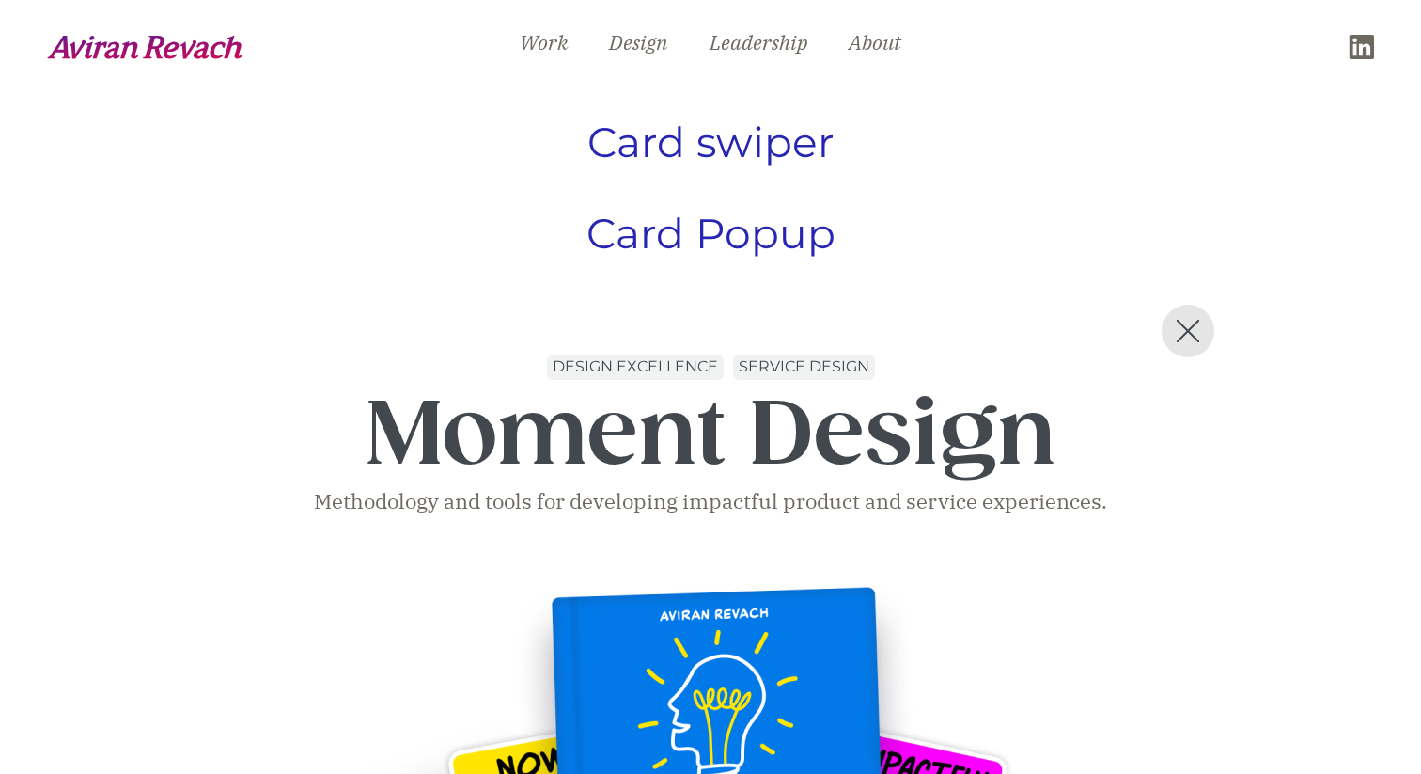
click at [761, 239] on h1 "Card Popup" at bounding box center [711, 233] width 249 height 58
click at [755, 144] on h1 "Card swiper" at bounding box center [711, 142] width 247 height 58
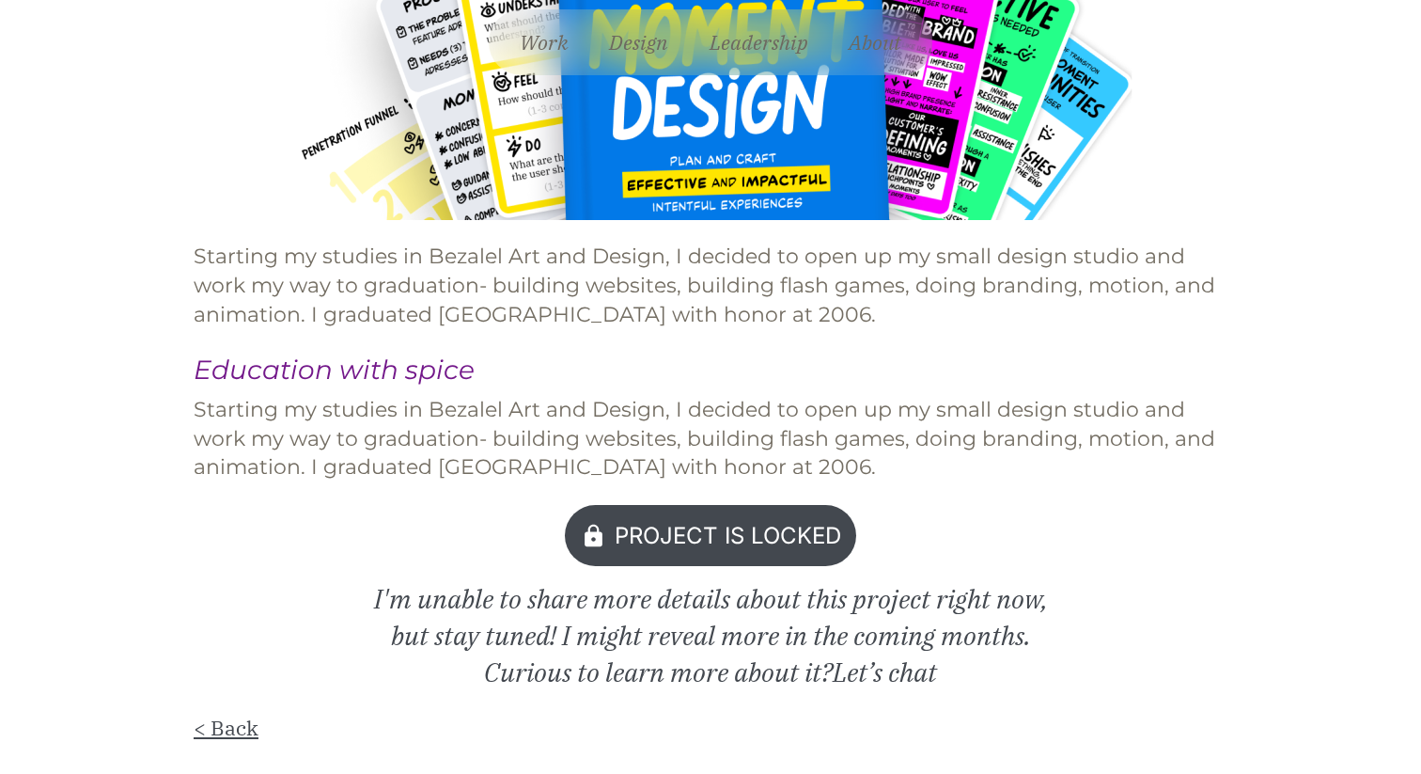
scroll to position [846, 0]
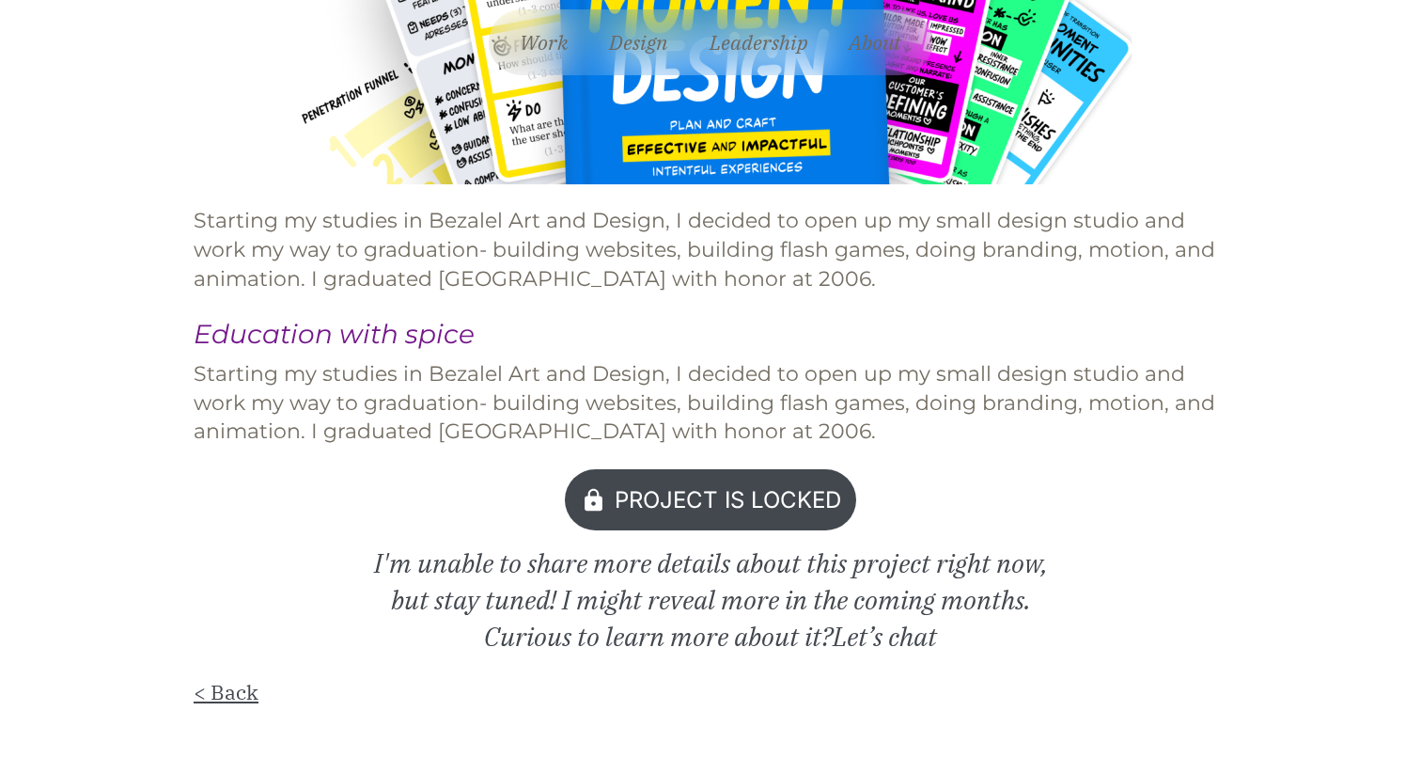
click at [729, 477] on div "Project is Locked" at bounding box center [710, 499] width 290 height 61
click at [595, 505] on img at bounding box center [593, 499] width 26 height 25
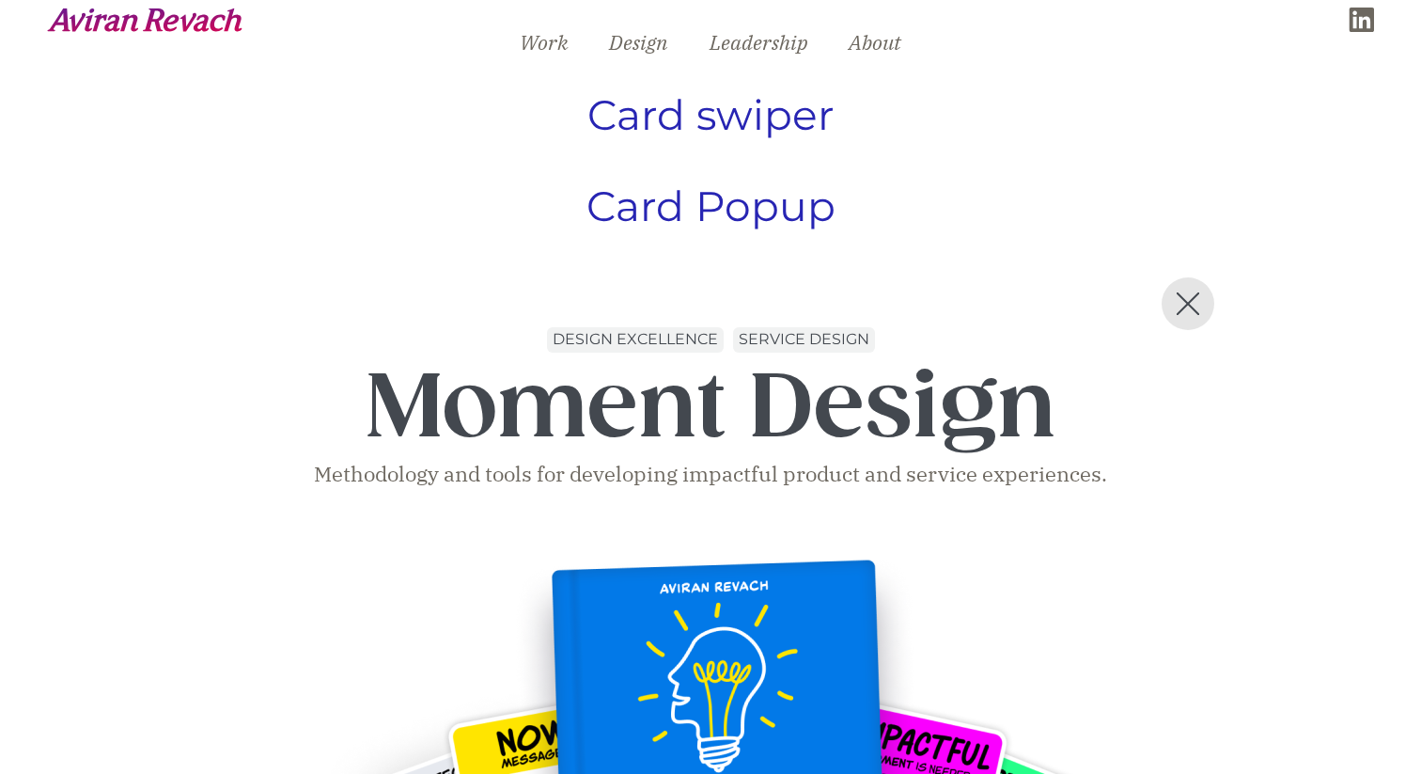
scroll to position [0, 0]
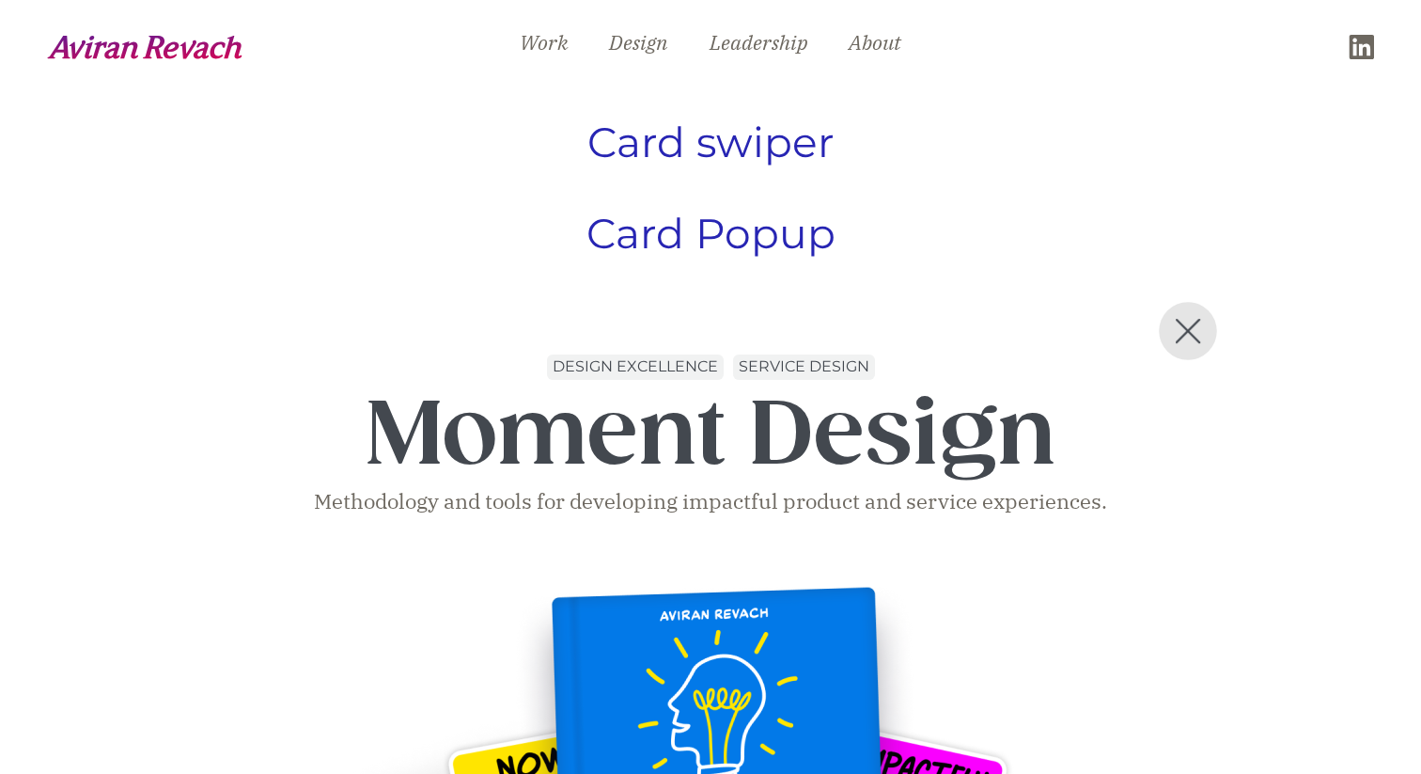
click at [1188, 337] on img at bounding box center [1187, 331] width 24 height 24
click at [1199, 333] on img at bounding box center [1187, 331] width 24 height 24
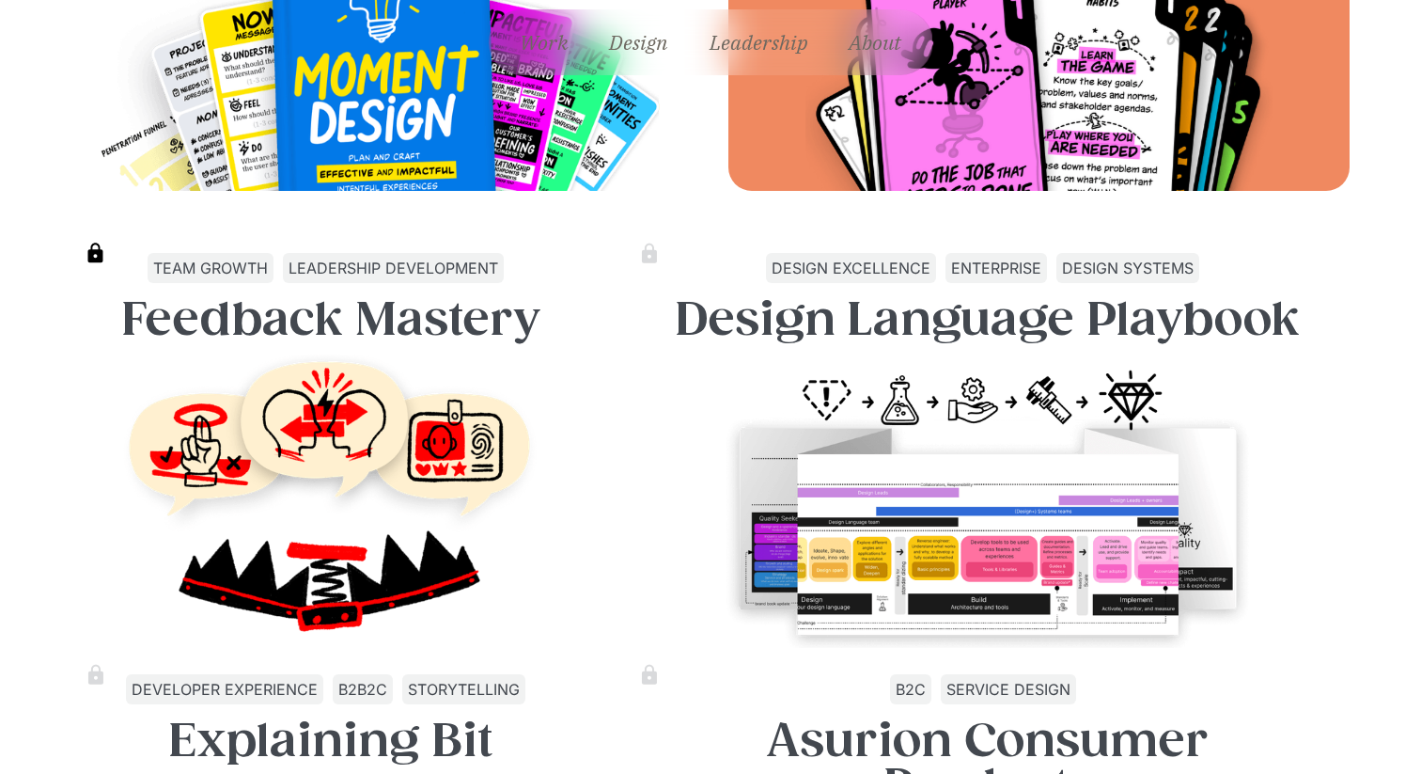
scroll to position [2443, 0]
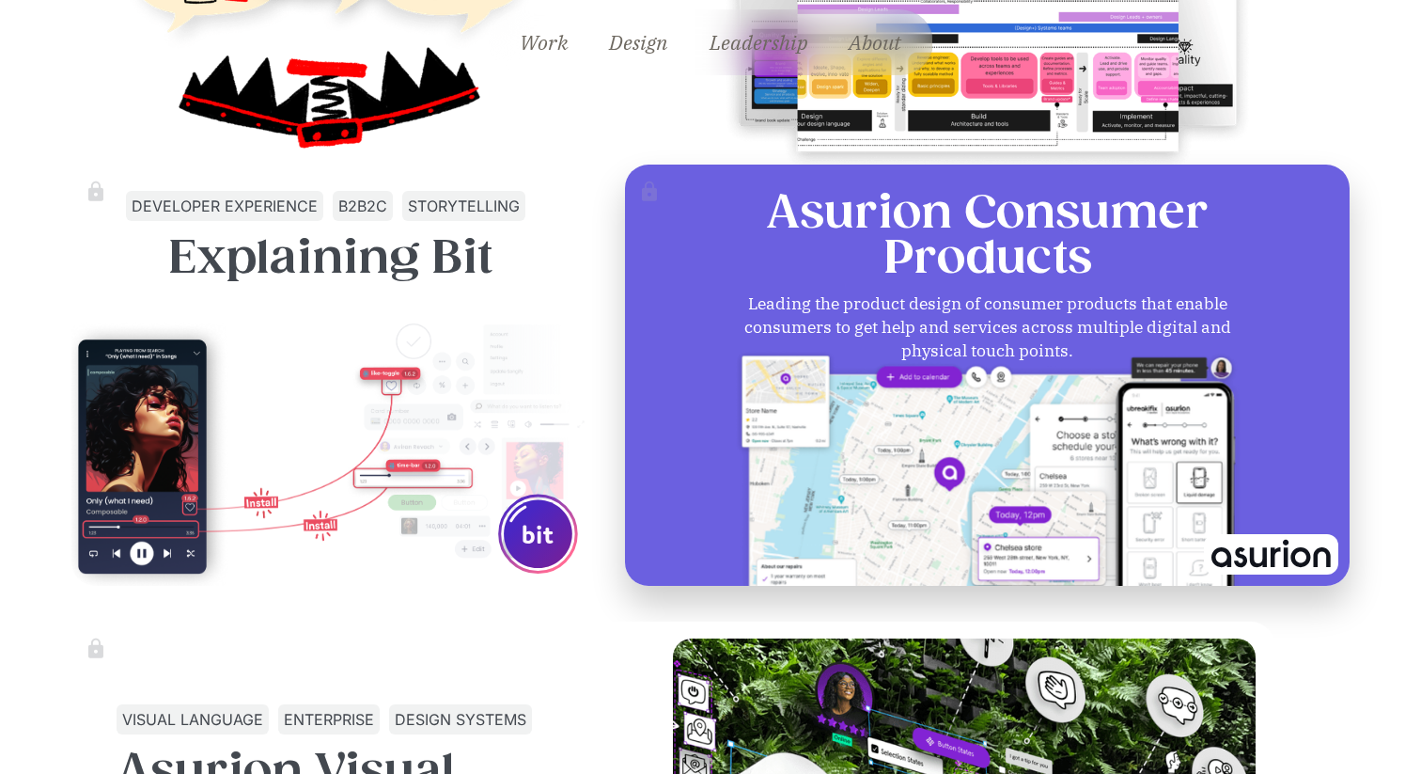
click at [907, 372] on img at bounding box center [987, 488] width 505 height 283
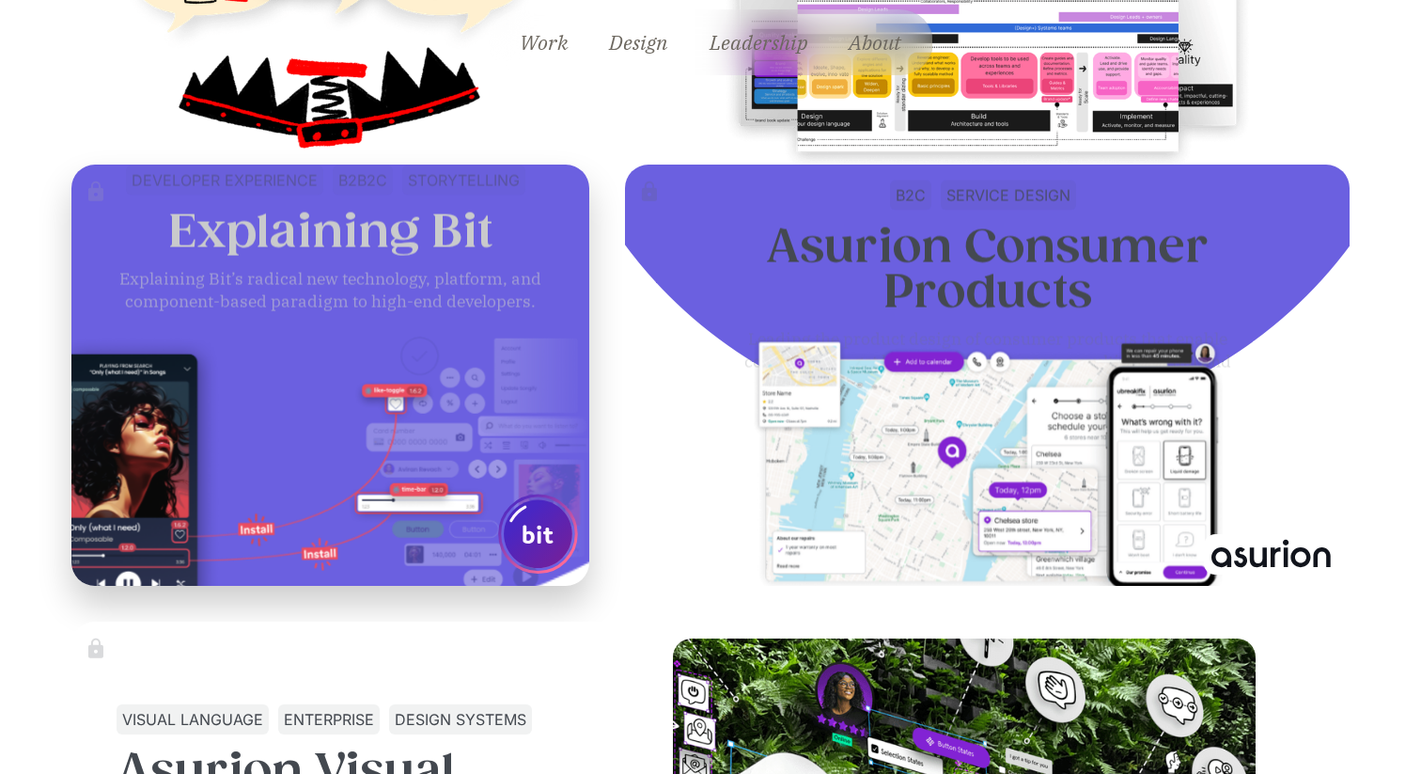
click at [495, 379] on img at bounding box center [330, 461] width 555 height 316
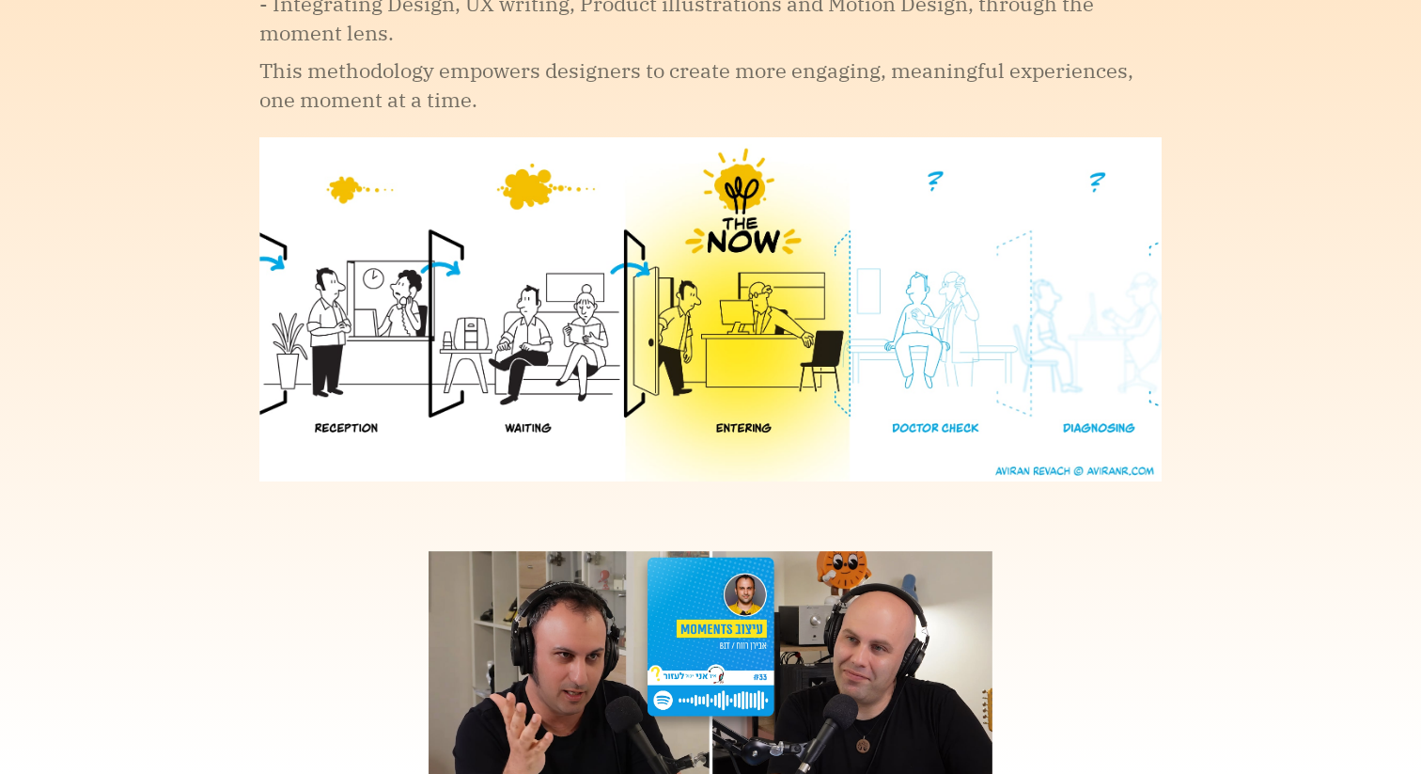
scroll to position [3497, 0]
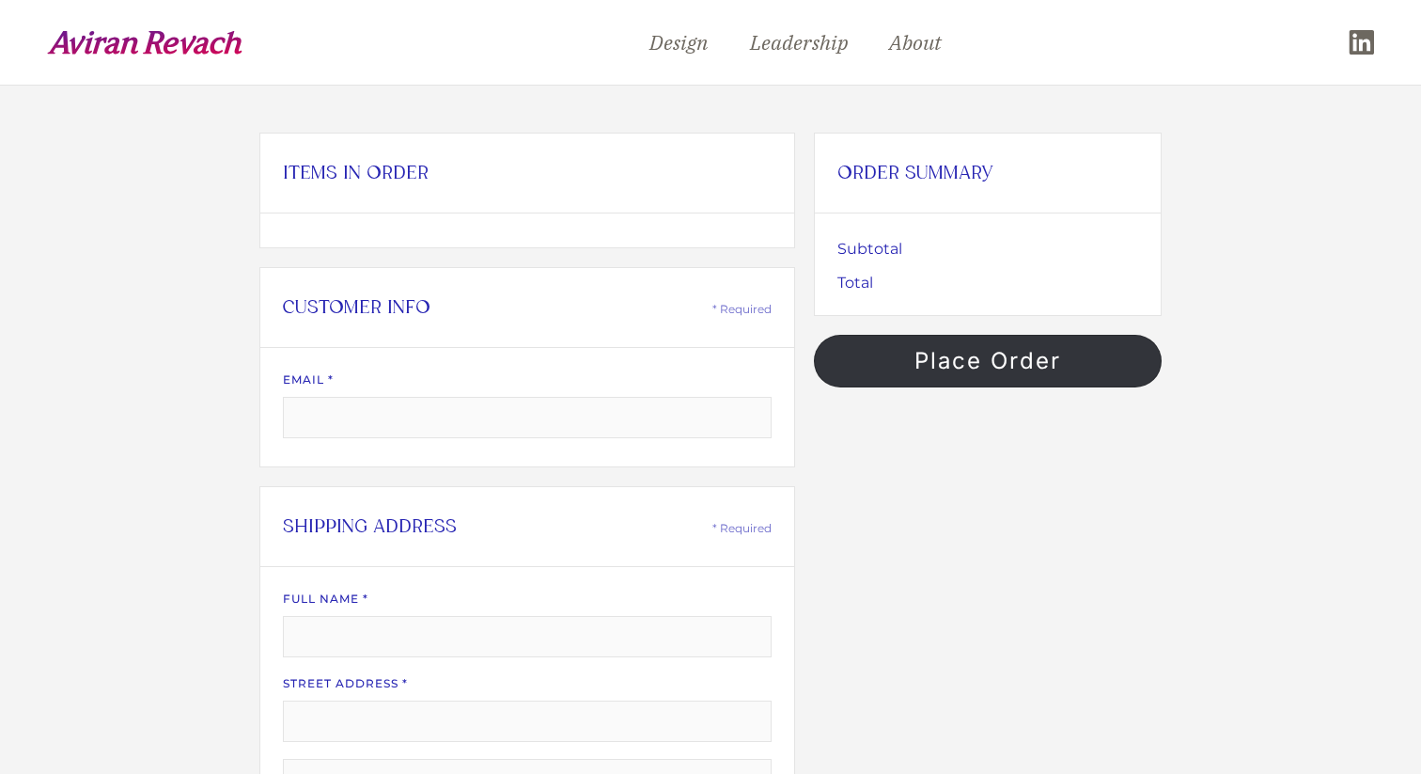
click at [1029, 358] on link "Place Order" at bounding box center [988, 361] width 348 height 53
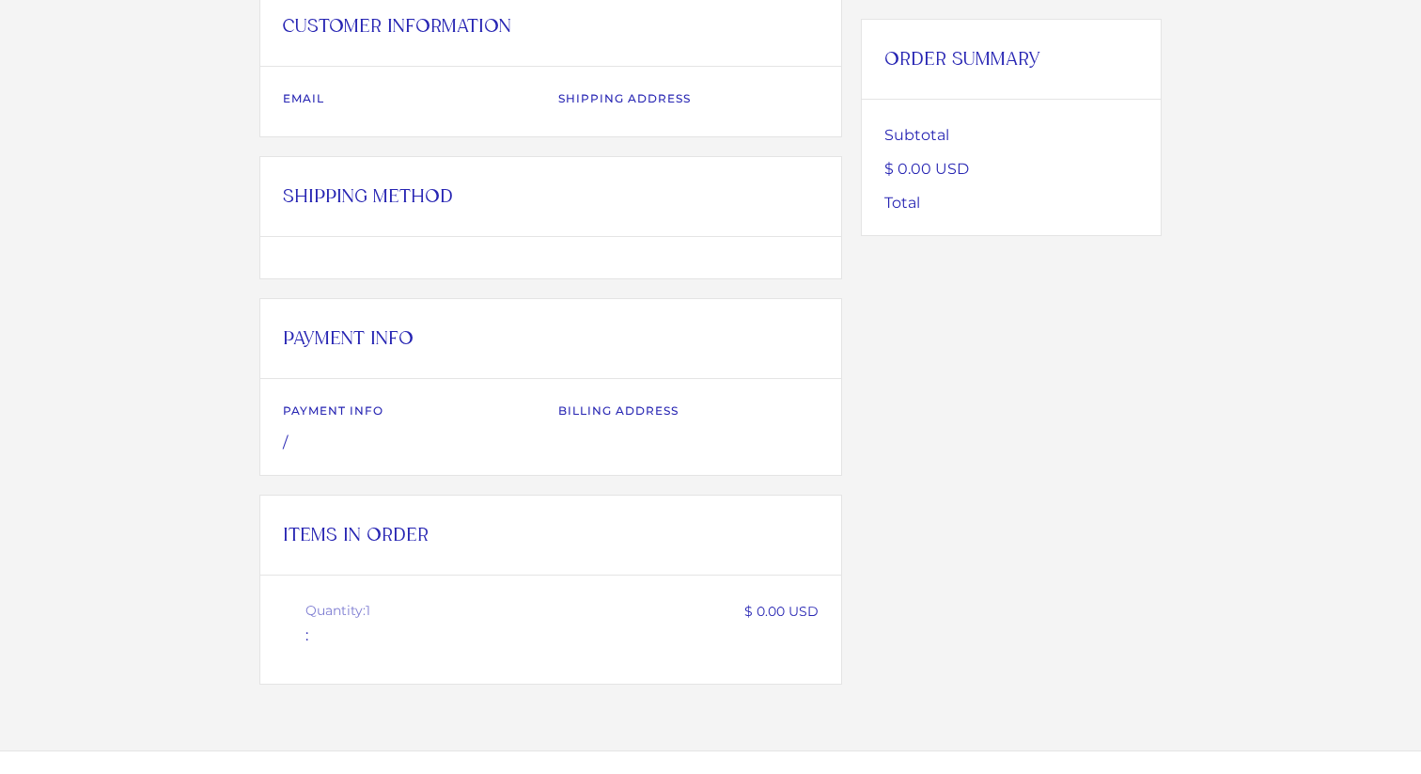
scroll to position [566, 0]
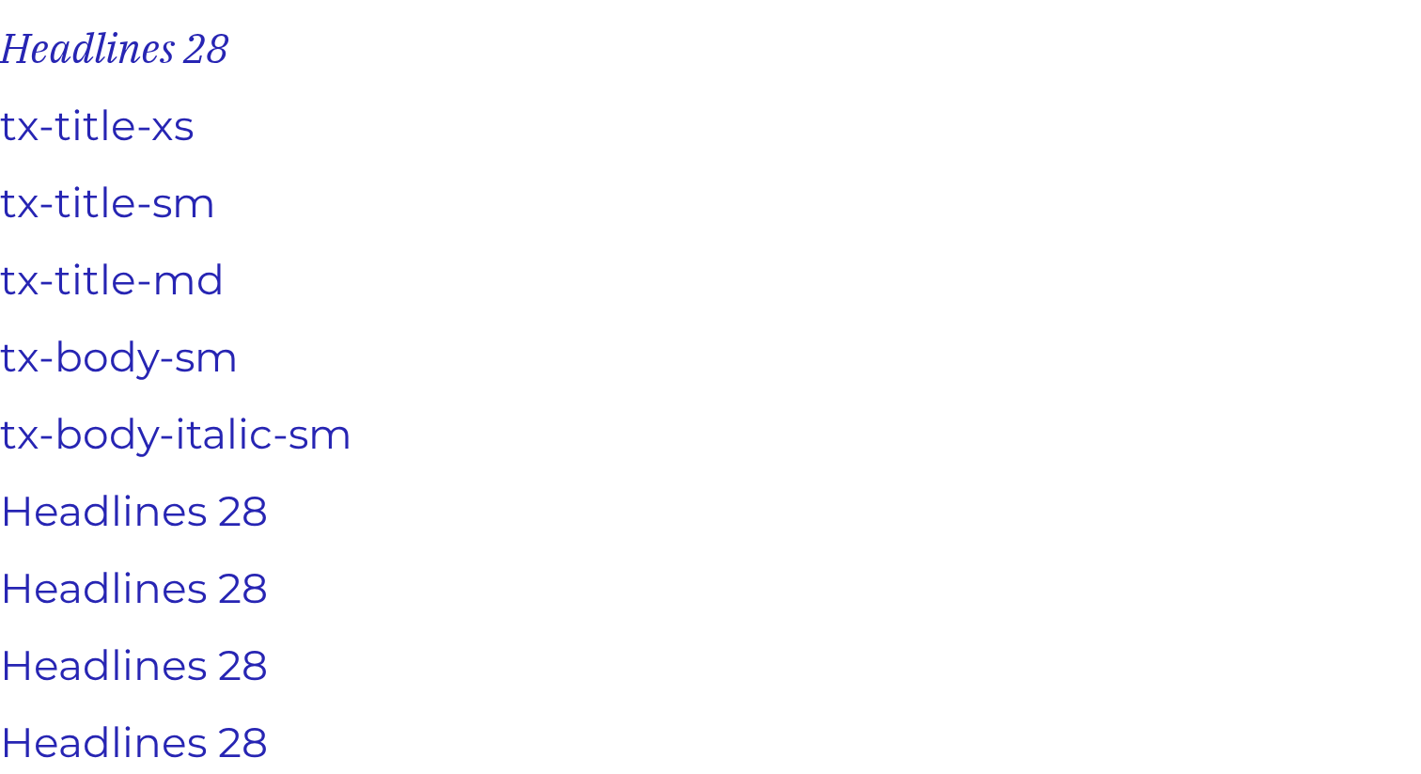
click at [120, 49] on h1 "Headlines 28" at bounding box center [710, 48] width 1421 height 58
click at [959, 150] on h1 "tx-title-xs" at bounding box center [710, 125] width 1421 height 58
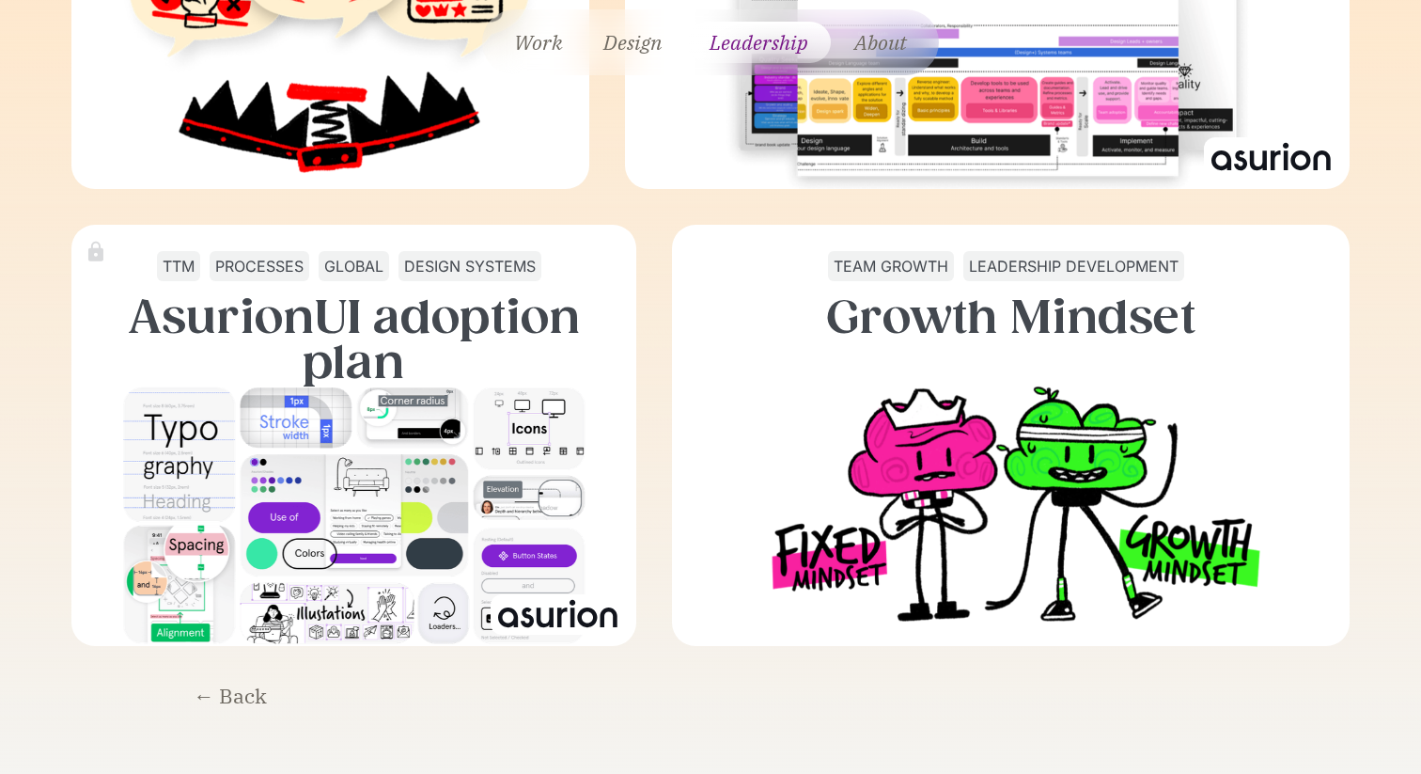
scroll to position [6597, 0]
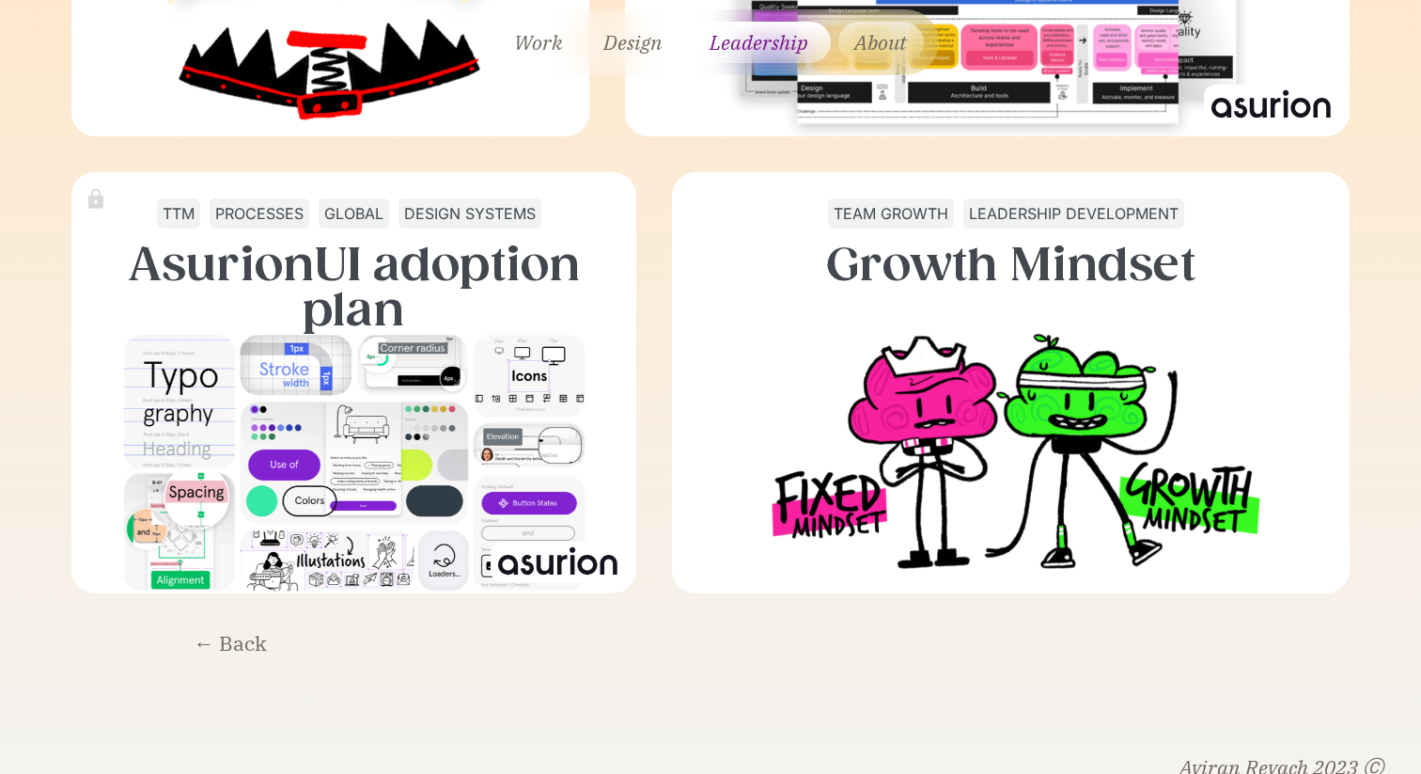
click at [880, 55] on link "About" at bounding box center [882, 42] width 86 height 41
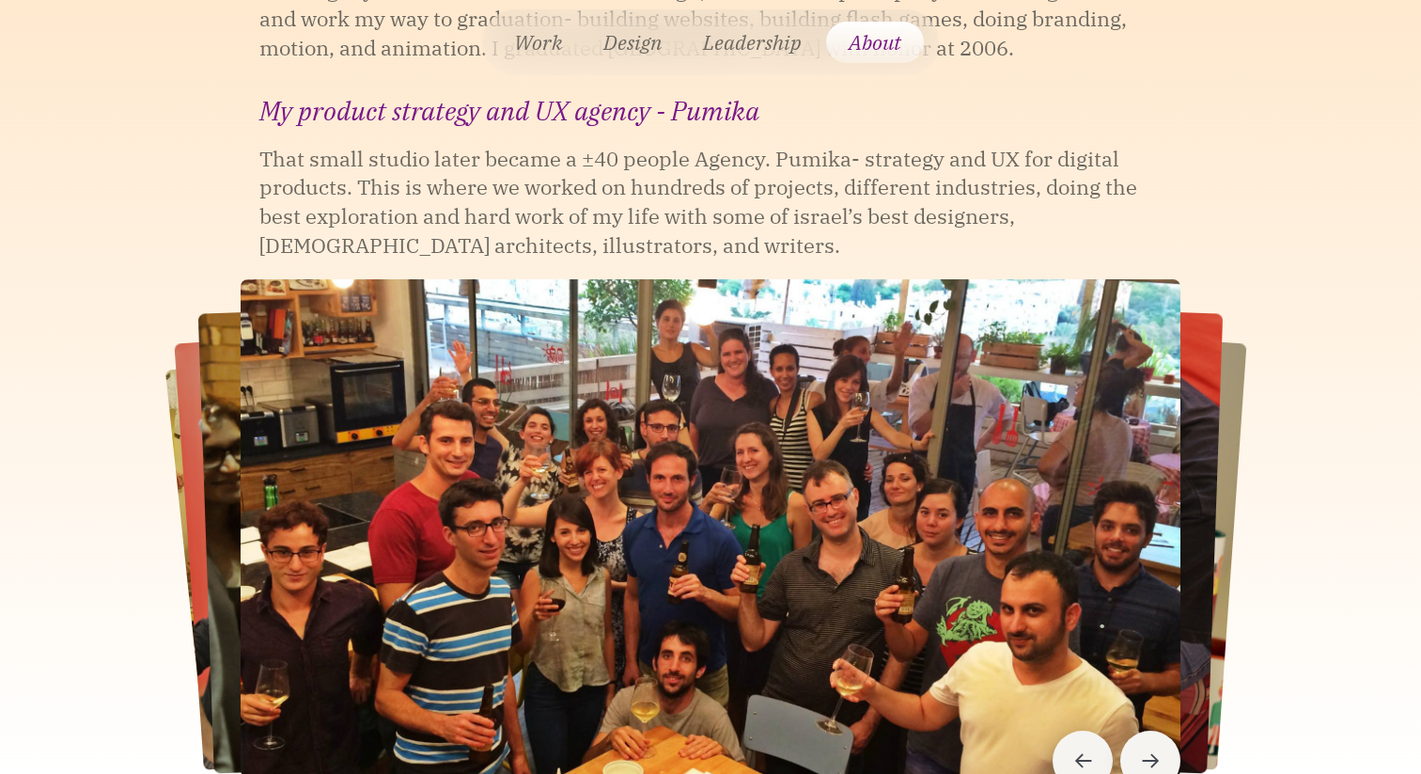
scroll to position [1880, 0]
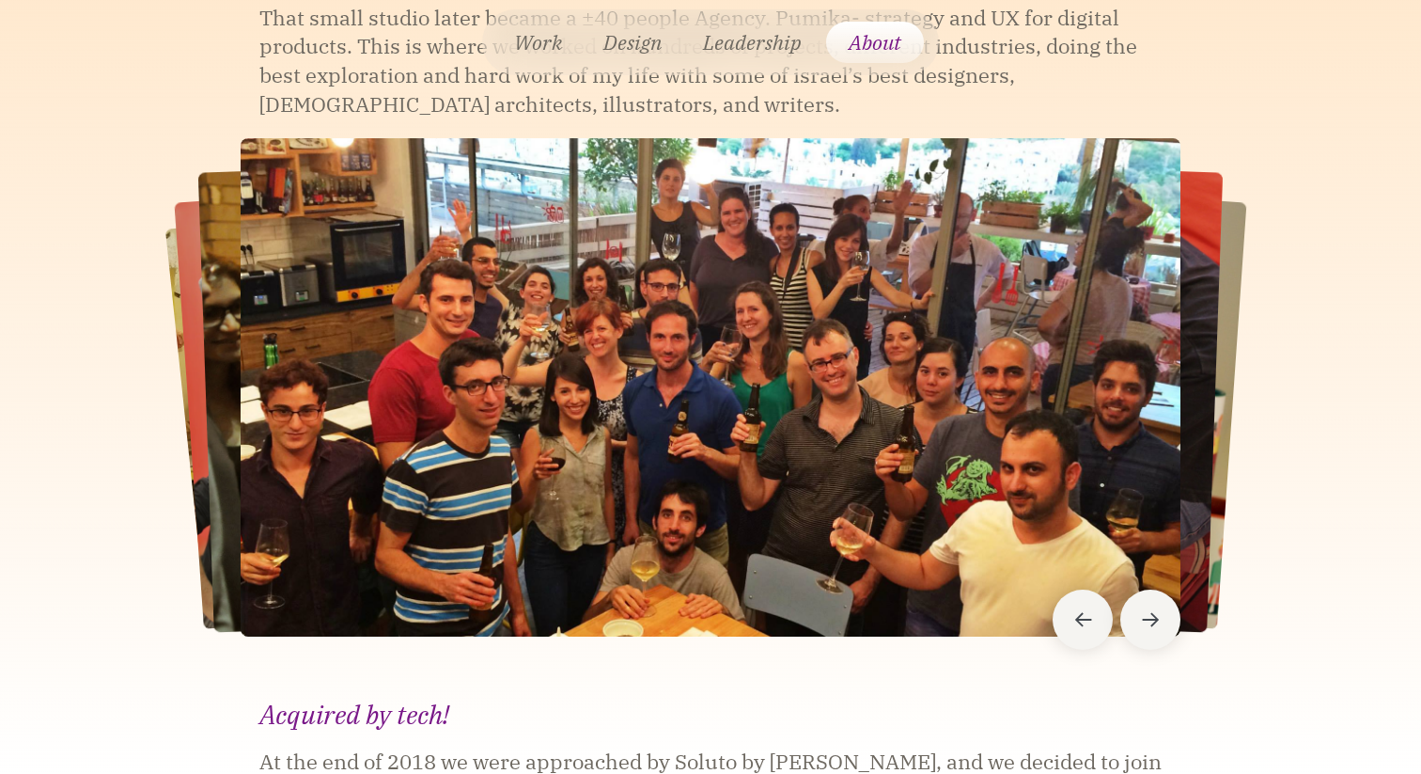
click at [229, 268] on img "7 / 7" at bounding box center [640, 387] width 884 height 490
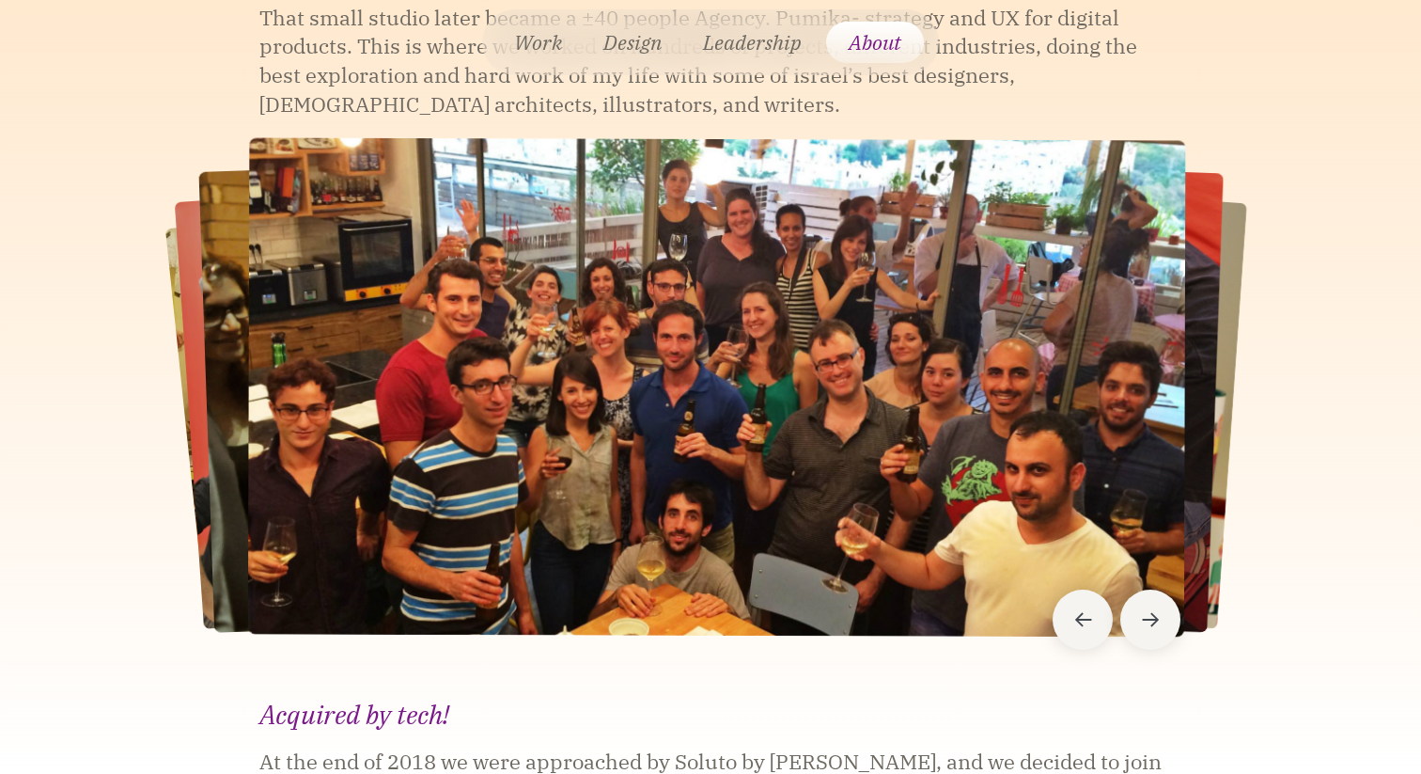
click at [389, 269] on div at bounding box center [711, 387] width 940 height 498
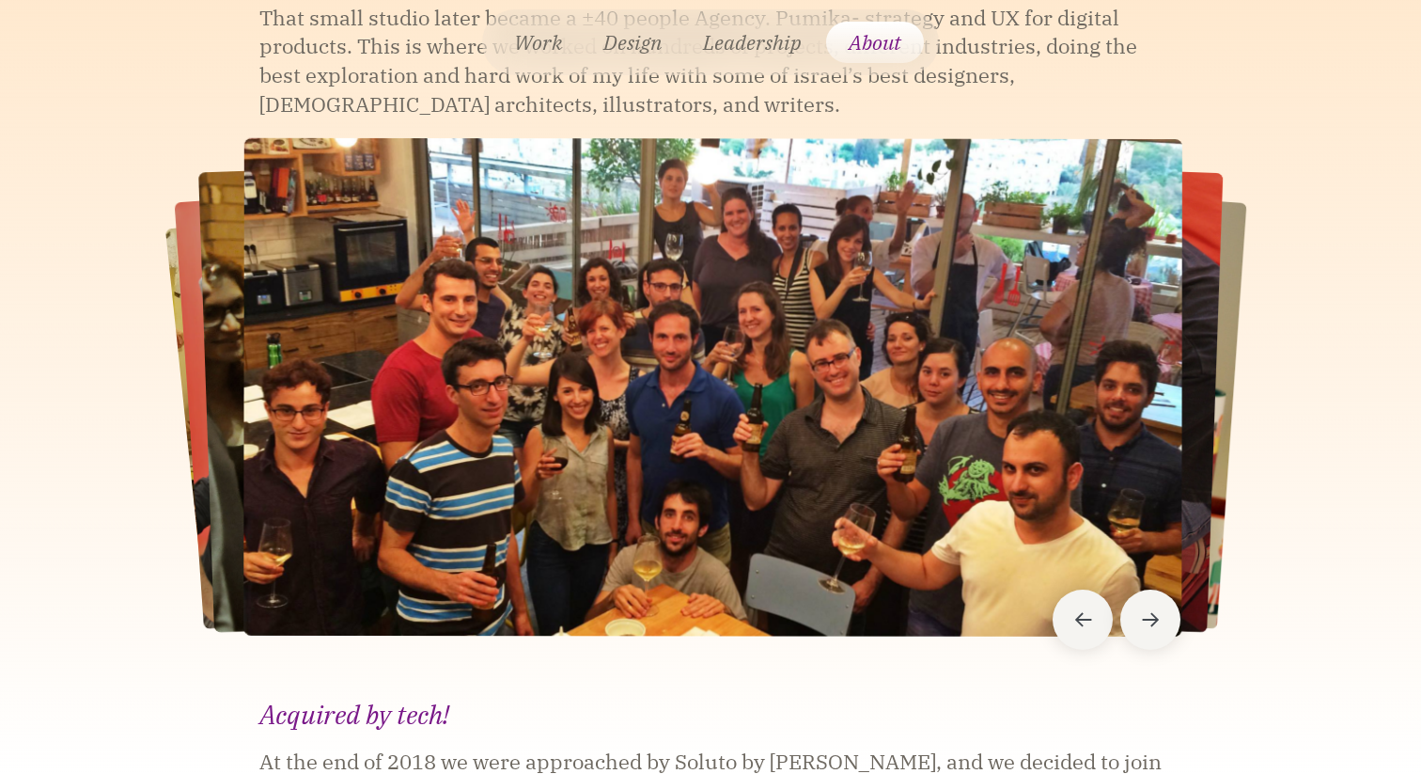
click at [984, 259] on div at bounding box center [711, 387] width 940 height 498
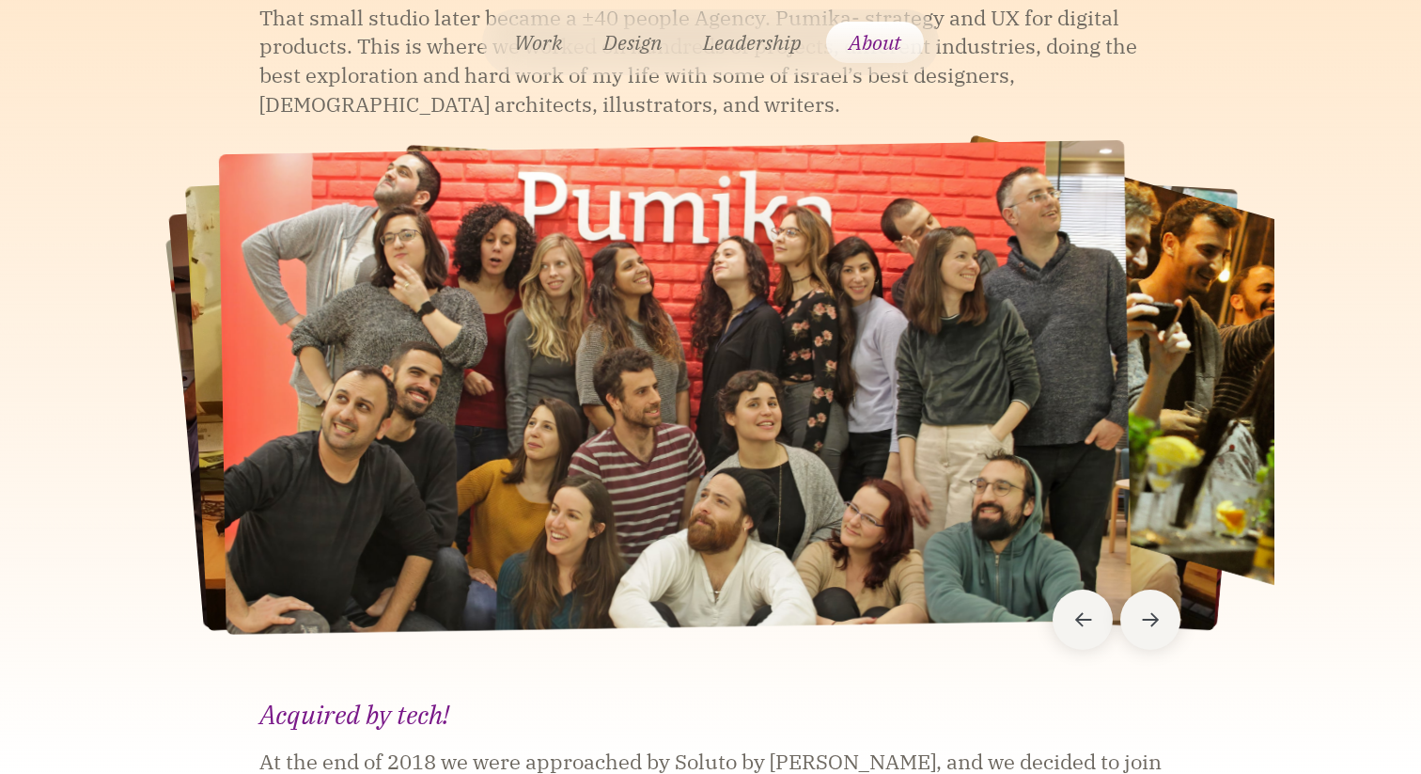
click at [1185, 367] on img "7 / 7" at bounding box center [1244, 392] width 735 height 519
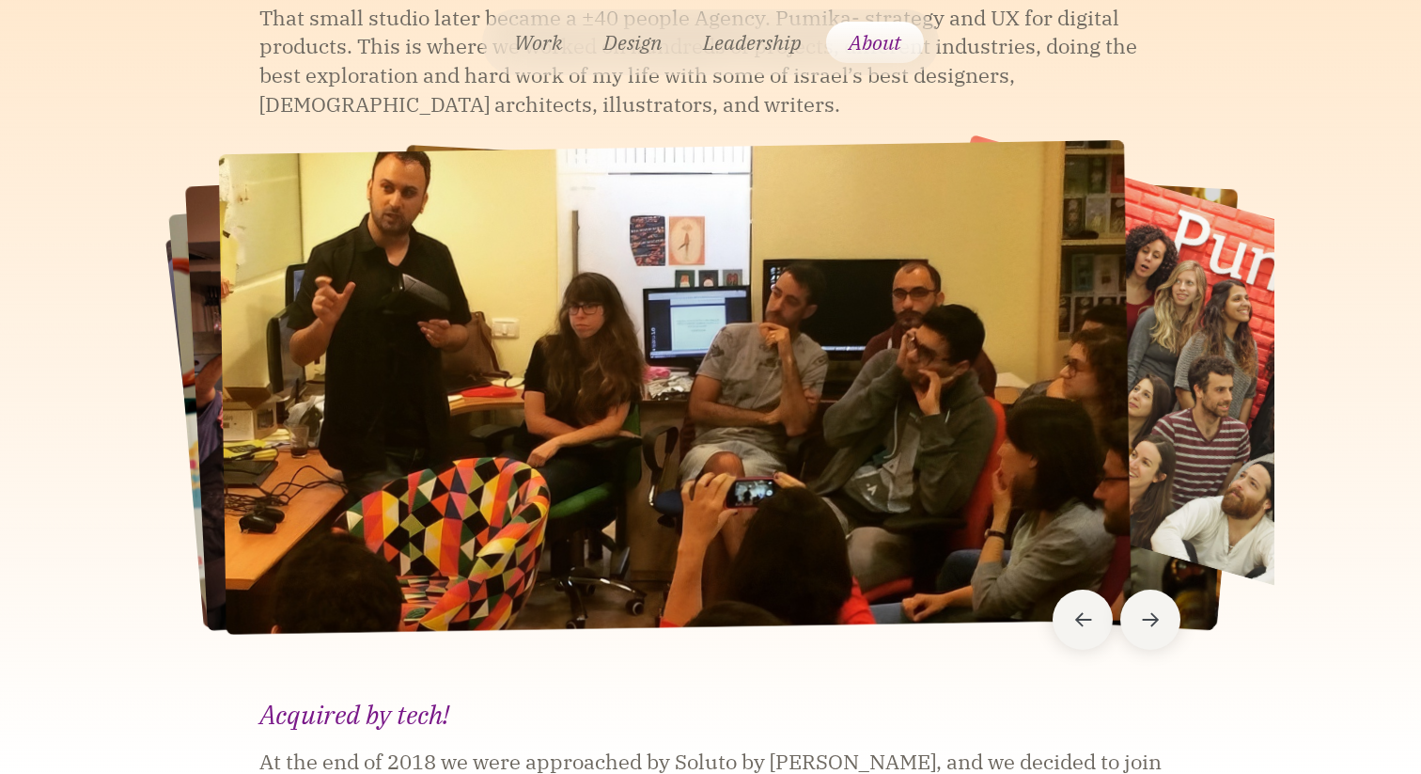
click at [974, 357] on div at bounding box center [711, 387] width 940 height 498
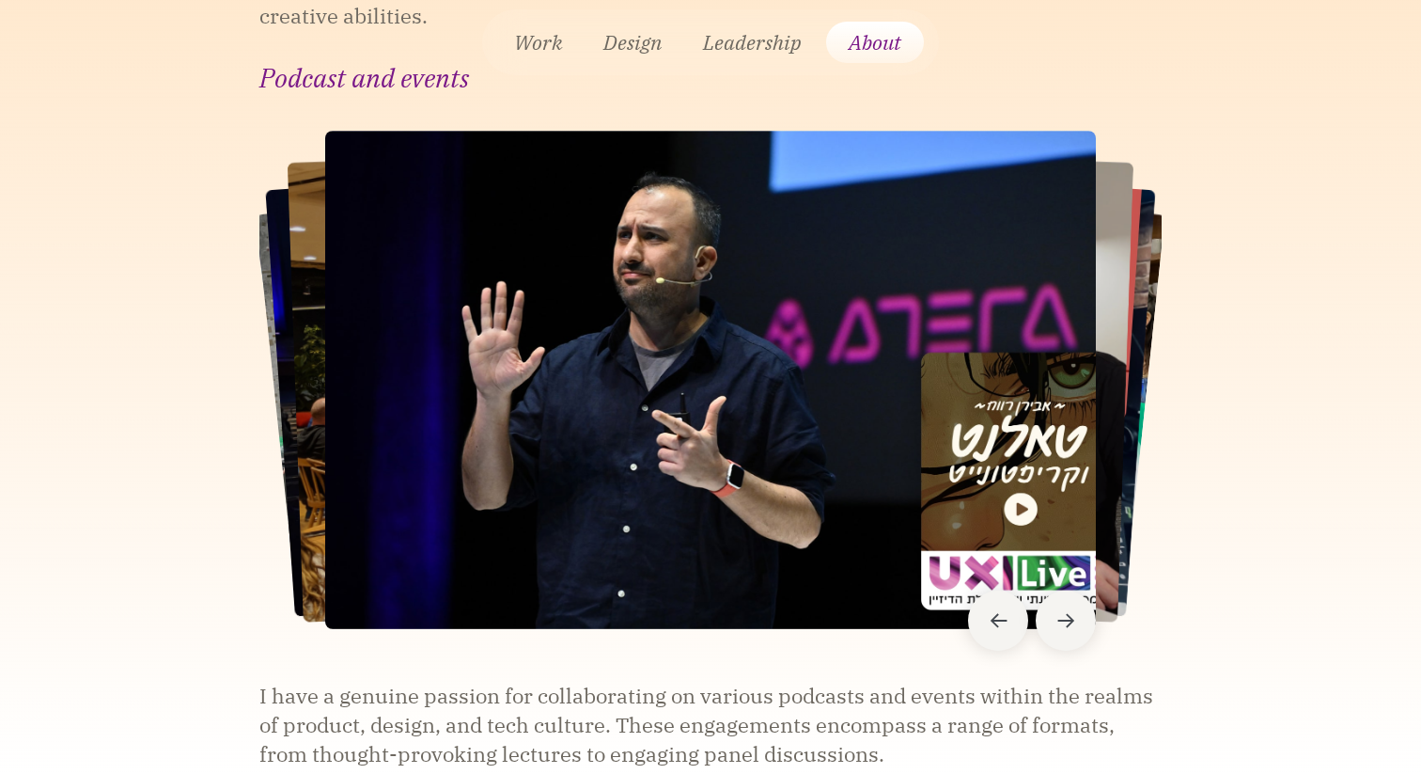
scroll to position [5482, 0]
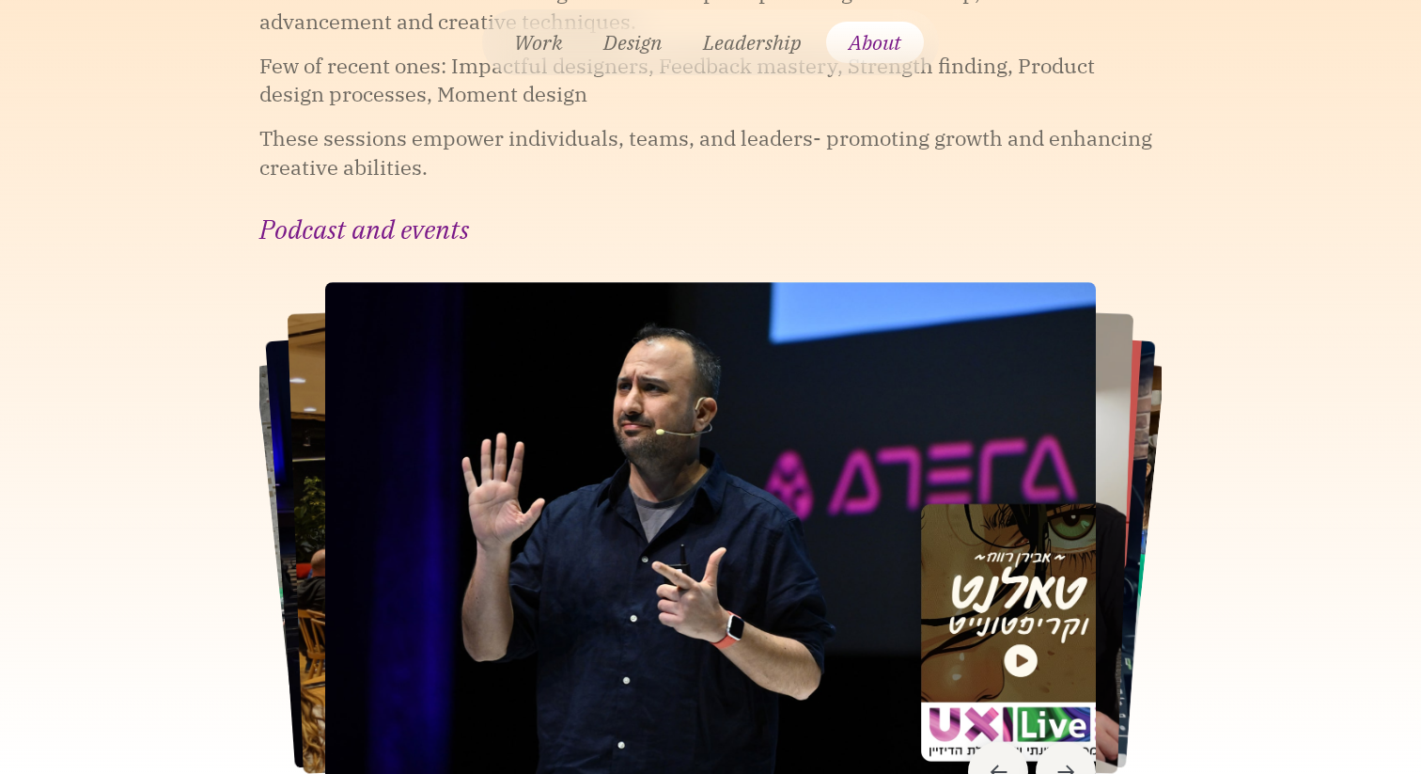
click at [924, 443] on img "1 / 8" at bounding box center [710, 531] width 771 height 498
click at [1073, 762] on icon "Next slide" at bounding box center [1067, 771] width 18 height 19
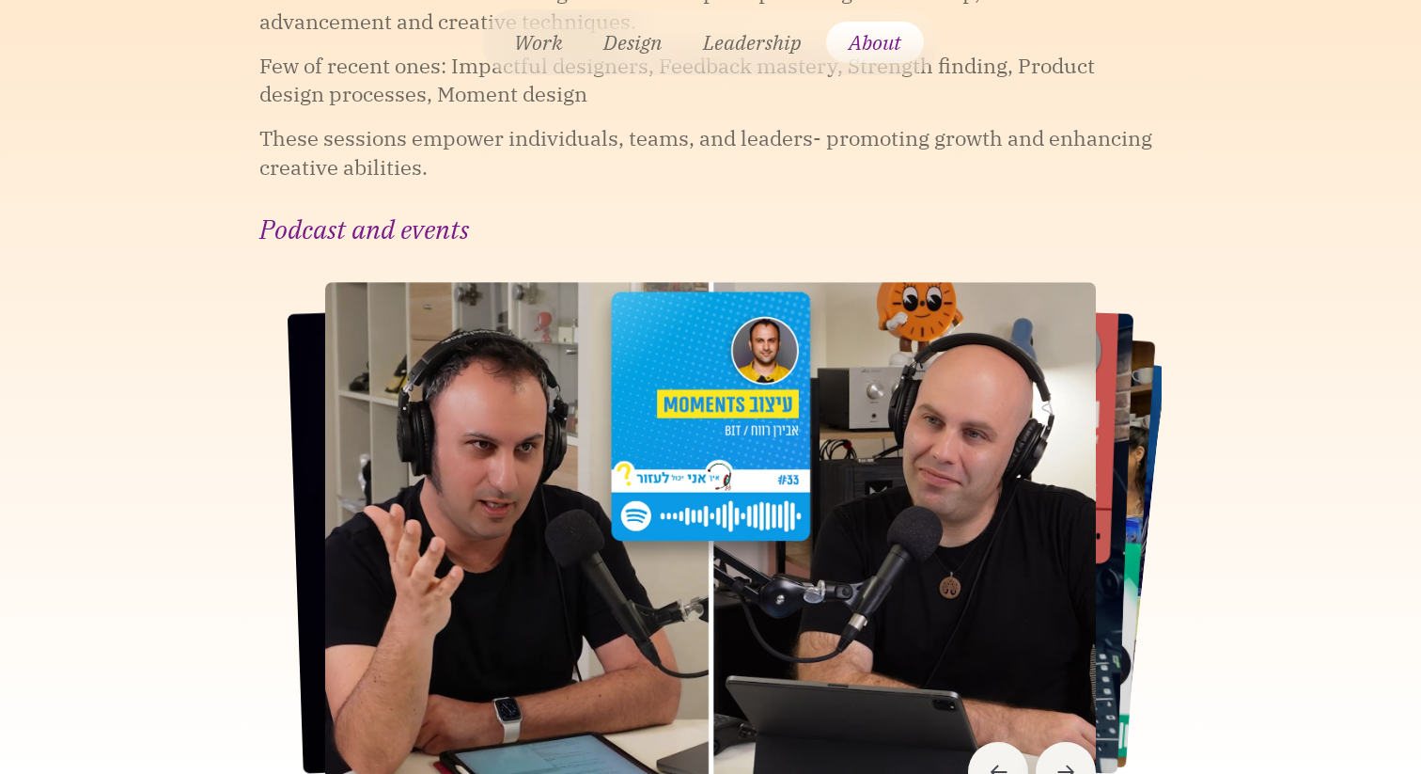
click at [1062, 765] on icon "Next slide" at bounding box center [1066, 772] width 17 height 14
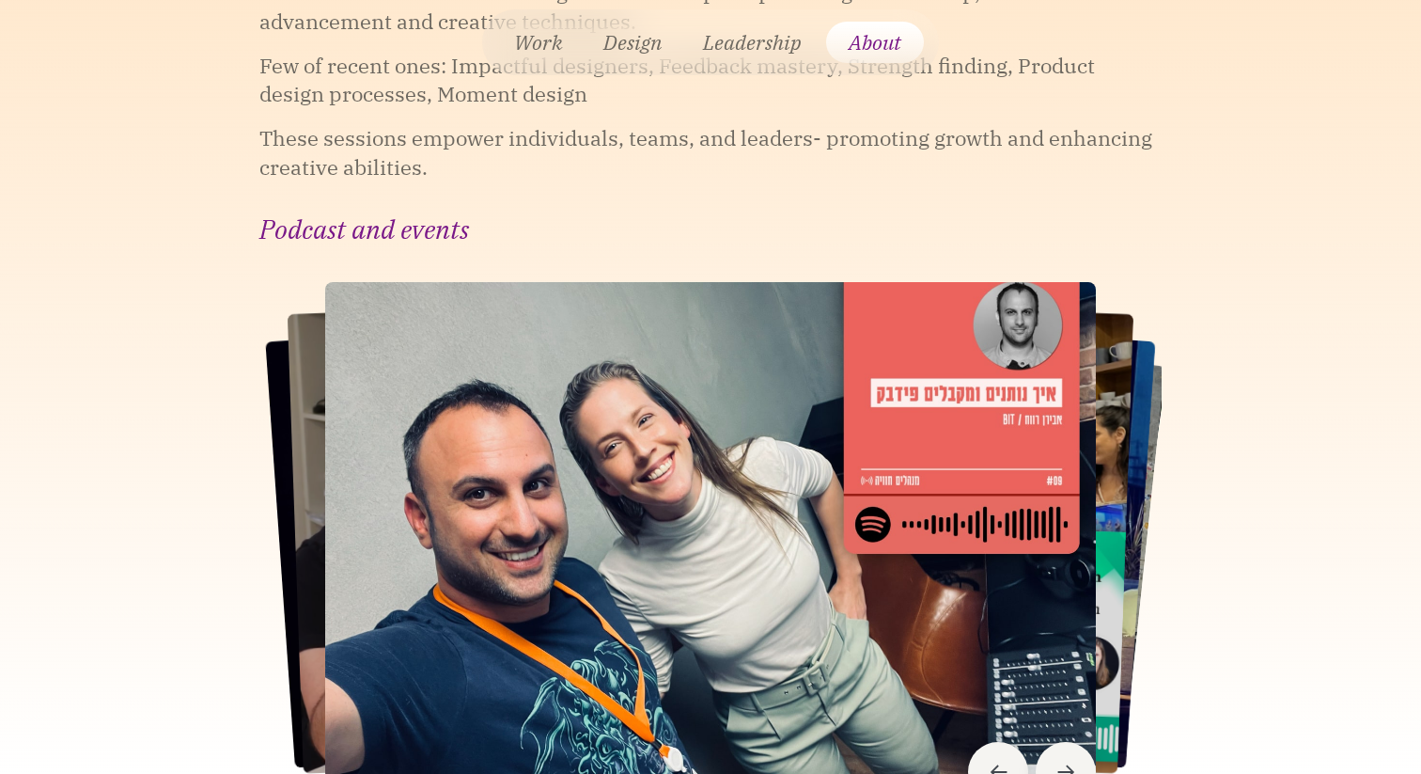
click at [1062, 765] on icon "Next slide" at bounding box center [1066, 772] width 17 height 14
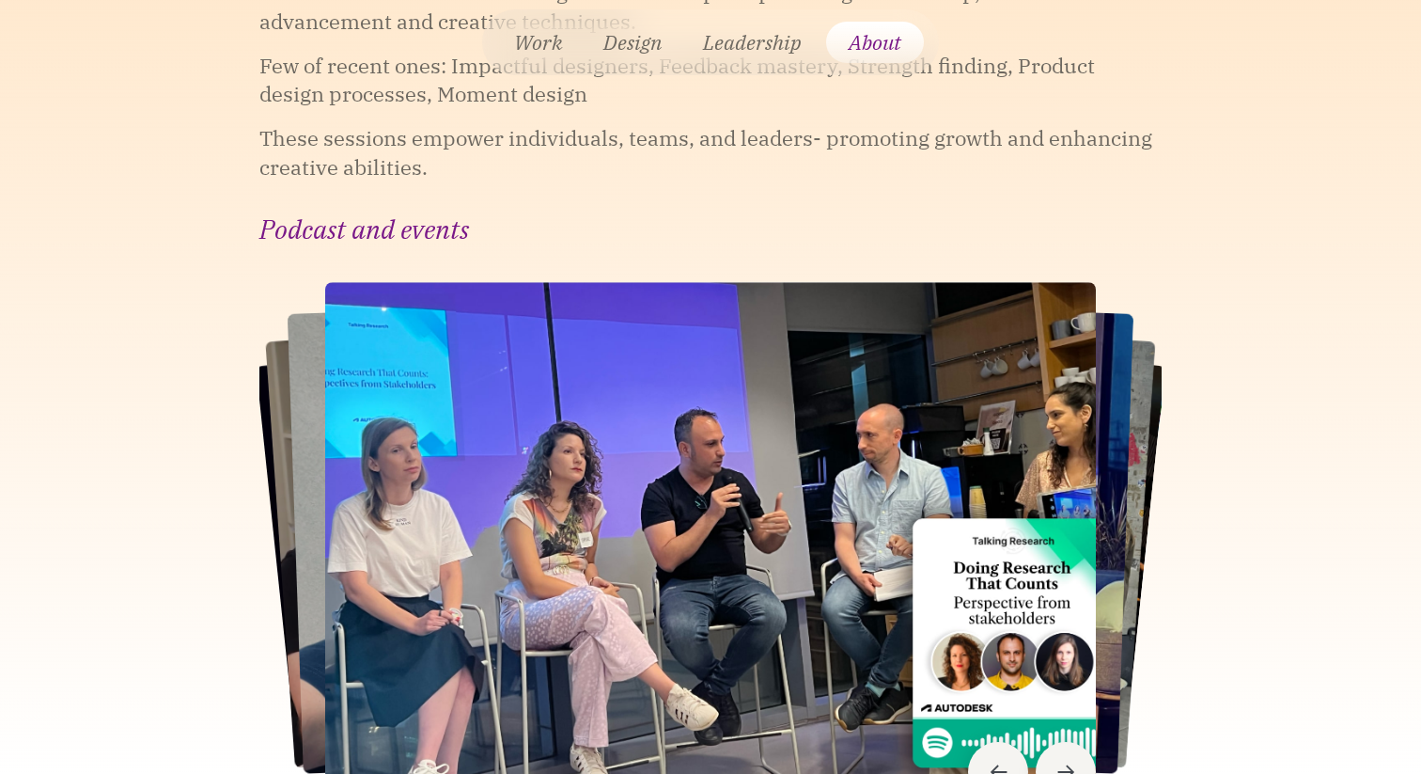
click at [1062, 765] on icon "Next slide" at bounding box center [1066, 772] width 17 height 14
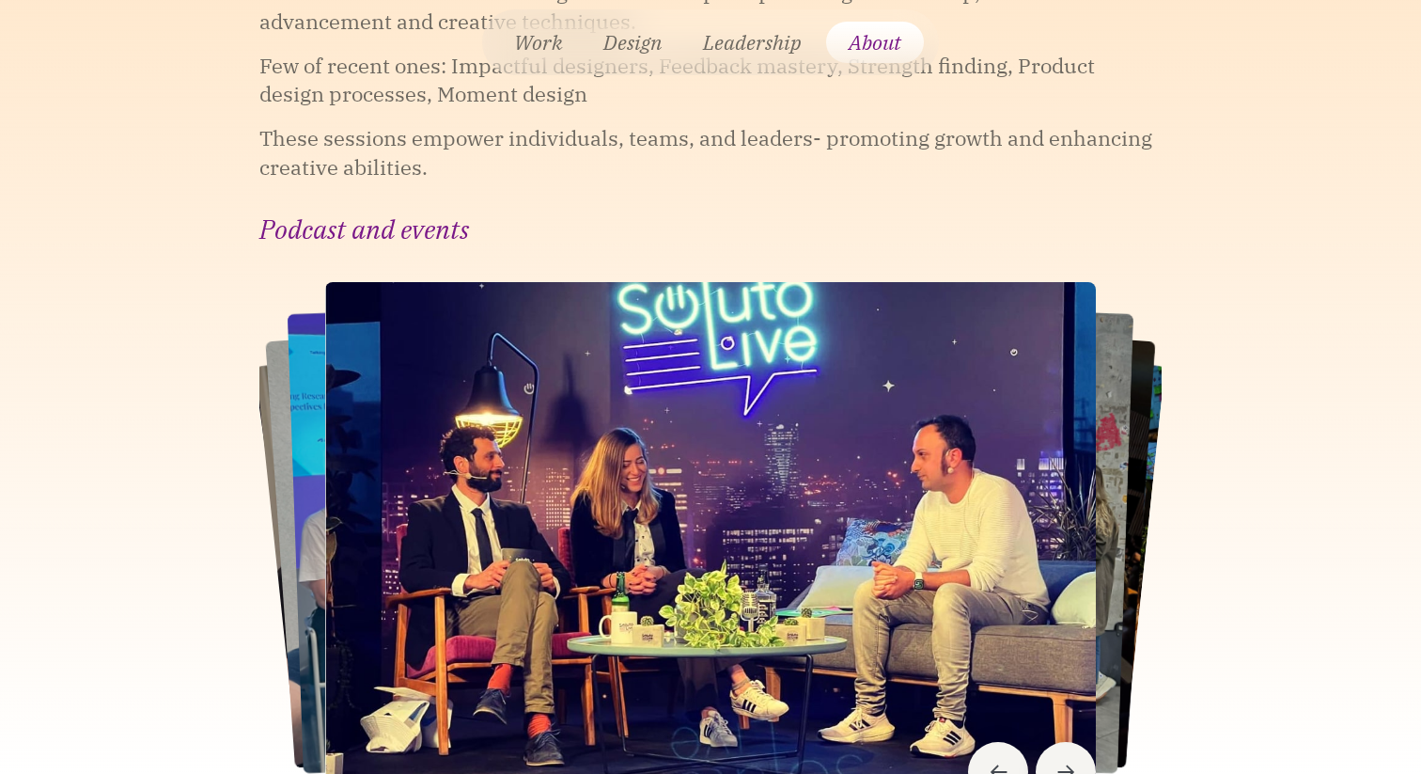
click at [1062, 765] on icon "Next slide" at bounding box center [1066, 772] width 17 height 14
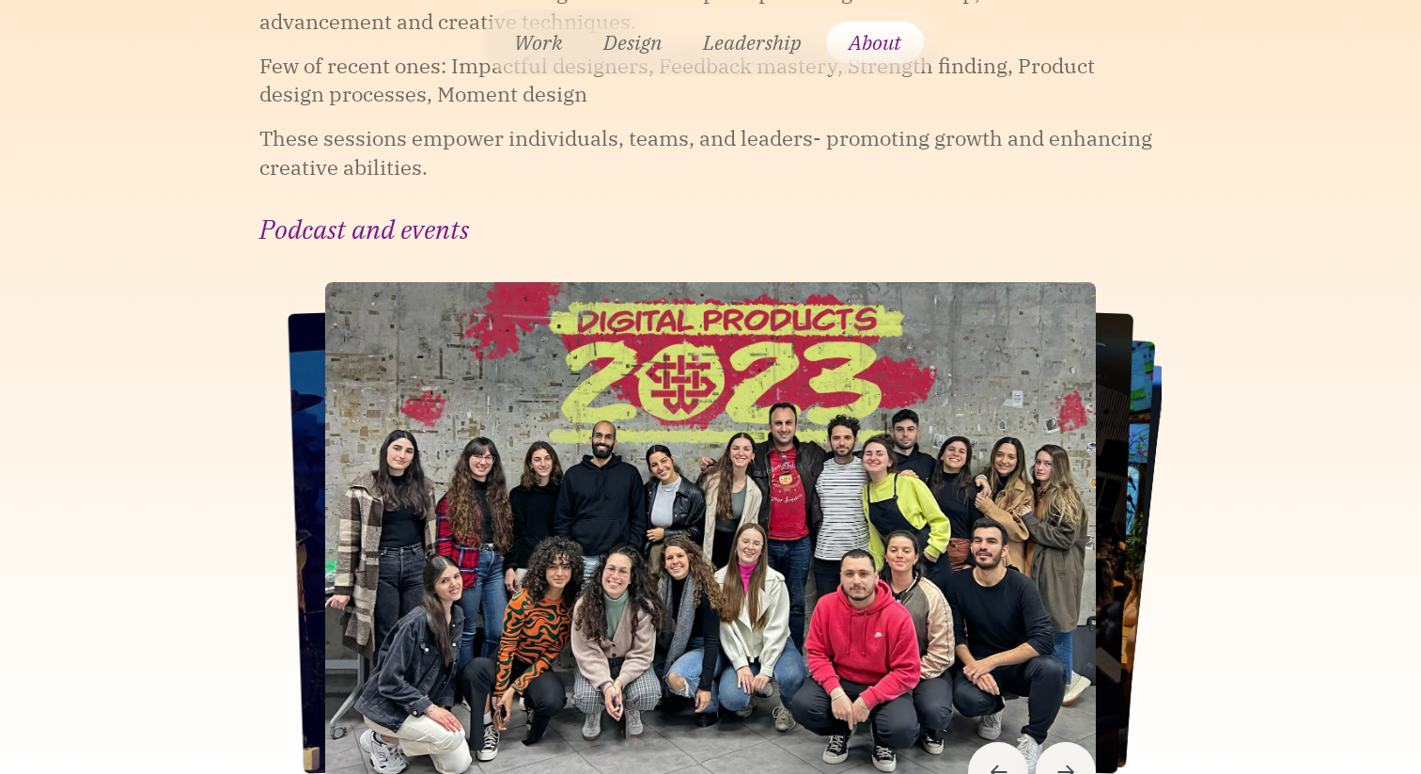
click at [1062, 765] on icon "Next slide" at bounding box center [1066, 772] width 17 height 14
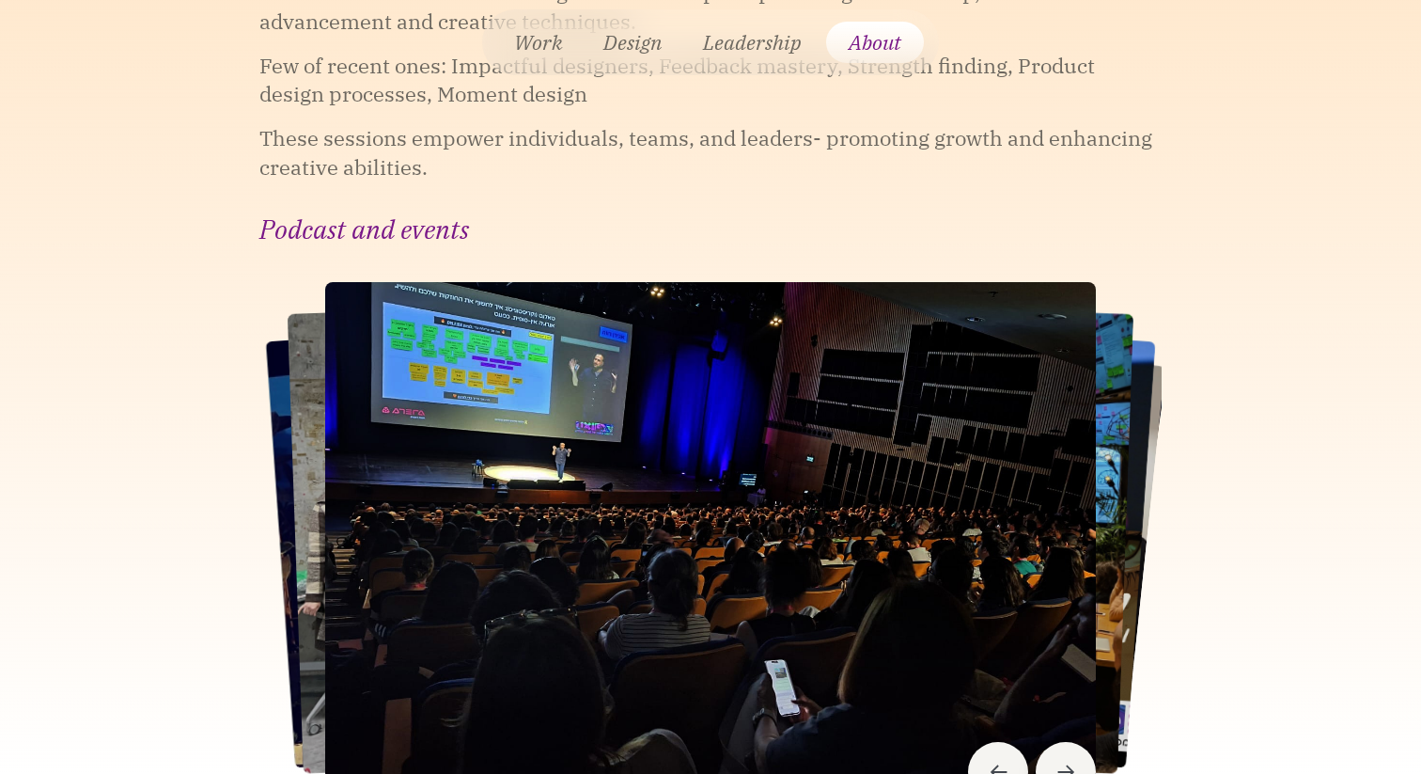
click at [1062, 765] on icon "Next slide" at bounding box center [1066, 772] width 17 height 14
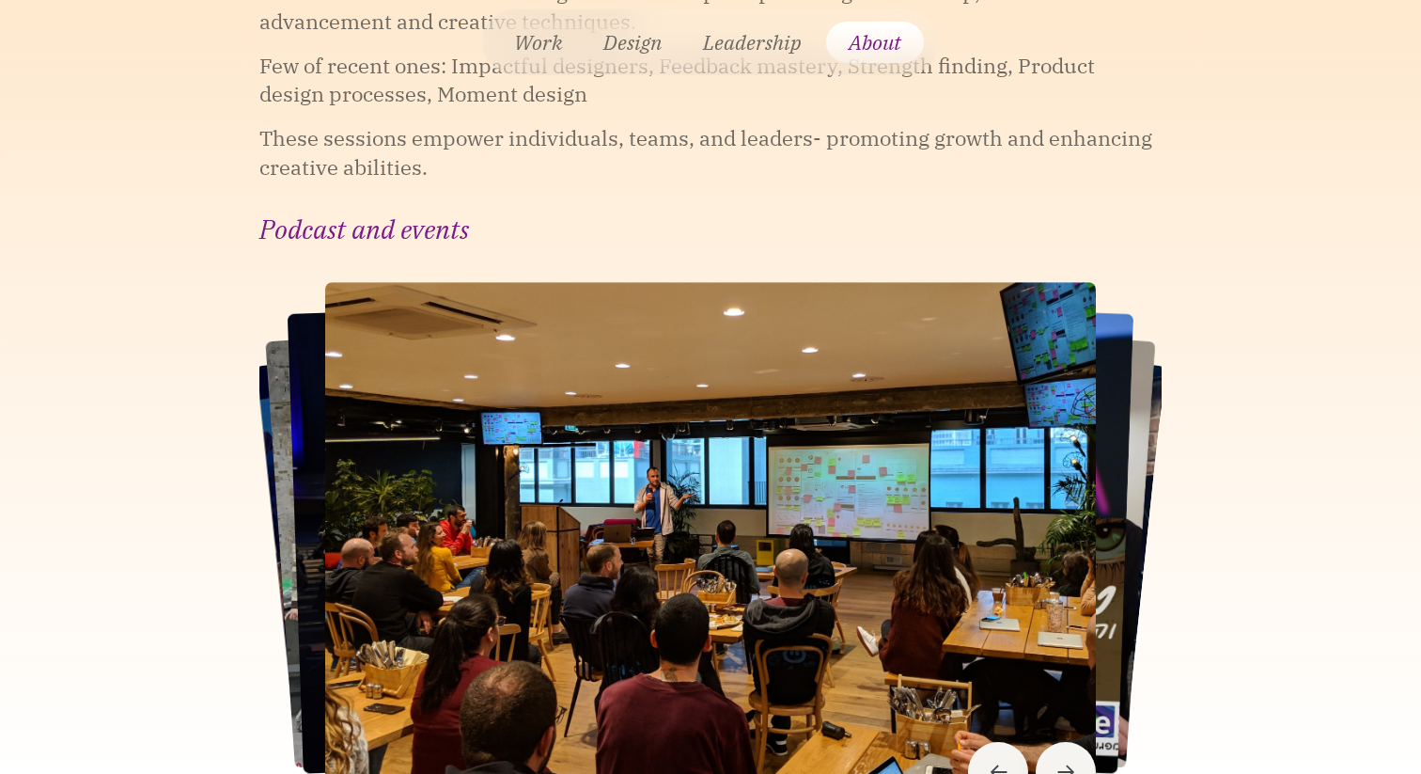
click at [1062, 765] on icon "Next slide" at bounding box center [1066, 772] width 17 height 14
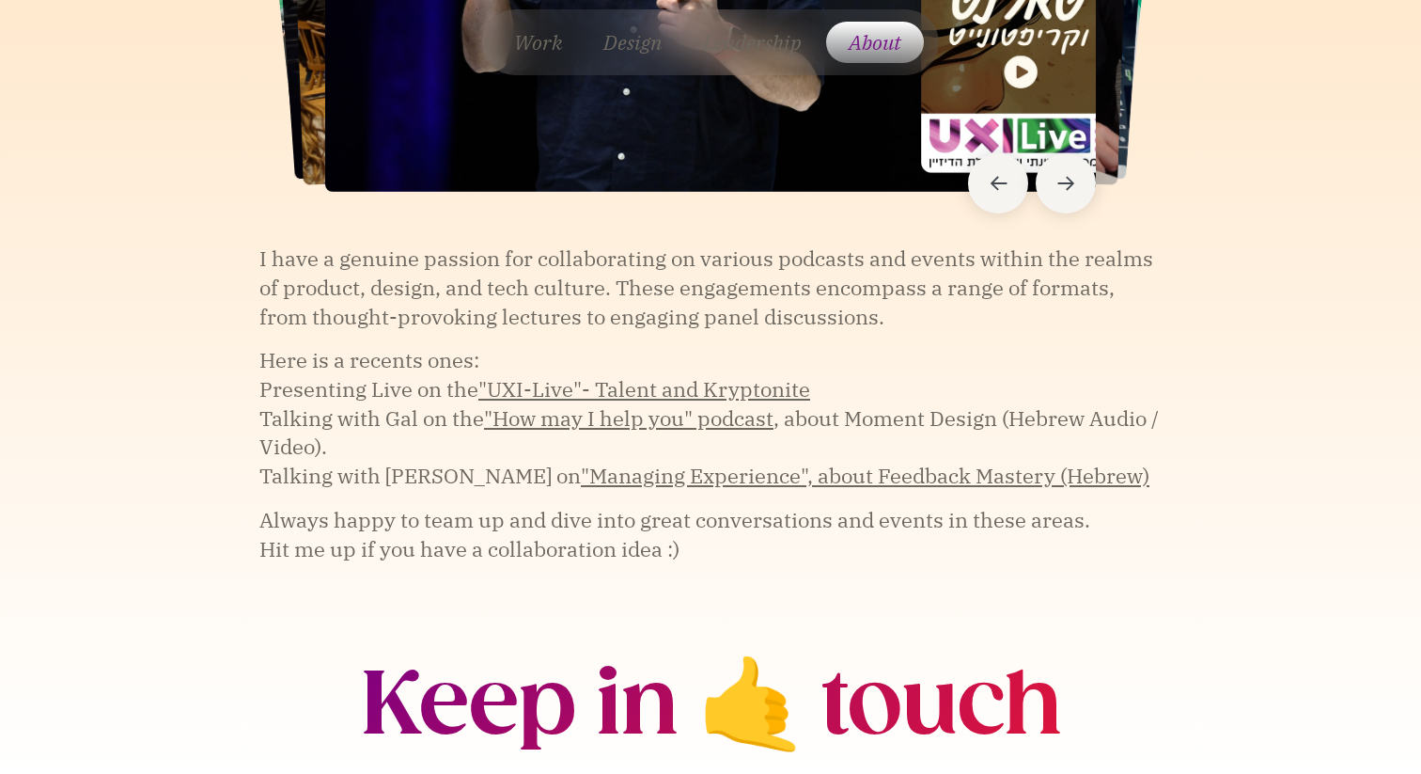
scroll to position [6069, 0]
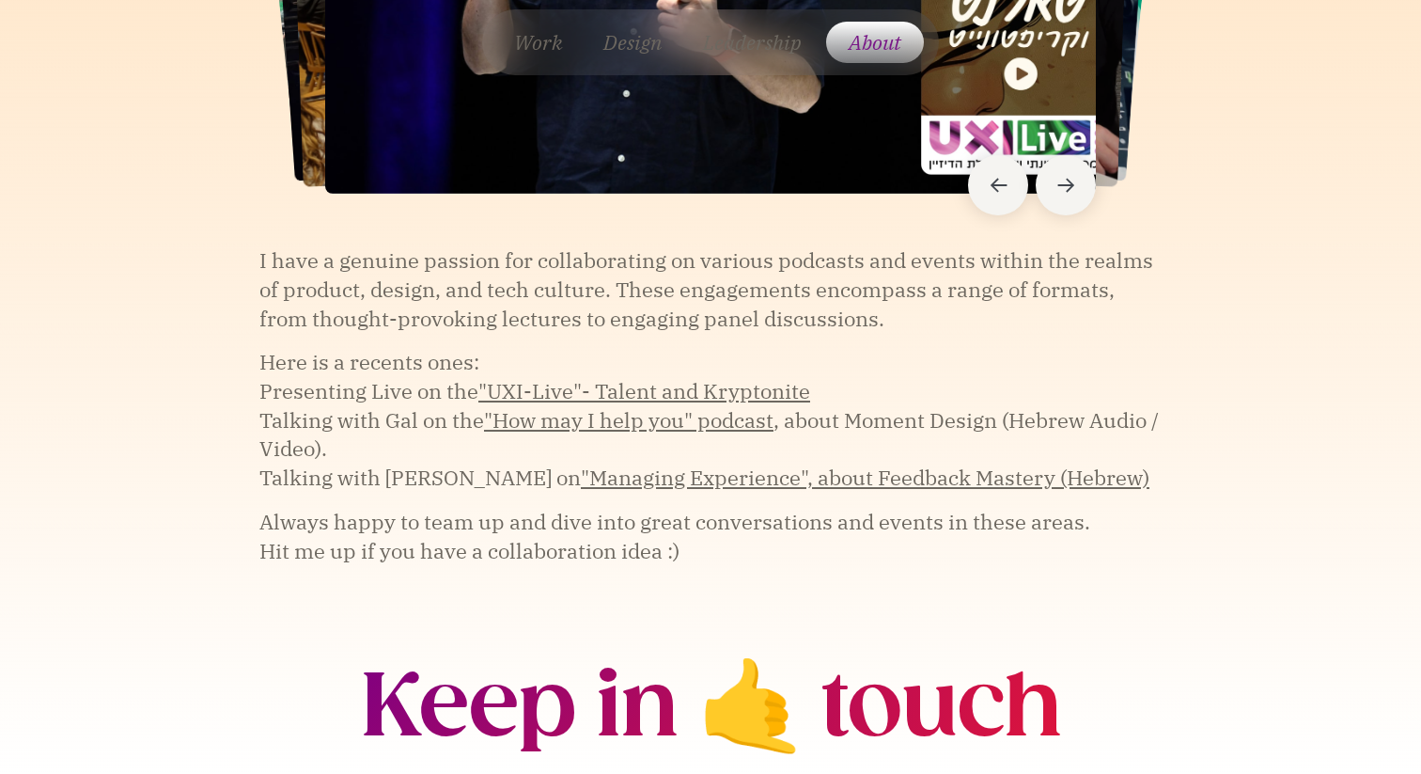
click at [698, 377] on link ""UXI-Live"- Talent and Kryptonite" at bounding box center [644, 391] width 332 height 29
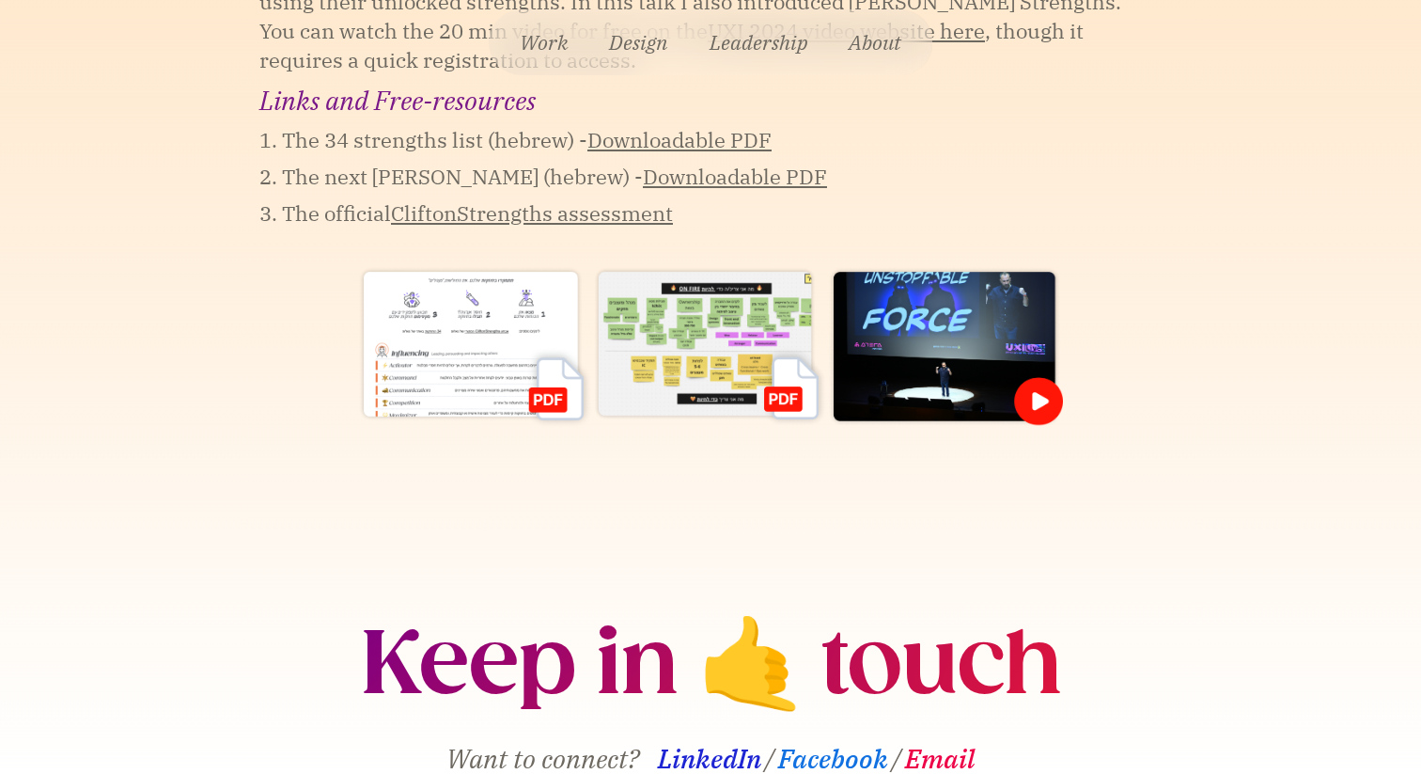
scroll to position [961, 0]
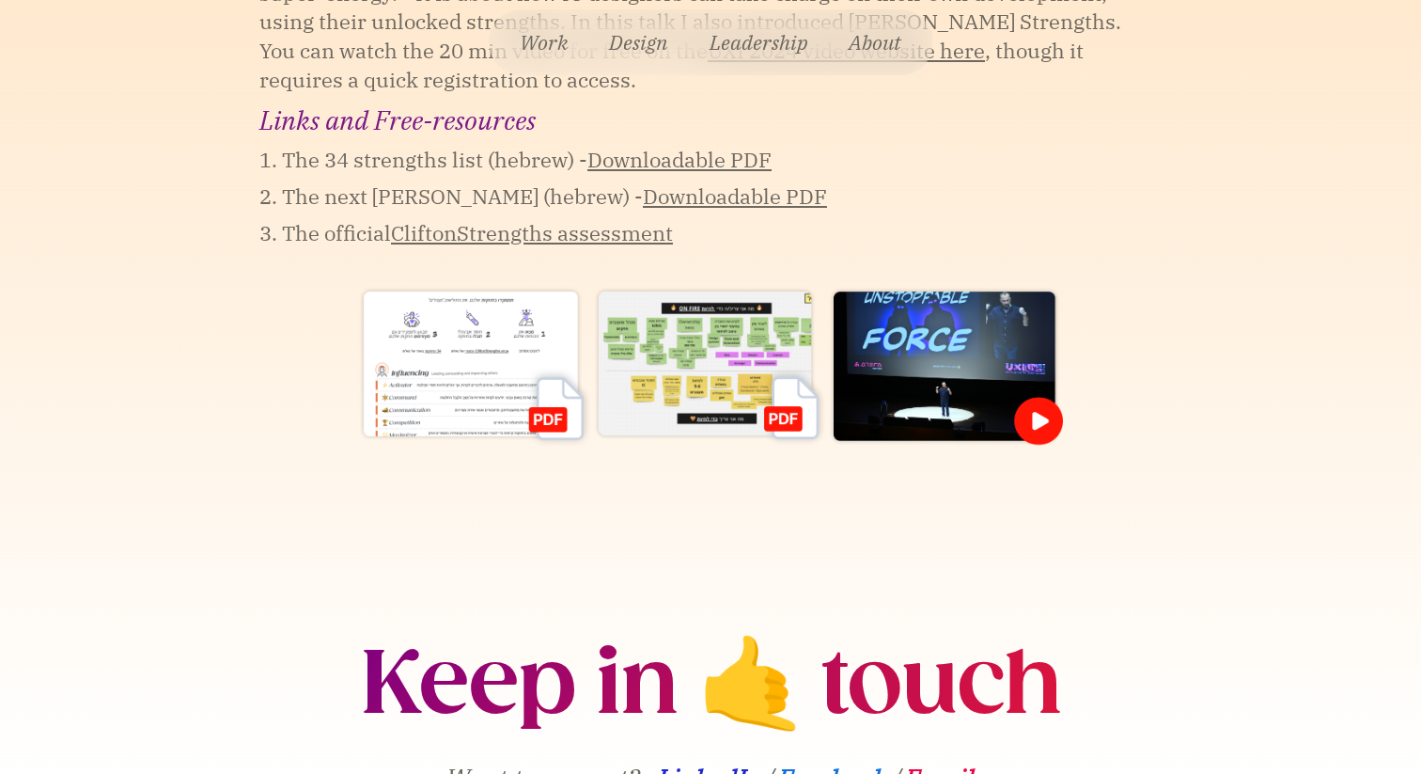
click at [984, 447] on img at bounding box center [945, 367] width 235 height 162
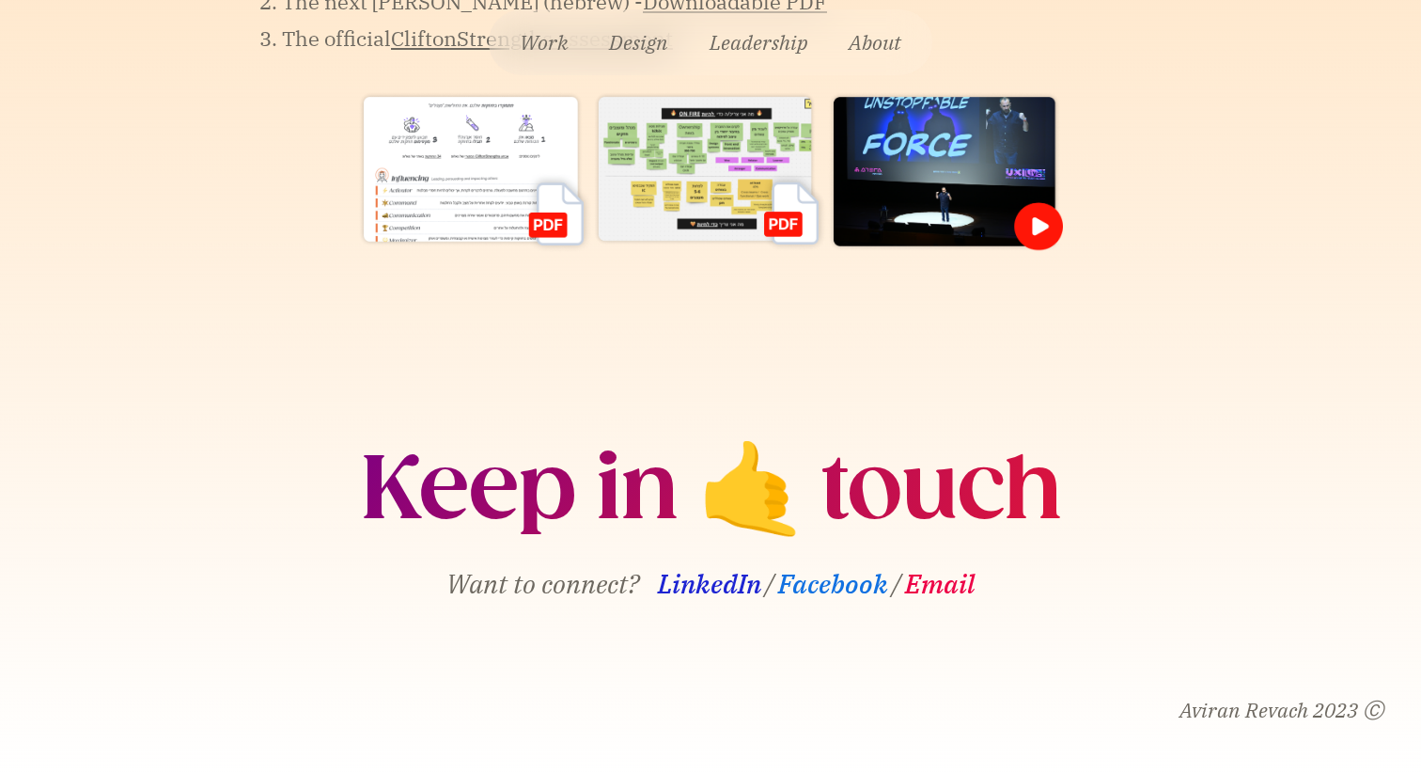
click at [1372, 716] on p "Aviran Revach 2023 Ⓒ" at bounding box center [692, 710] width 1384 height 29
click at [1315, 716] on p "Aviran Revach 2023 Ⓒ" at bounding box center [692, 710] width 1384 height 29
click at [274, 150] on div at bounding box center [710, 172] width 902 height 163
